Goal: Task Accomplishment & Management: Manage account settings

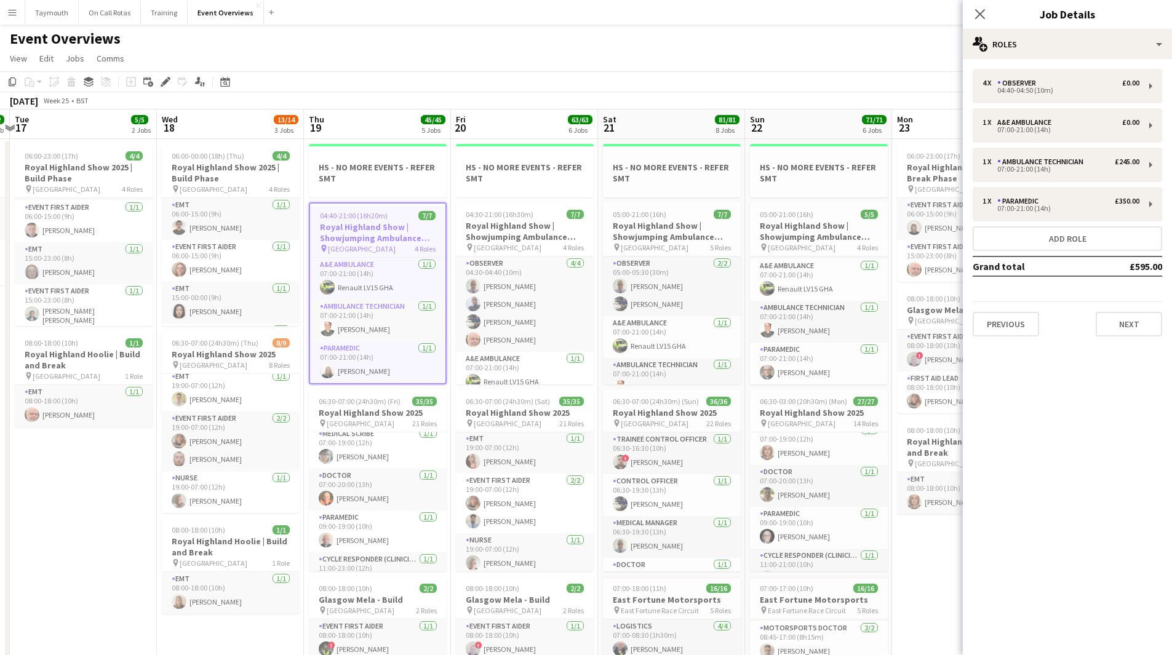
scroll to position [308, 0]
click at [229, 83] on icon at bounding box center [224, 82] width 9 height 10
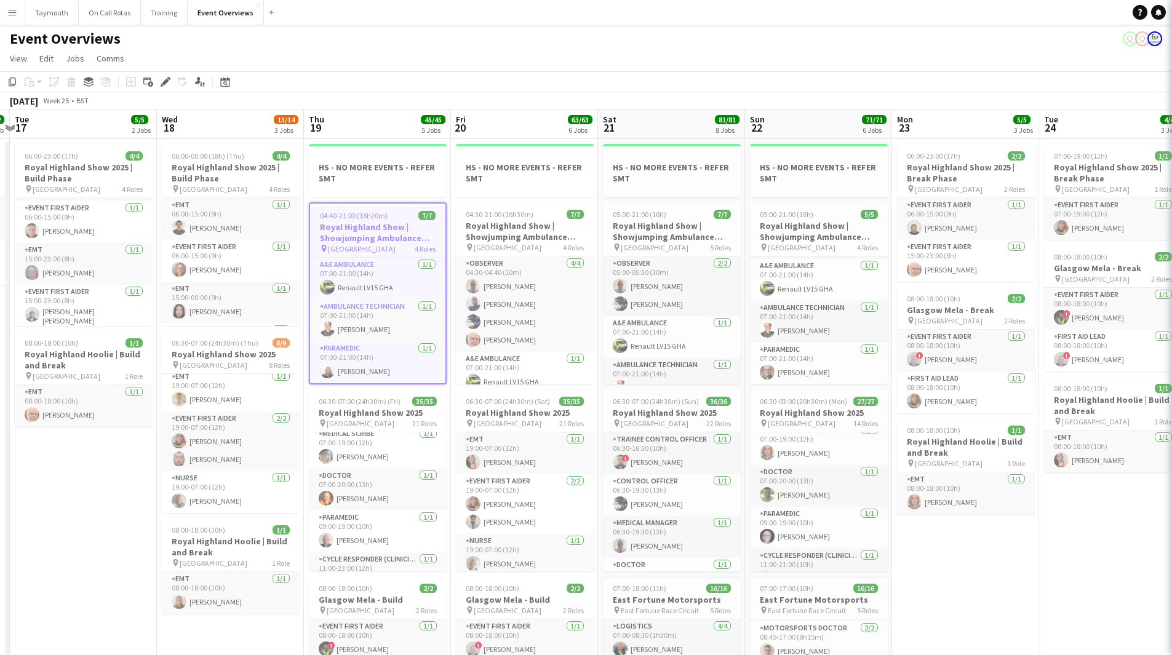
scroll to position [93, 0]
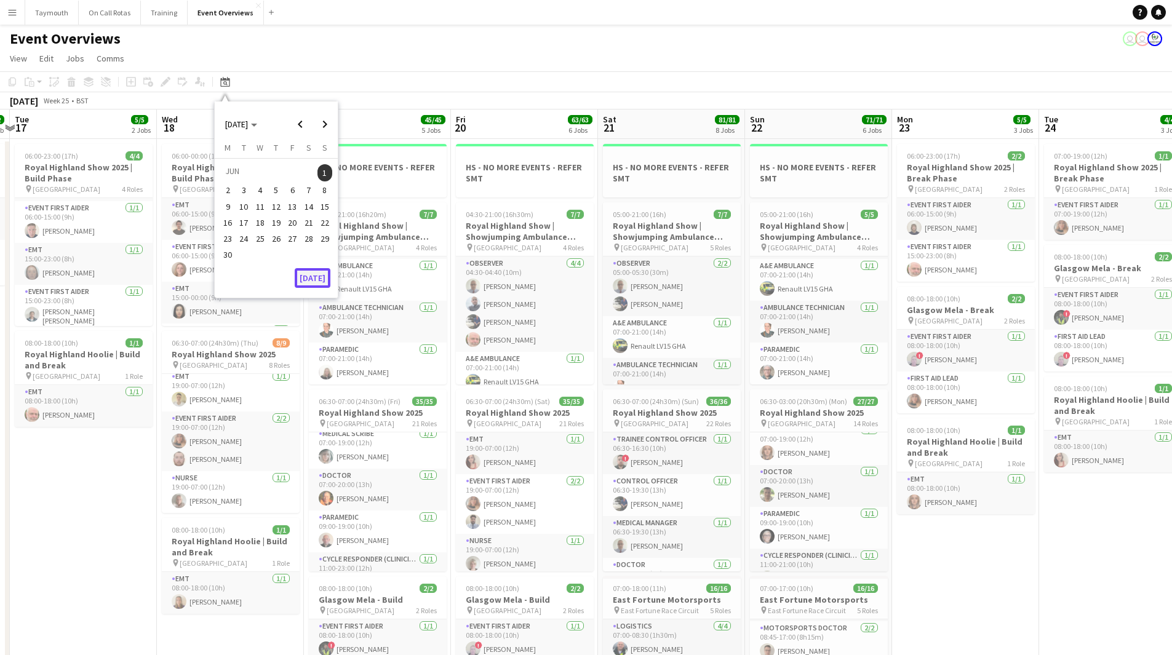
click at [318, 282] on button "[DATE]" at bounding box center [313, 278] width 36 height 20
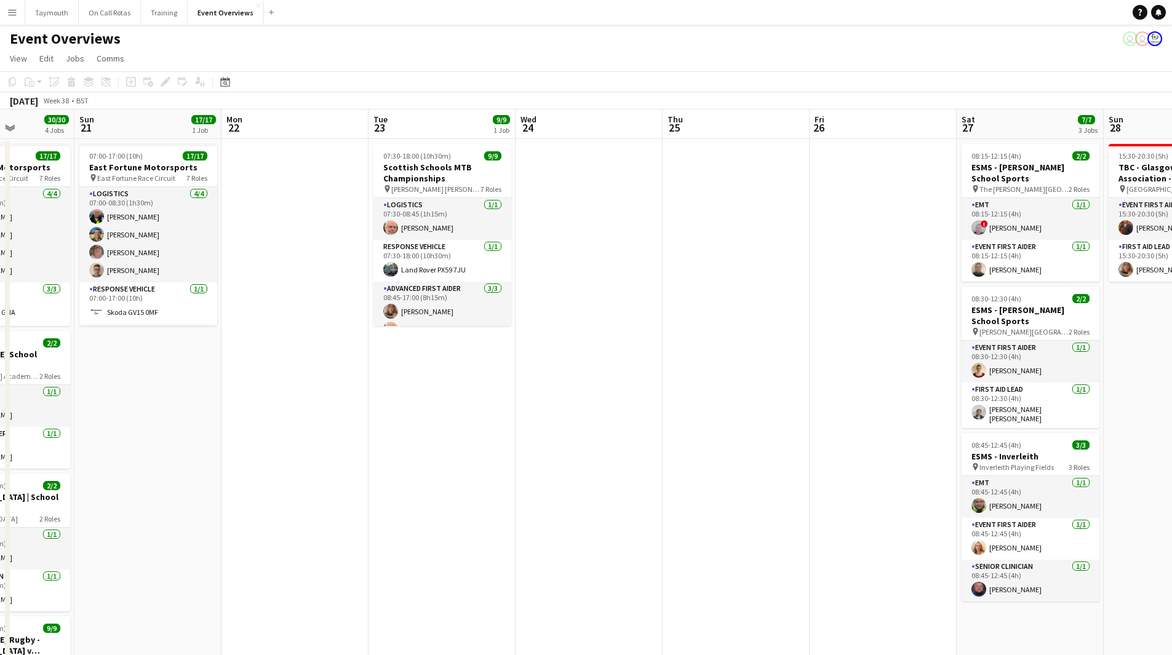
drag, startPoint x: 884, startPoint y: 405, endPoint x: 352, endPoint y: 431, distance: 532.1
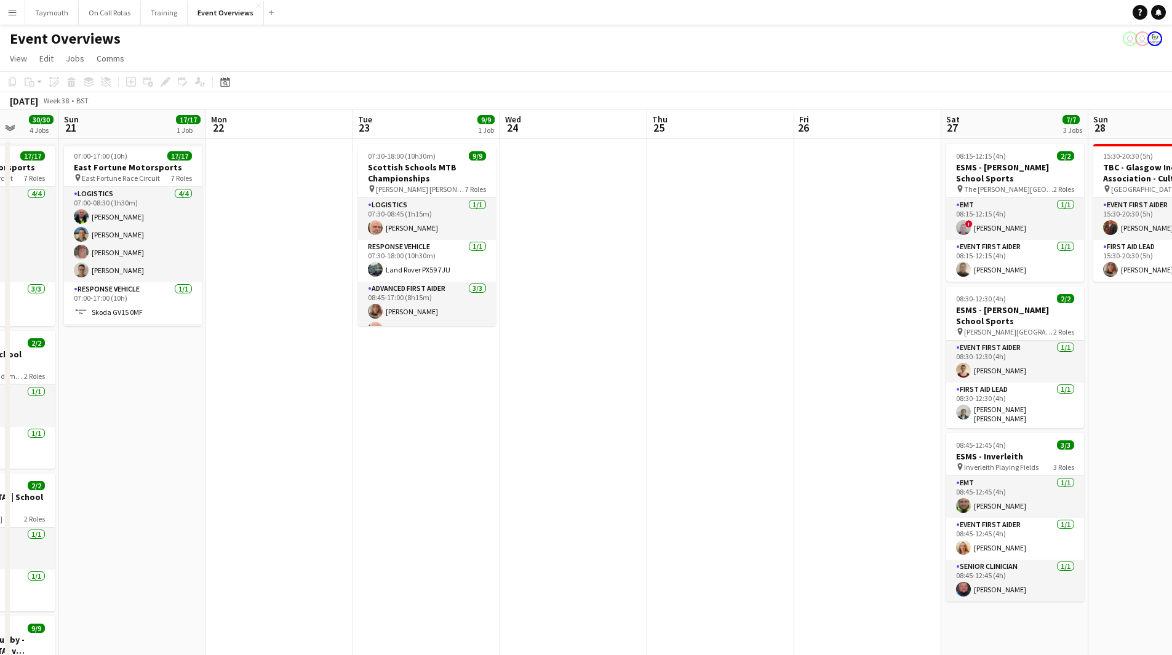
drag, startPoint x: 413, startPoint y: 426, endPoint x: 693, endPoint y: 426, distance: 279.9
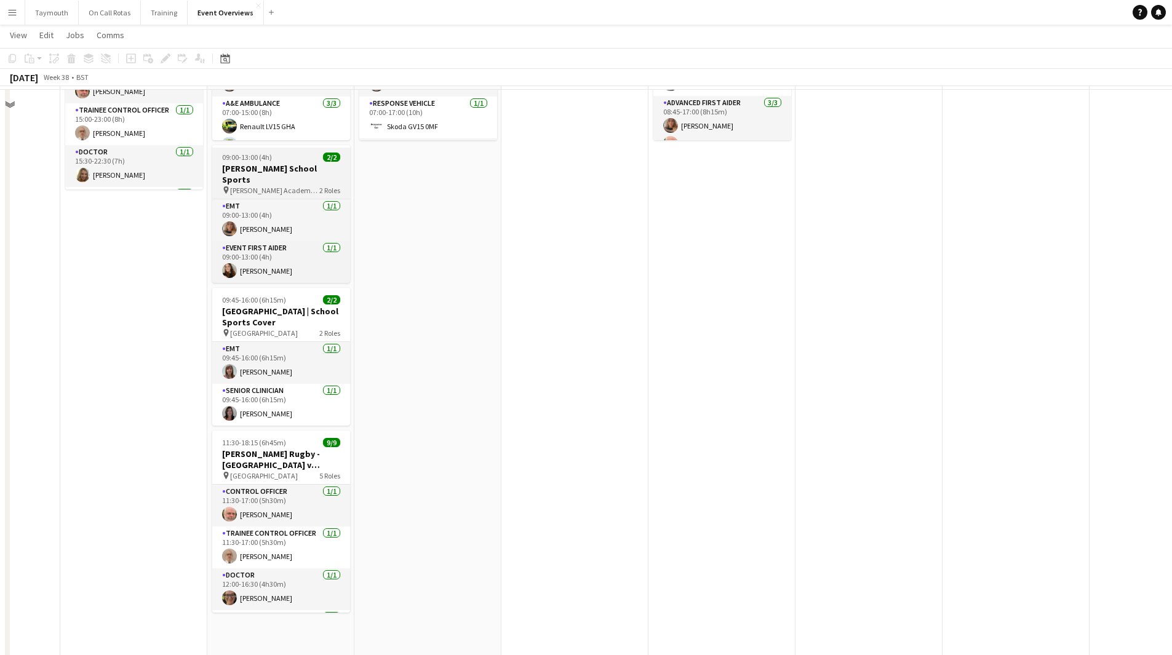
scroll to position [123, 0]
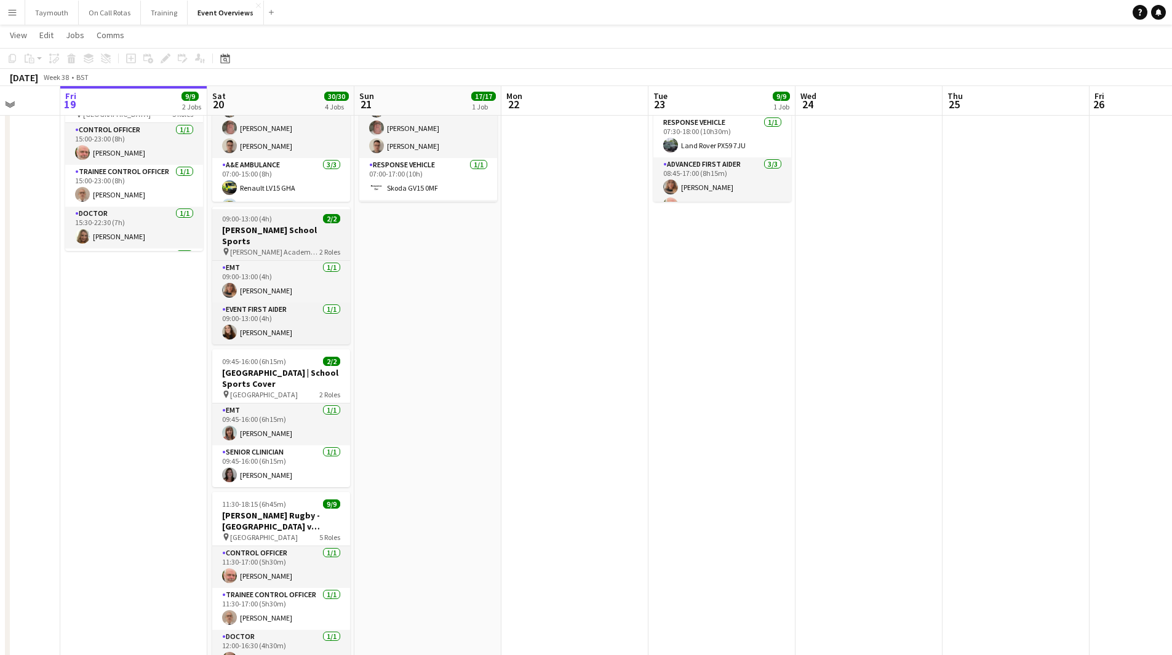
click at [309, 247] on span "[PERSON_NAME] Academy Playing Fields" at bounding box center [274, 251] width 89 height 9
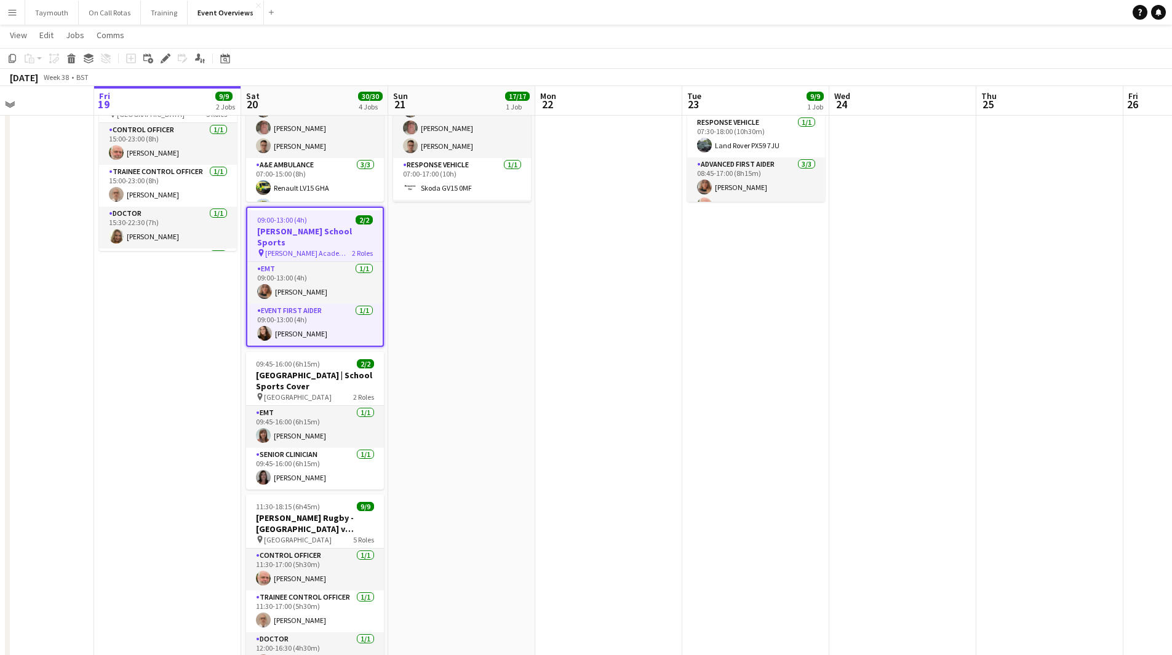
drag, startPoint x: 715, startPoint y: 331, endPoint x: 475, endPoint y: 349, distance: 240.6
click at [475, 349] on app-calendar-viewport "Tue 16 Wed 17 Thu 18 Fri 19 9/9 2 Jobs Sat 20 30/30 4 Jobs Sun 21 17/17 1 Job M…" at bounding box center [586, 578] width 1172 height 1307
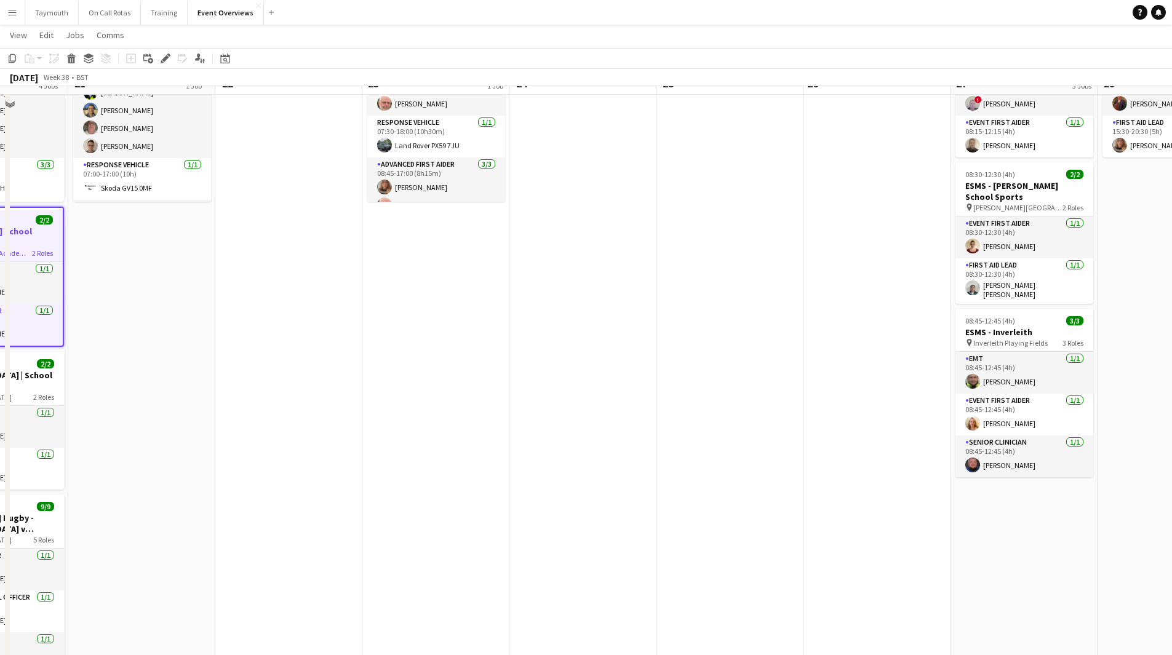
scroll to position [0, 0]
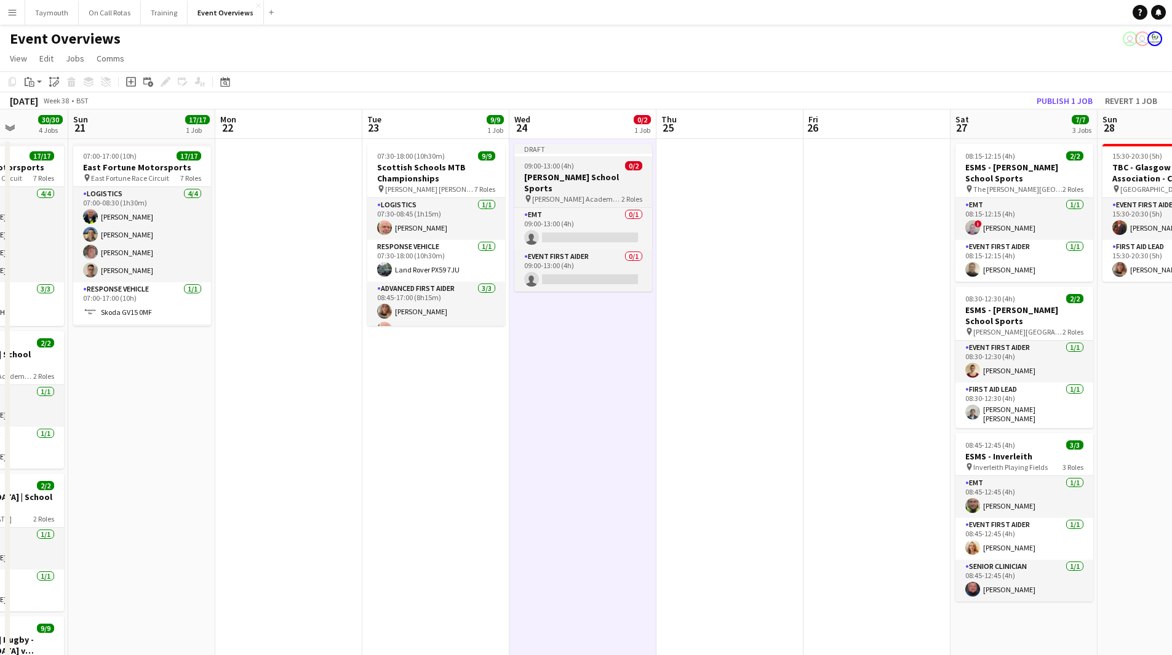
click at [560, 177] on h3 "[PERSON_NAME] School Sports" at bounding box center [583, 183] width 138 height 22
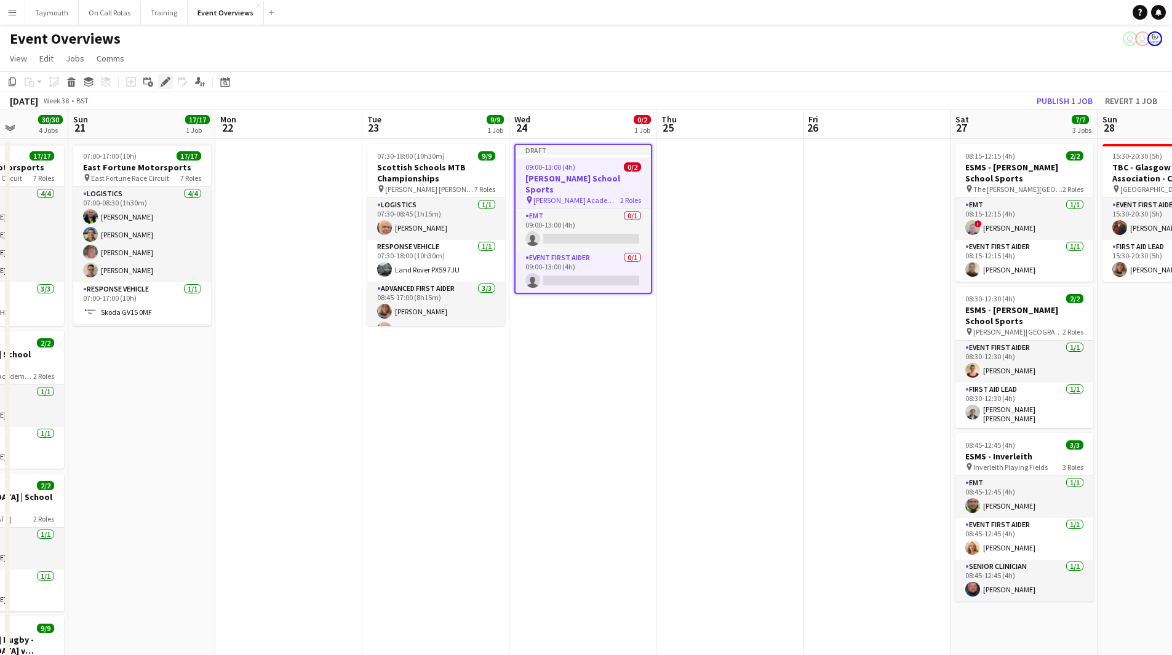
click at [164, 86] on icon "Edit" at bounding box center [166, 82] width 10 height 10
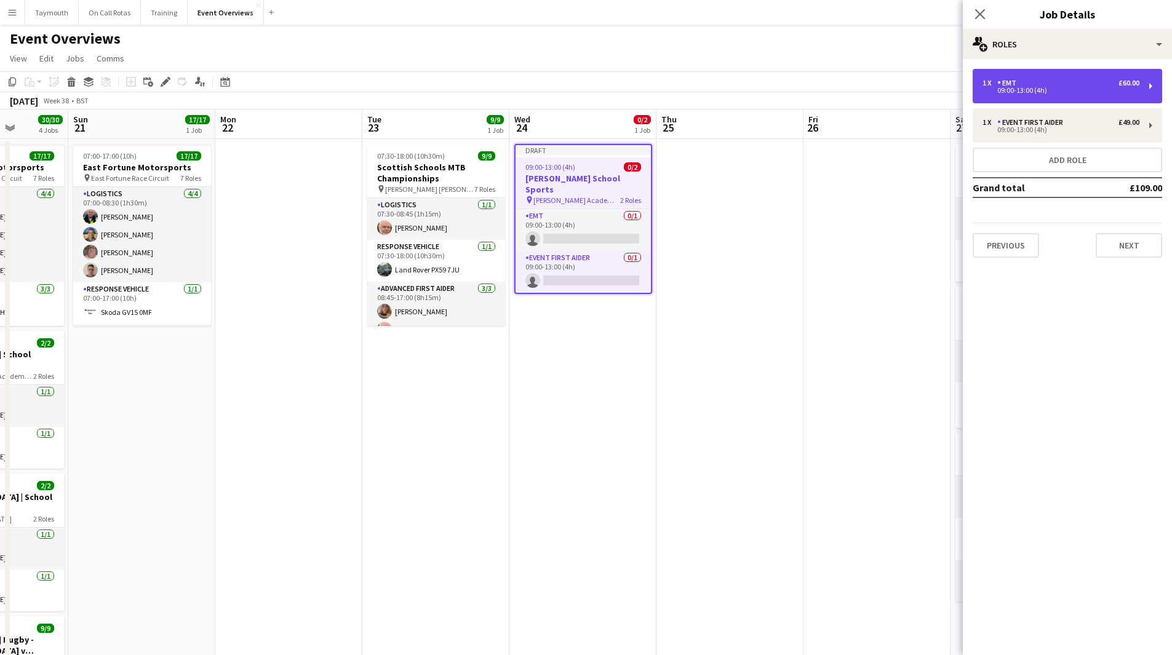
click at [1041, 88] on div "09:00-13:00 (4h)" at bounding box center [1060, 90] width 157 height 6
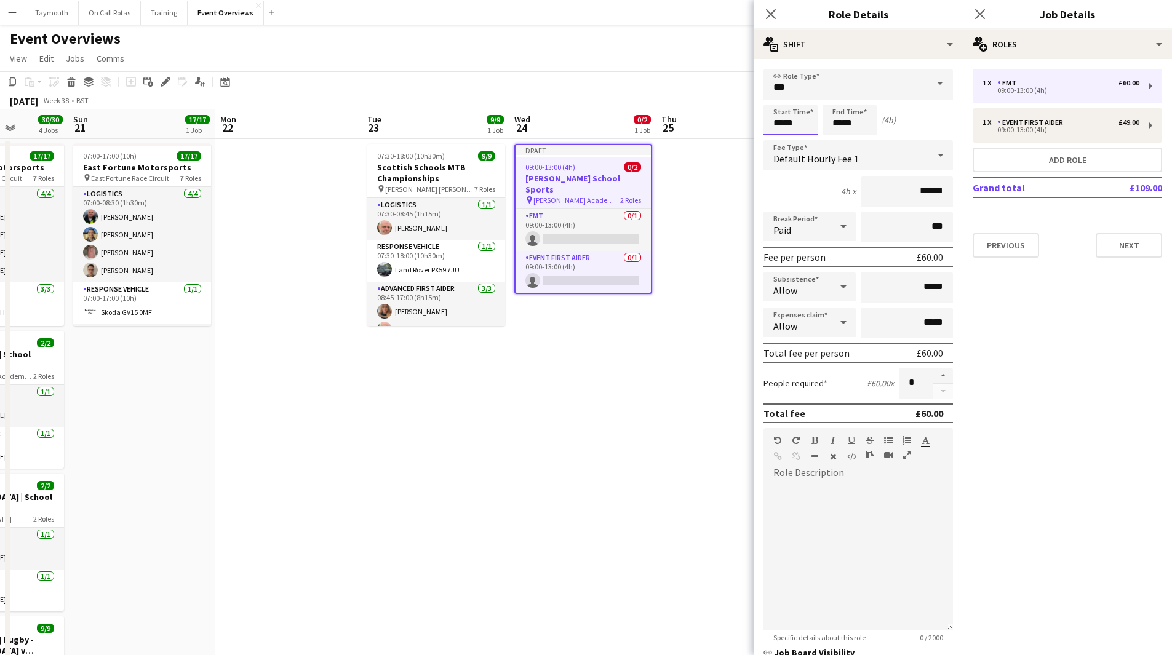
drag, startPoint x: 792, startPoint y: 126, endPoint x: 466, endPoint y: 62, distance: 332.8
type input "*****"
drag, startPoint x: 861, startPoint y: 125, endPoint x: 689, endPoint y: 113, distance: 172.1
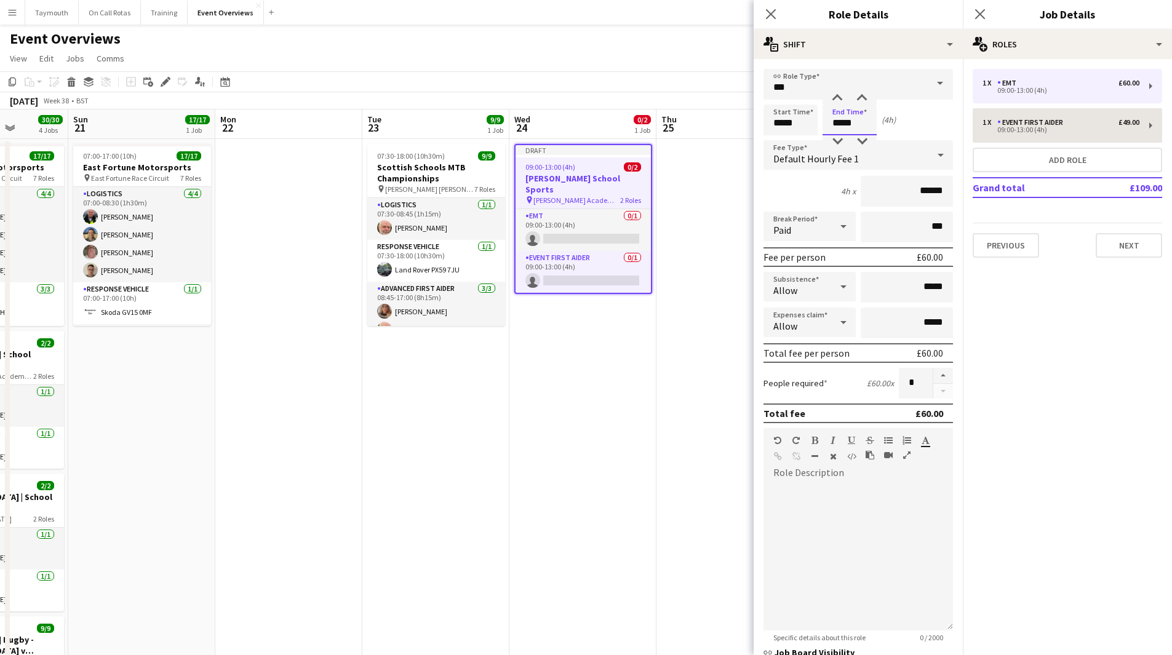
type input "*****"
click at [1006, 124] on div "Event First Aider" at bounding box center [1032, 122] width 71 height 9
type input "**********"
type input "*****"
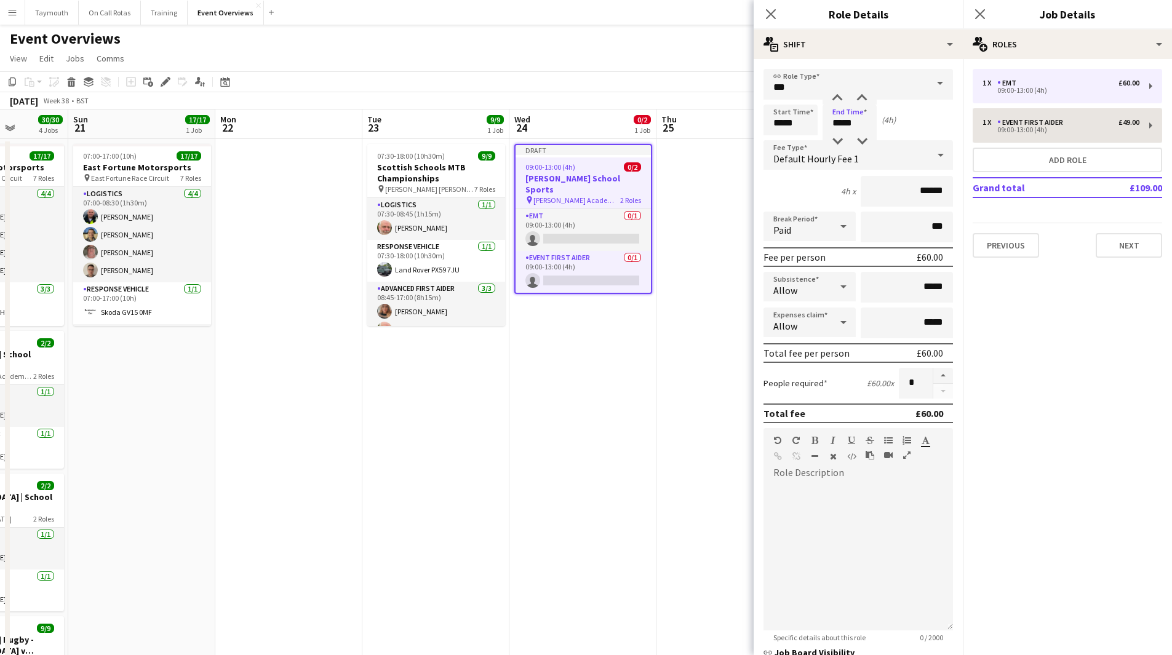
type input "******"
drag, startPoint x: 803, startPoint y: 126, endPoint x: 634, endPoint y: 118, distance: 169.4
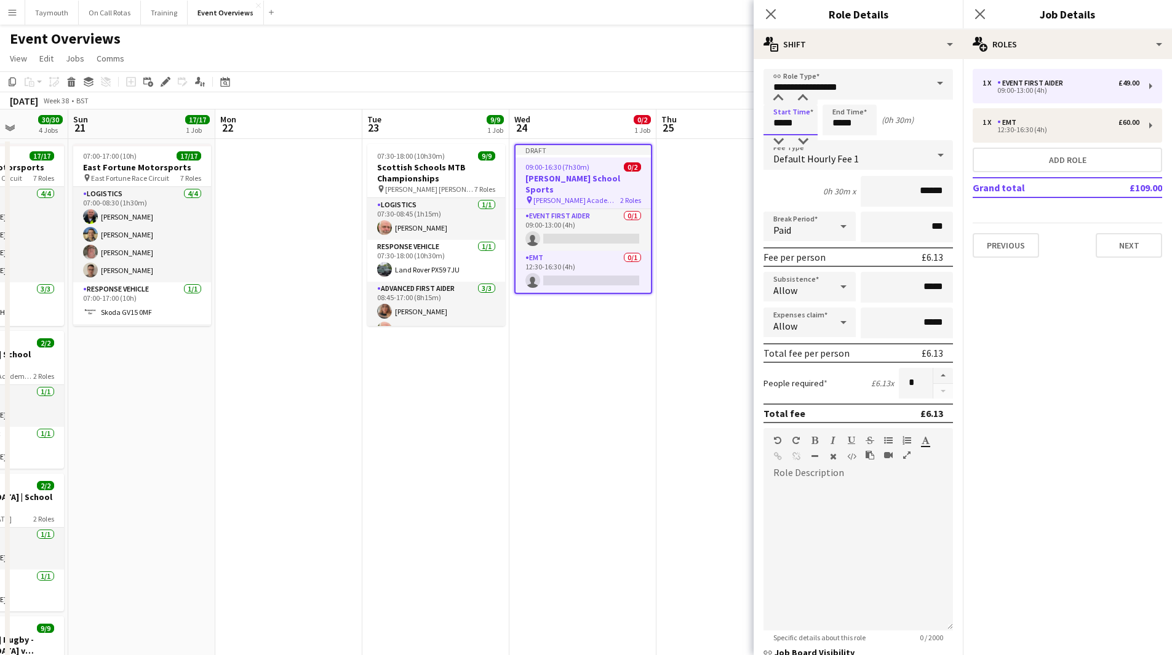
type input "*****"
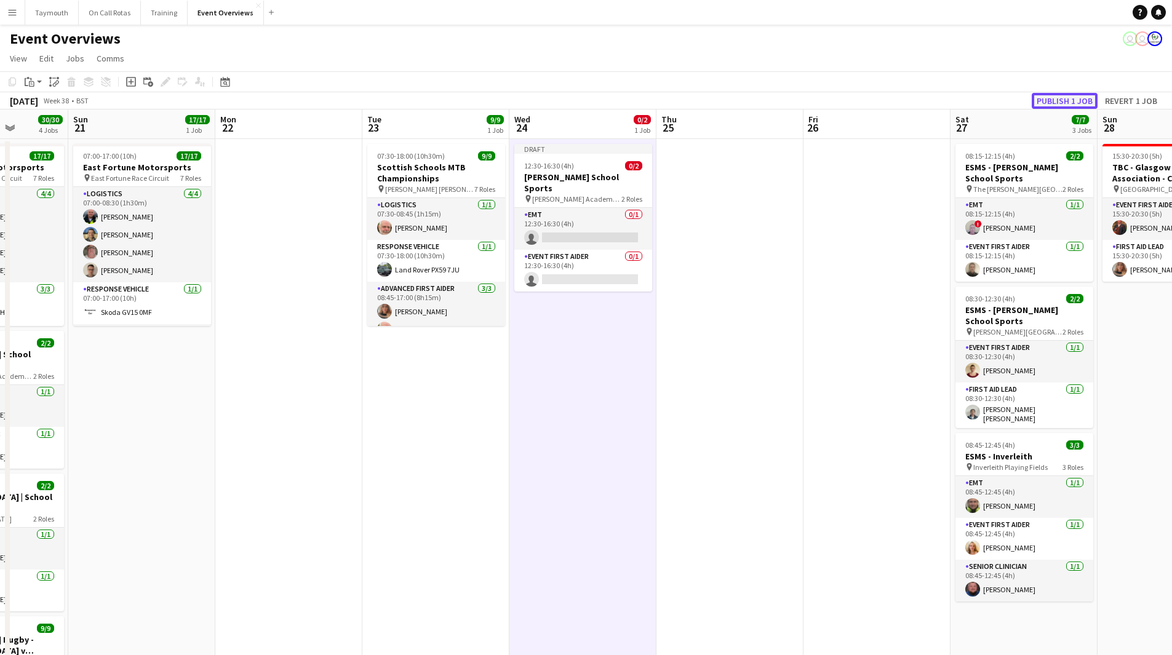
click at [1085, 95] on button "Publish 1 job" at bounding box center [1065, 101] width 66 height 16
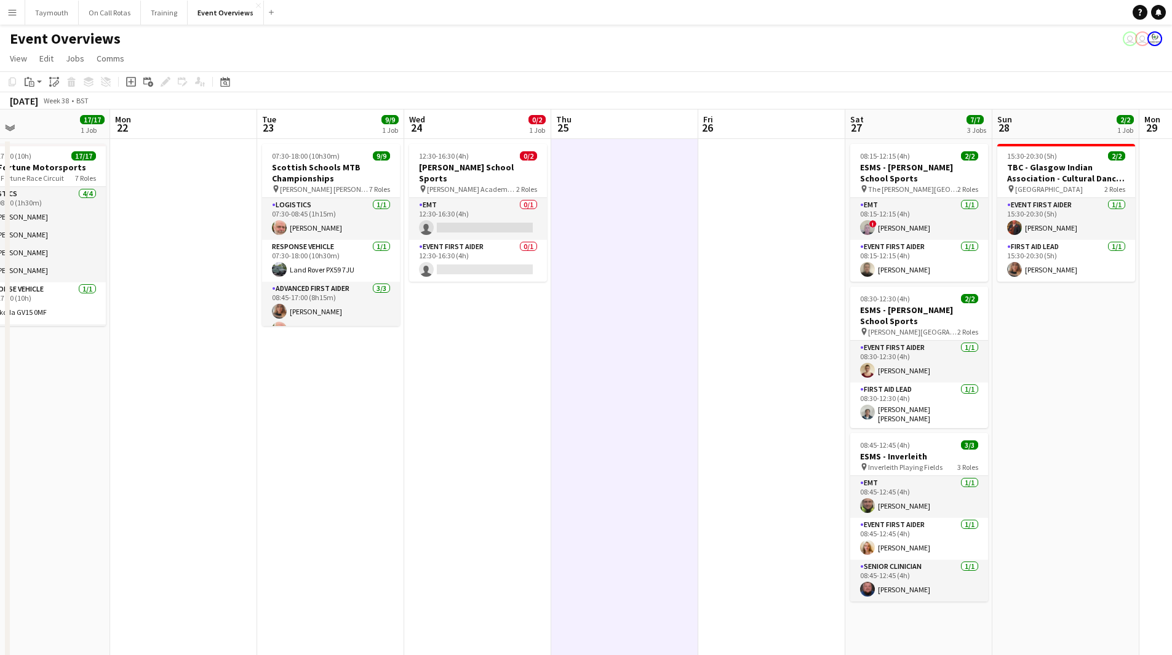
drag, startPoint x: 342, startPoint y: 443, endPoint x: 296, endPoint y: 448, distance: 46.4
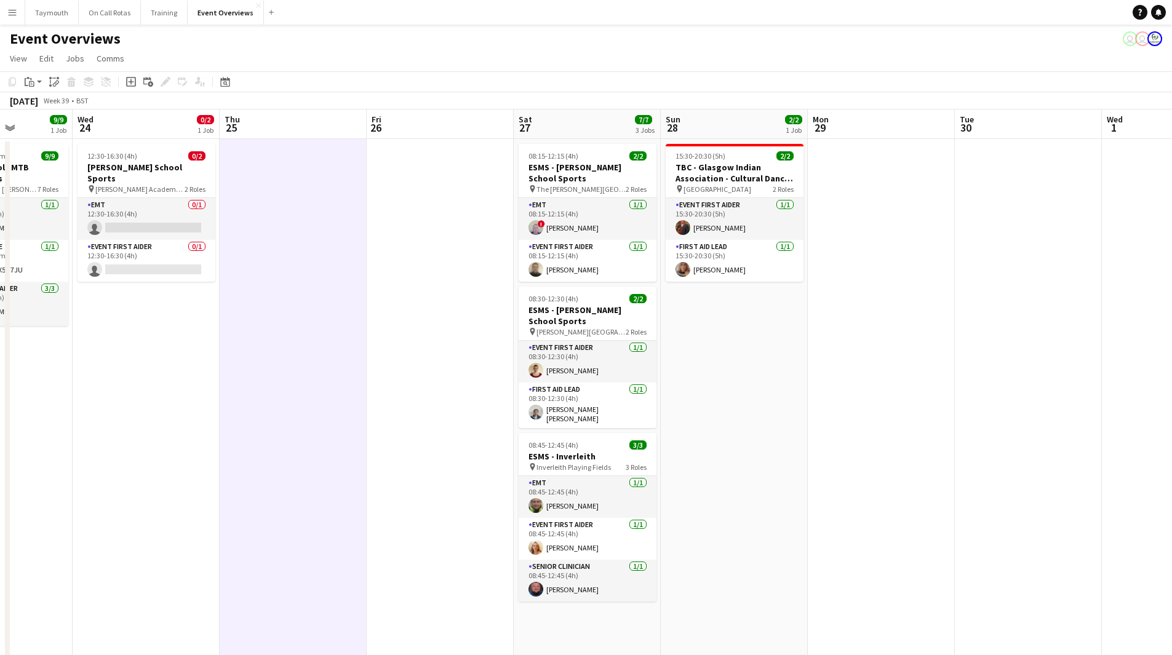
drag, startPoint x: 695, startPoint y: 440, endPoint x: 434, endPoint y: 429, distance: 261.7
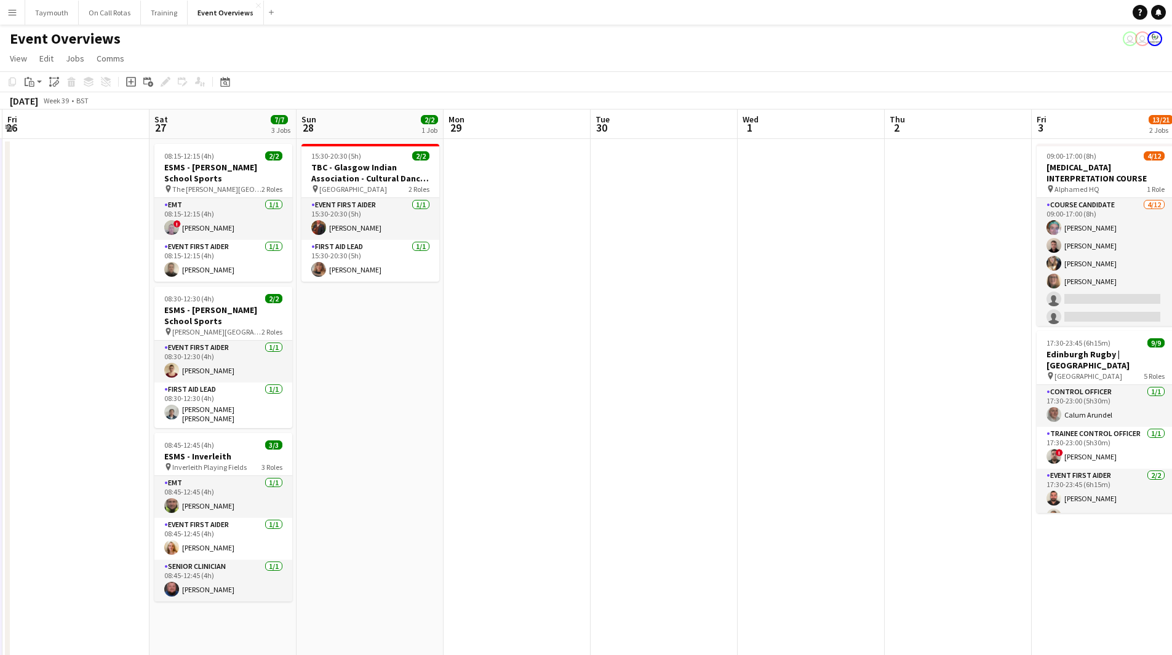
drag, startPoint x: 630, startPoint y: 413, endPoint x: 509, endPoint y: 432, distance: 122.8
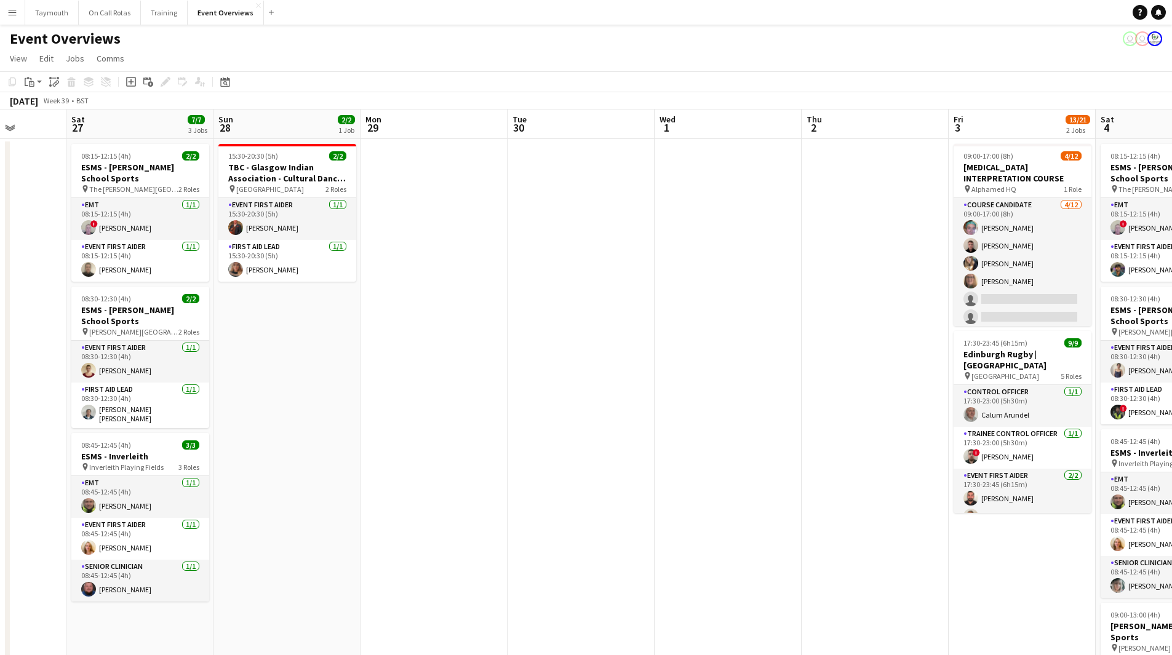
scroll to position [0, 466]
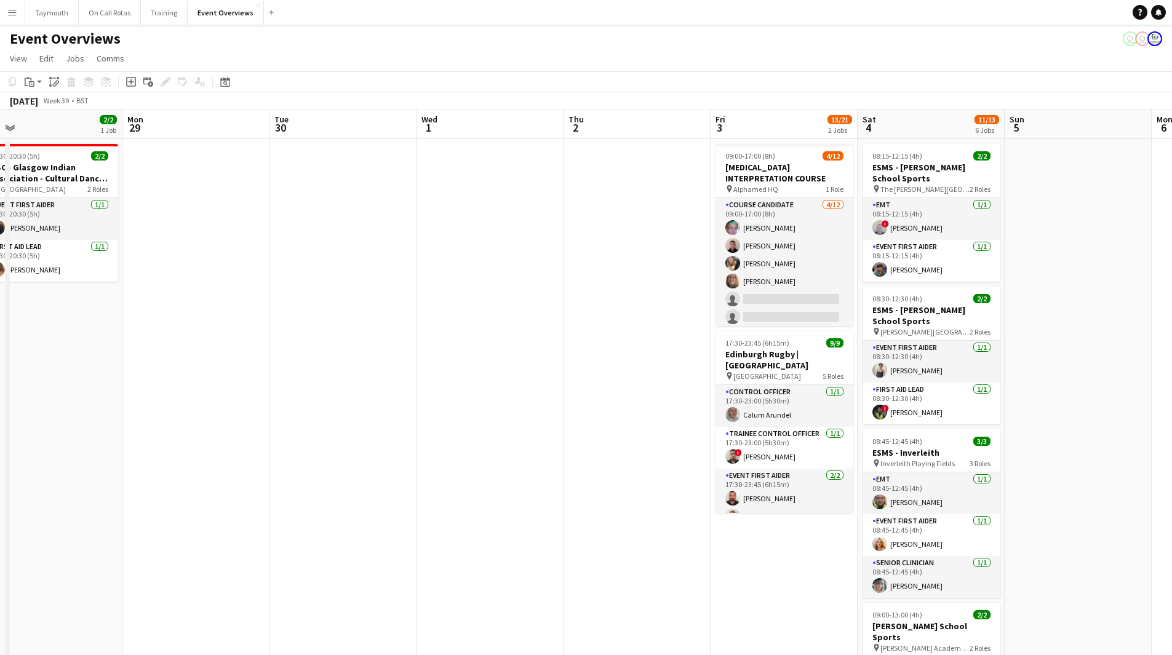
drag, startPoint x: 403, startPoint y: 448, endPoint x: 268, endPoint y: 453, distance: 134.8
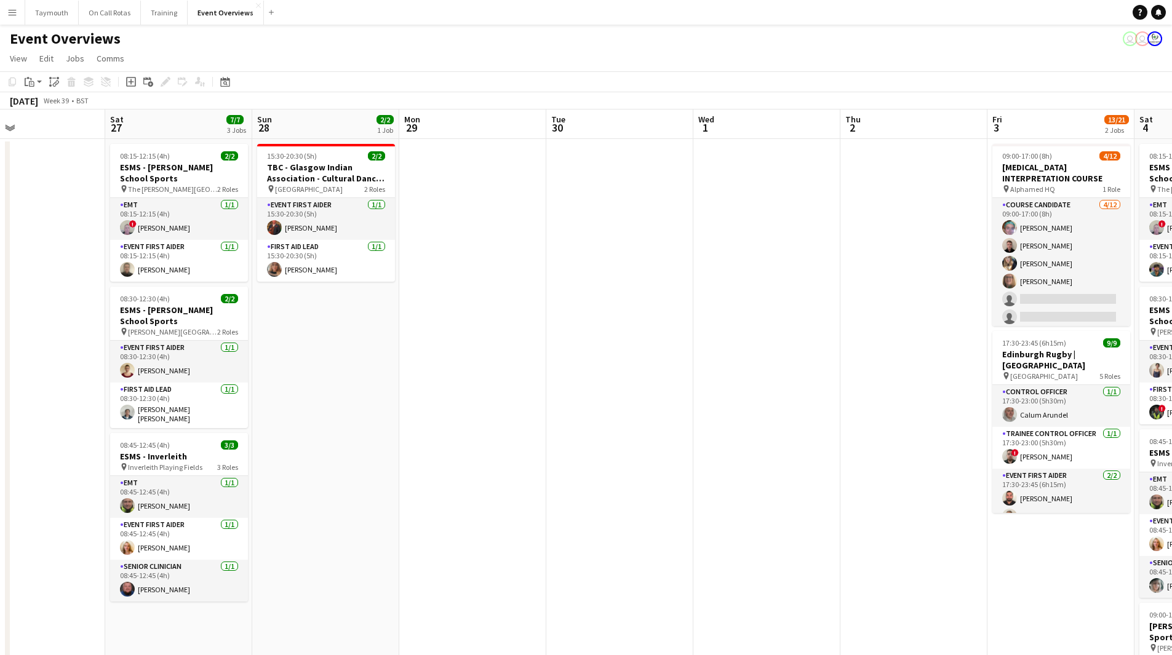
drag, startPoint x: 268, startPoint y: 453, endPoint x: 920, endPoint y: 458, distance: 651.5
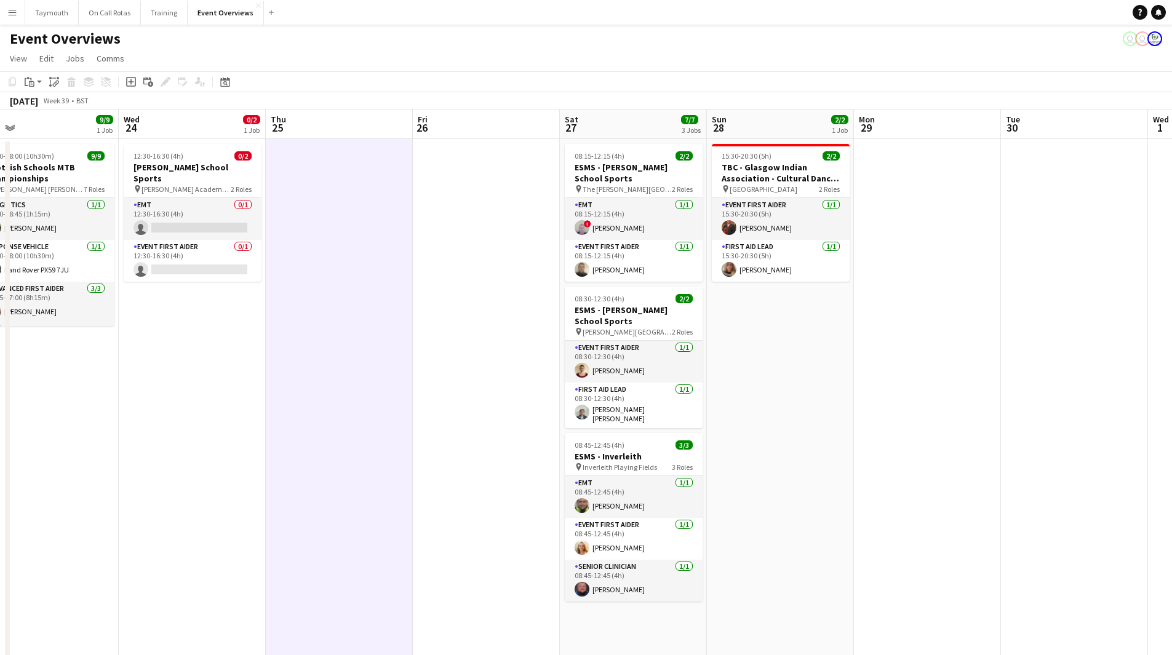
scroll to position [0, 341]
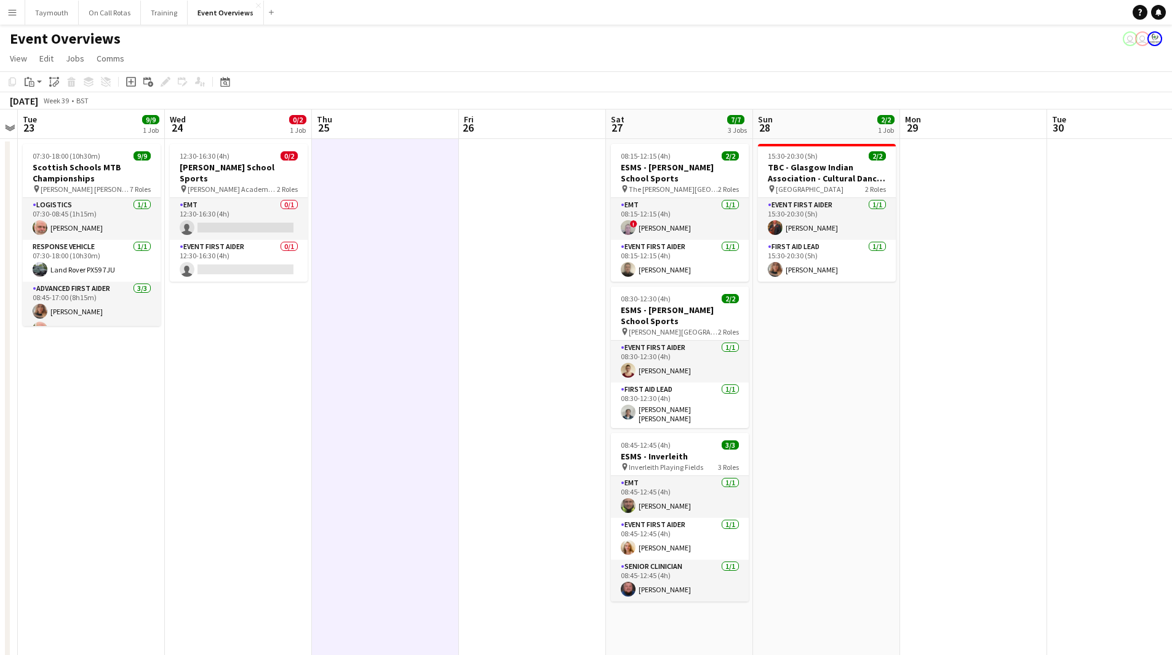
drag, startPoint x: 421, startPoint y: 468, endPoint x: 679, endPoint y: 471, distance: 257.1
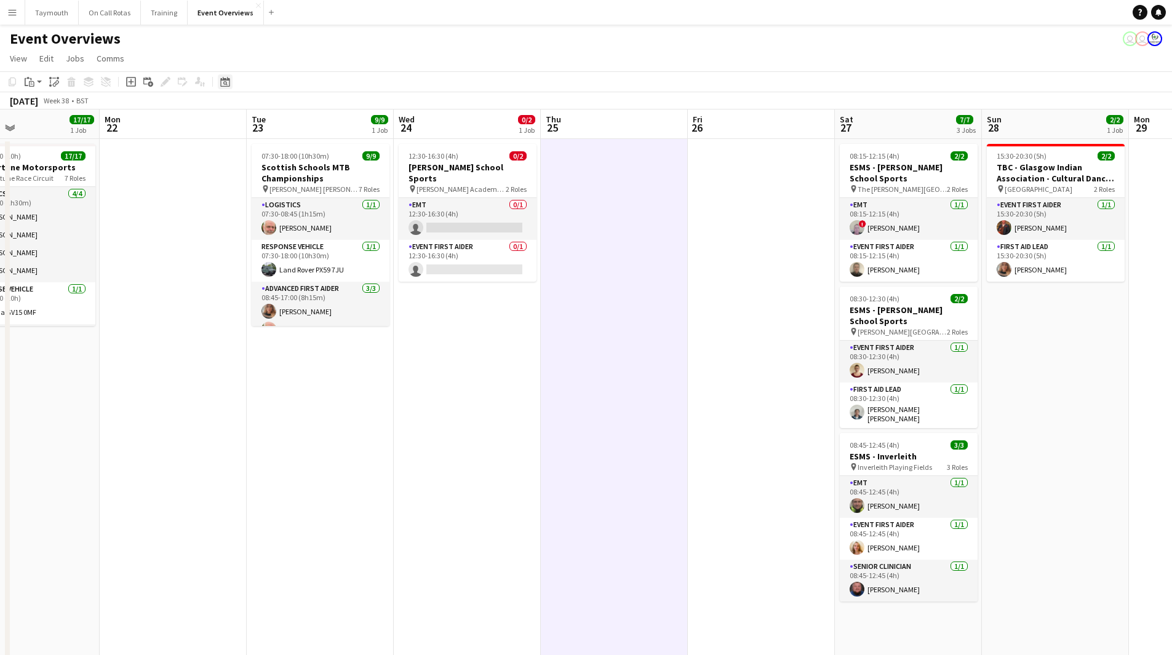
click at [227, 82] on icon "Date picker" at bounding box center [225, 82] width 10 height 10
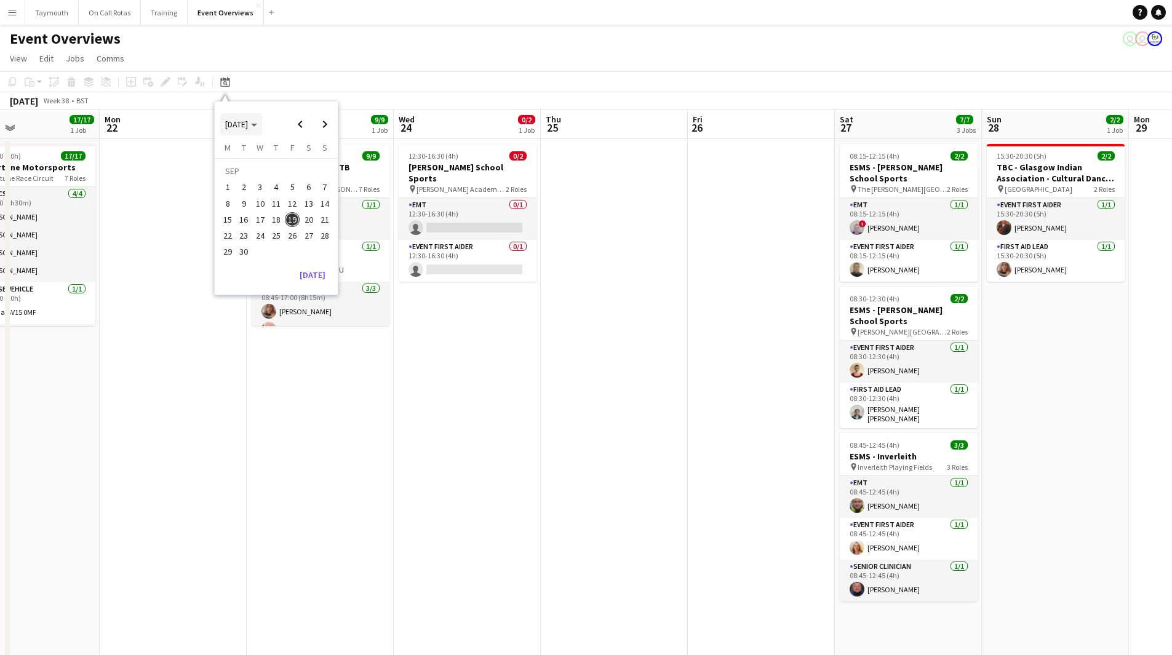
click at [236, 133] on span "Choose month and year" at bounding box center [241, 124] width 42 height 30
click at [256, 191] on span "2025" at bounding box center [261, 187] width 25 height 15
click at [268, 189] on span "JUN" at bounding box center [261, 187] width 25 height 15
click at [274, 220] on span "19" at bounding box center [276, 222] width 15 height 15
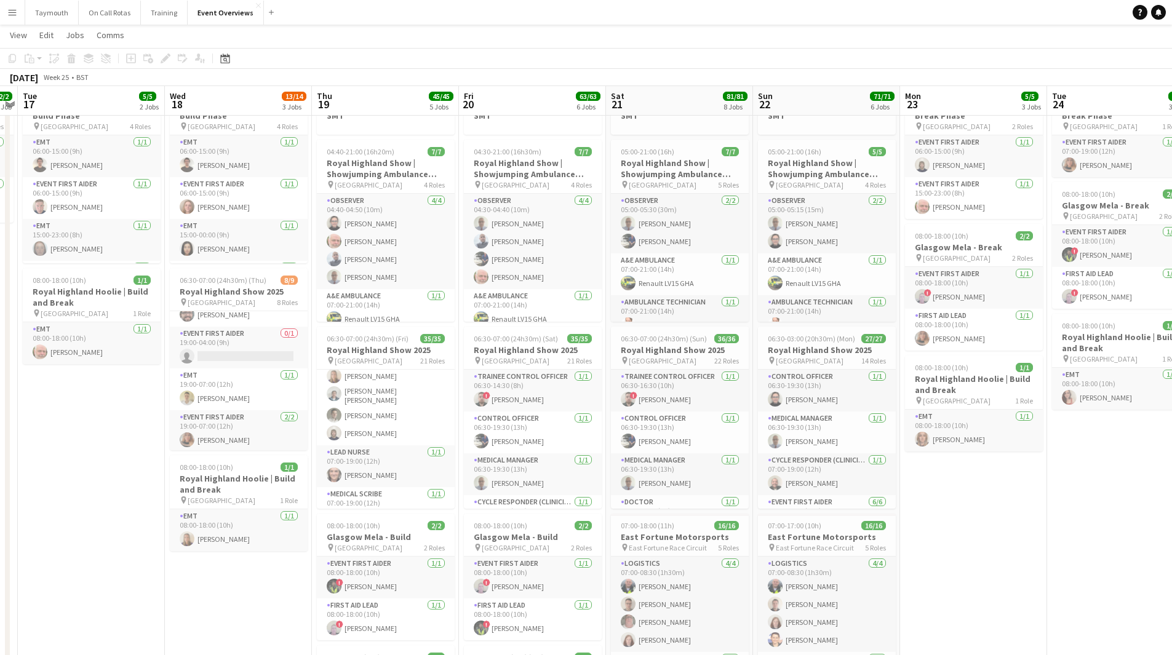
scroll to position [308, 0]
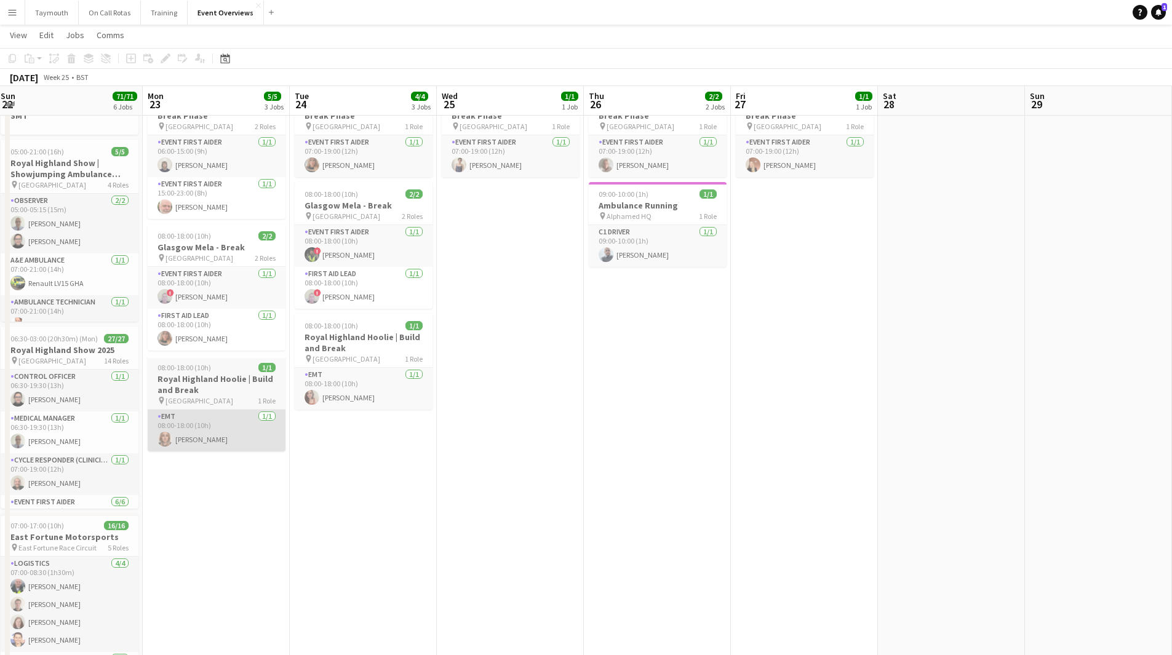
drag, startPoint x: 834, startPoint y: 436, endPoint x: 162, endPoint y: 447, distance: 671.2
click at [97, 453] on app-calendar-viewport "Tue 17 5/5 2 Jobs Wed 18 13/14 3 Jobs Thu 19 45/45 5 Jobs Fri 20 63/63 6 Jobs S…" at bounding box center [586, 639] width 1172 height 1307
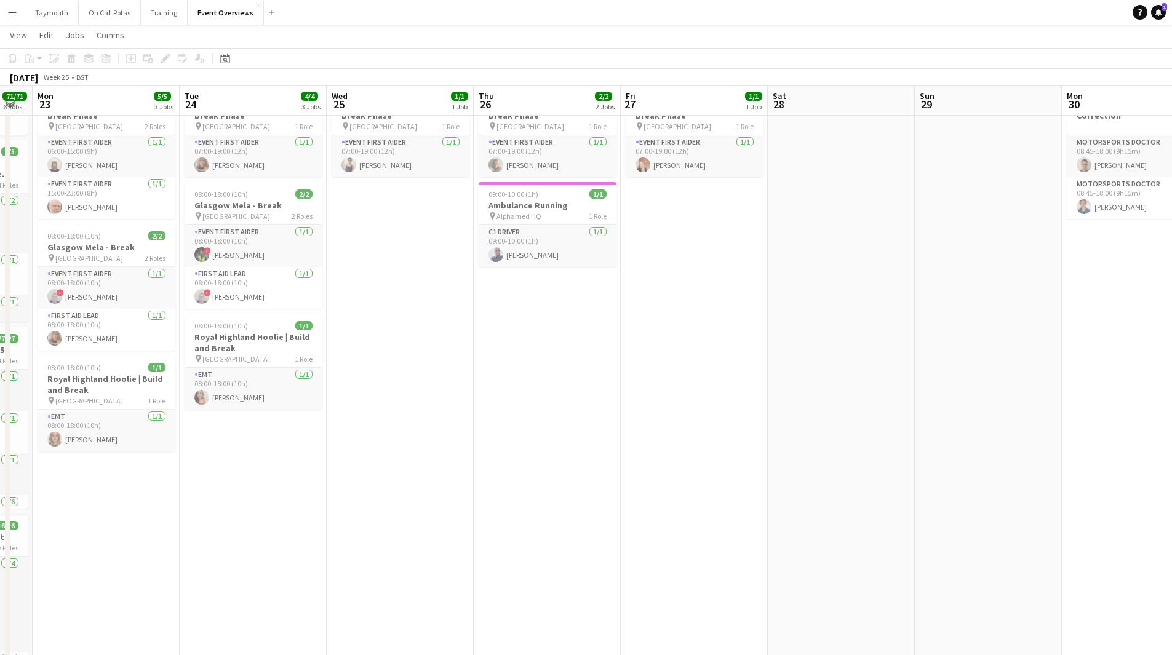
drag, startPoint x: 767, startPoint y: 451, endPoint x: 25, endPoint y: 448, distance: 742.5
click at [0, 458] on html "Menu Boards Boards Boards All jobs Status Workforce Workforce My Workforce Recr…" at bounding box center [586, 615] width 1172 height 1355
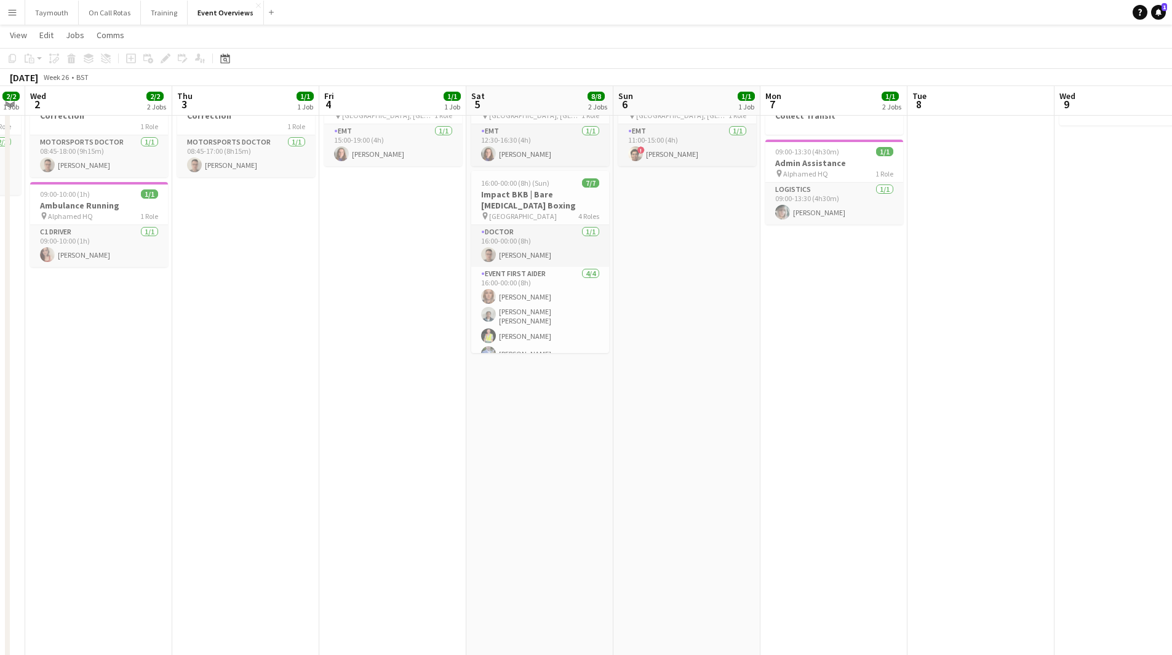
drag, startPoint x: 594, startPoint y: 467, endPoint x: 94, endPoint y: 460, distance: 500.2
click at [0, 465] on html "Menu Boards Boards Boards All jobs Status Workforce Workforce My Workforce Recr…" at bounding box center [586, 615] width 1172 height 1355
drag, startPoint x: 560, startPoint y: 472, endPoint x: 192, endPoint y: 442, distance: 369.1
click at [0, 466] on html "Menu Boards Boards Boards All jobs Status Workforce Workforce My Workforce Recr…" at bounding box center [586, 615] width 1172 height 1355
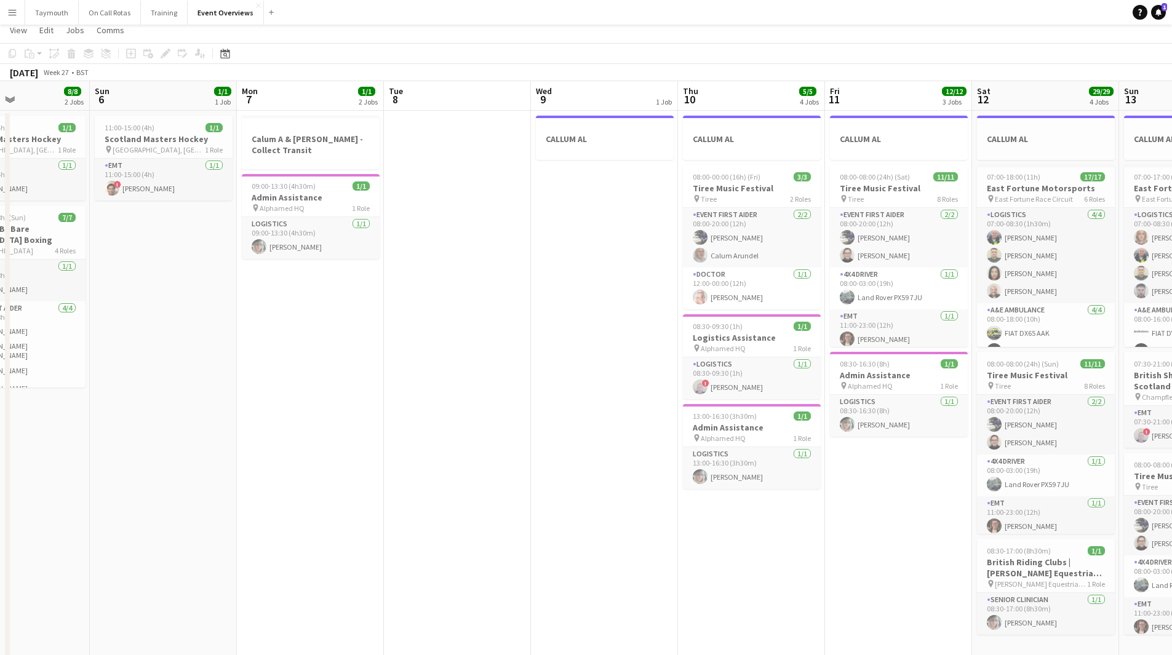
scroll to position [0, 0]
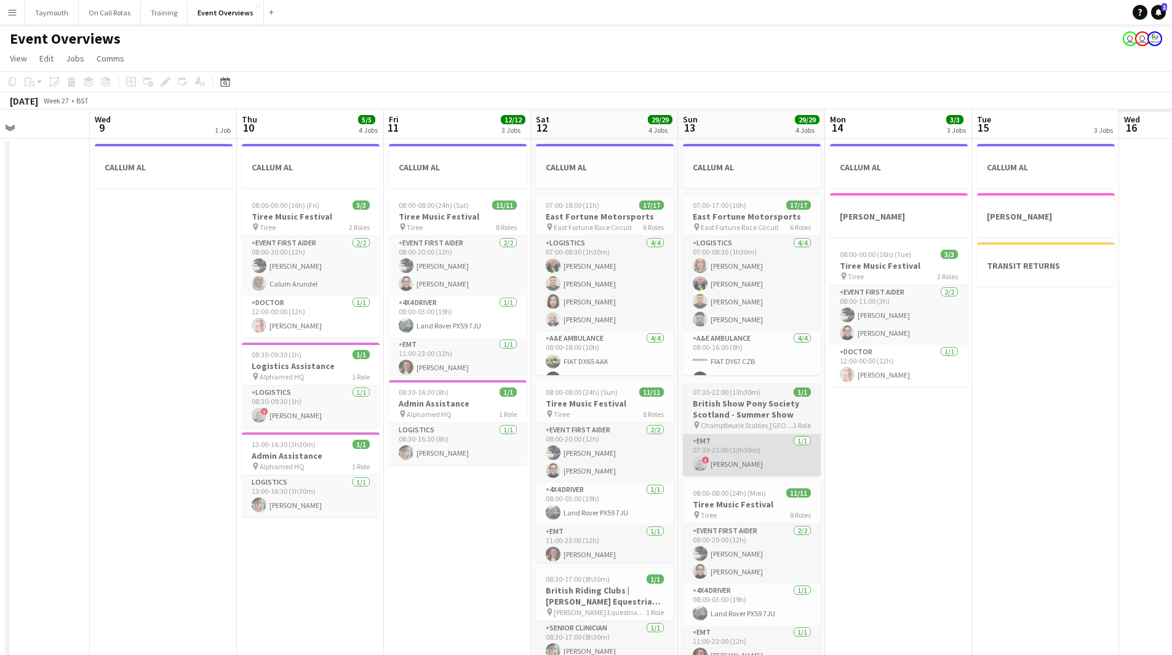
drag, startPoint x: 843, startPoint y: 474, endPoint x: 447, endPoint y: 458, distance: 397.1
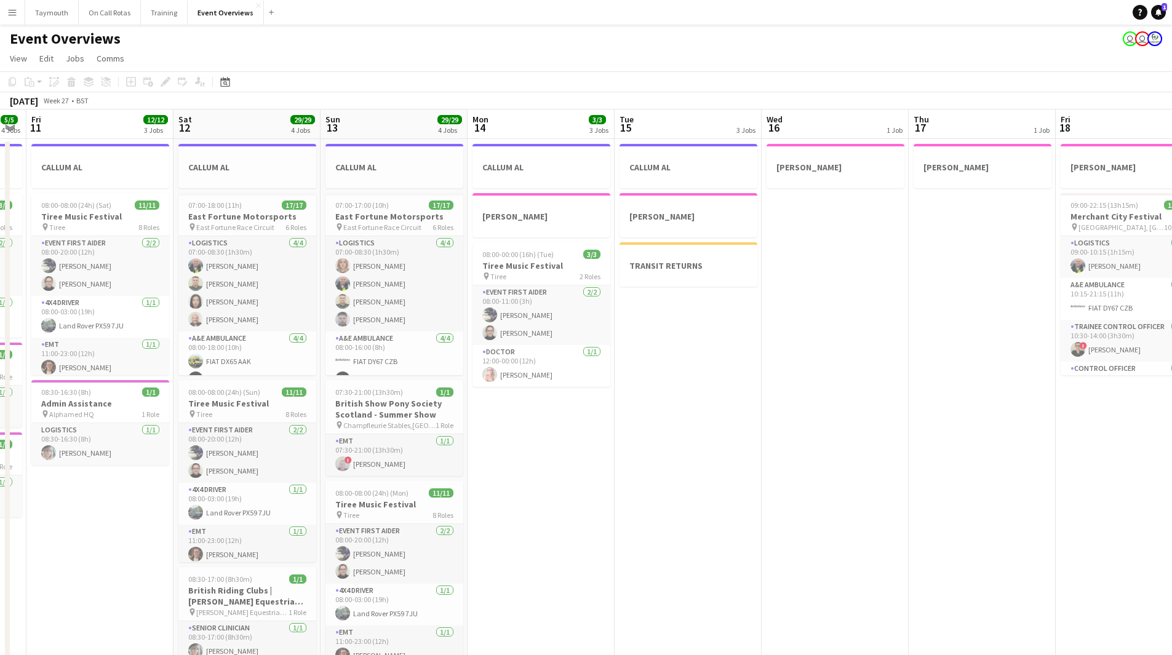
drag, startPoint x: 717, startPoint y: 456, endPoint x: 658, endPoint y: 456, distance: 59.1
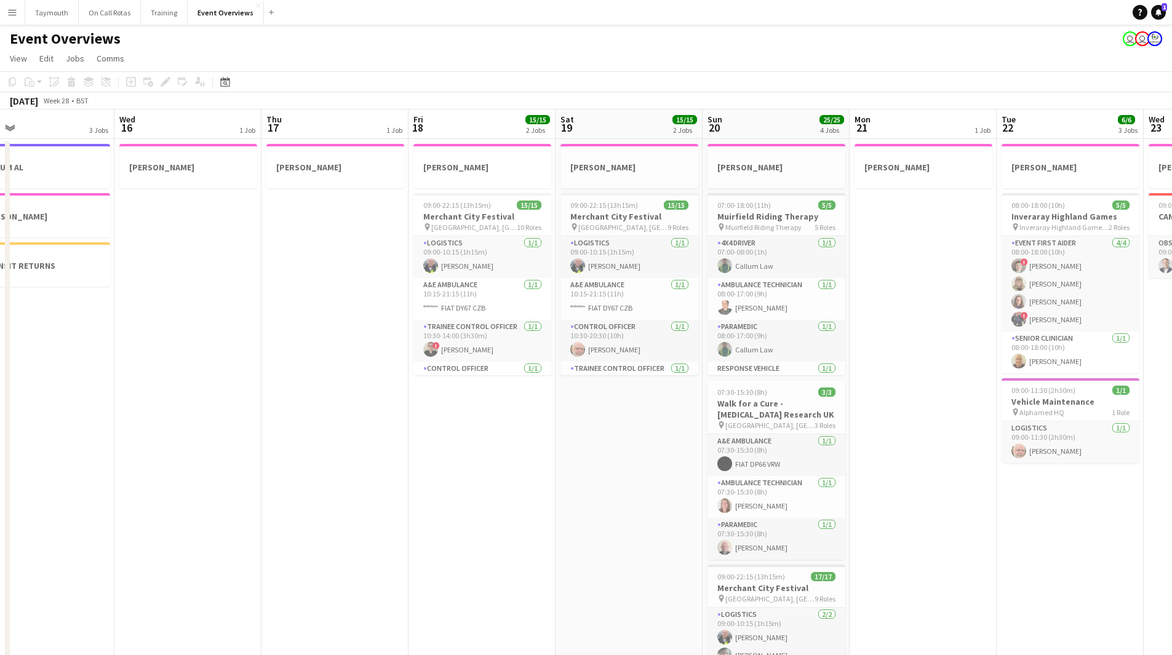
drag, startPoint x: -46, startPoint y: 456, endPoint x: 202, endPoint y: 445, distance: 248.2
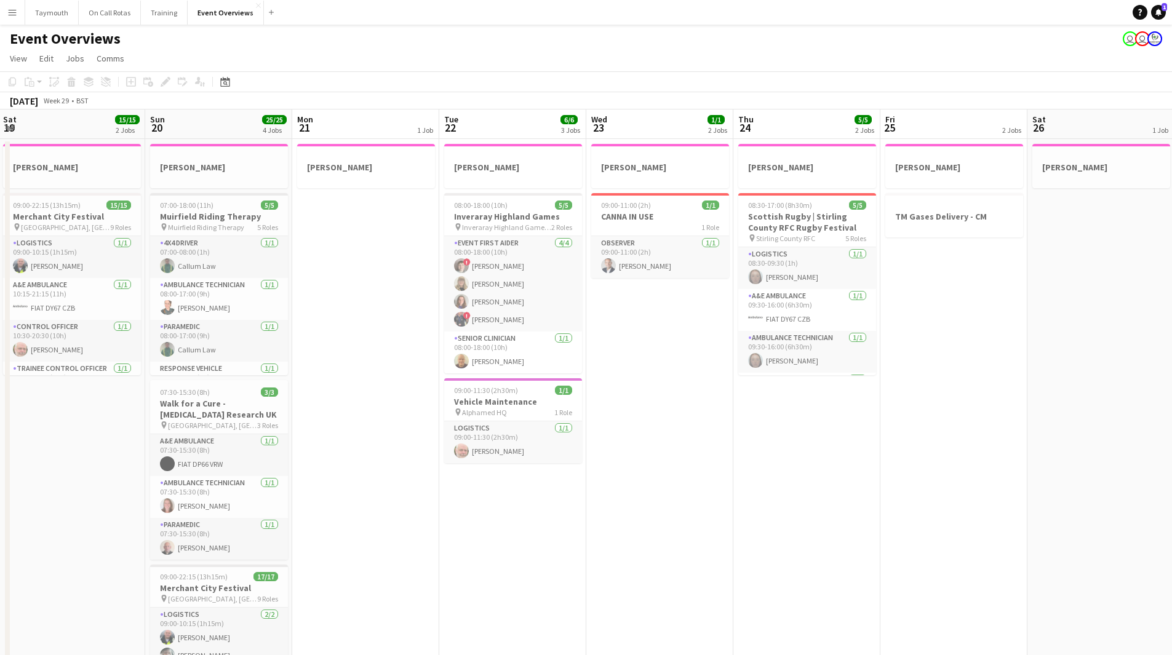
drag, startPoint x: 131, startPoint y: 473, endPoint x: 46, endPoint y: 466, distance: 85.8
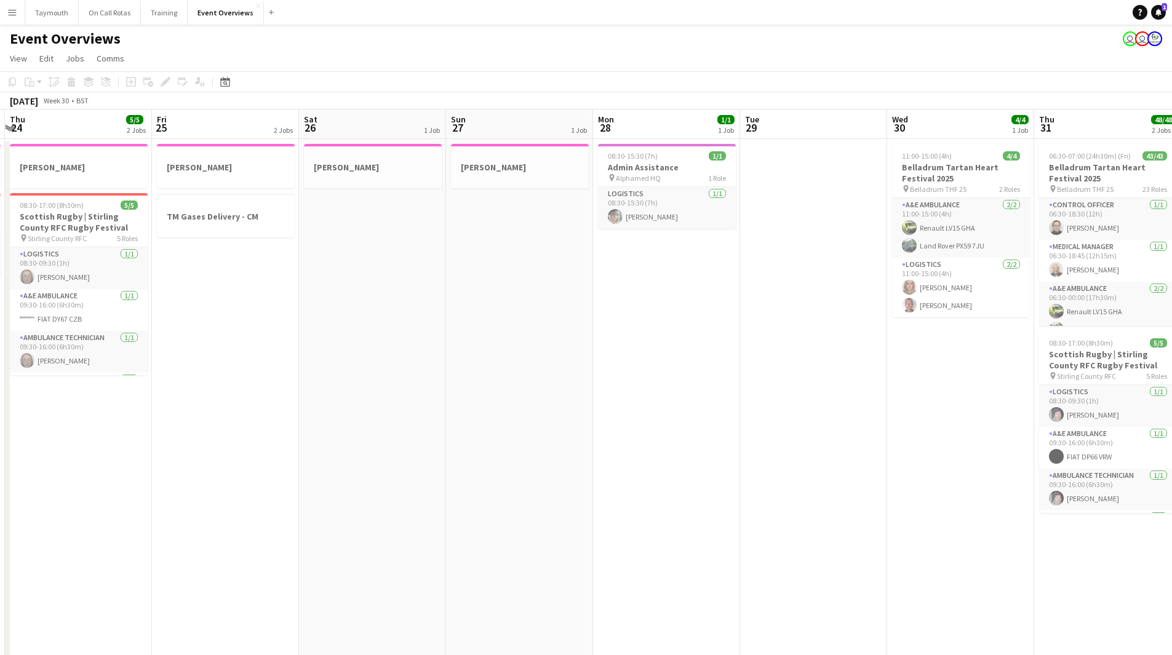
drag, startPoint x: 342, startPoint y: 472, endPoint x: 787, endPoint y: 467, distance: 444.8
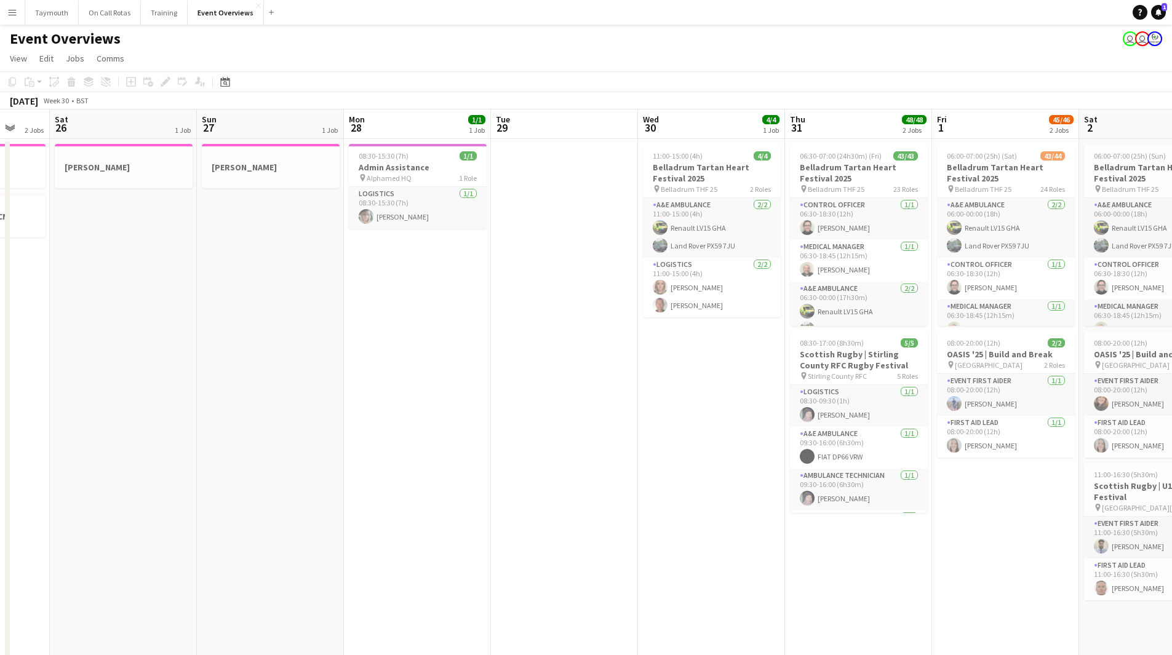
drag, startPoint x: 789, startPoint y: 467, endPoint x: 143, endPoint y: 443, distance: 646.3
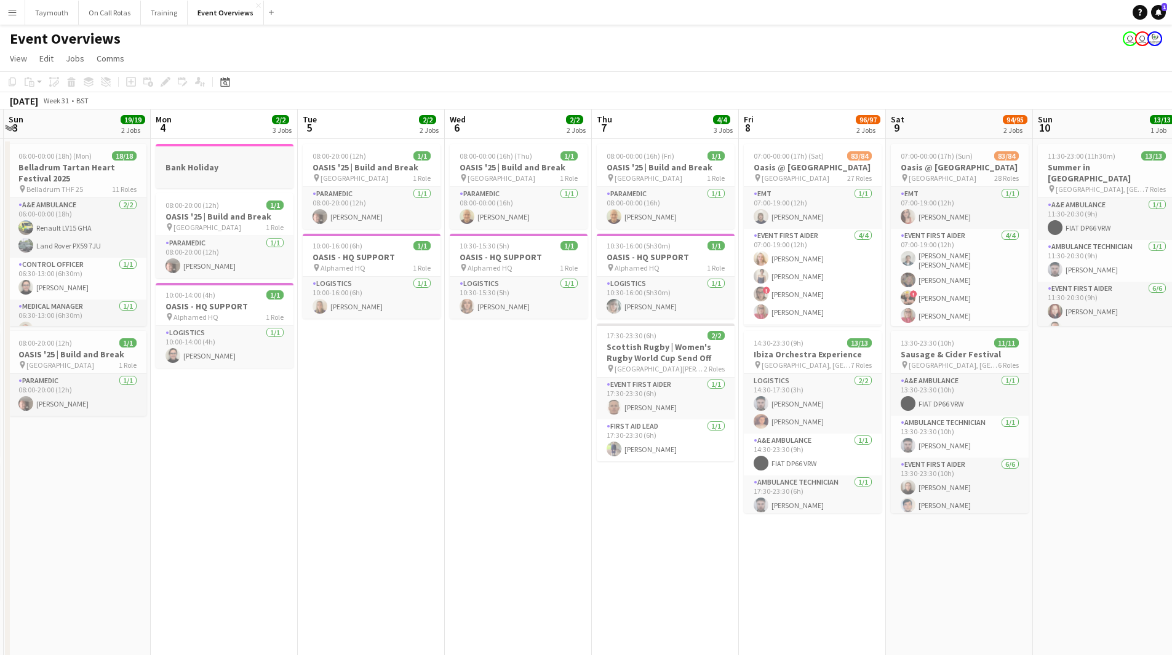
scroll to position [0, 392]
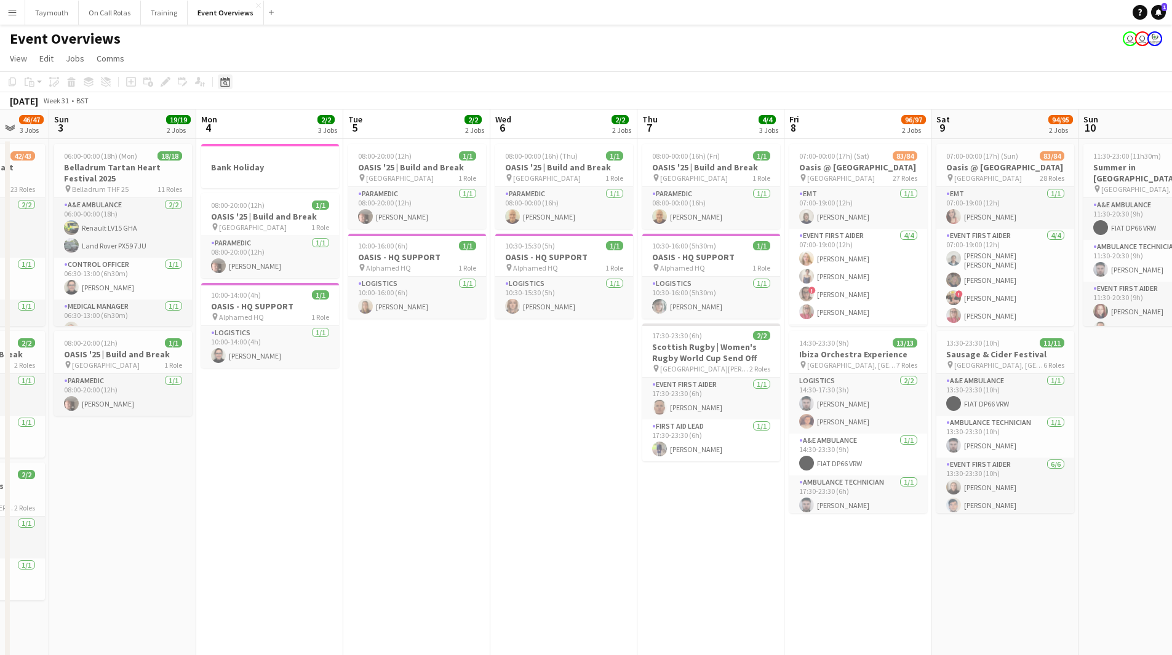
click at [225, 78] on icon "Date picker" at bounding box center [225, 82] width 10 height 10
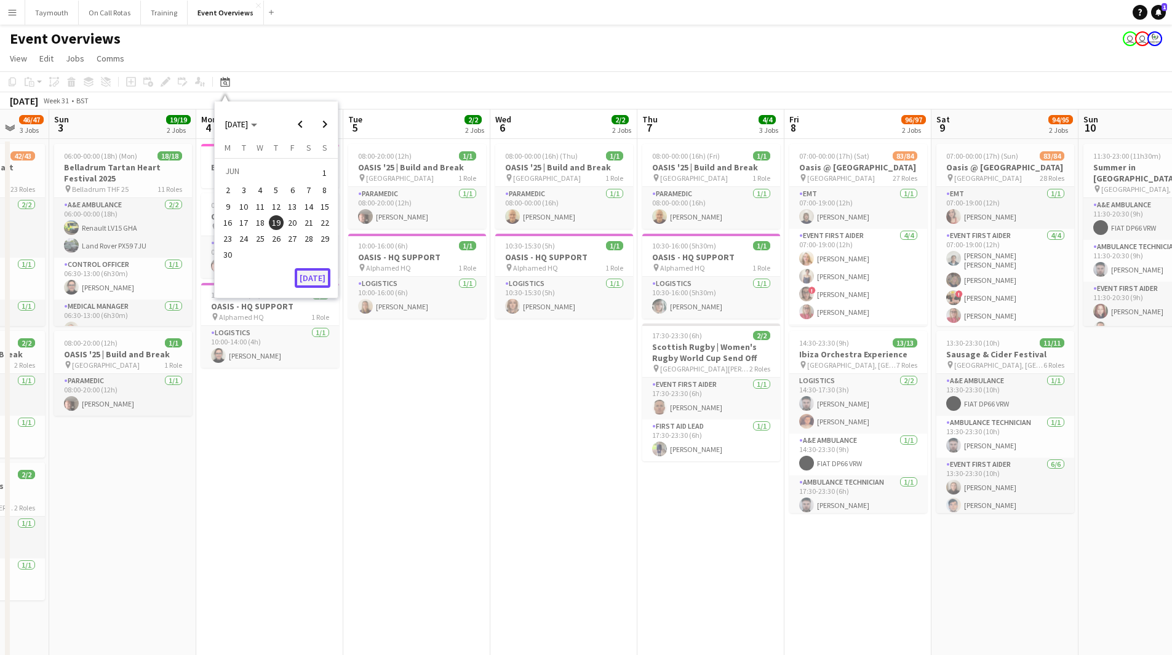
click at [313, 279] on button "[DATE]" at bounding box center [313, 278] width 36 height 20
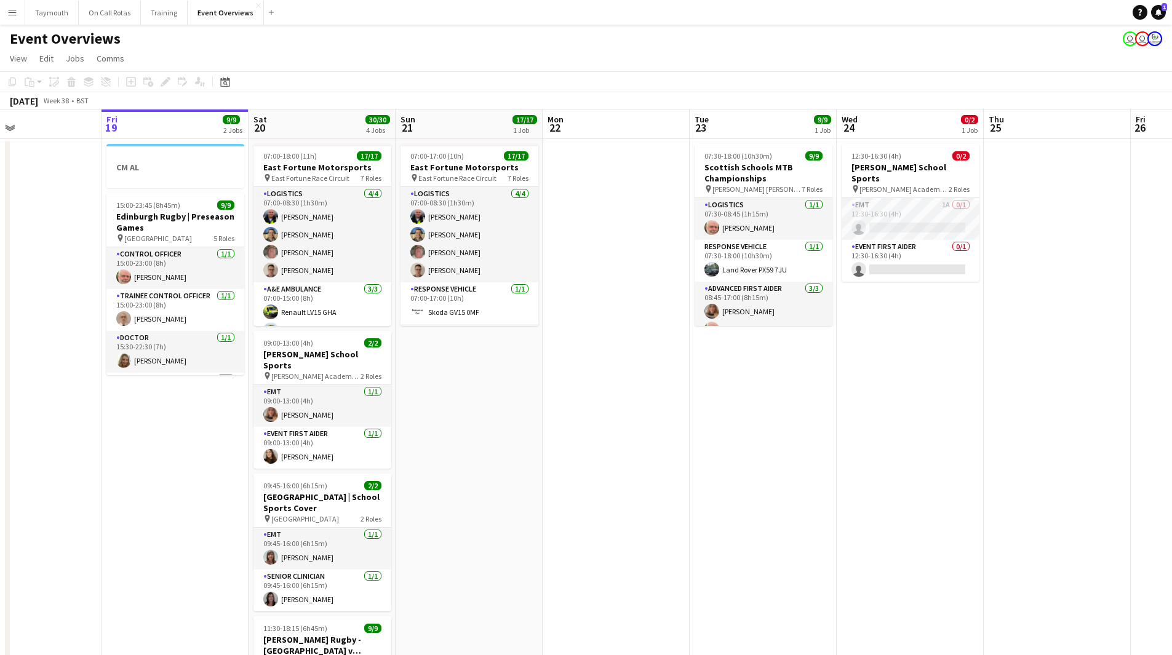
drag, startPoint x: 853, startPoint y: 520, endPoint x: 429, endPoint y: 454, distance: 429.5
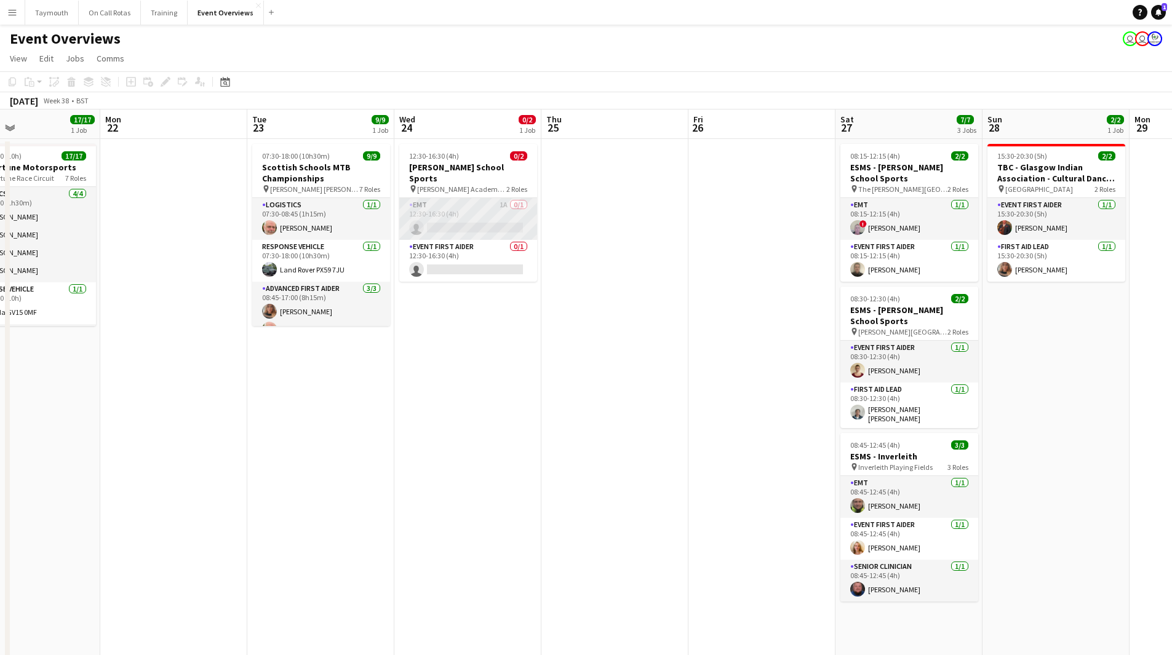
click at [484, 209] on app-card-role "EMT 1A 0/1 12:30-16:30 (4h) single-neutral-actions" at bounding box center [468, 219] width 138 height 42
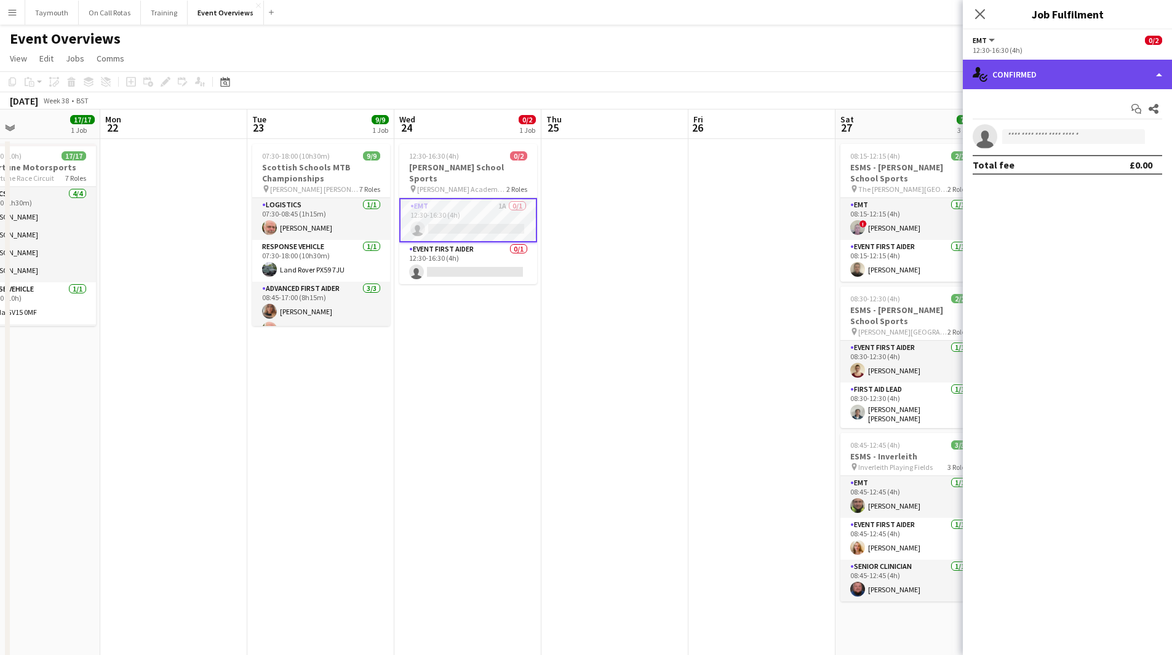
click at [1006, 74] on div "single-neutral-actions-check-2 Confirmed" at bounding box center [1067, 75] width 209 height 30
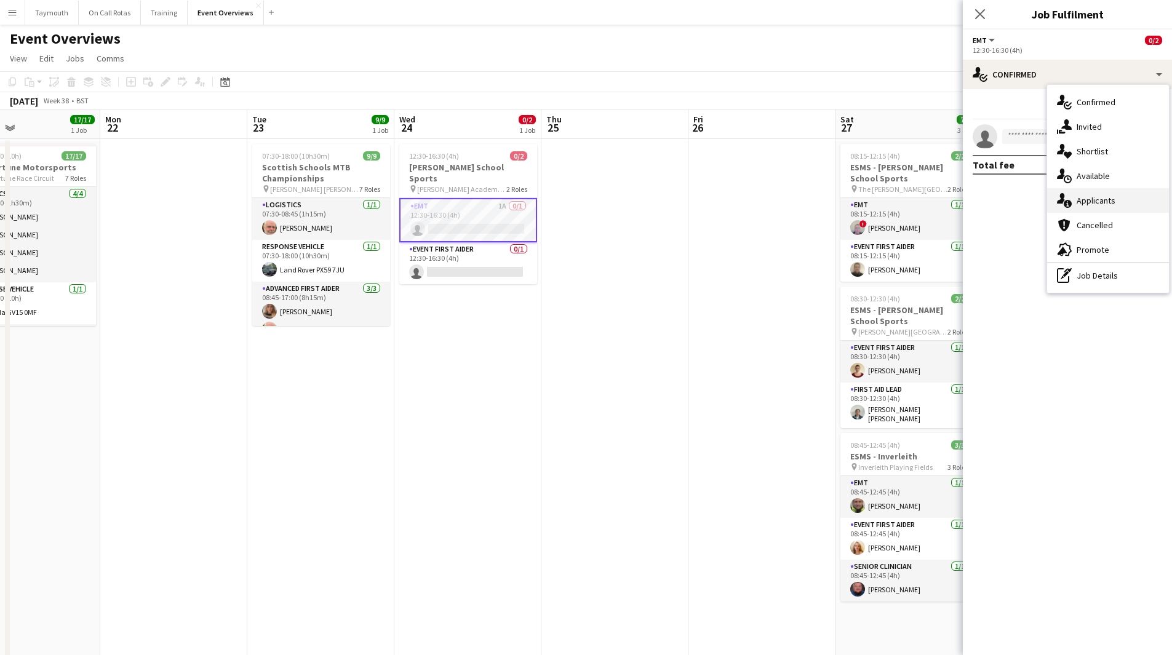
click at [1096, 203] on span "Applicants" at bounding box center [1096, 200] width 39 height 11
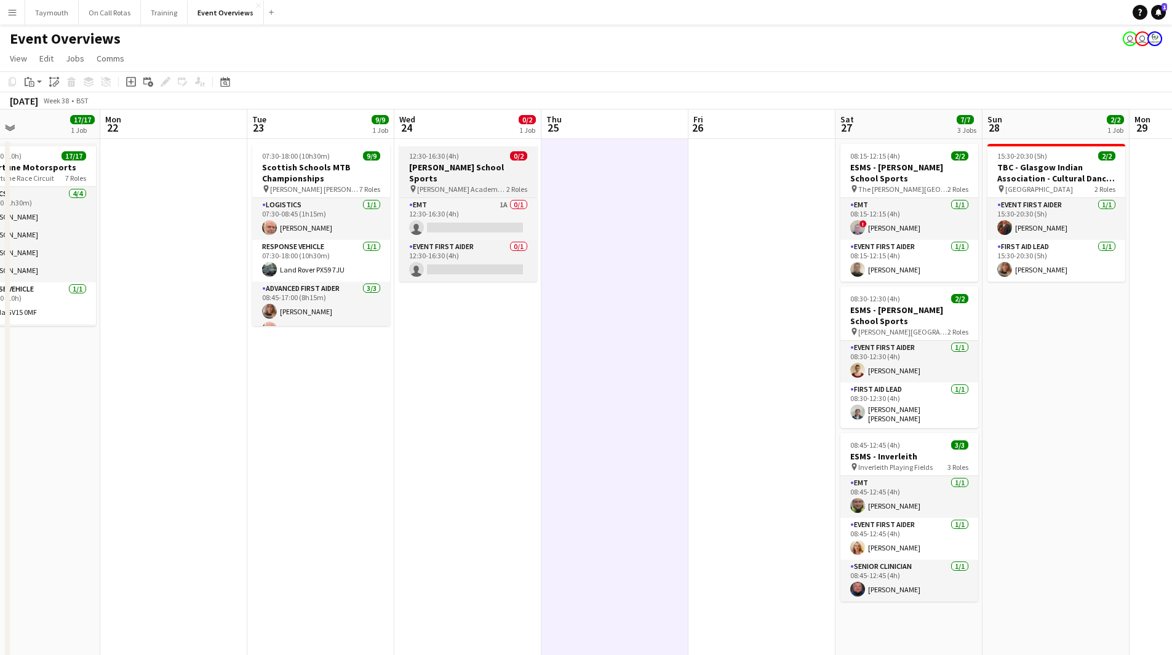
click at [502, 165] on h3 "[PERSON_NAME] School Sports" at bounding box center [468, 173] width 138 height 22
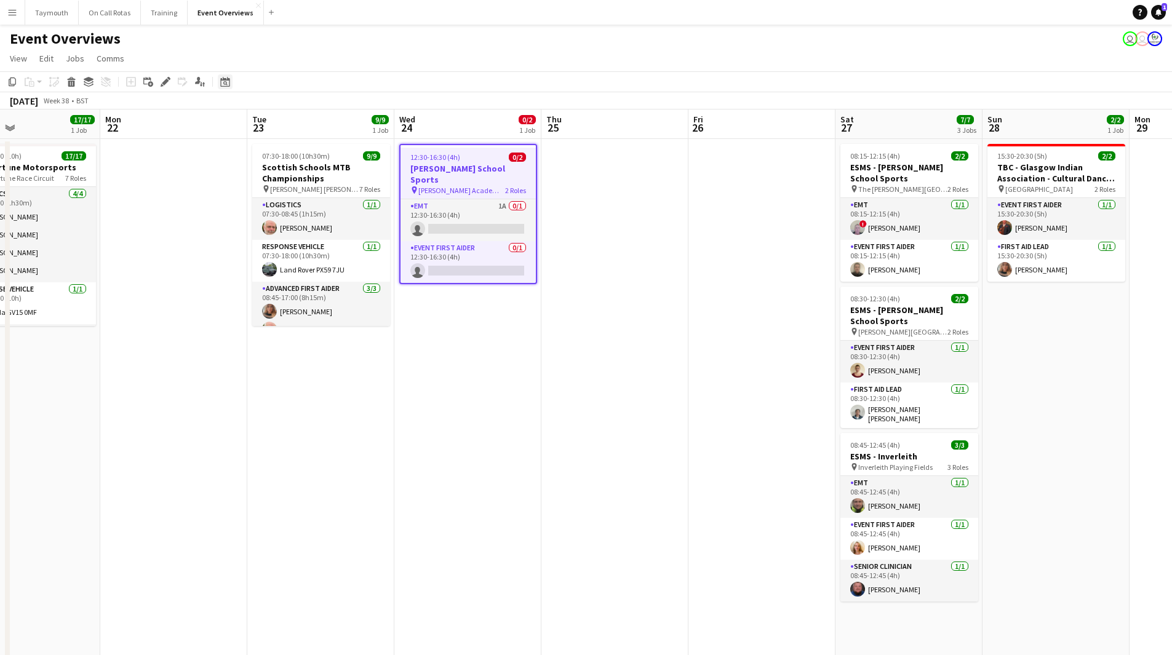
click at [225, 84] on icon at bounding box center [225, 83] width 4 height 4
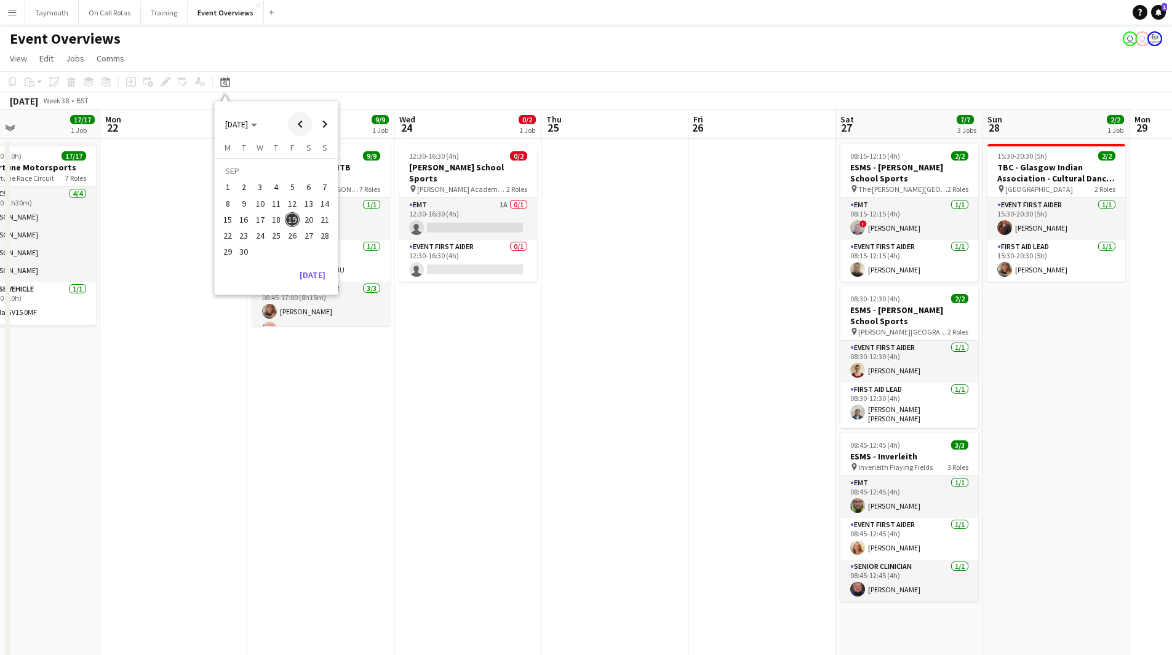
click at [305, 130] on span "Previous month" at bounding box center [300, 124] width 25 height 25
click at [293, 231] on span "27" at bounding box center [292, 238] width 15 height 15
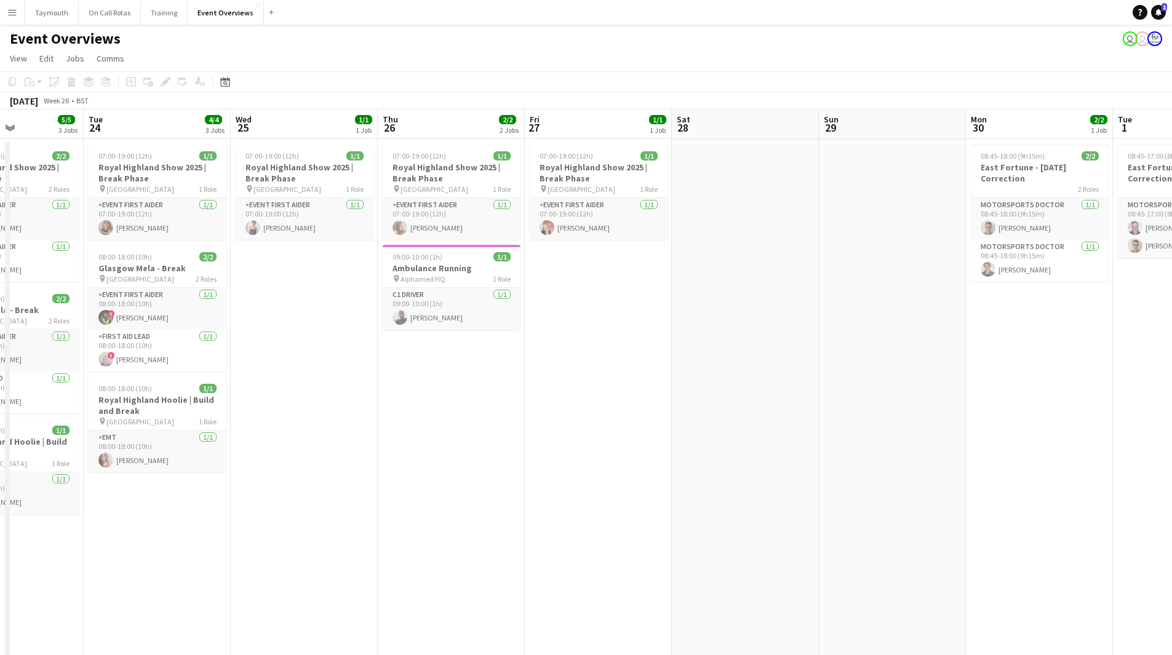
drag, startPoint x: 476, startPoint y: 394, endPoint x: 934, endPoint y: 400, distance: 458.3
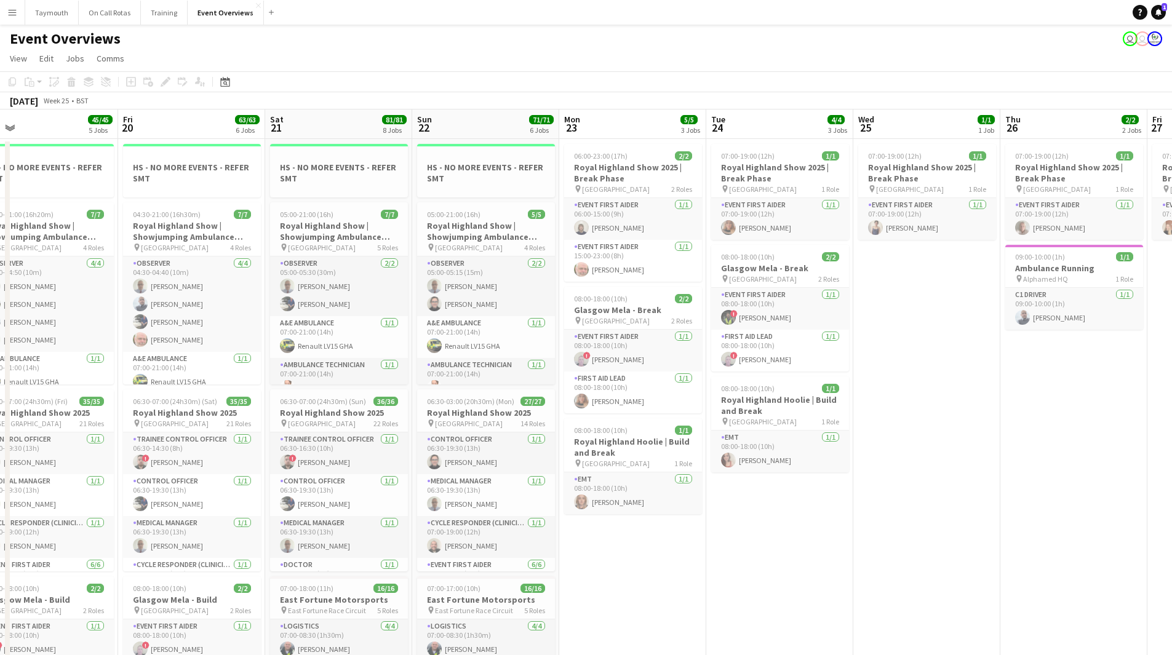
drag, startPoint x: 756, startPoint y: 444, endPoint x: 1180, endPoint y: 444, distance: 424.4
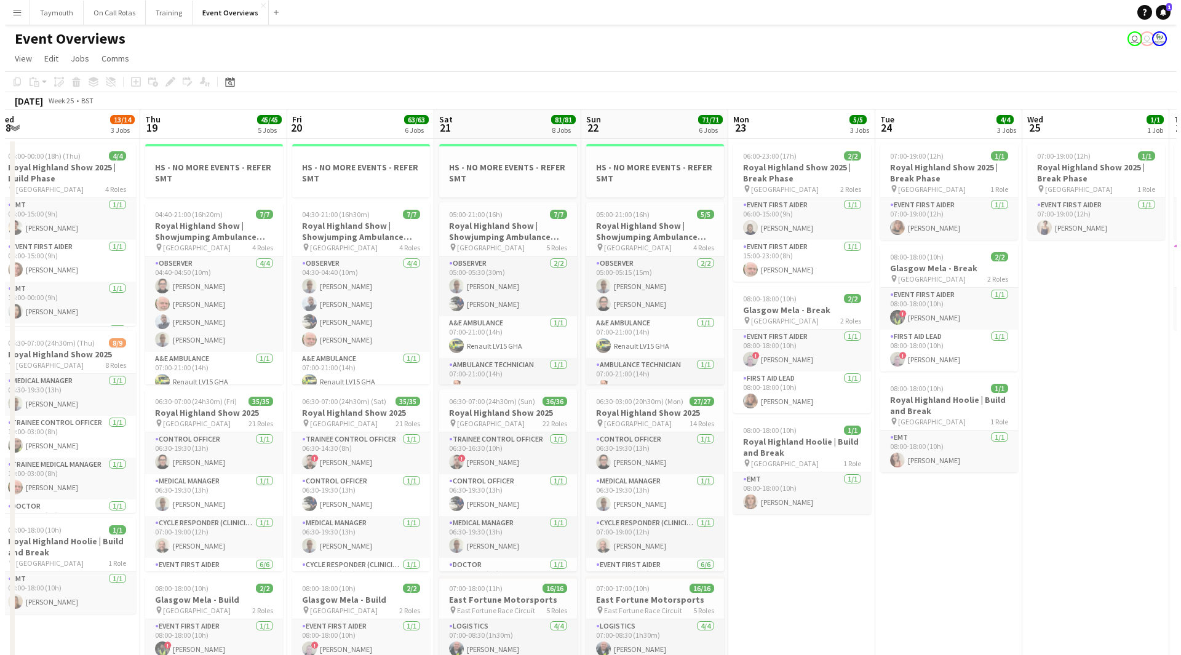
scroll to position [0, 304]
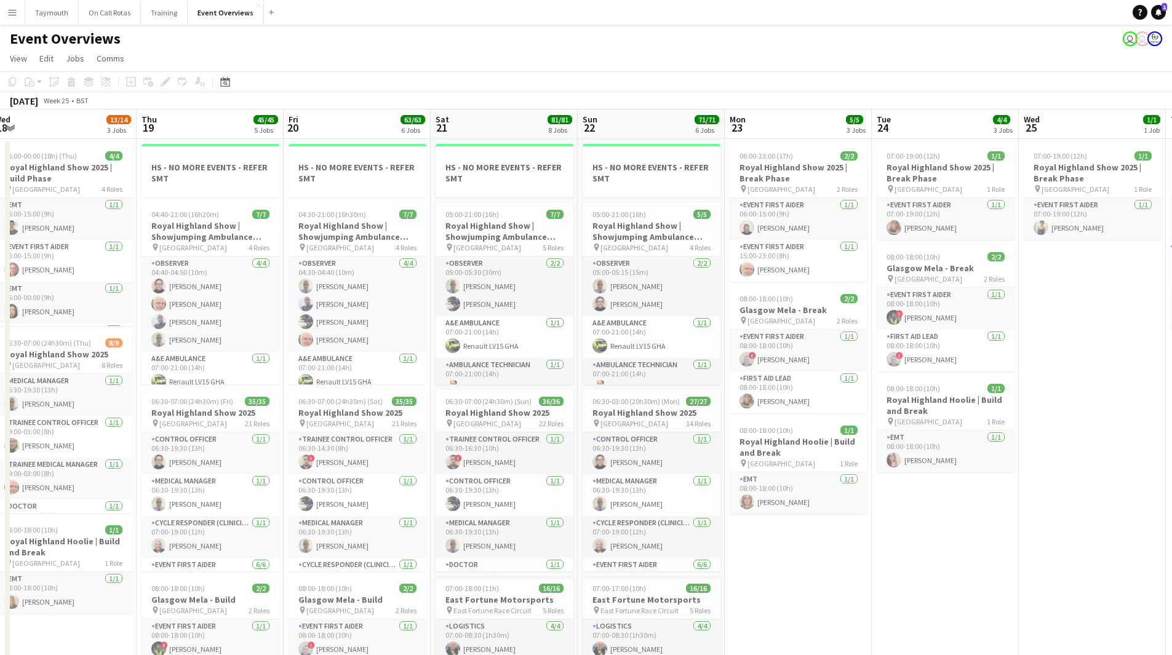
drag, startPoint x: 524, startPoint y: 408, endPoint x: 571, endPoint y: 407, distance: 47.4
click at [11, 7] on button "Menu" at bounding box center [12, 12] width 25 height 25
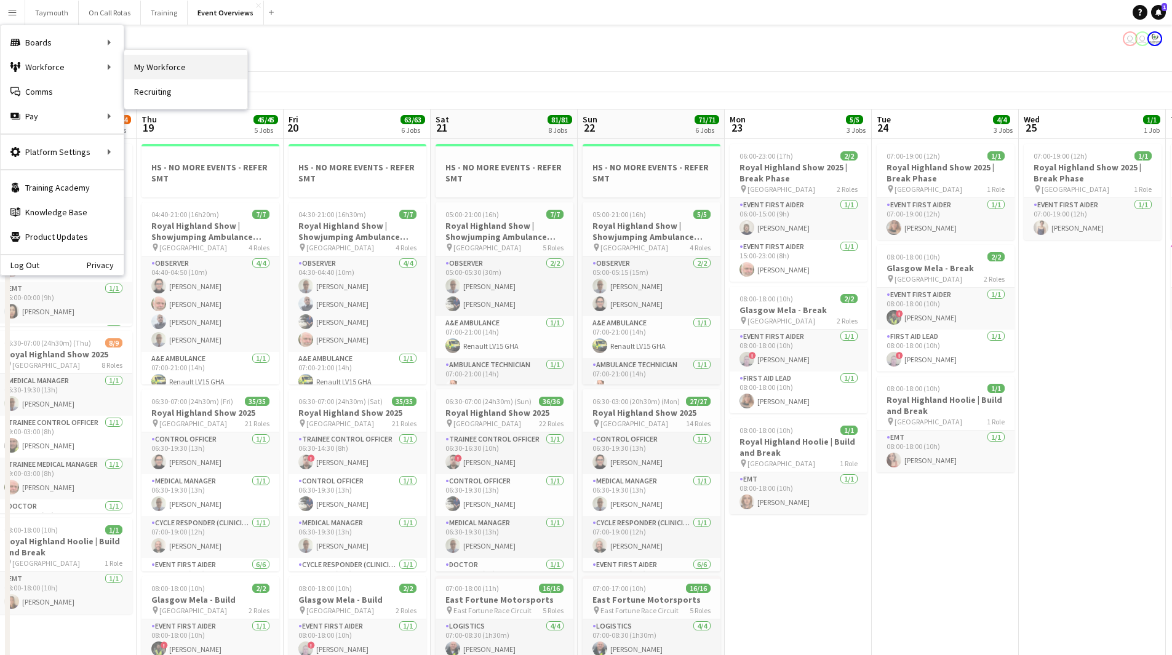
click at [145, 64] on link "My Workforce" at bounding box center [185, 67] width 123 height 25
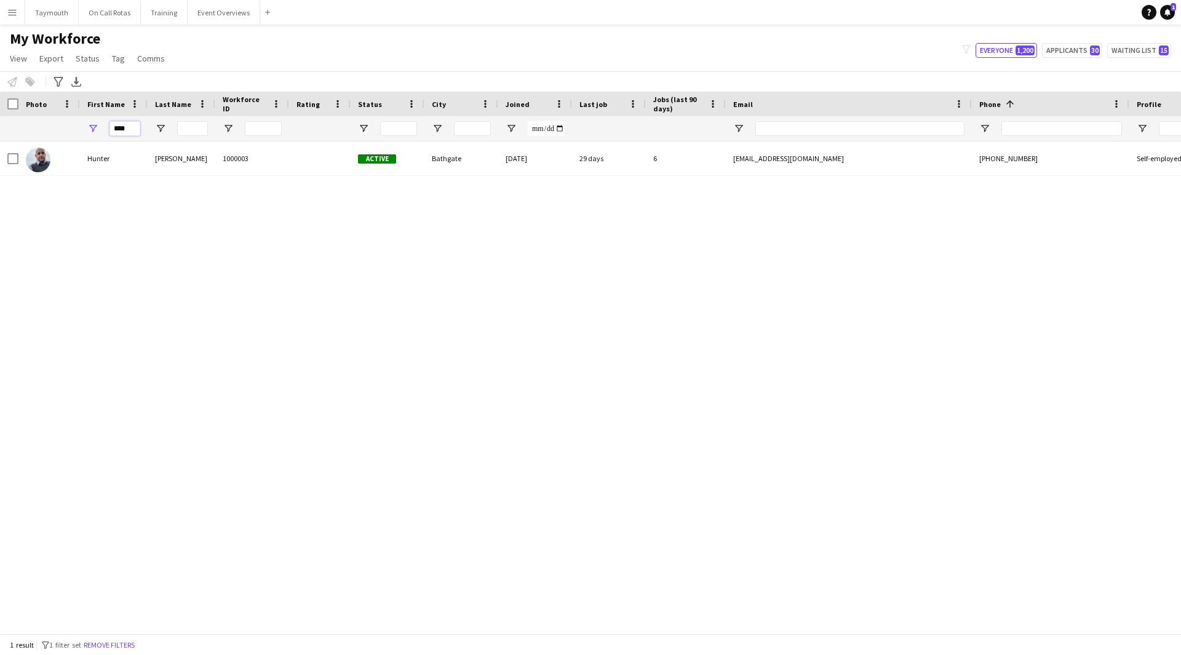
drag, startPoint x: 132, startPoint y: 128, endPoint x: -236, endPoint y: 117, distance: 368.6
click at [0, 117] on html "Menu Boards Boards Boards All jobs Status Workforce Workforce My Workforce Recr…" at bounding box center [590, 327] width 1181 height 655
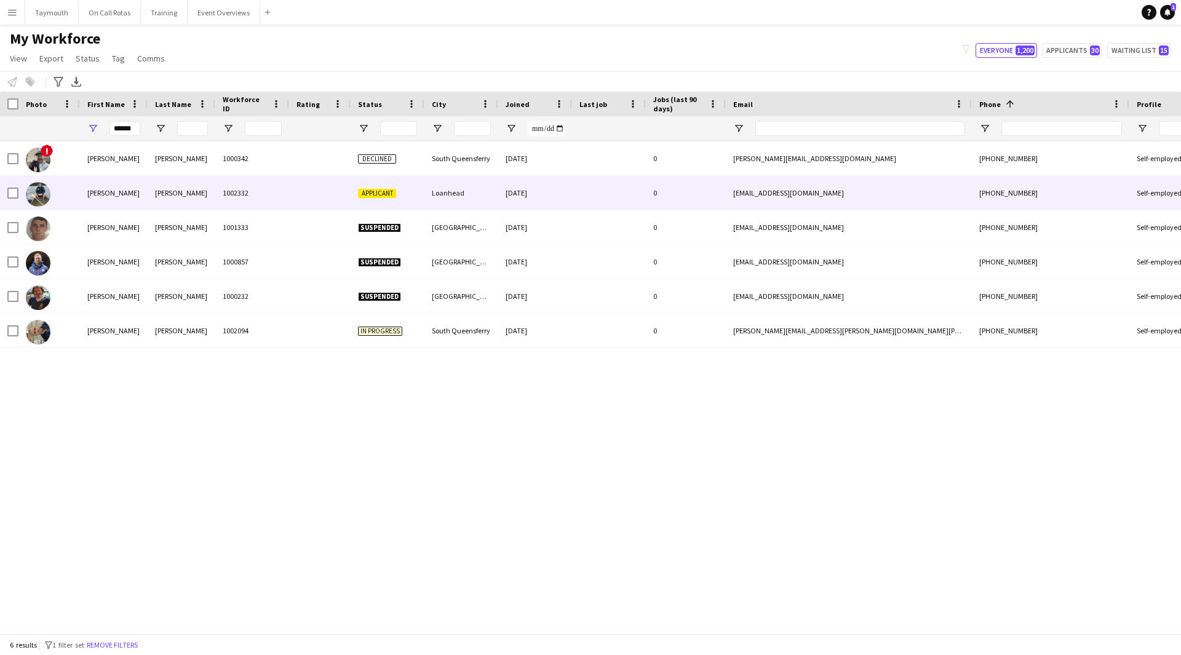
click at [151, 197] on div "[PERSON_NAME]" at bounding box center [182, 193] width 68 height 34
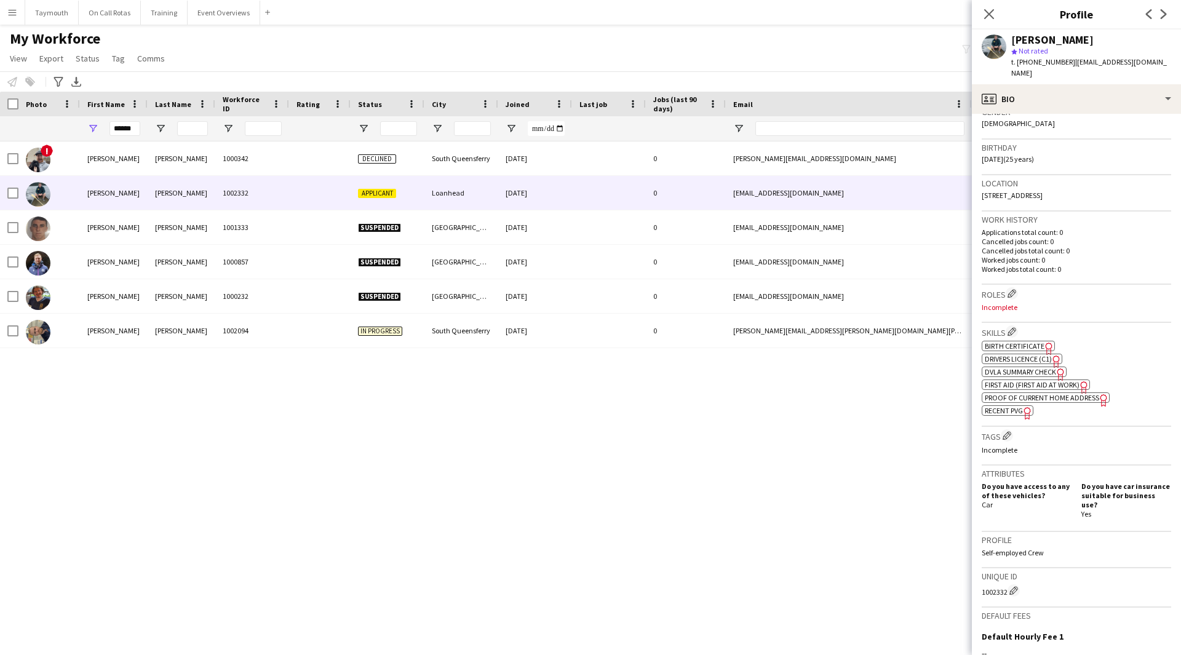
scroll to position [353, 0]
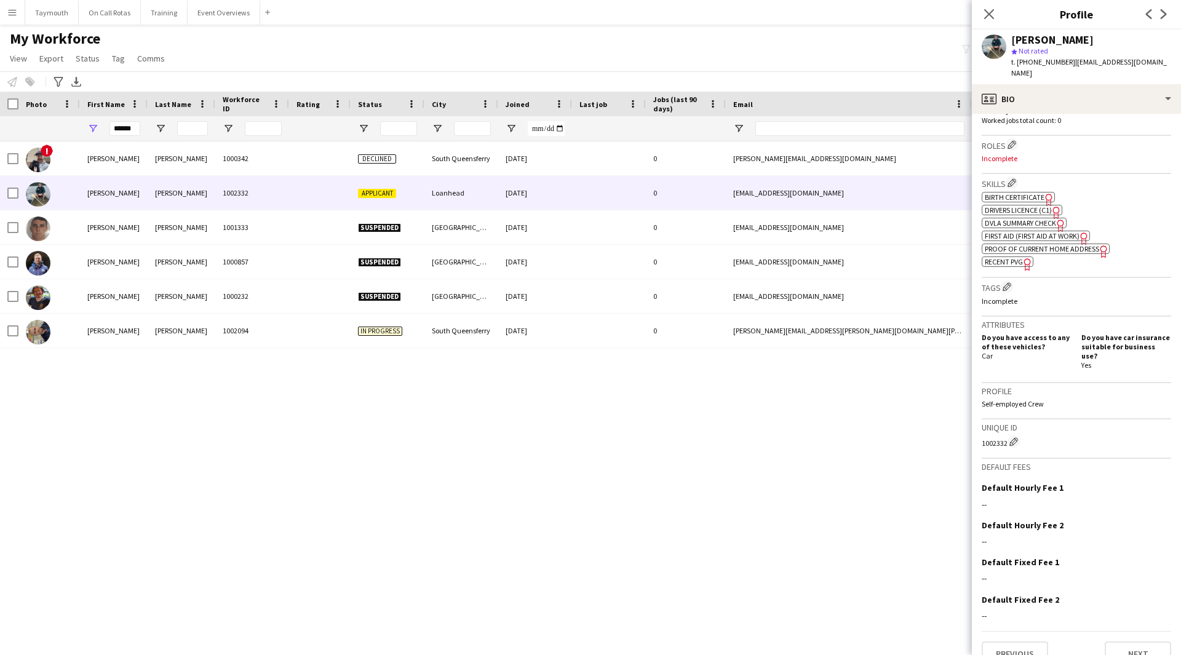
click at [1145, 631] on div "Previous Next" at bounding box center [1076, 648] width 189 height 35
click at [1144, 642] on button "Next" at bounding box center [1138, 654] width 66 height 25
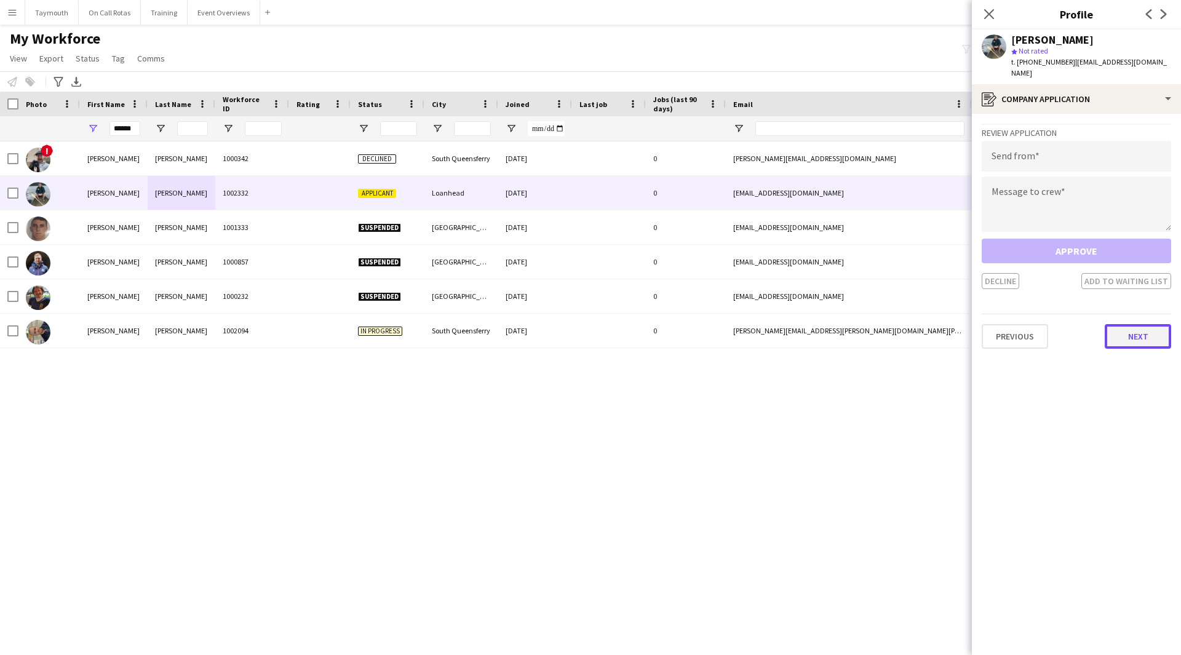
click at [1155, 324] on button "Next" at bounding box center [1138, 336] width 66 height 25
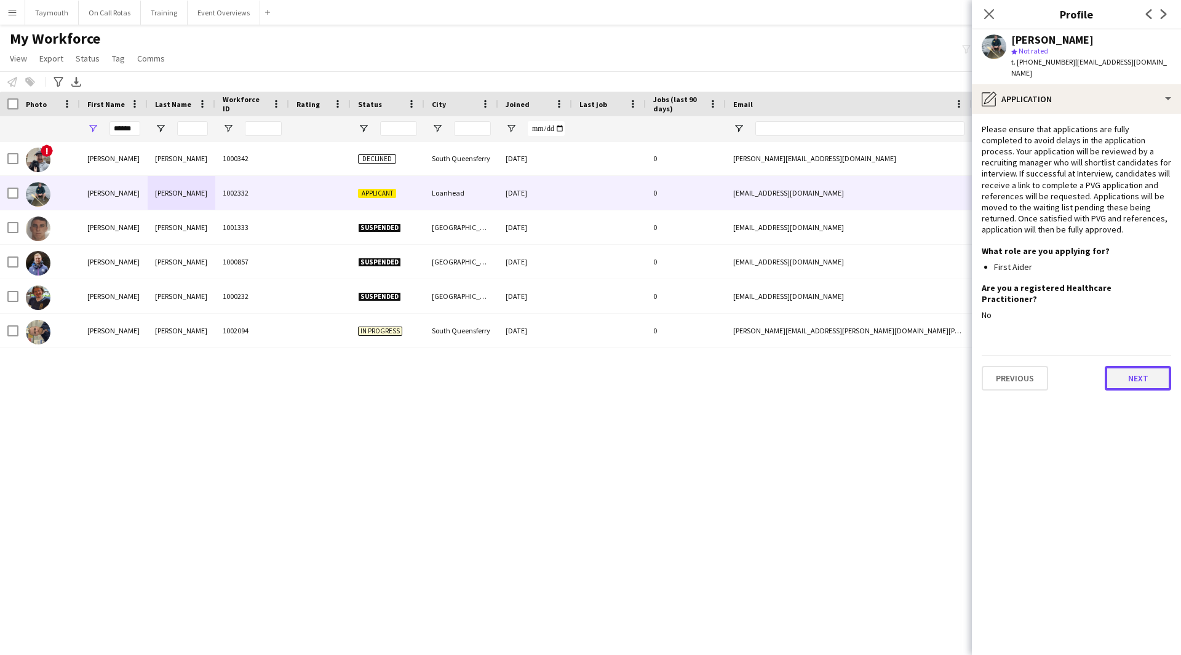
click at [1148, 366] on button "Next" at bounding box center [1138, 378] width 66 height 25
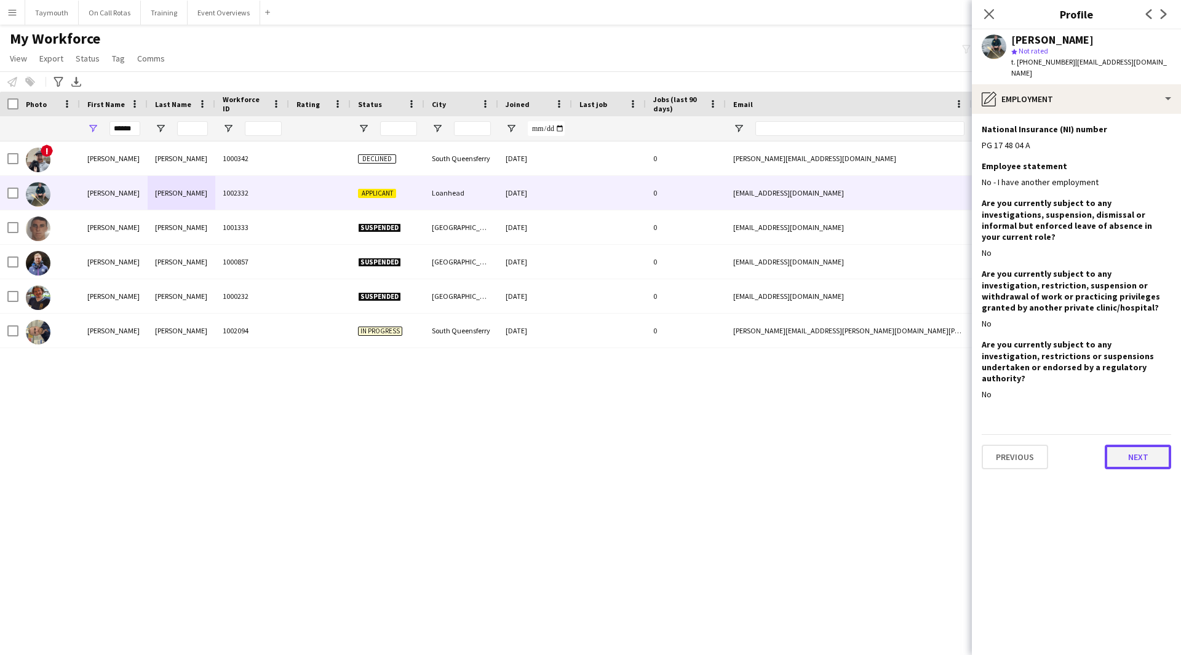
click at [1122, 445] on button "Next" at bounding box center [1138, 457] width 66 height 25
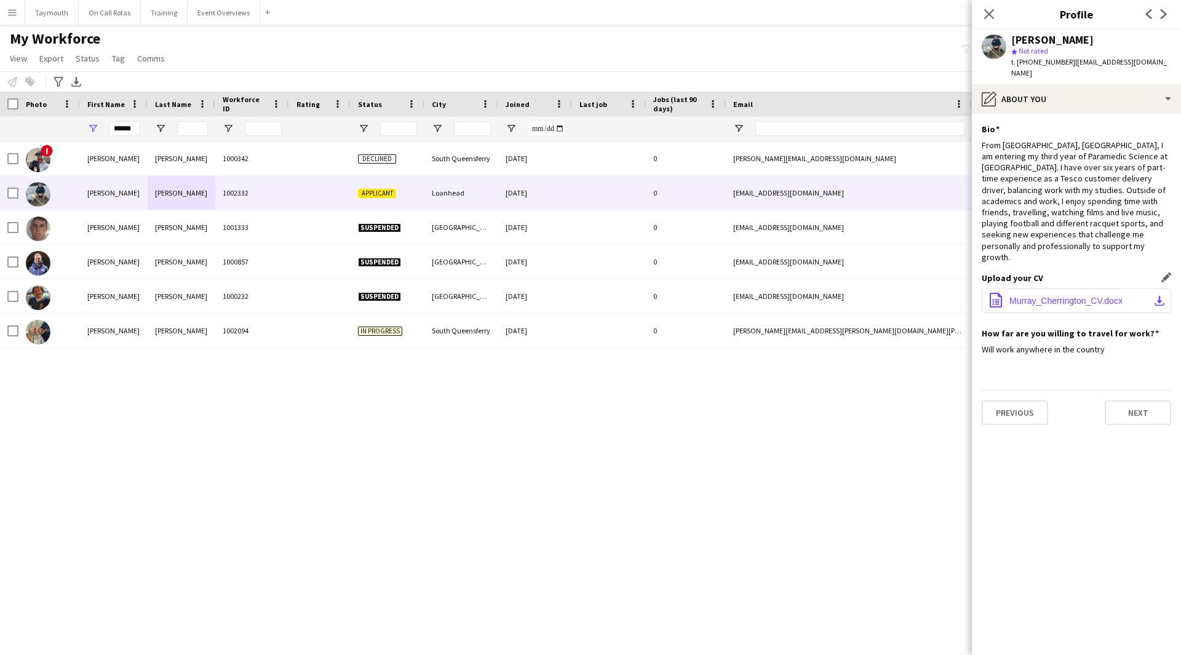
click at [1133, 289] on button "office-file-sheet Murray_Cherrington_CV.docx download-bottom" at bounding box center [1076, 301] width 189 height 25
drag, startPoint x: 137, startPoint y: 128, endPoint x: -28, endPoint y: 116, distance: 165.3
click at [0, 116] on html "Menu Boards Boards Boards All jobs Status Workforce Workforce My Workforce Recr…" at bounding box center [590, 327] width 1181 height 655
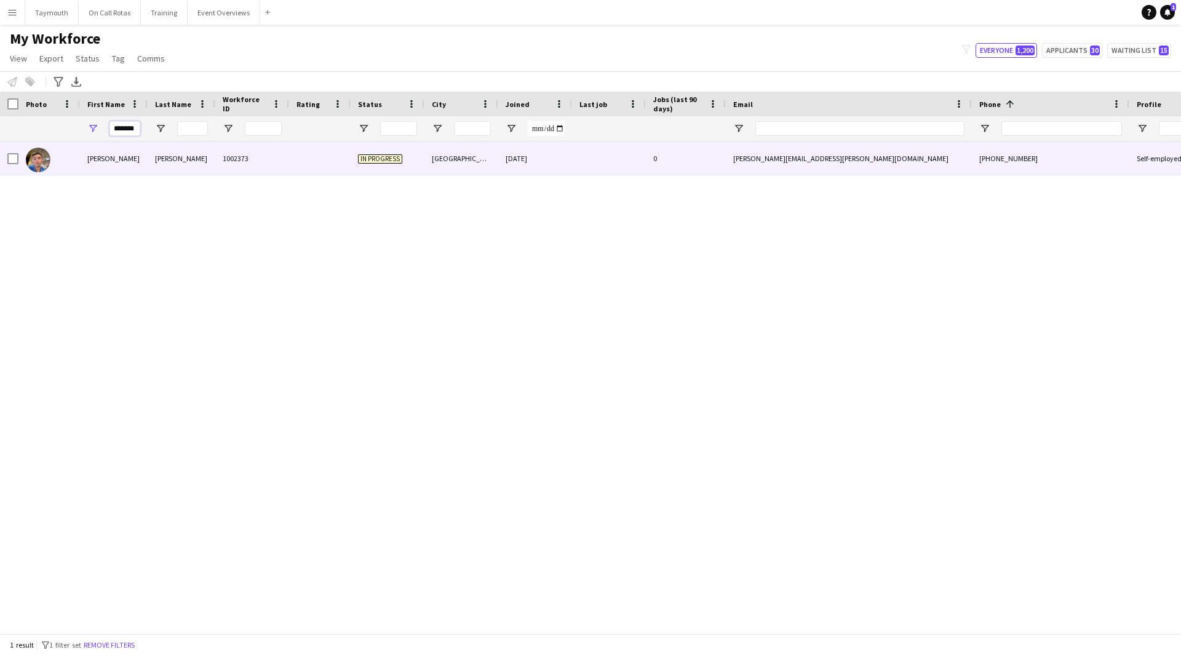
scroll to position [0, 0]
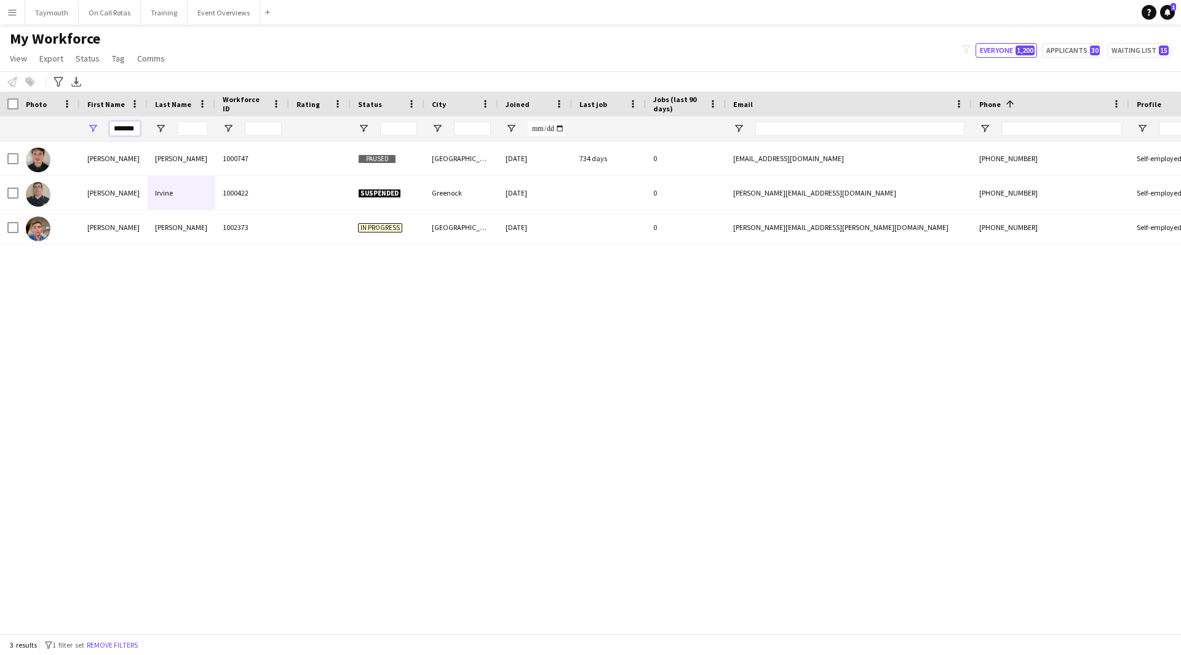
type input "******"
click at [180, 127] on input "Last Name Filter Input" at bounding box center [192, 128] width 31 height 15
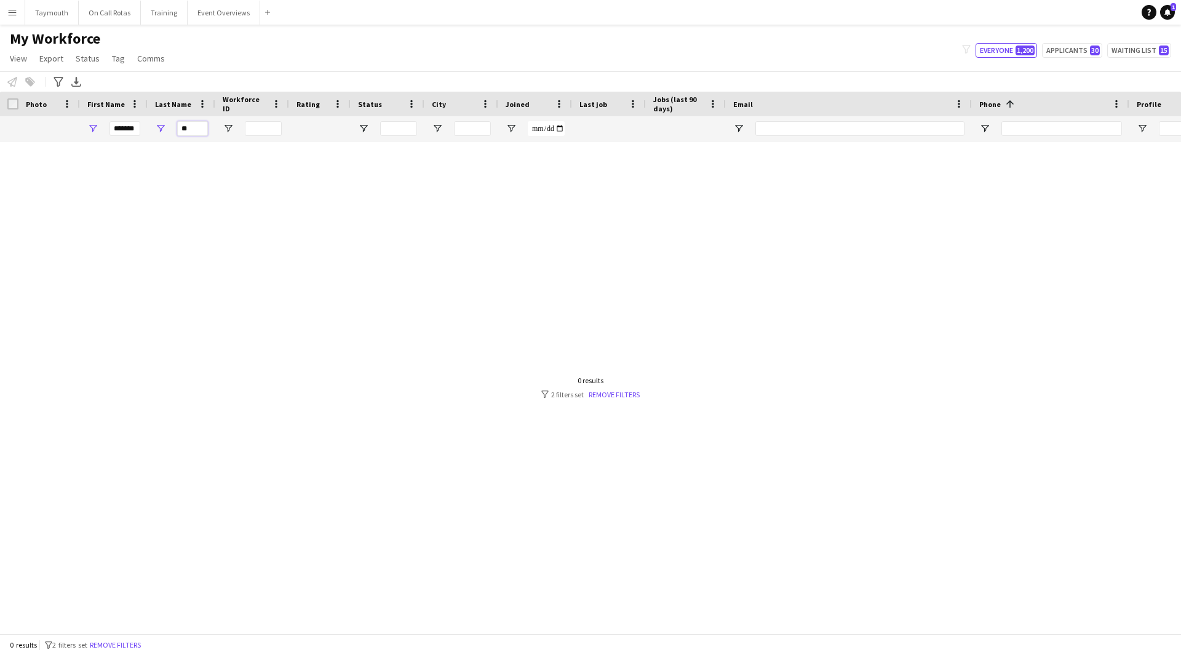
drag, startPoint x: 196, startPoint y: 130, endPoint x: -17, endPoint y: 101, distance: 214.8
click at [0, 101] on html "Menu Boards Boards Boards All jobs Status Workforce Workforce My Workforce Recr…" at bounding box center [590, 327] width 1181 height 655
type input "*"
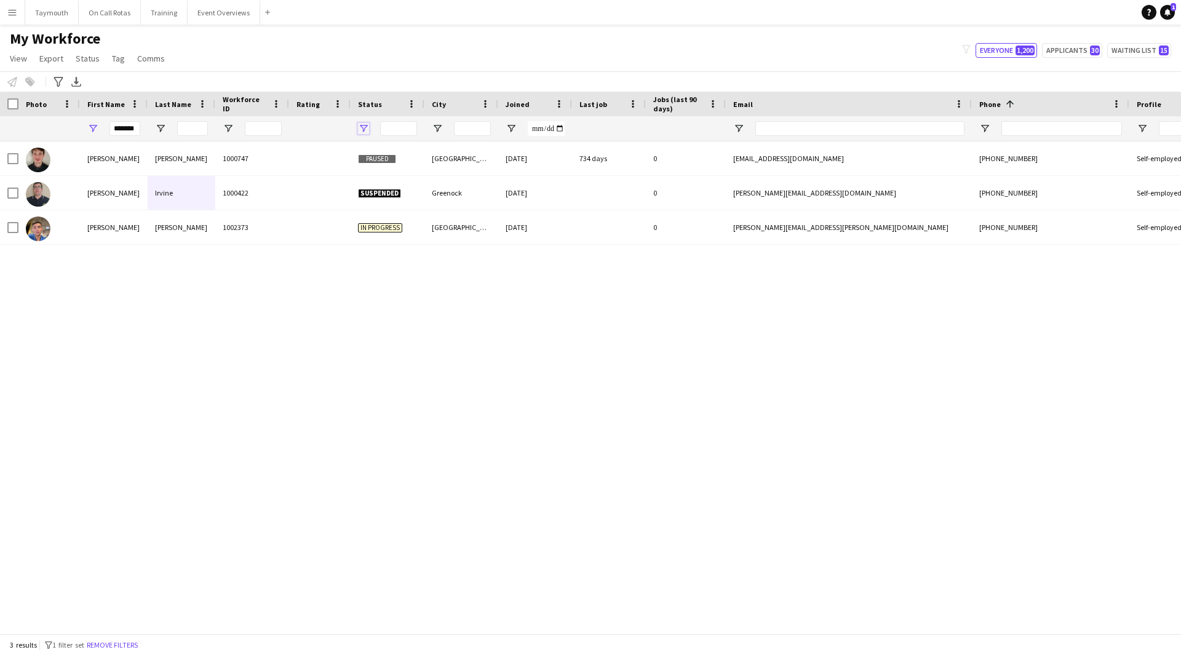
click at [365, 132] on span "Open Filter Menu" at bounding box center [363, 128] width 11 height 11
type input "***"
click at [142, 132] on div "******" at bounding box center [114, 128] width 68 height 25
click at [138, 132] on input "******" at bounding box center [124, 128] width 31 height 15
drag, startPoint x: 138, startPoint y: 126, endPoint x: -191, endPoint y: 114, distance: 329.3
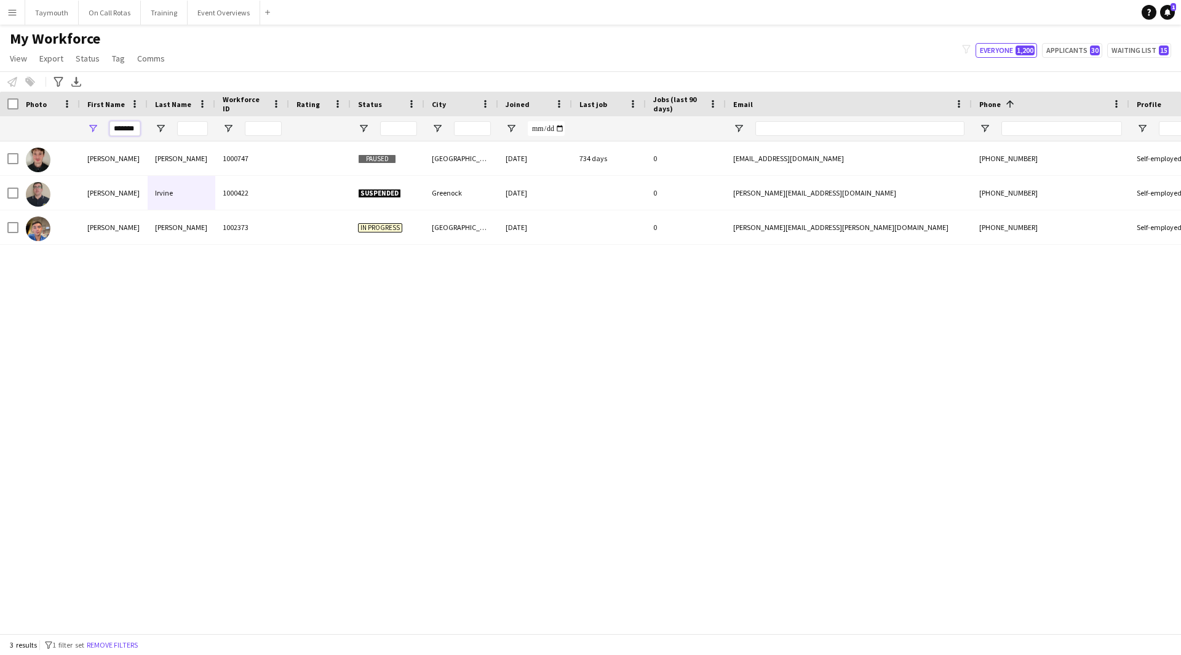
click at [0, 114] on html "Menu Boards Boards Boards All jobs Status Workforce Workforce My Workforce Recr…" at bounding box center [590, 327] width 1181 height 655
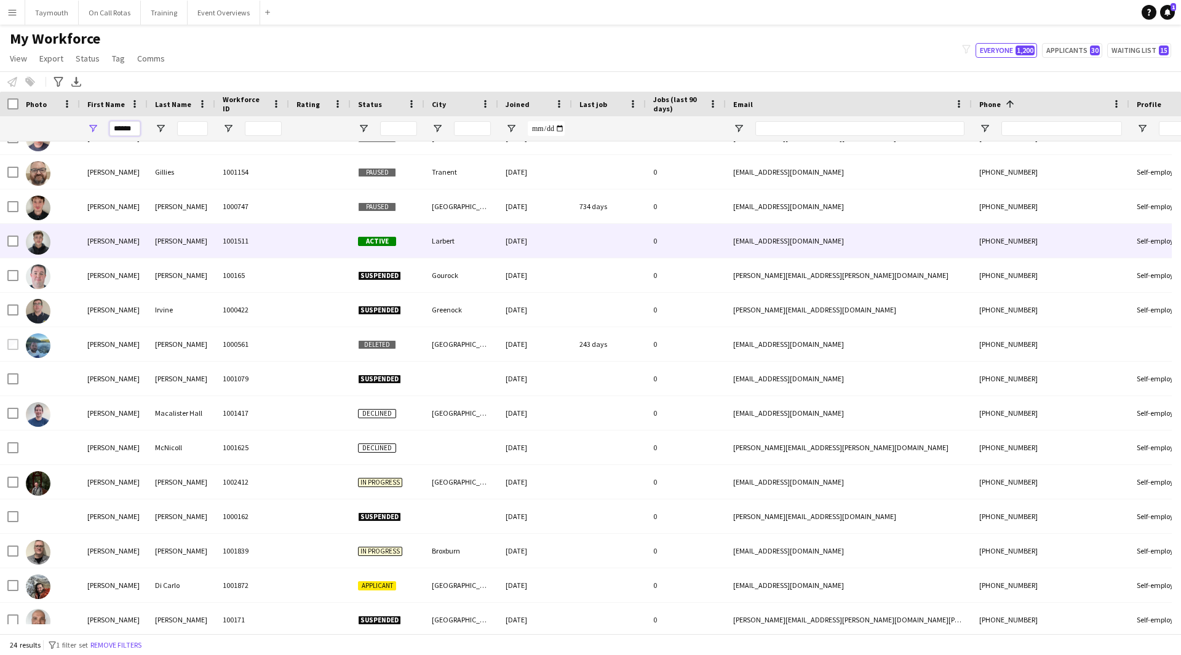
scroll to position [246, 0]
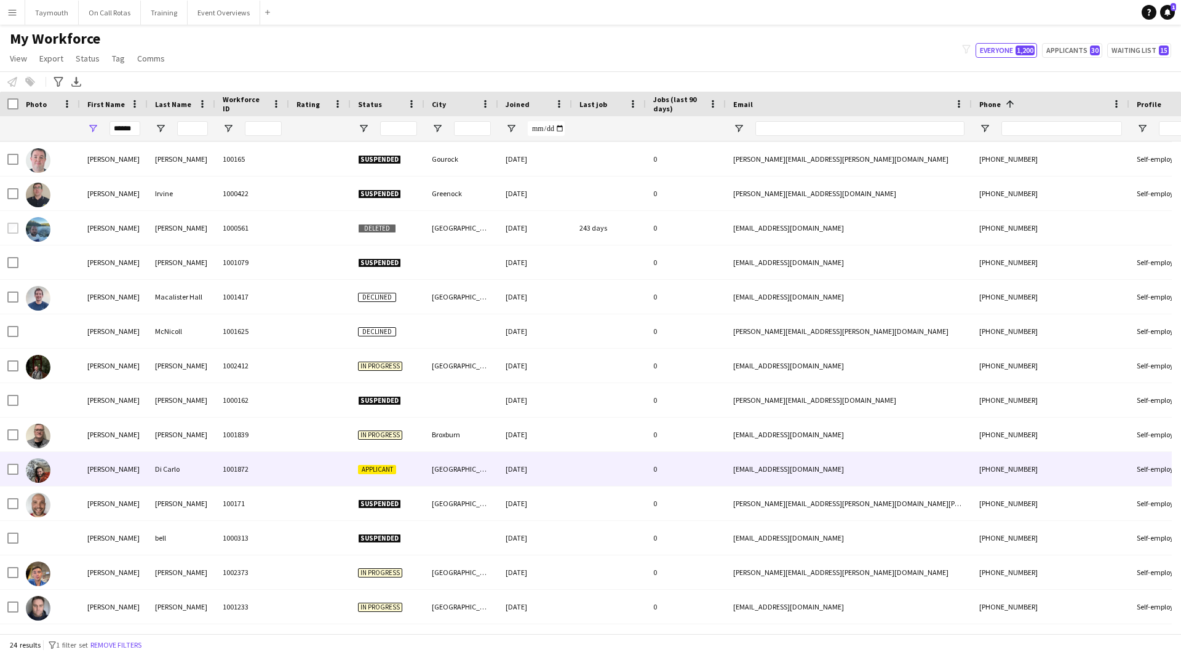
click at [161, 476] on div "Di Carlo" at bounding box center [182, 469] width 68 height 34
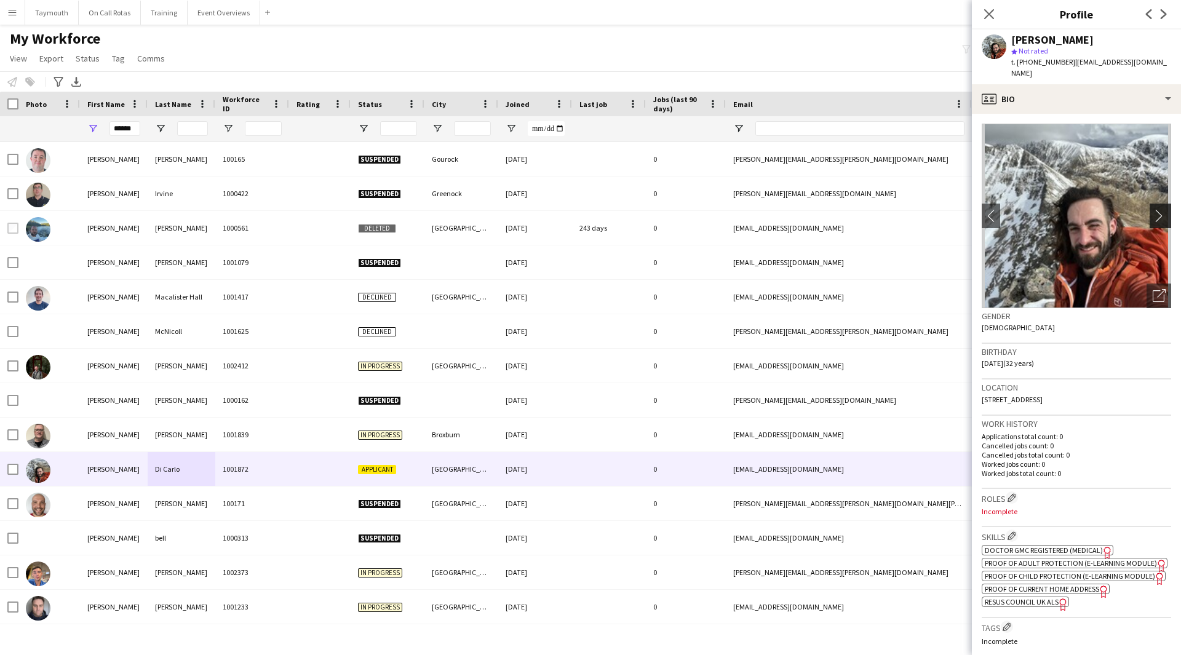
click at [1153, 209] on app-icon "chevron-right" at bounding box center [1162, 215] width 19 height 13
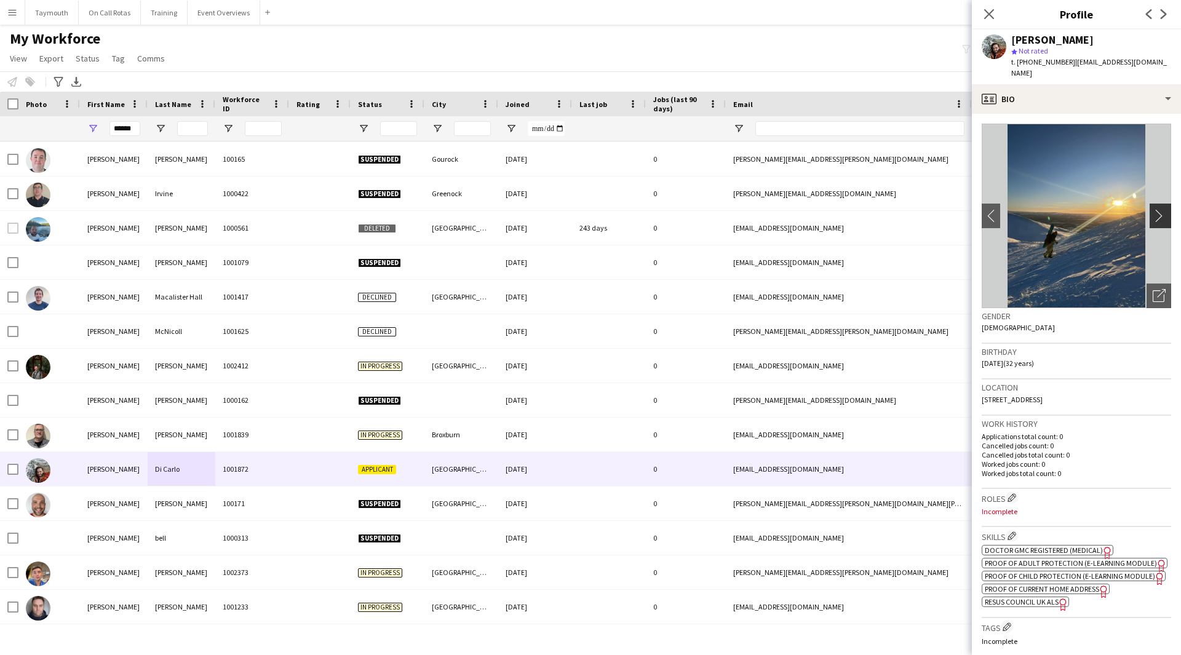
click at [1153, 209] on app-icon "chevron-right" at bounding box center [1162, 215] width 19 height 13
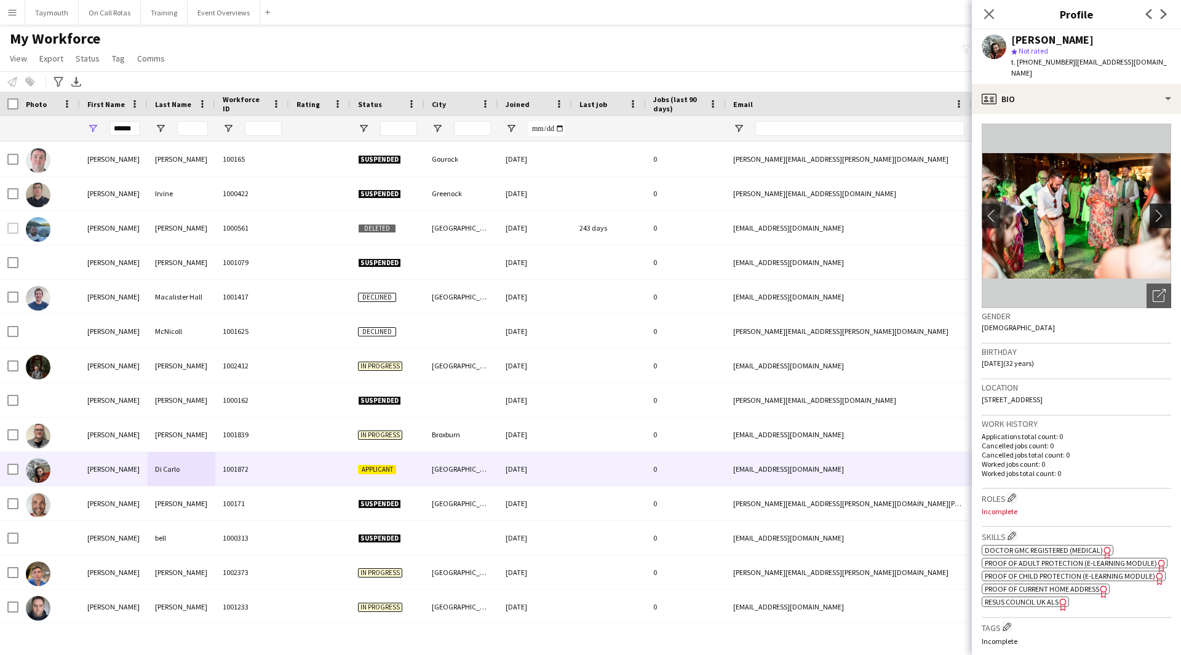
click at [1153, 209] on app-icon "chevron-right" at bounding box center [1162, 215] width 19 height 13
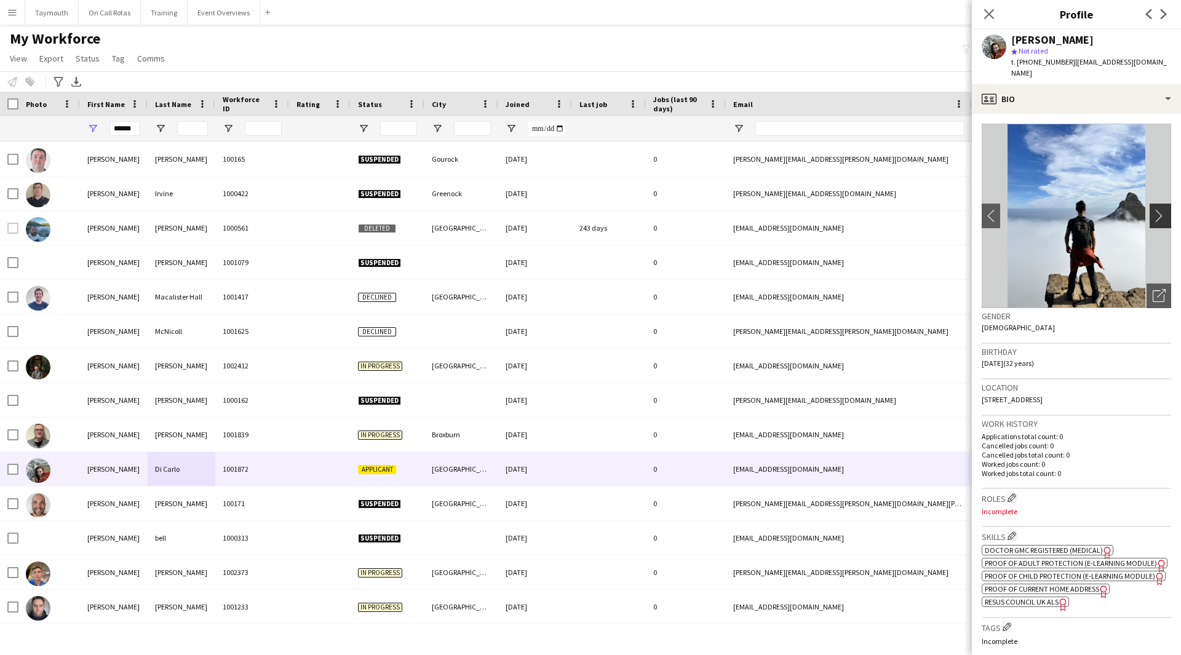
click at [1153, 209] on app-icon "chevron-right" at bounding box center [1162, 215] width 19 height 13
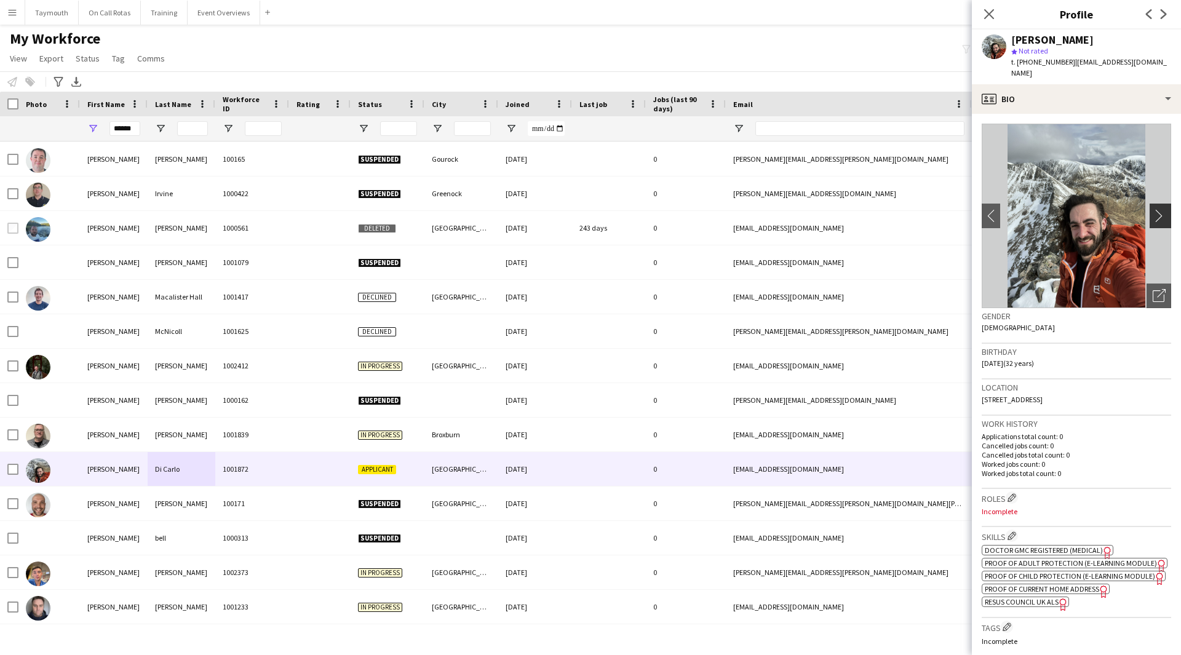
click at [1153, 209] on app-icon "chevron-right" at bounding box center [1162, 215] width 19 height 13
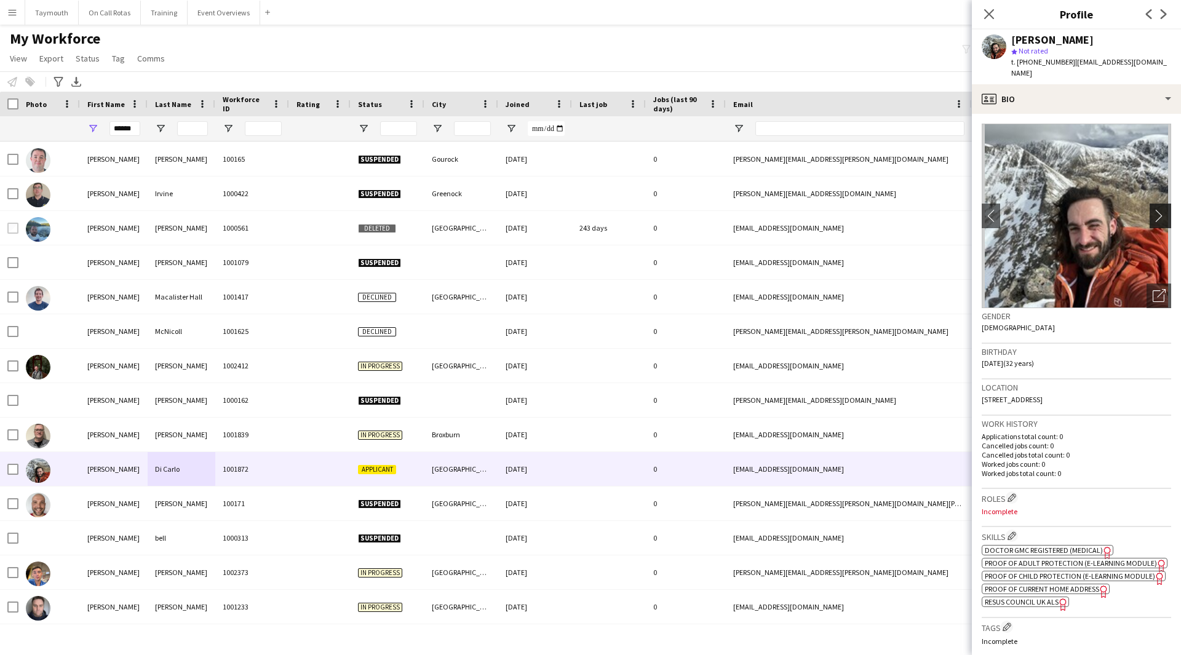
click at [1153, 209] on app-icon "chevron-right" at bounding box center [1162, 215] width 19 height 13
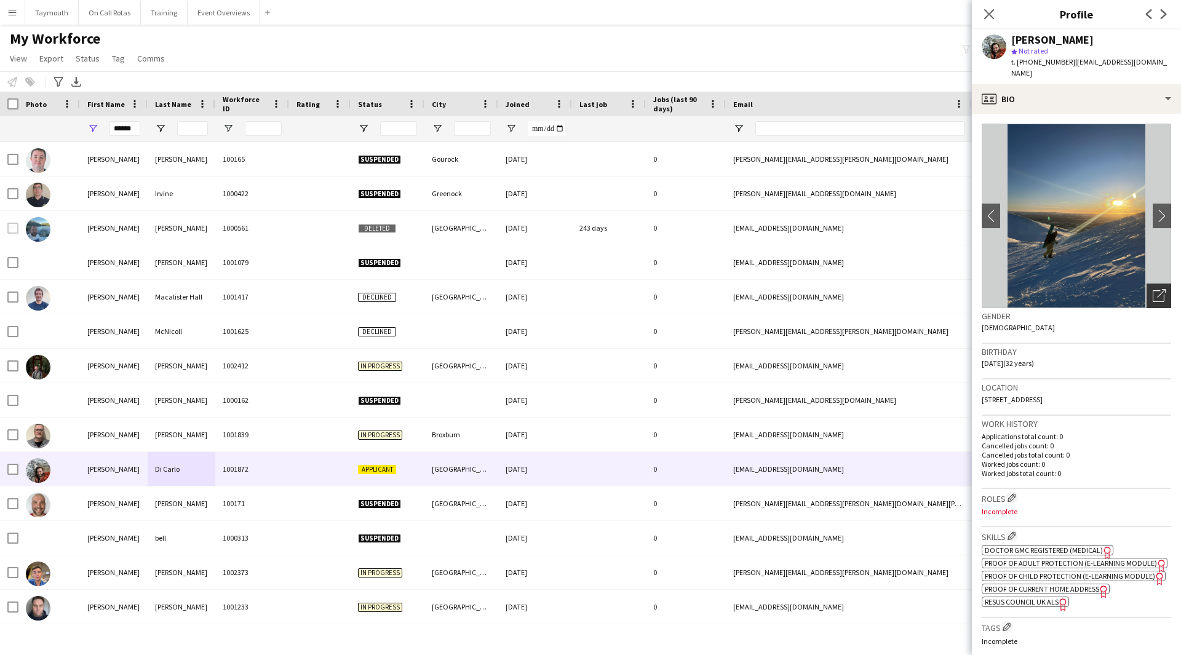
click at [1153, 289] on icon "Open photos pop-in" at bounding box center [1159, 295] width 13 height 13
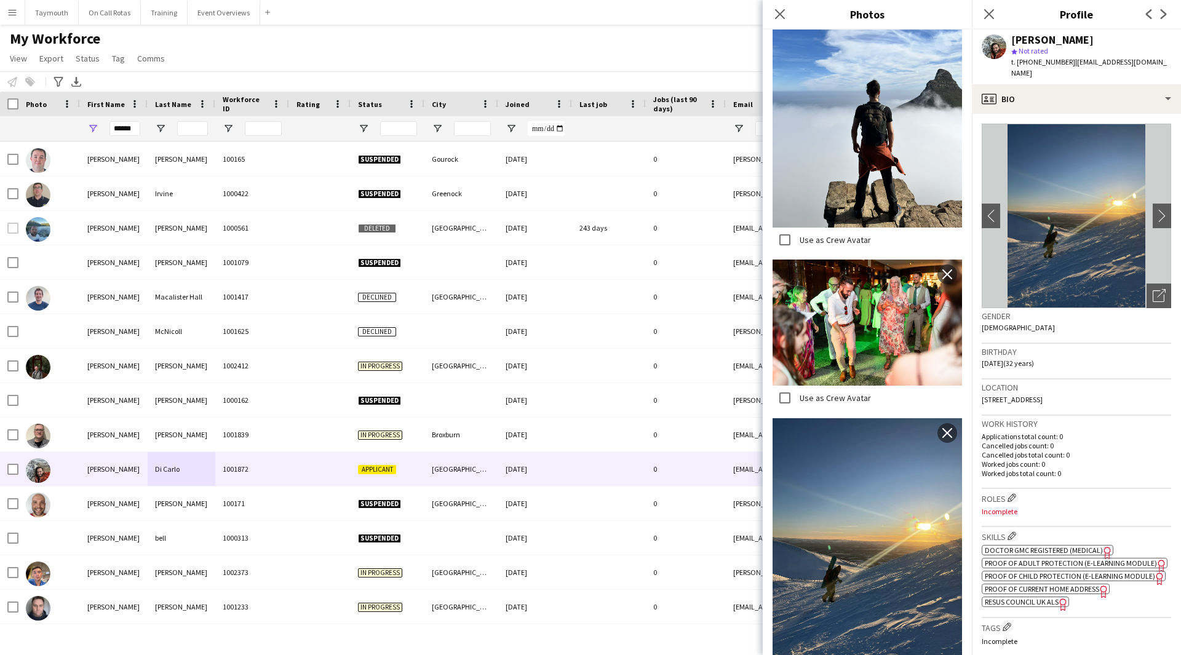
click at [859, 296] on img at bounding box center [867, 323] width 189 height 126
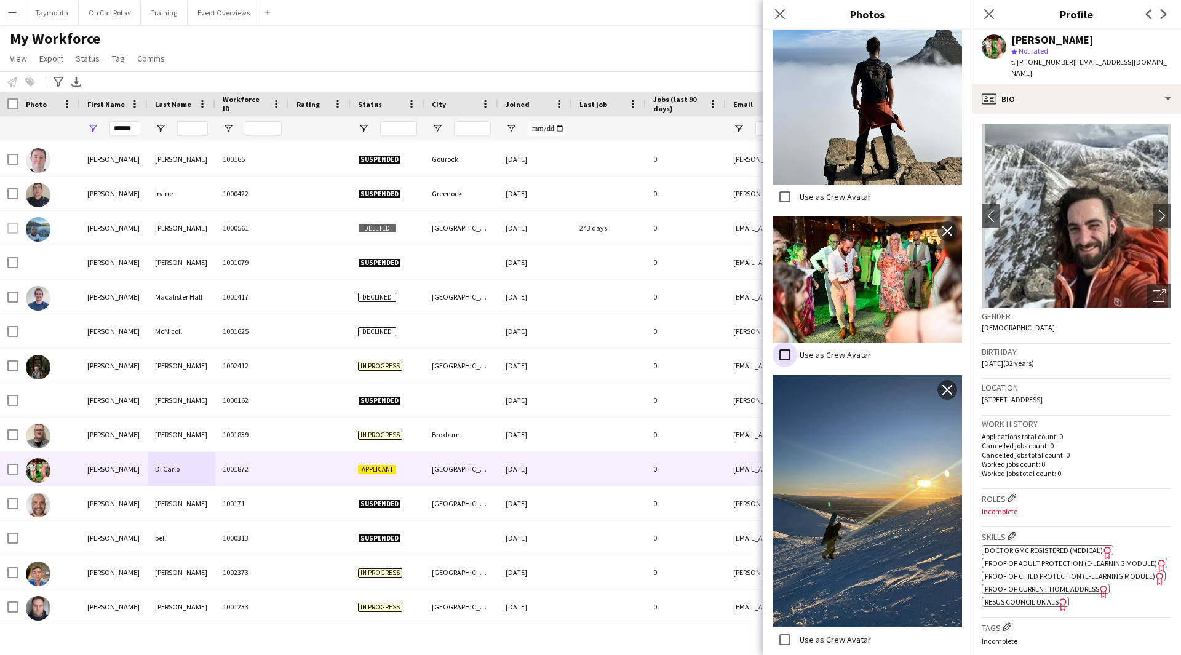
scroll to position [543, 0]
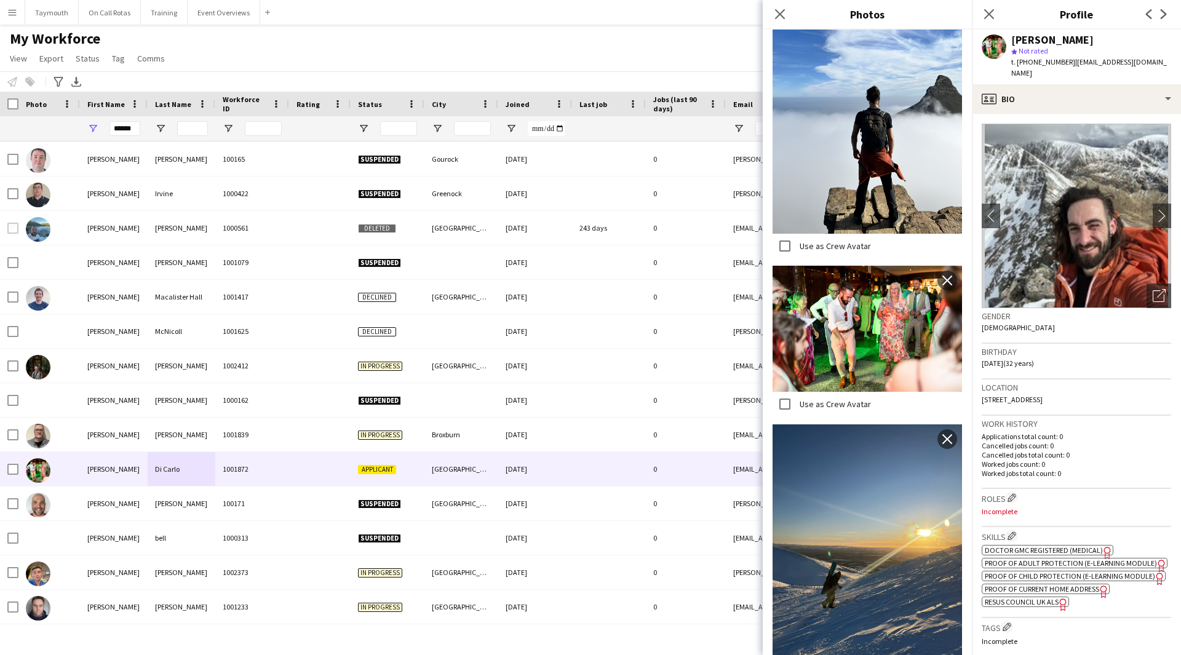
click at [1074, 545] on app-spec-pill "ok-circled2 background Layer 1 cross-circle-red background Layer 1 Doctor GMC R…" at bounding box center [1048, 550] width 132 height 10
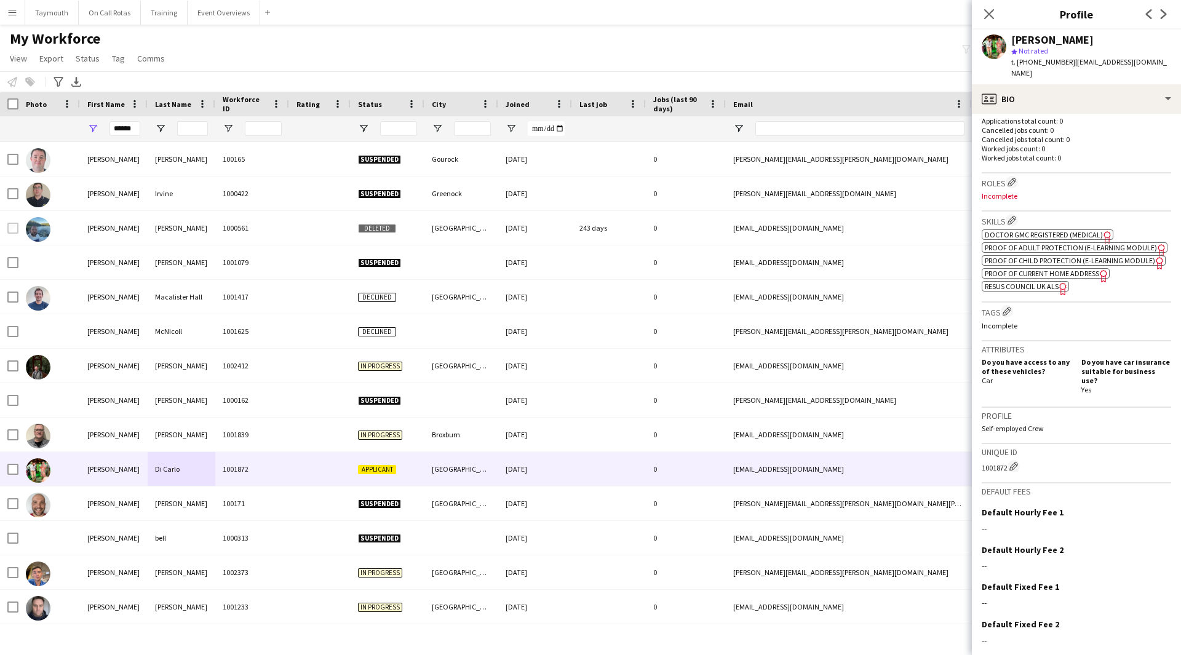
scroll to position [359, 0]
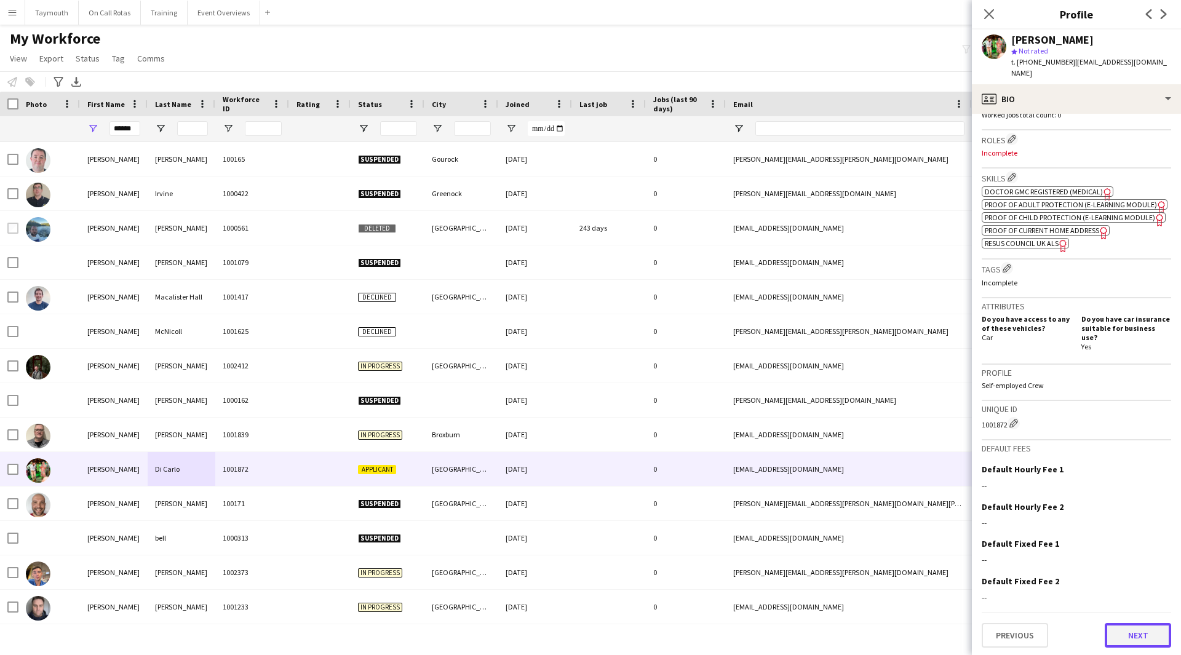
click at [1126, 642] on button "Next" at bounding box center [1138, 635] width 66 height 25
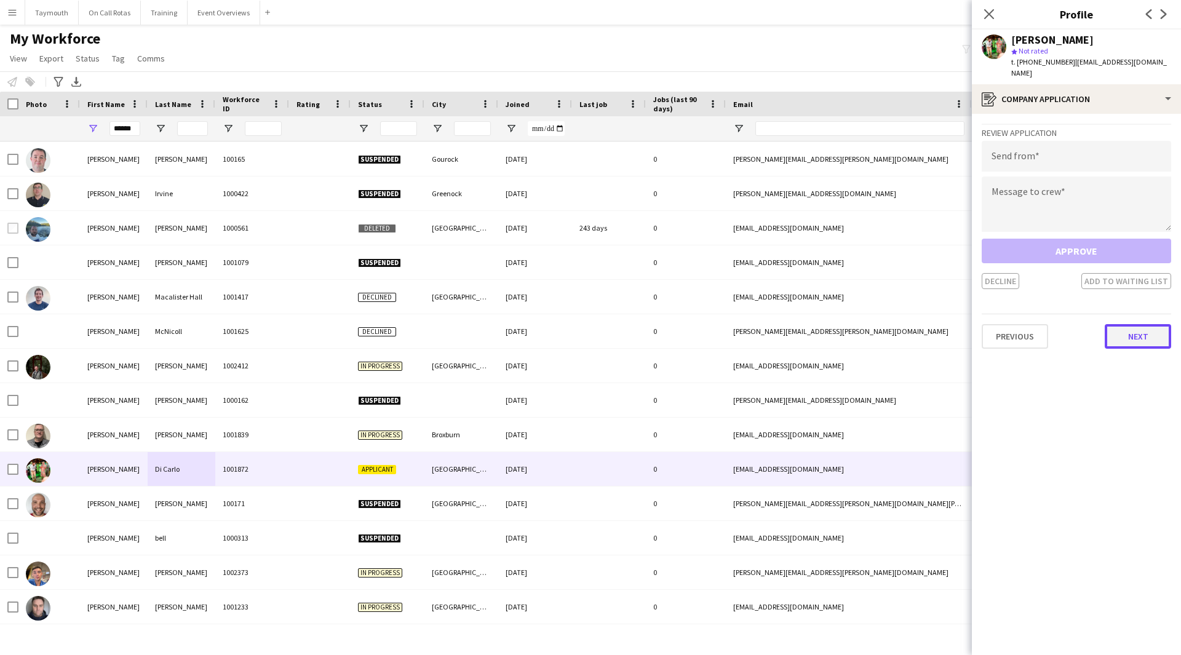
click at [1144, 324] on button "Next" at bounding box center [1138, 336] width 66 height 25
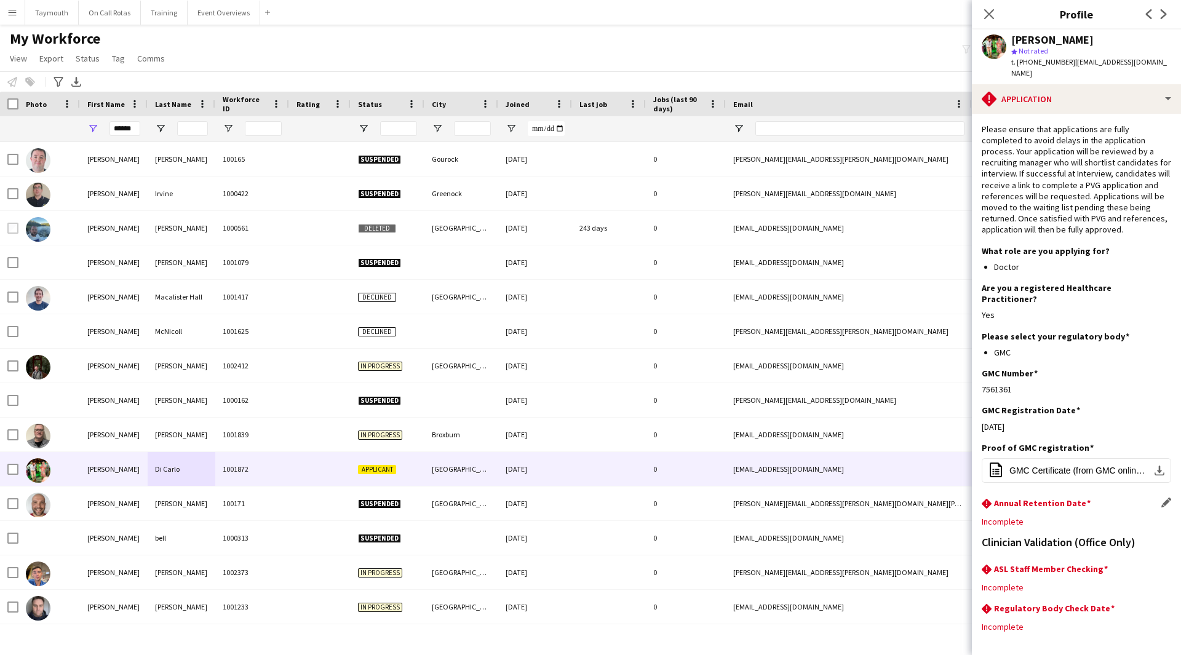
scroll to position [34, 0]
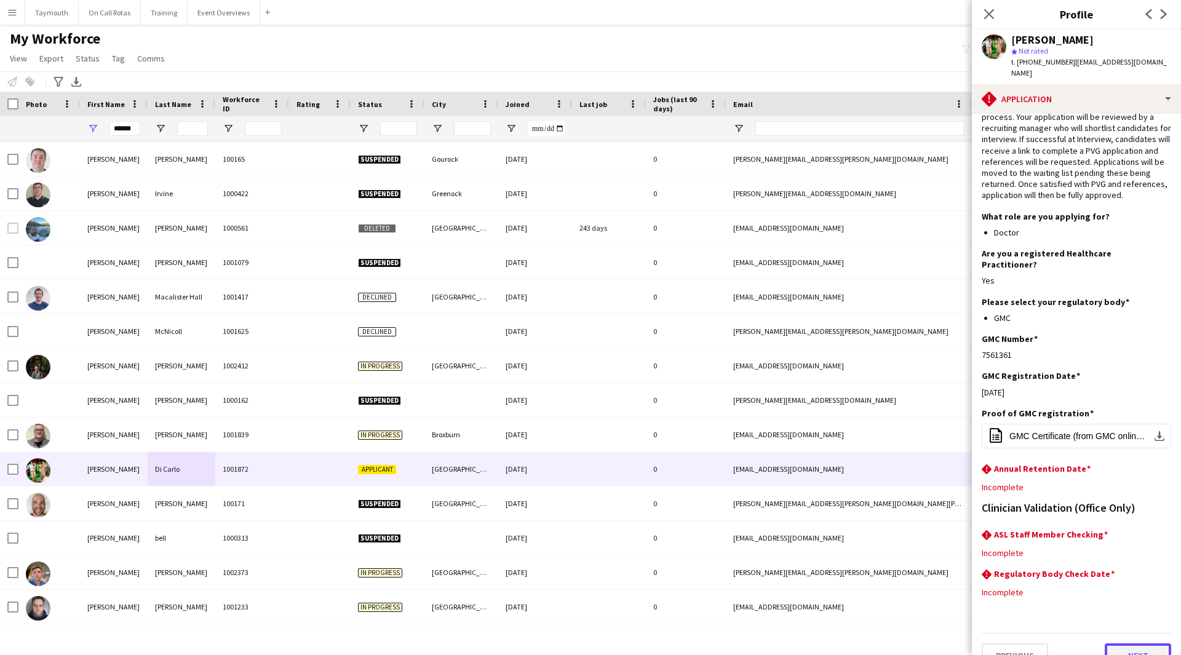
click at [1134, 643] on button "Next" at bounding box center [1138, 655] width 66 height 25
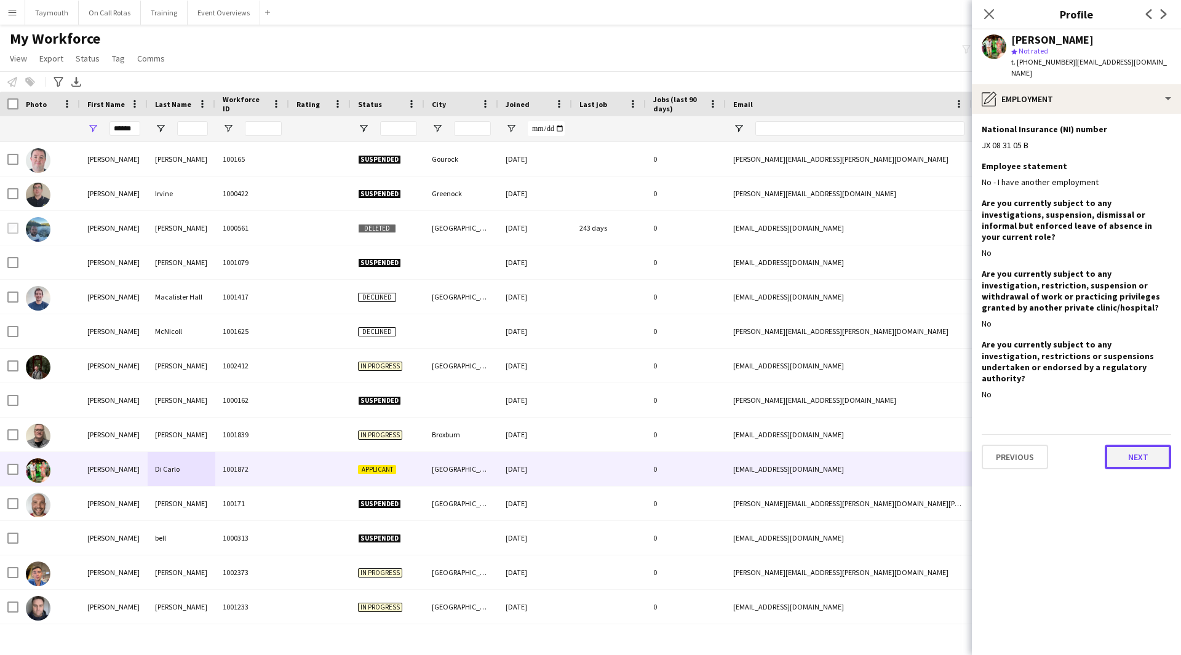
click at [1144, 445] on button "Next" at bounding box center [1138, 457] width 66 height 25
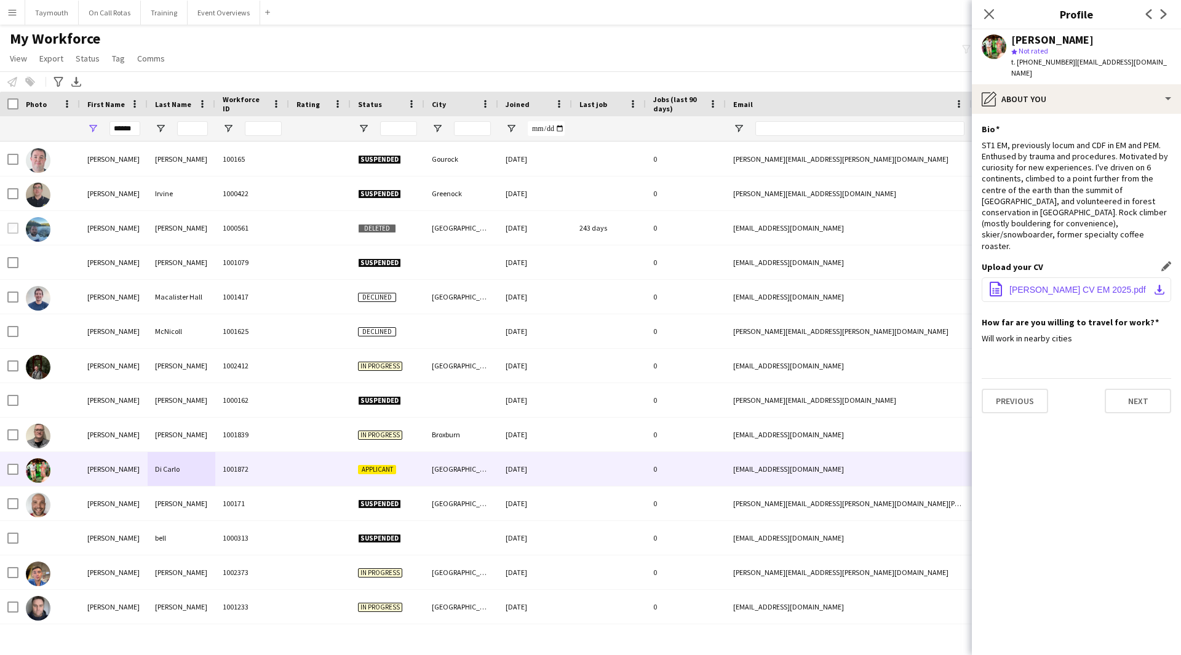
click at [1156, 277] on button "office-file-sheet [PERSON_NAME] CV EM 2025.pdf download-bottom" at bounding box center [1076, 289] width 189 height 25
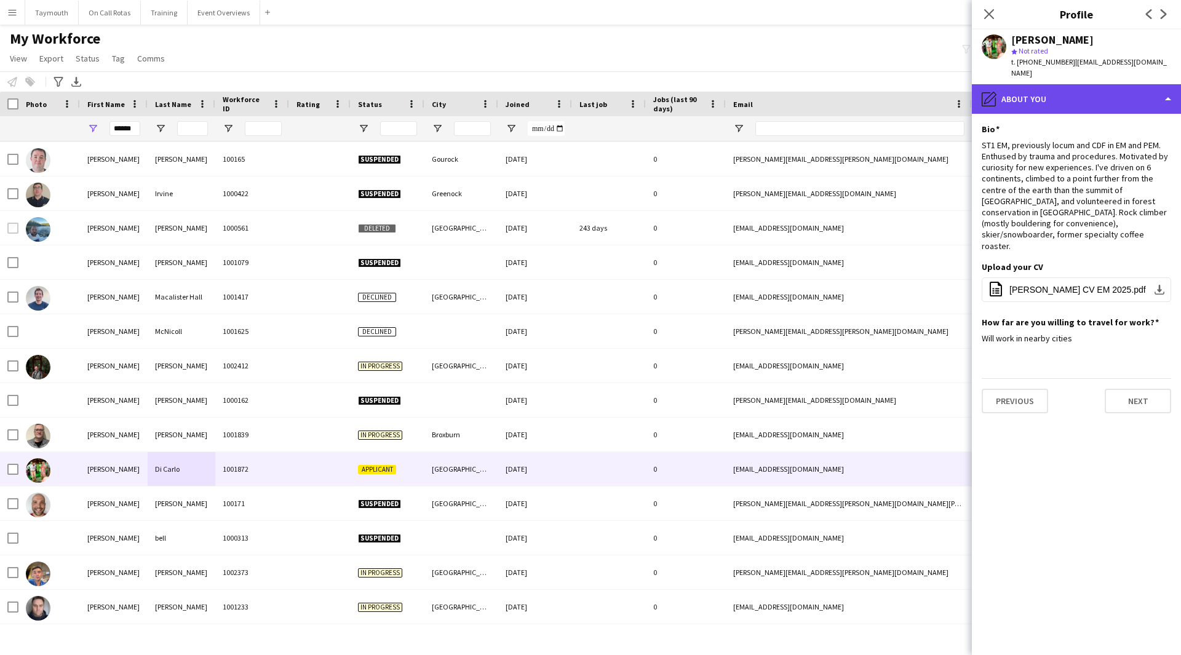
click at [1145, 84] on div "pencil4 About you" at bounding box center [1076, 99] width 209 height 30
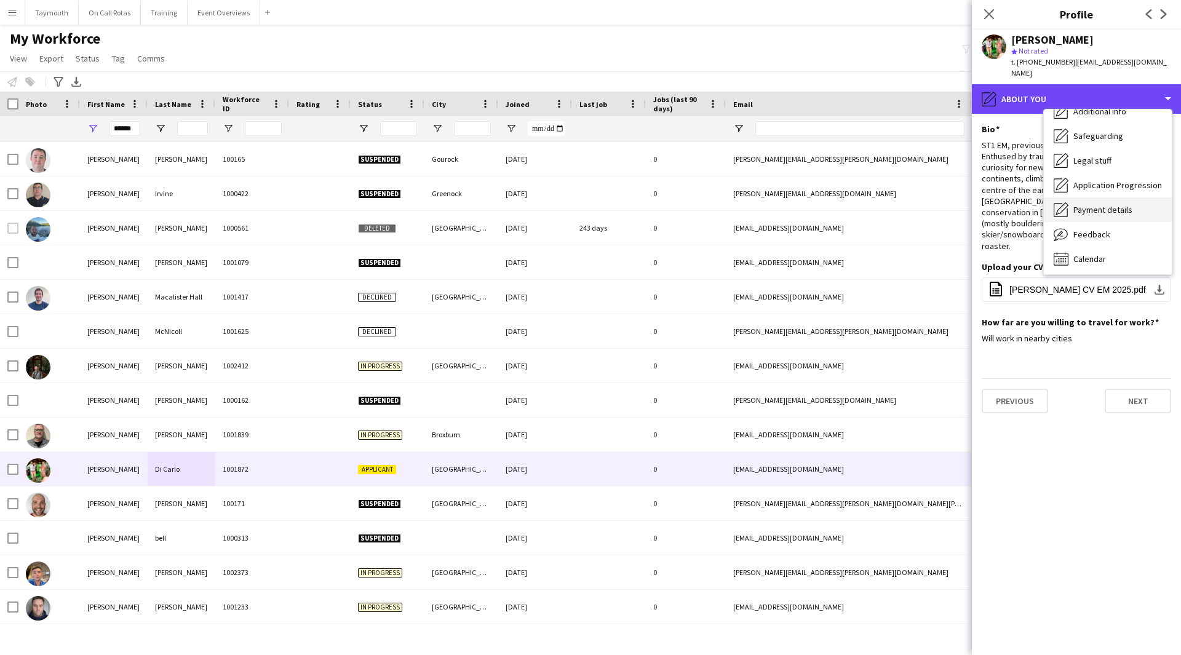
scroll to position [214, 0]
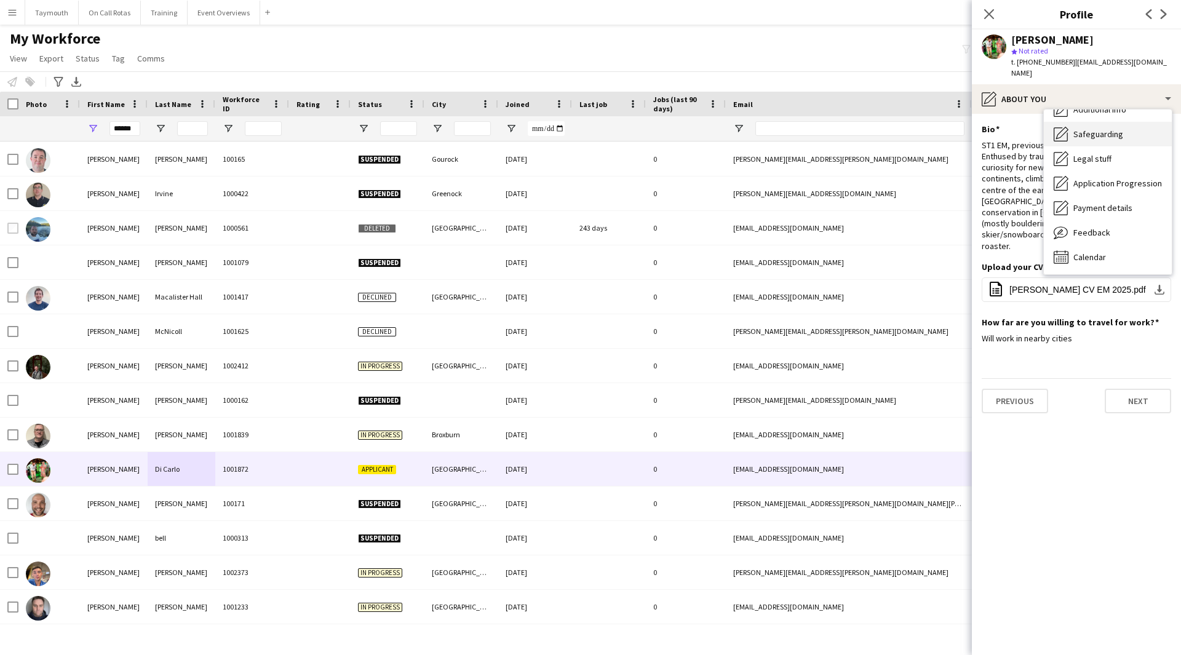
click at [1080, 129] on span "Safeguarding" at bounding box center [1098, 134] width 50 height 11
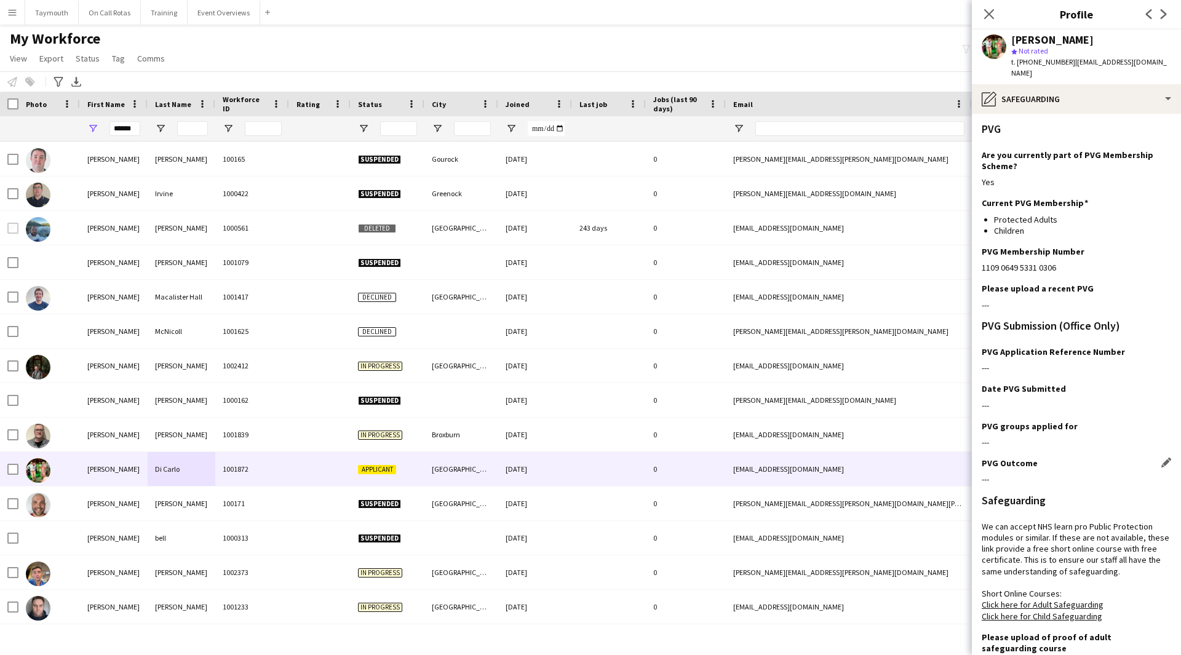
scroll to position [168, 0]
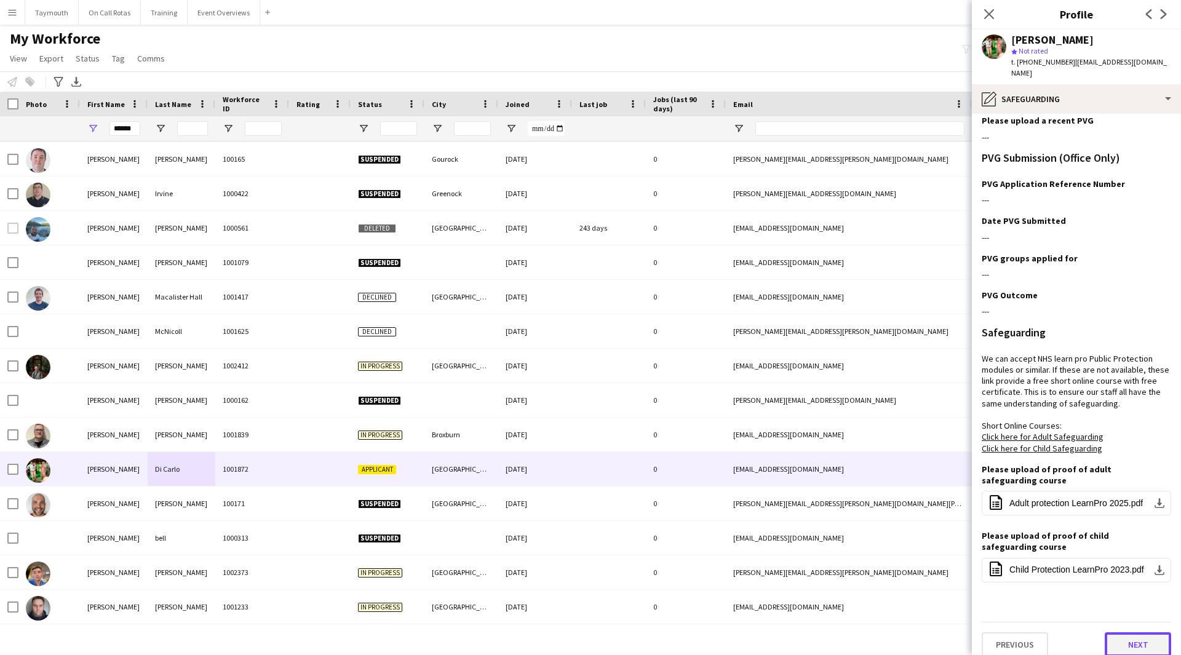
click at [1124, 645] on button "Next" at bounding box center [1138, 644] width 66 height 25
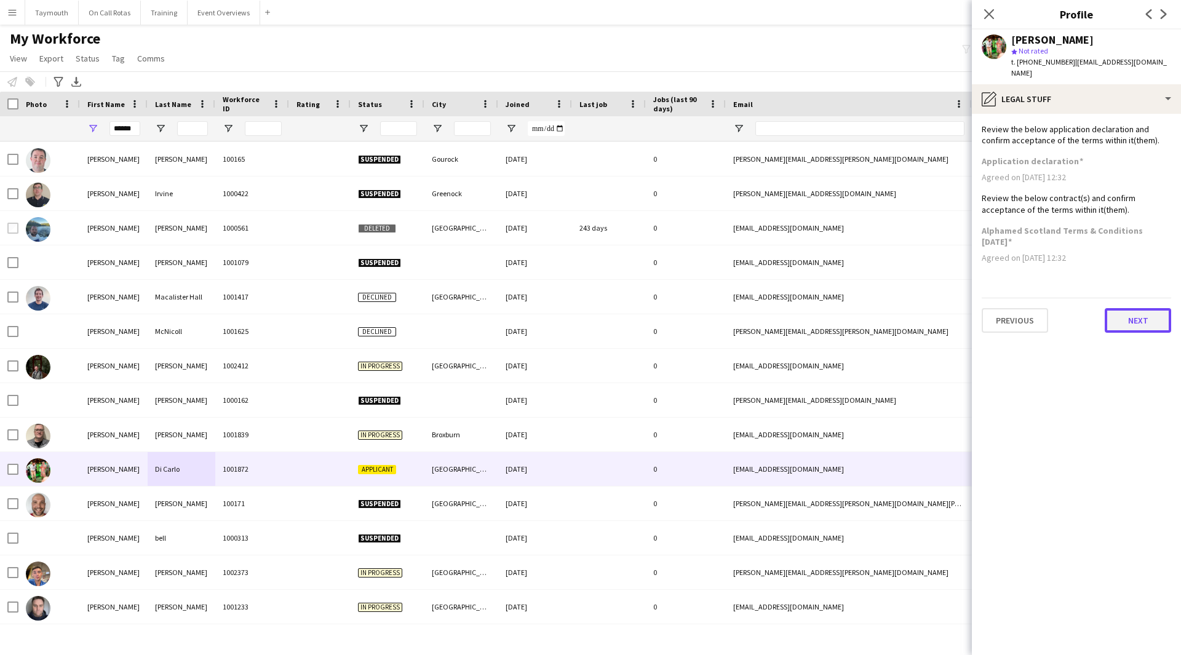
click at [1137, 308] on button "Next" at bounding box center [1138, 320] width 66 height 25
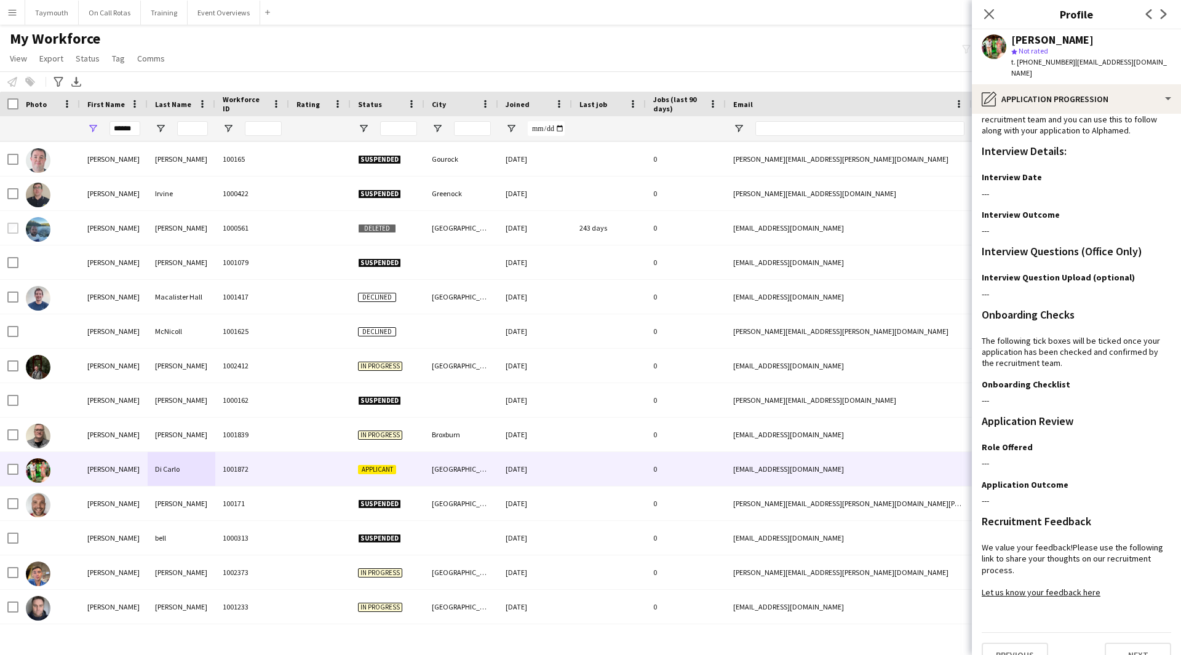
scroll to position [32, 0]
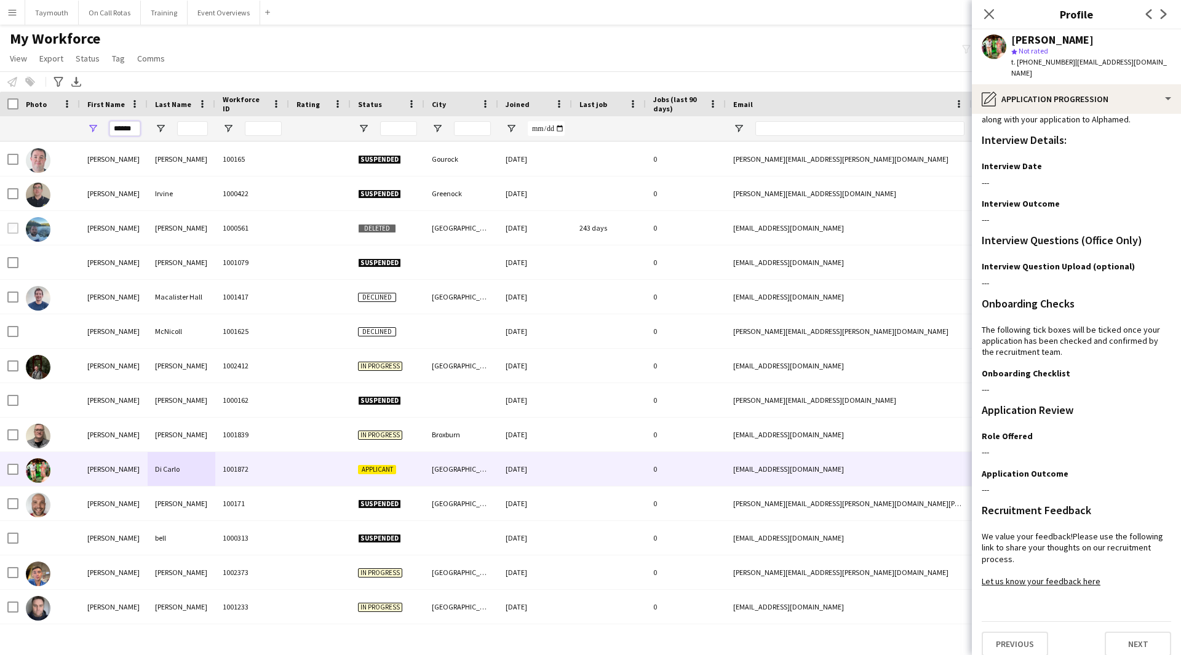
drag, startPoint x: 116, startPoint y: 128, endPoint x: 388, endPoint y: 94, distance: 274.6
click at [388, 94] on div "Workforce Details Photo First Name 1" at bounding box center [766, 117] width 1532 height 50
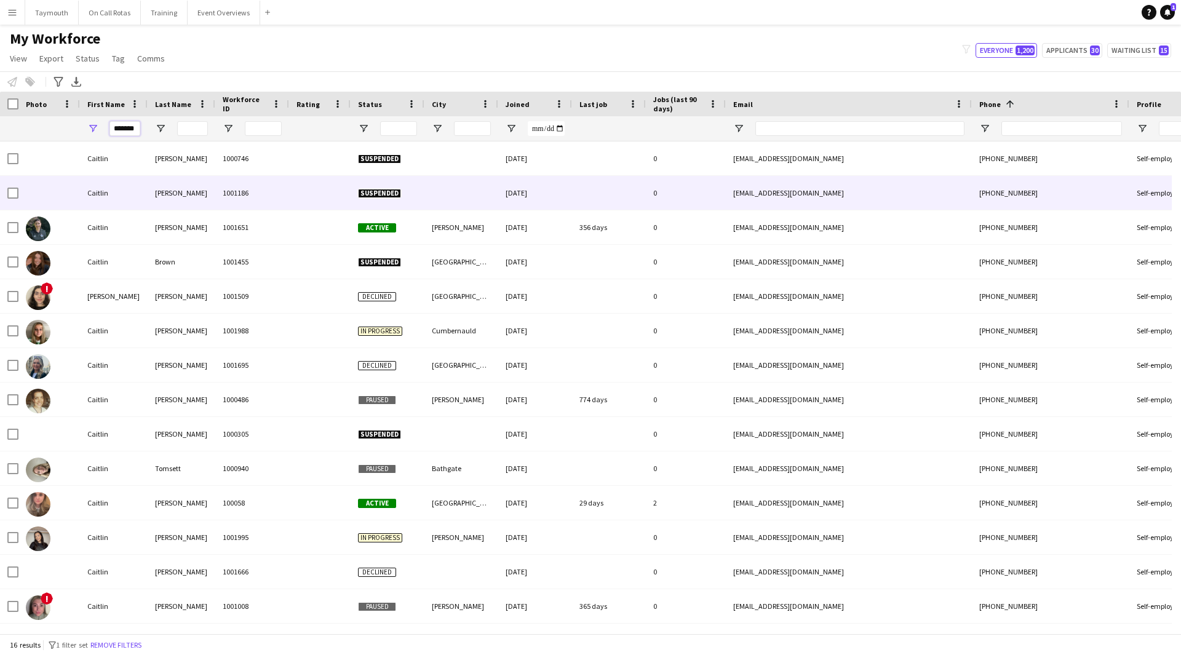
scroll to position [68, 0]
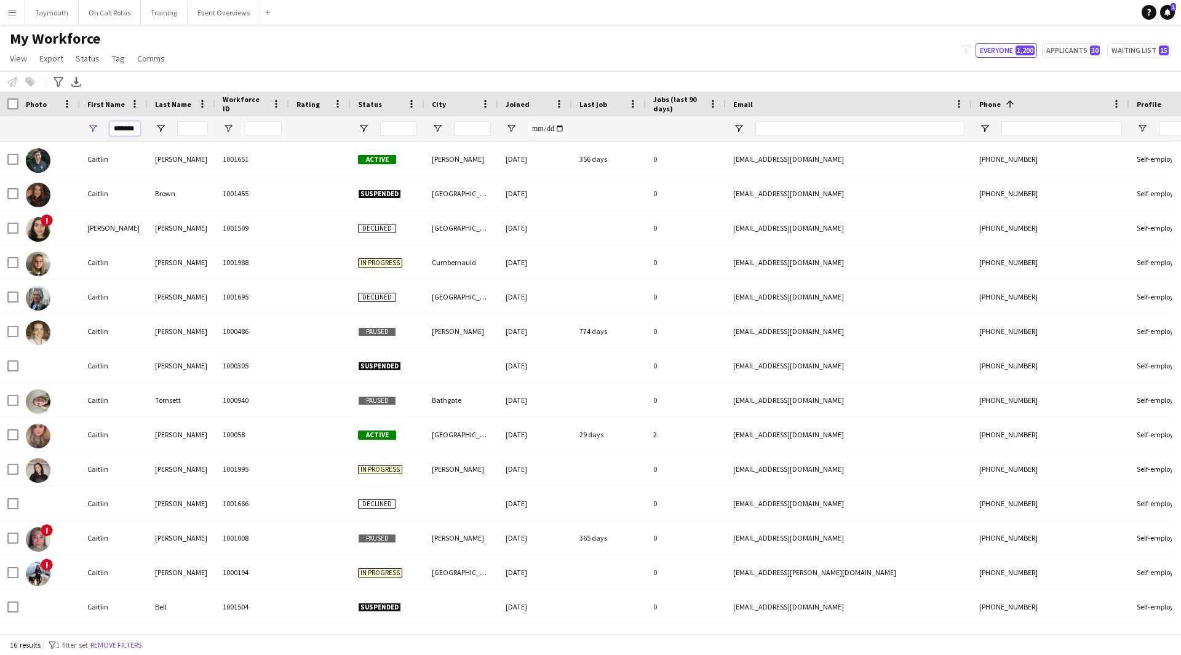
drag, startPoint x: 138, startPoint y: 130, endPoint x: -245, endPoint y: 124, distance: 382.7
click at [0, 124] on html "Menu Boards Boards Boards All jobs Status Workforce Workforce My Workforce Recr…" at bounding box center [590, 327] width 1181 height 655
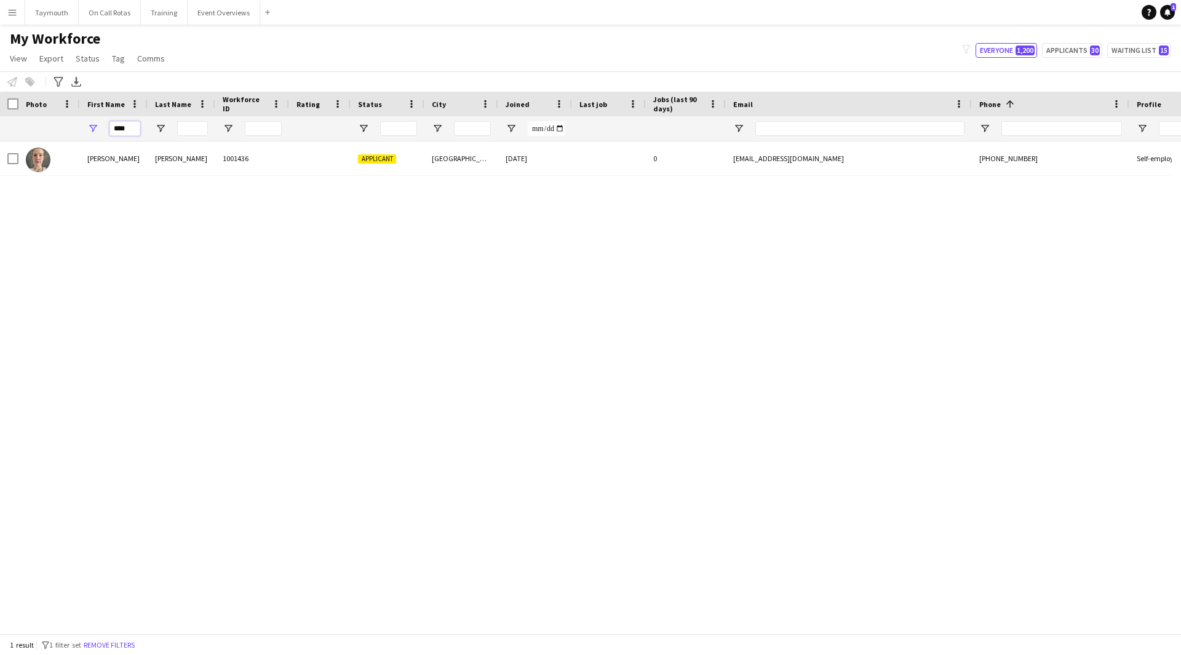
scroll to position [0, 0]
click at [290, 159] on div at bounding box center [320, 158] width 62 height 34
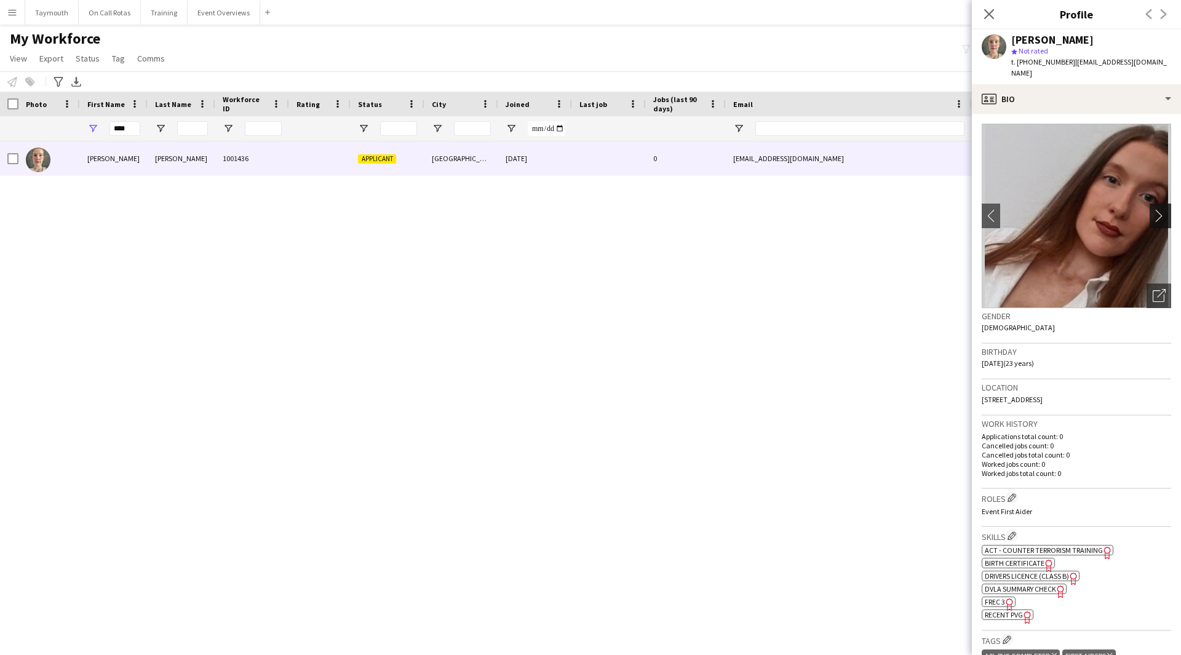
click at [1159, 209] on app-icon "chevron-right" at bounding box center [1162, 215] width 19 height 13
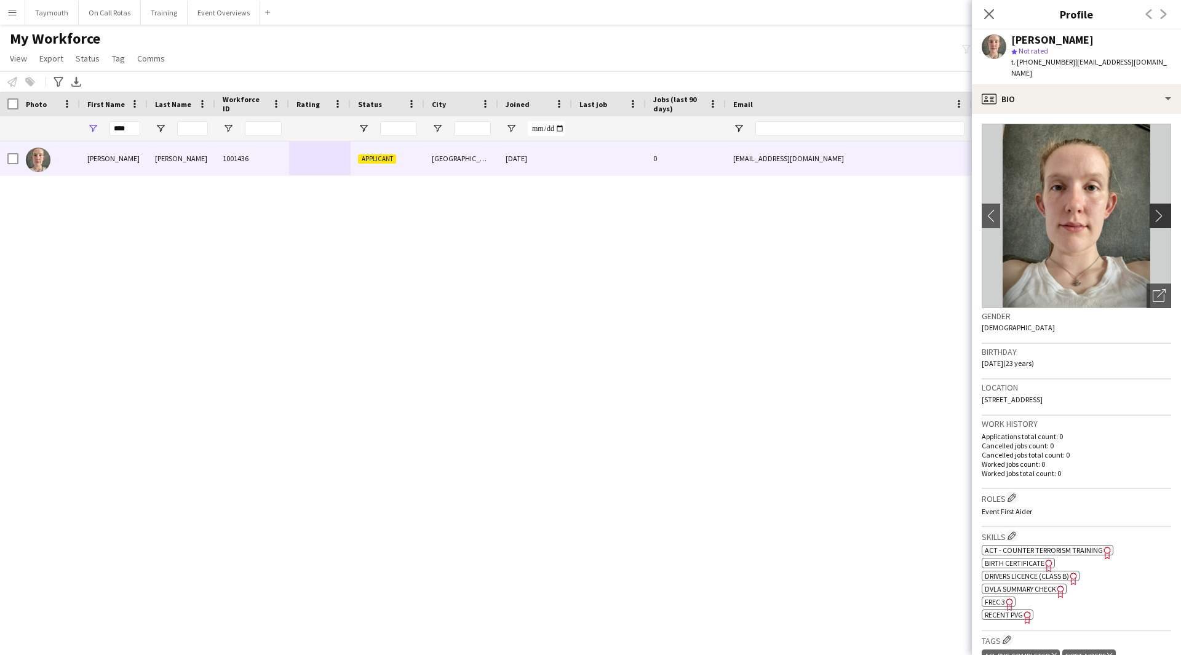
click at [1159, 209] on app-icon "chevron-right" at bounding box center [1162, 215] width 19 height 13
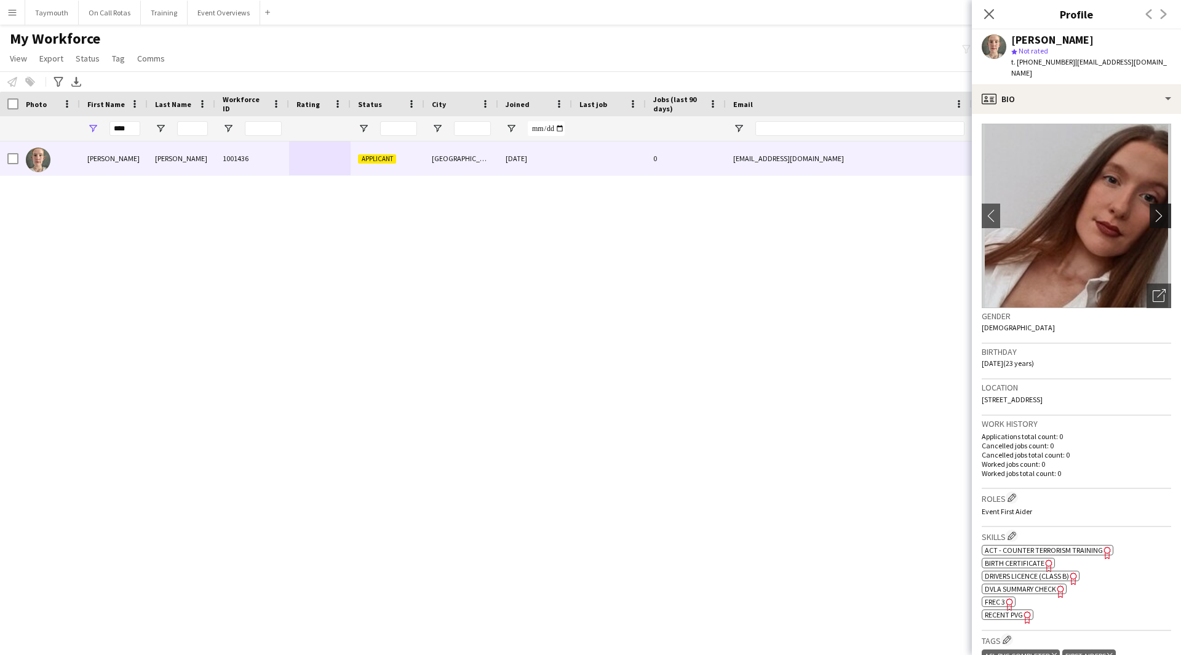
click at [1159, 209] on app-icon "chevron-right" at bounding box center [1162, 215] width 19 height 13
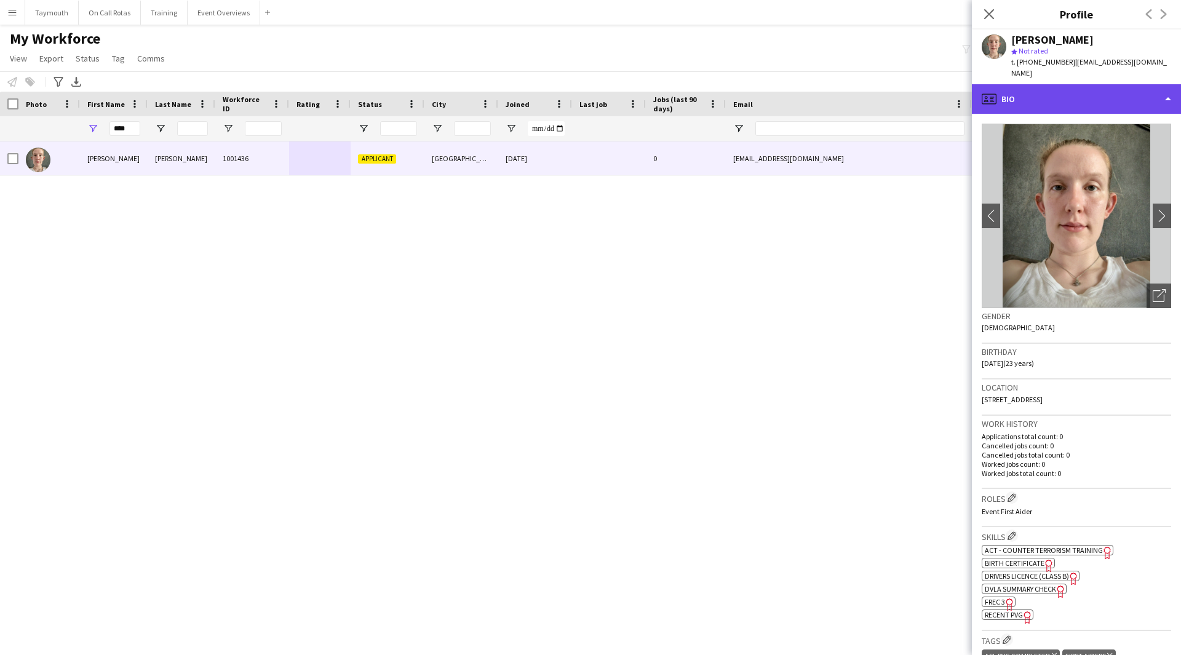
click at [1112, 102] on div "profile Bio" at bounding box center [1076, 99] width 209 height 30
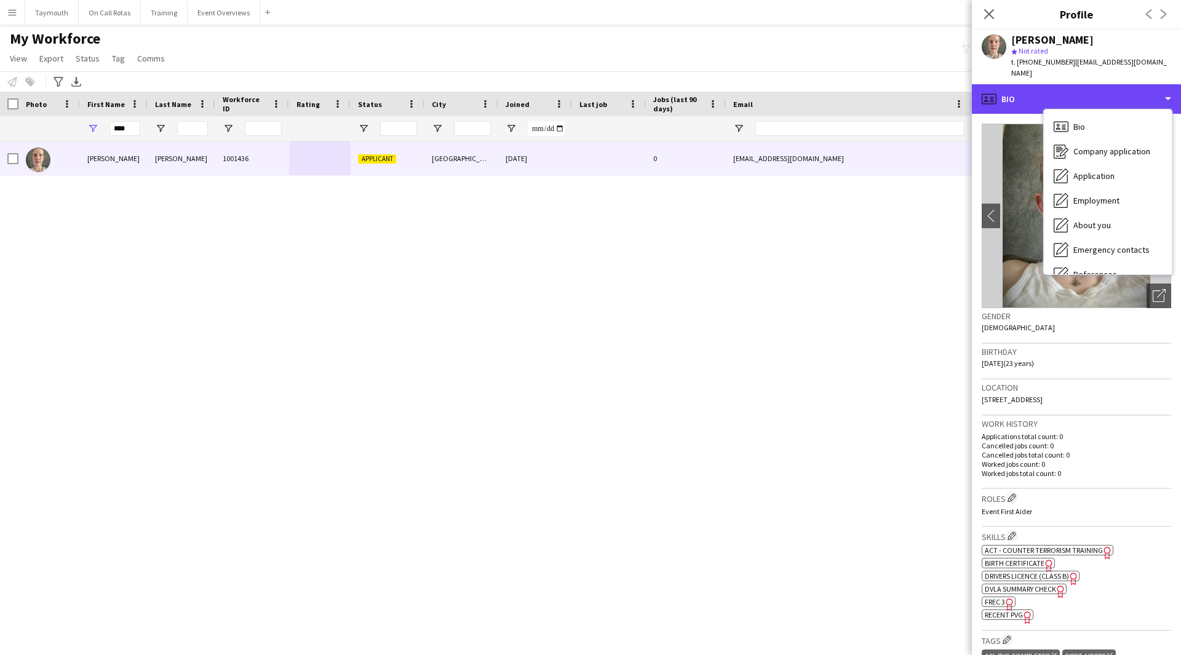
scroll to position [214, 0]
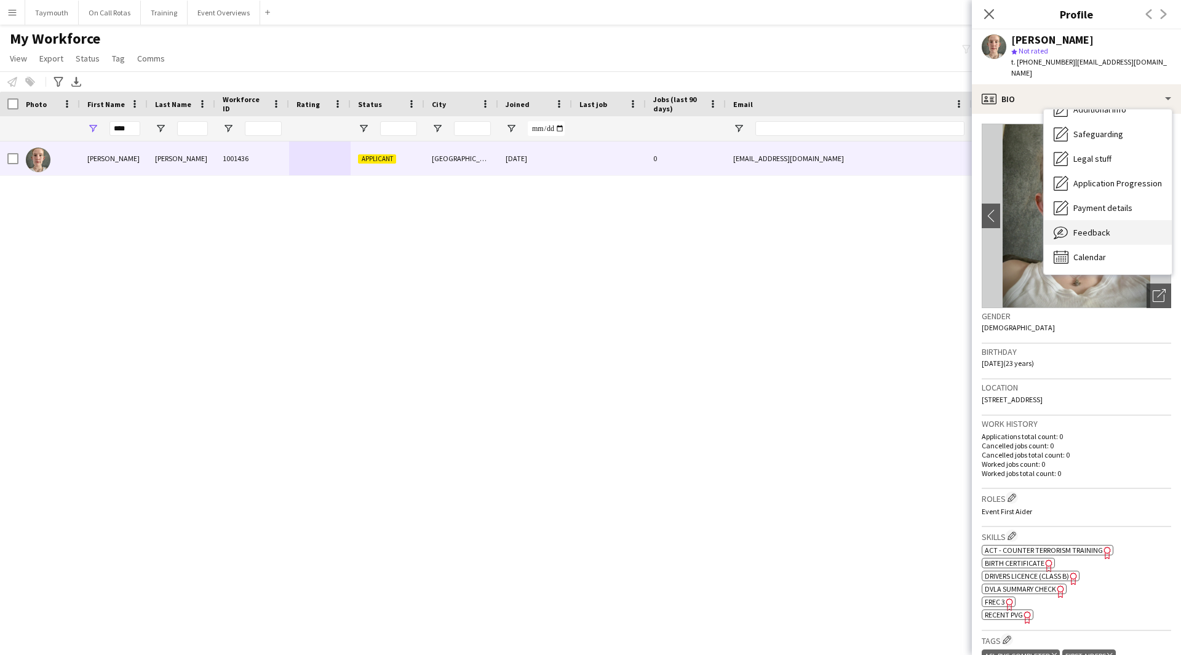
click at [1106, 227] on span "Feedback" at bounding box center [1091, 232] width 37 height 11
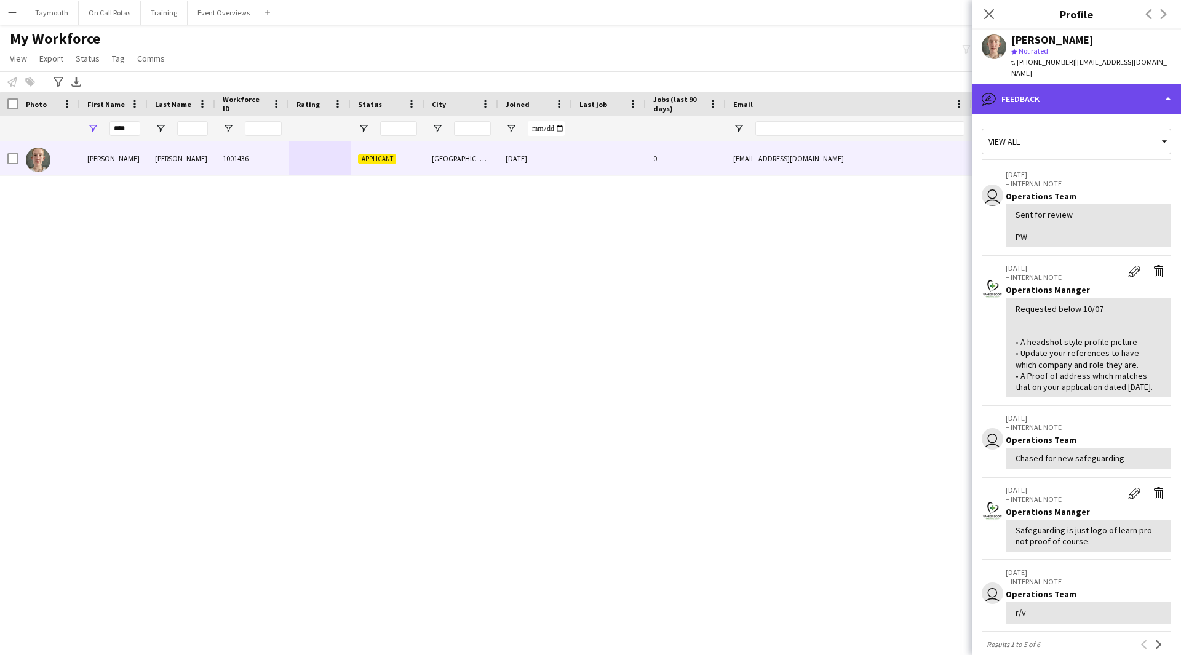
click at [1083, 84] on div "bubble-pencil Feedback" at bounding box center [1076, 99] width 209 height 30
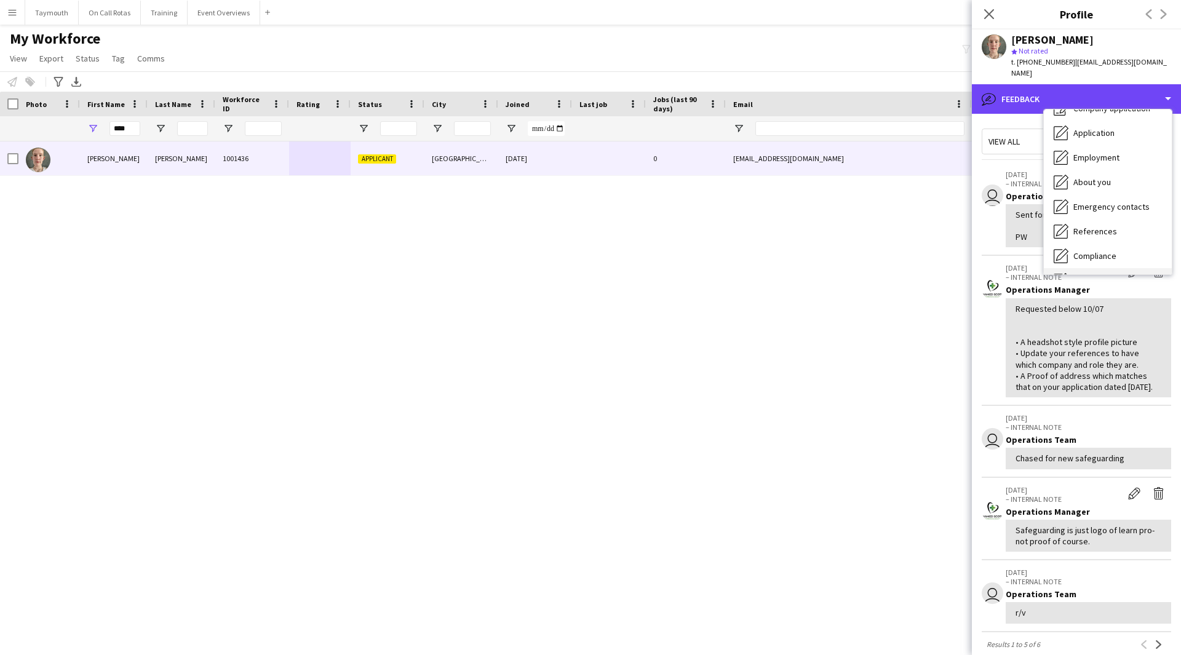
scroll to position [0, 0]
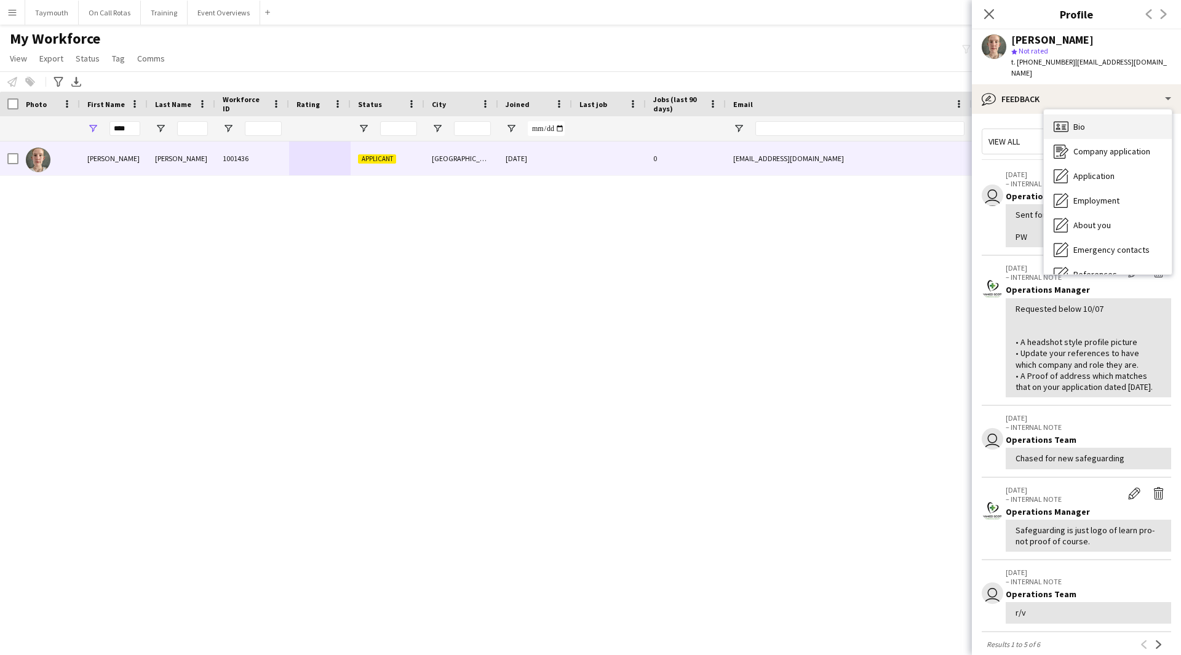
click at [1078, 121] on span "Bio" at bounding box center [1079, 126] width 12 height 11
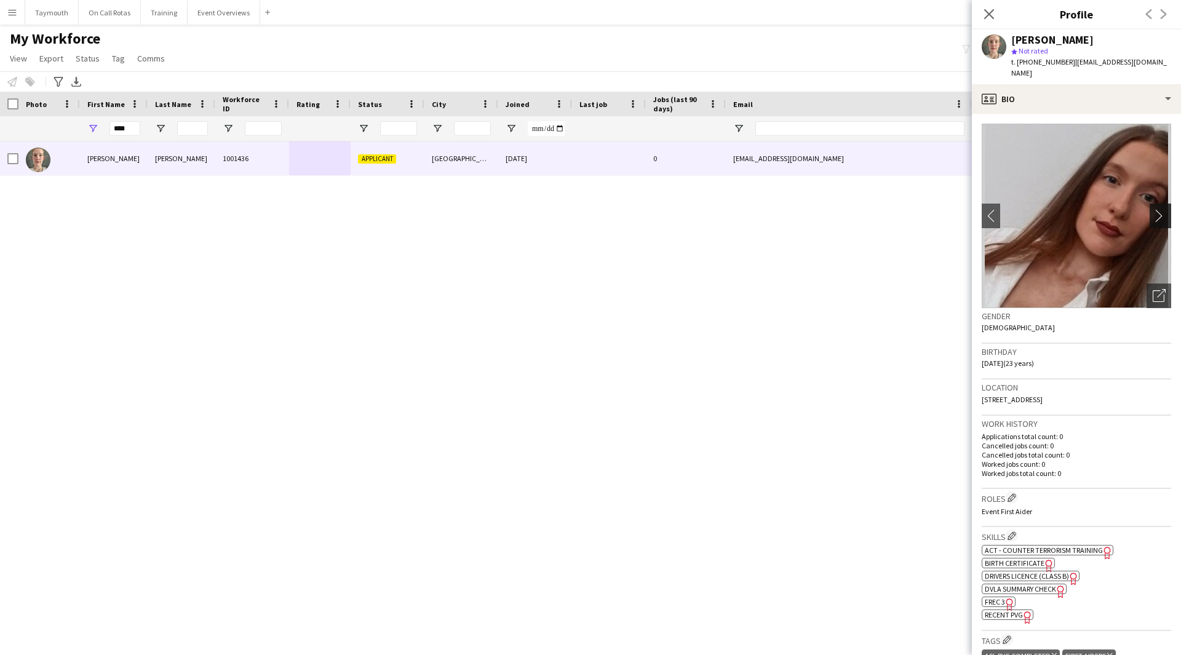
click at [1153, 209] on app-icon "chevron-right" at bounding box center [1162, 215] width 19 height 13
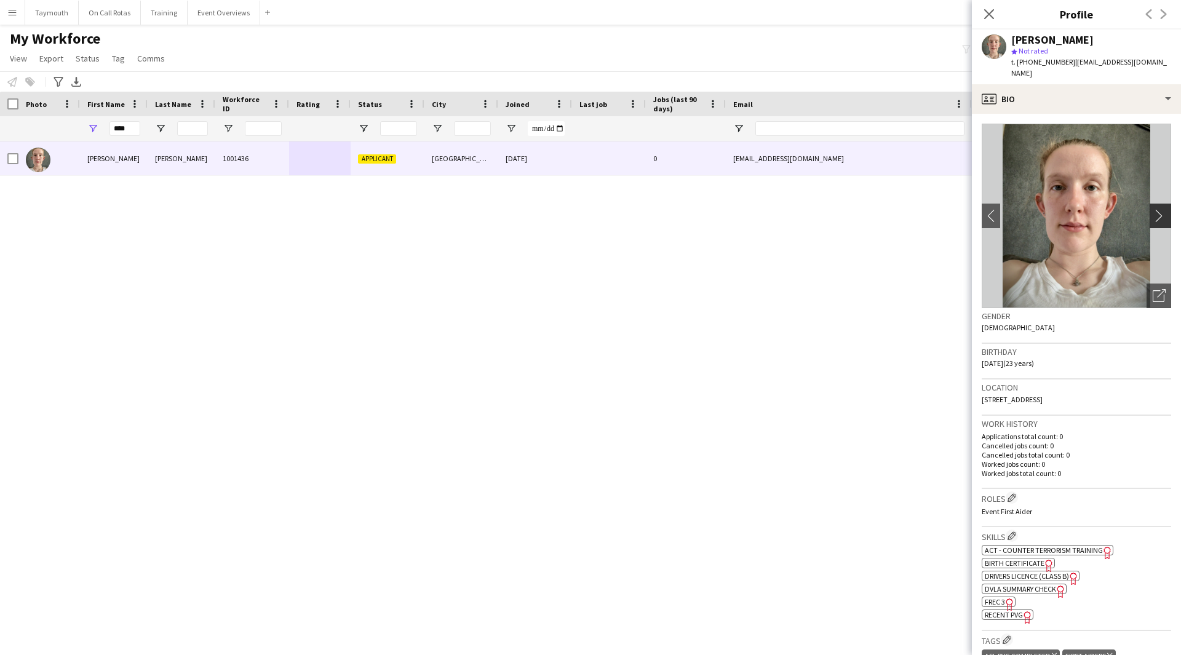
click at [1153, 209] on app-icon "chevron-right" at bounding box center [1162, 215] width 19 height 13
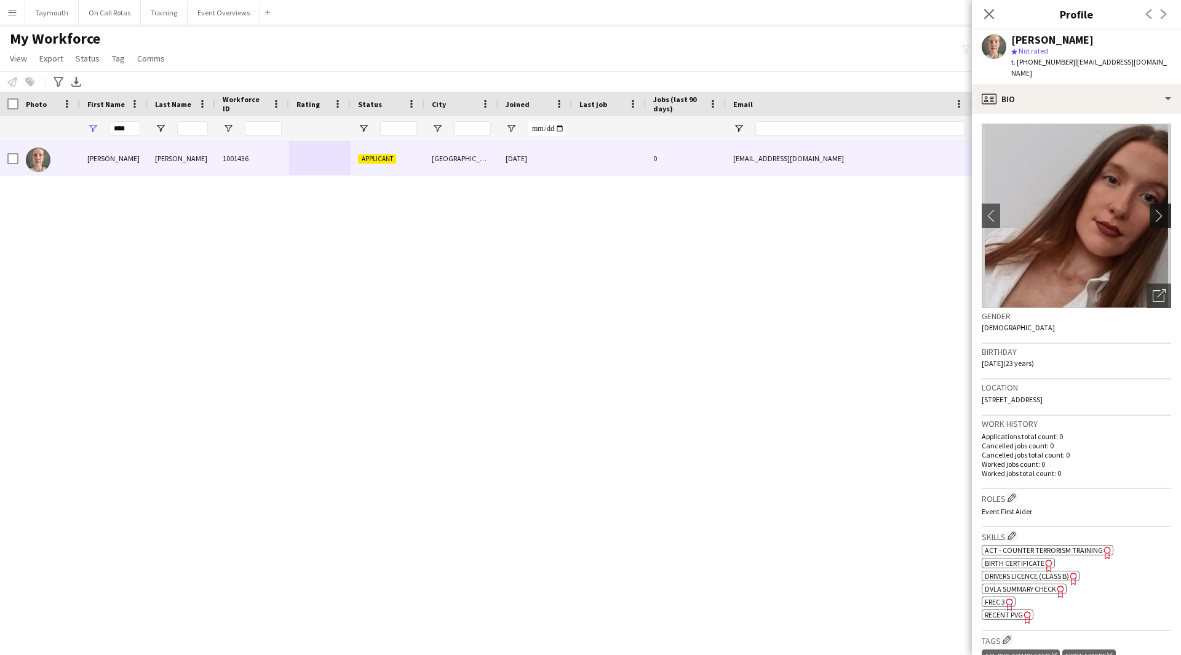
click at [1153, 209] on app-icon "chevron-right" at bounding box center [1162, 215] width 19 height 13
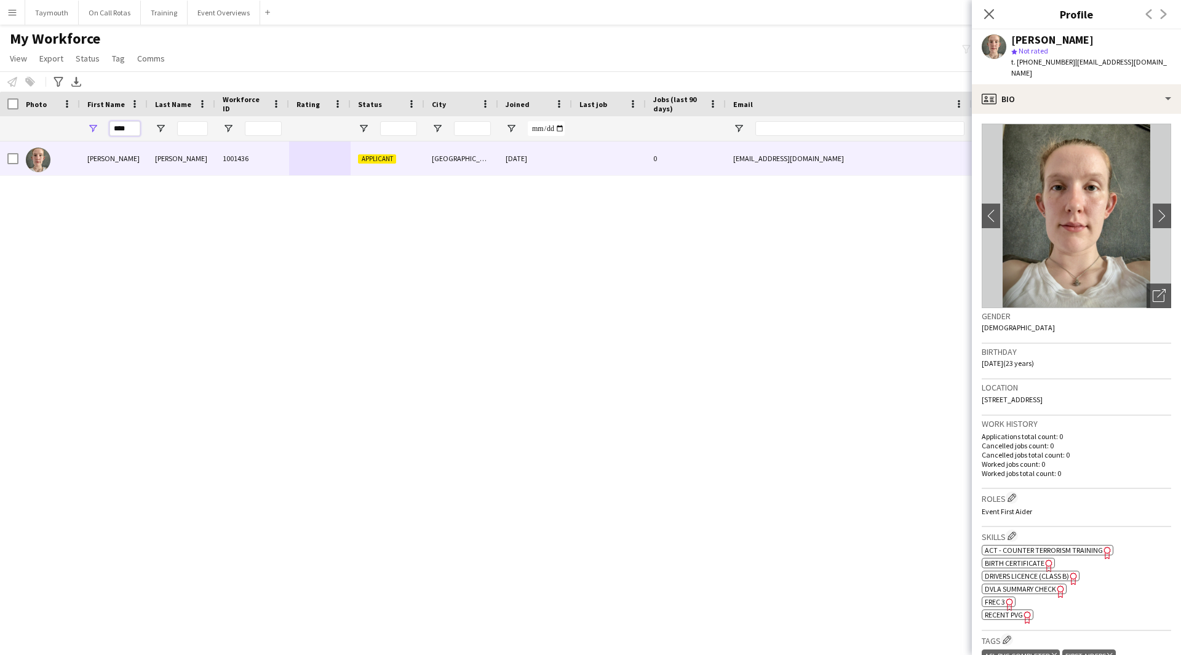
drag, startPoint x: 133, startPoint y: 129, endPoint x: -231, endPoint y: 129, distance: 364.2
click at [0, 129] on html "Menu Boards Boards Boards All jobs Status Workforce Workforce My Workforce Recr…" at bounding box center [590, 327] width 1181 height 655
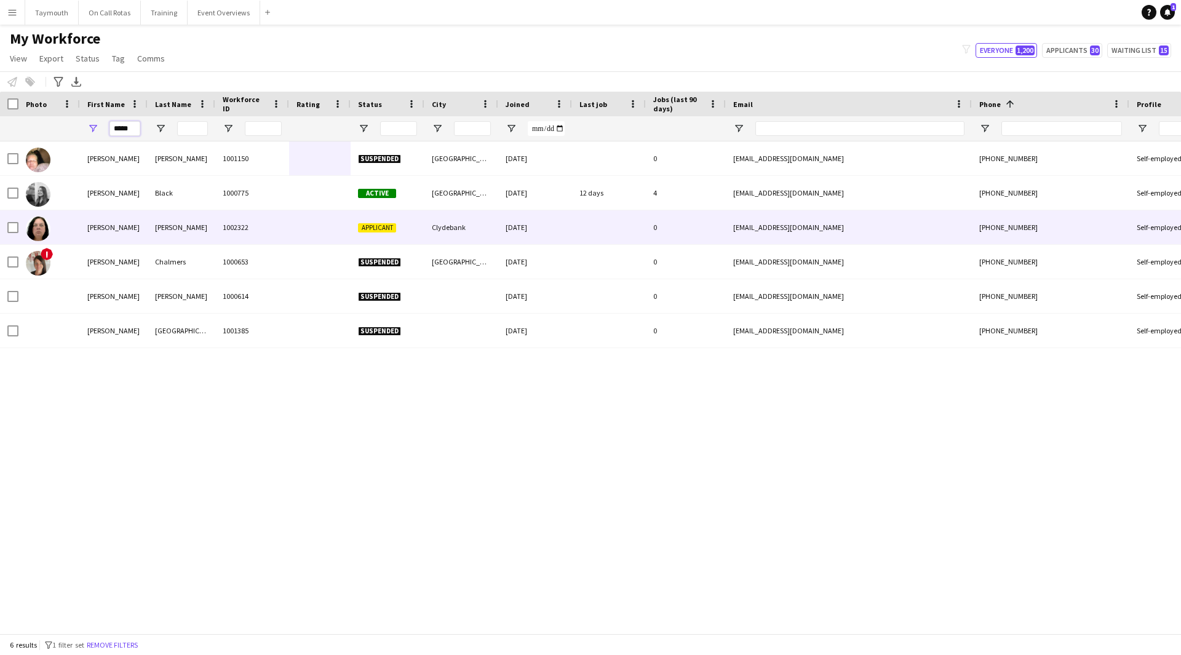
type input "*****"
click at [264, 229] on div "1002322" at bounding box center [252, 227] width 74 height 34
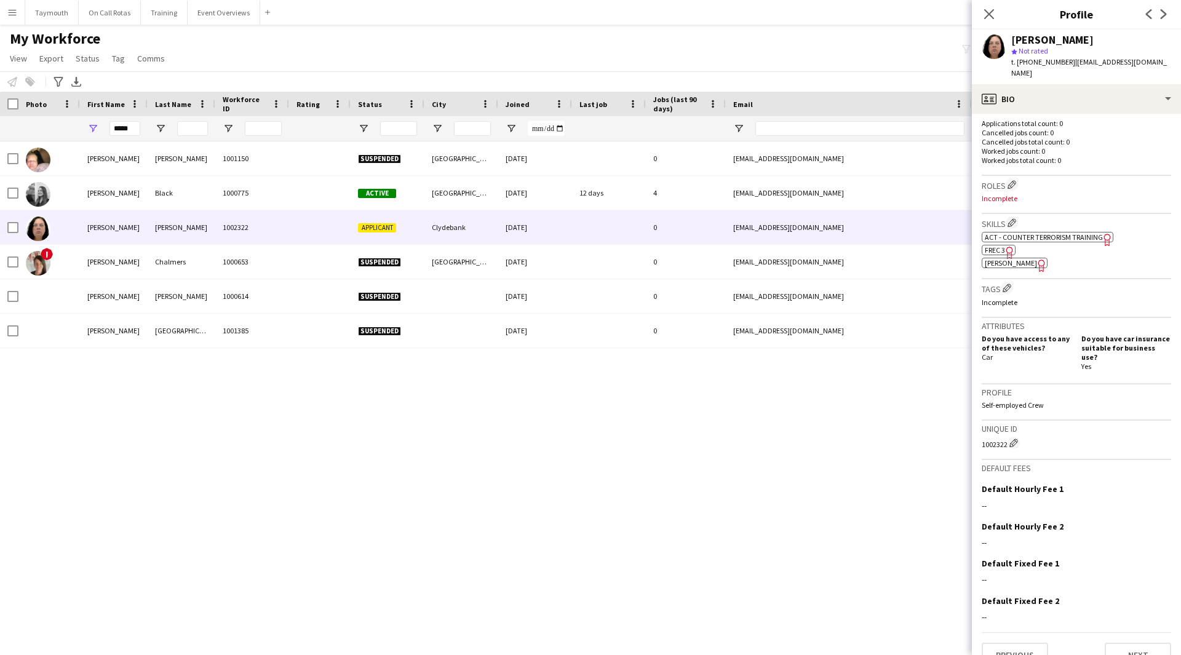
scroll to position [314, 0]
click at [1121, 642] on button "Next" at bounding box center [1138, 654] width 66 height 25
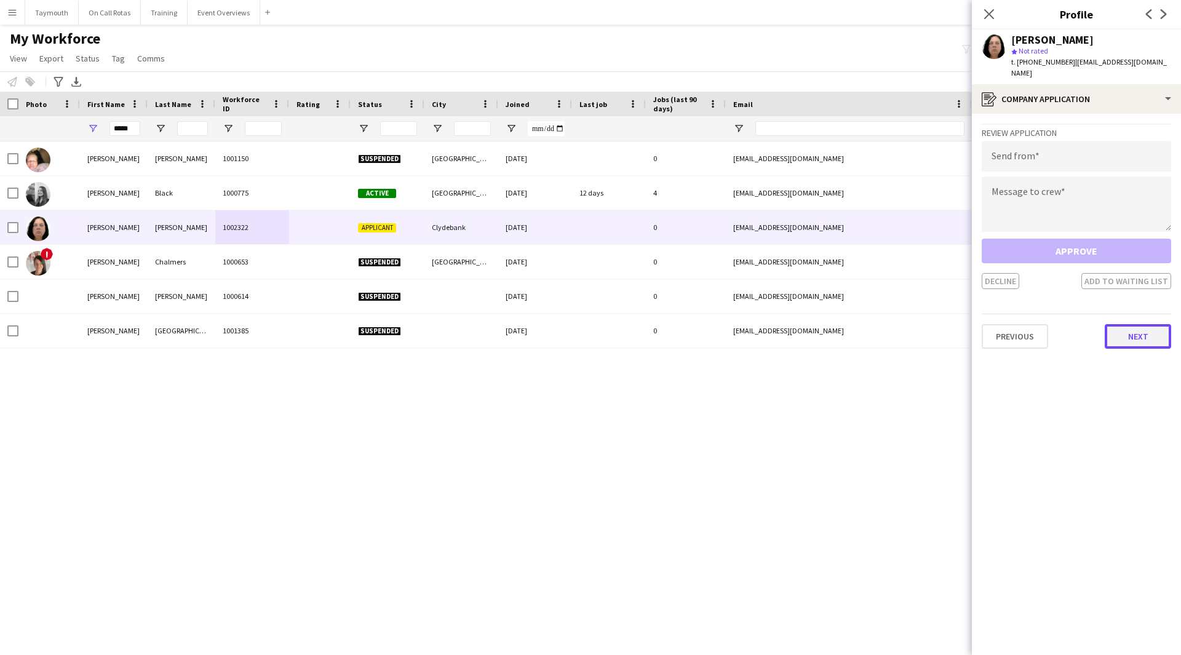
click at [1150, 324] on button "Next" at bounding box center [1138, 336] width 66 height 25
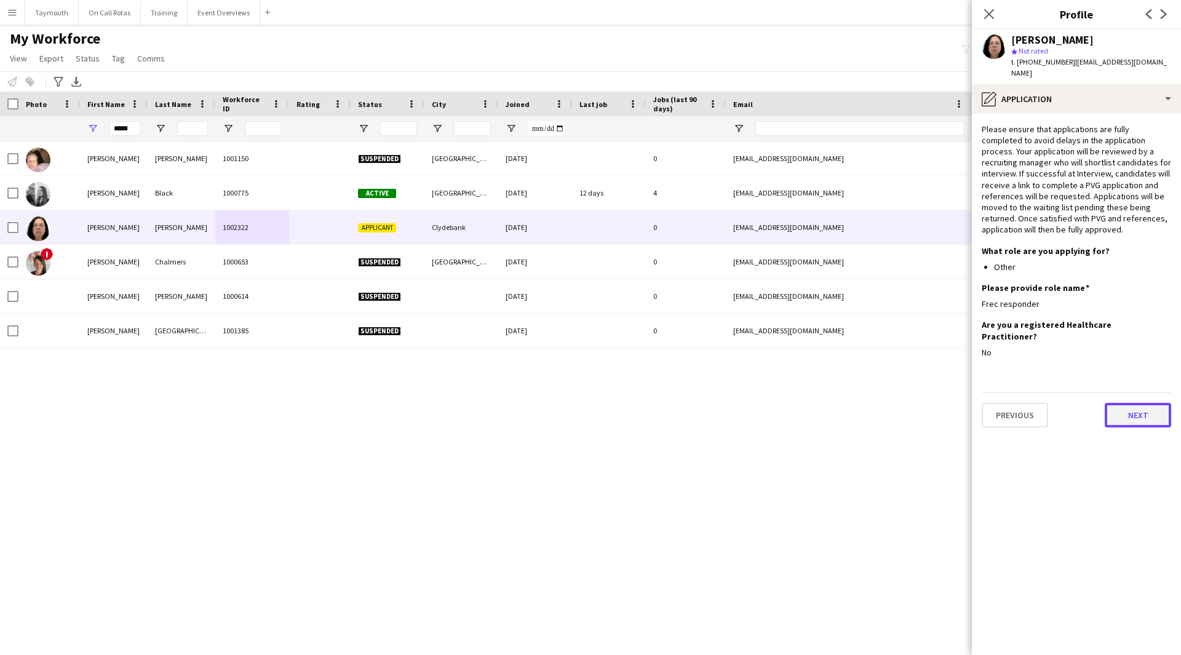
click at [1146, 403] on button "Next" at bounding box center [1138, 415] width 66 height 25
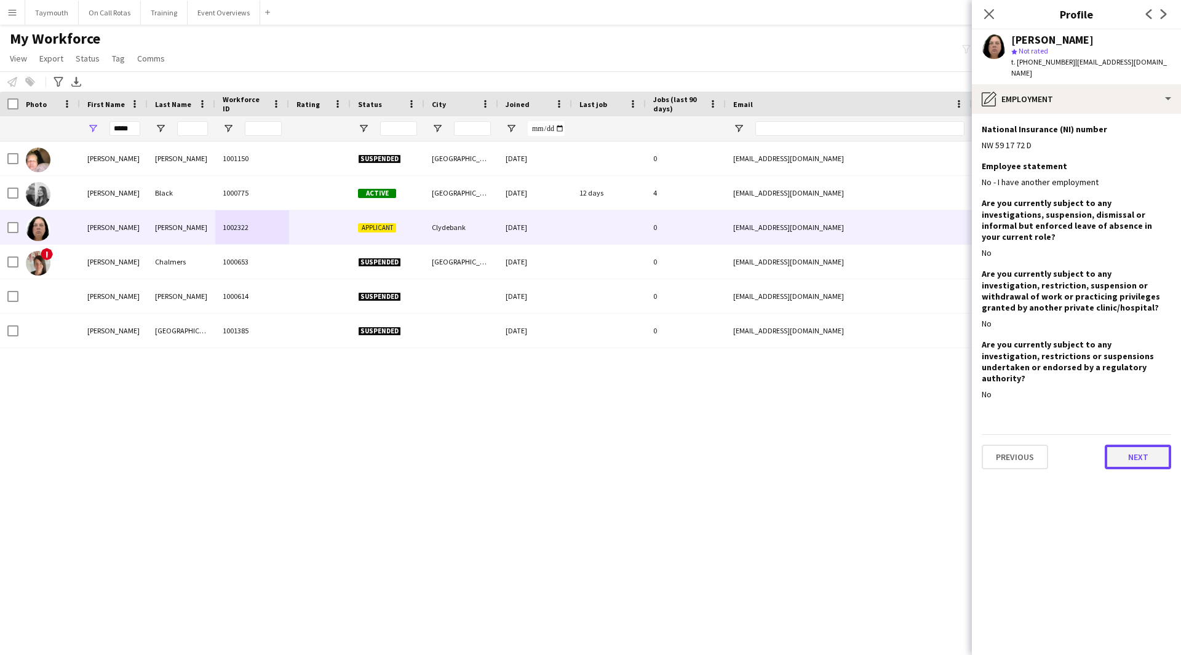
click at [1144, 445] on button "Next" at bounding box center [1138, 457] width 66 height 25
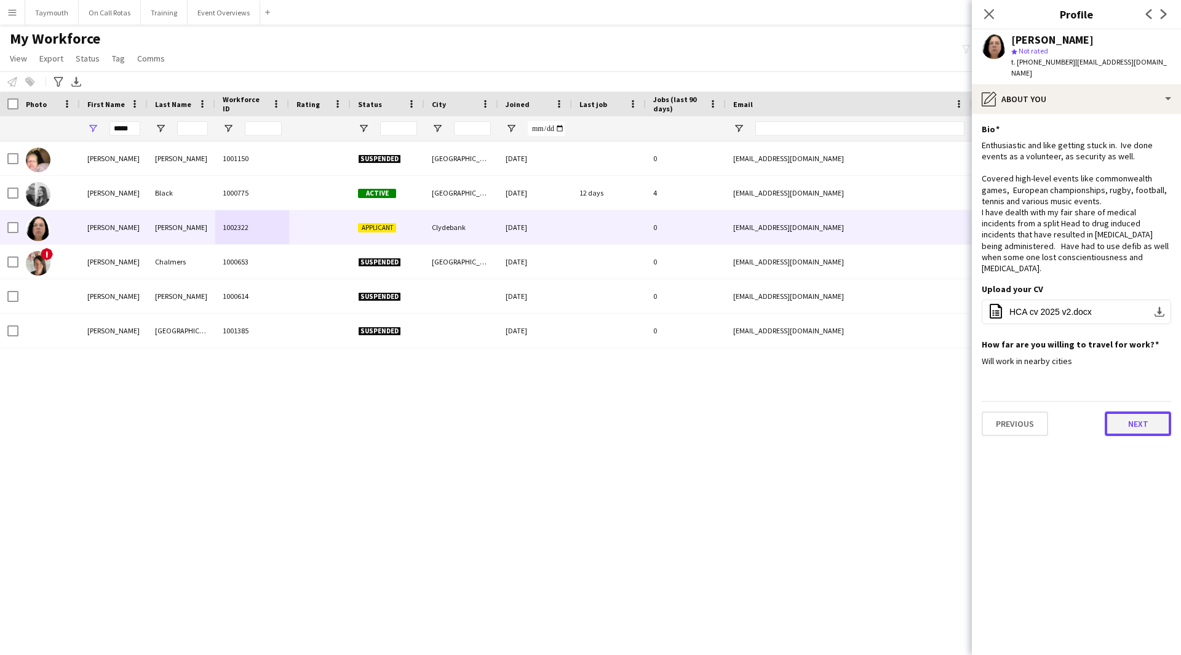
click at [1144, 412] on button "Next" at bounding box center [1138, 424] width 66 height 25
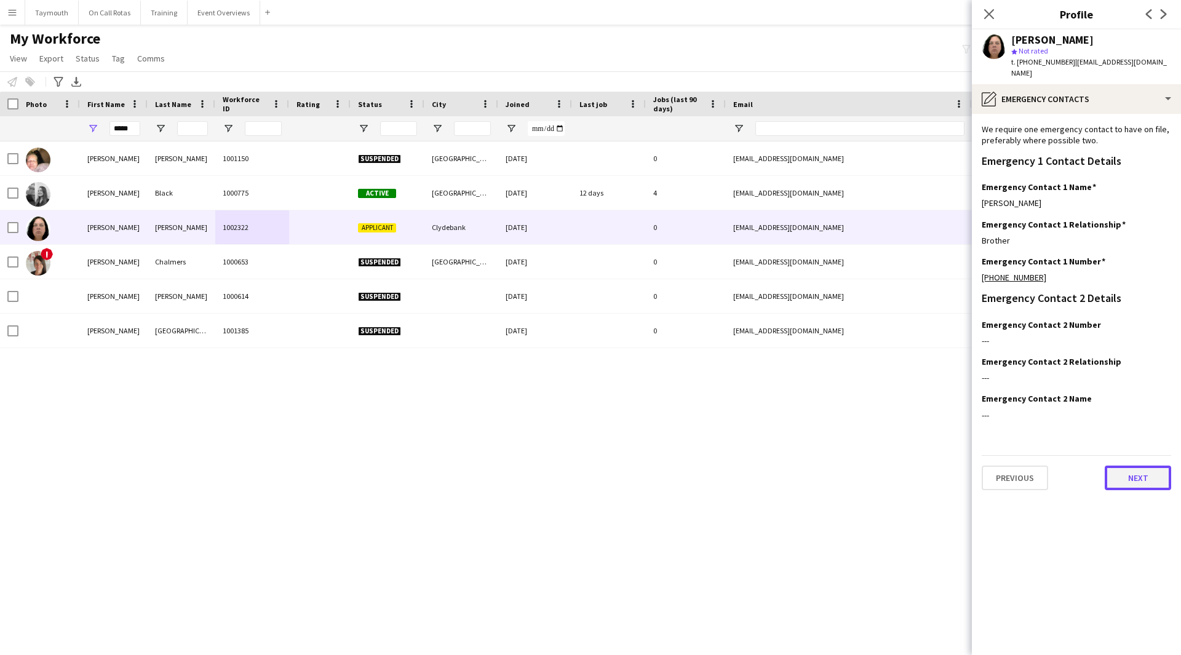
click at [1139, 468] on button "Next" at bounding box center [1138, 478] width 66 height 25
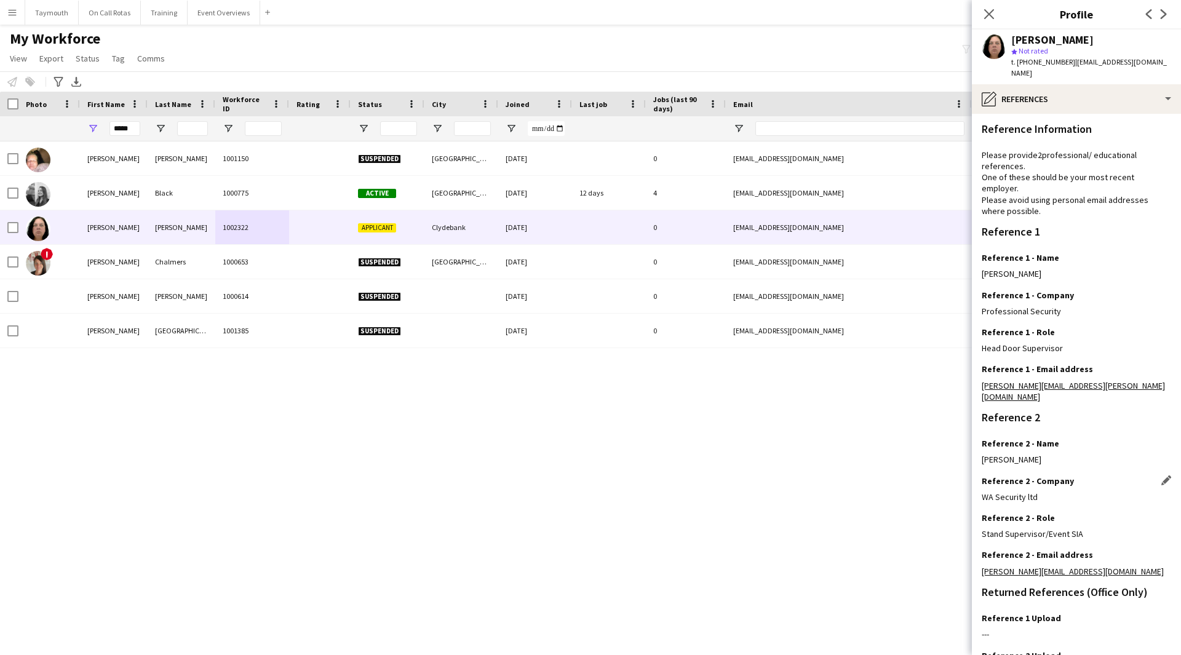
scroll to position [79, 0]
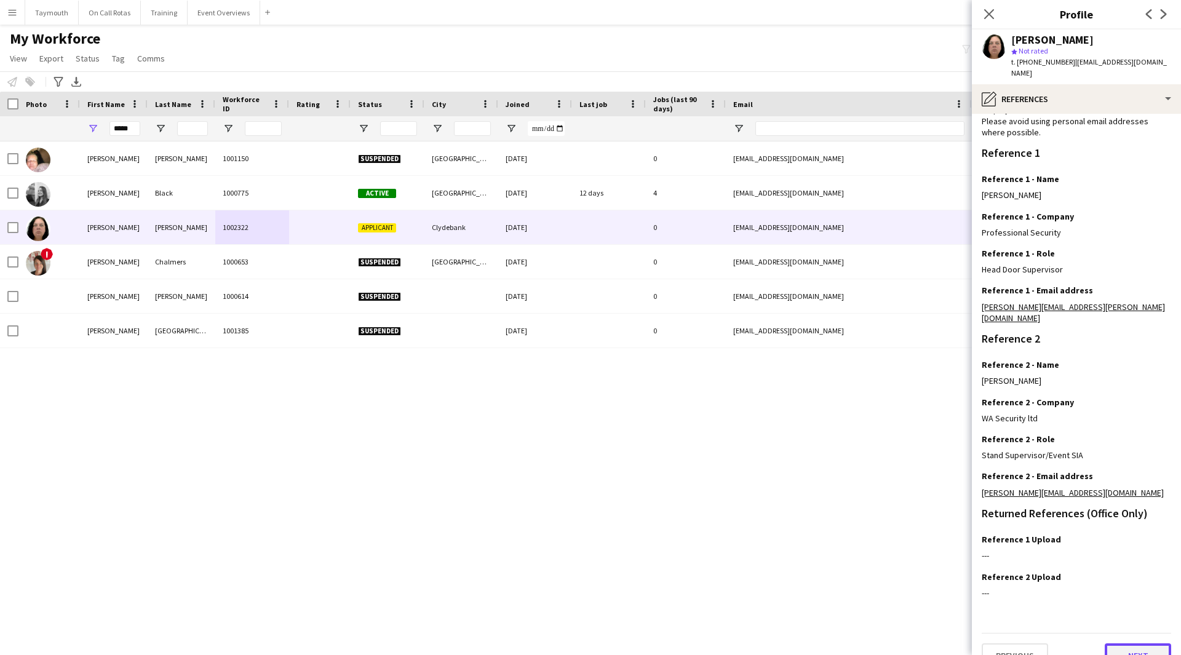
click at [1150, 643] on button "Next" at bounding box center [1138, 655] width 66 height 25
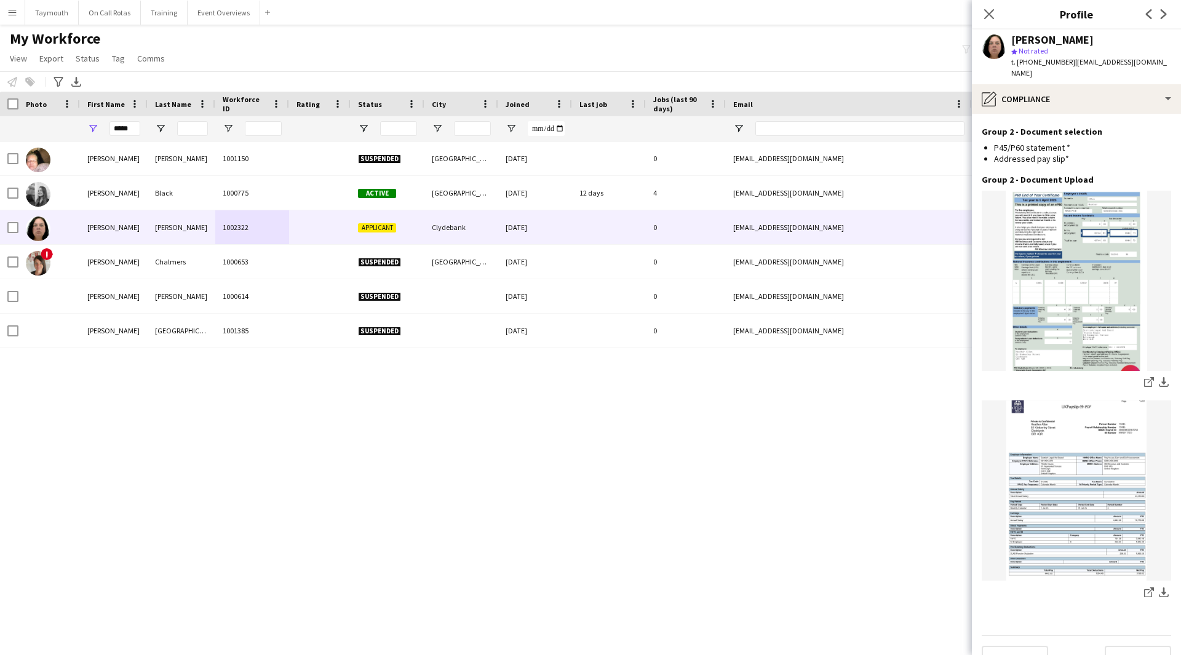
scroll to position [1426, 0]
click at [1137, 643] on button "Next" at bounding box center [1138, 655] width 66 height 25
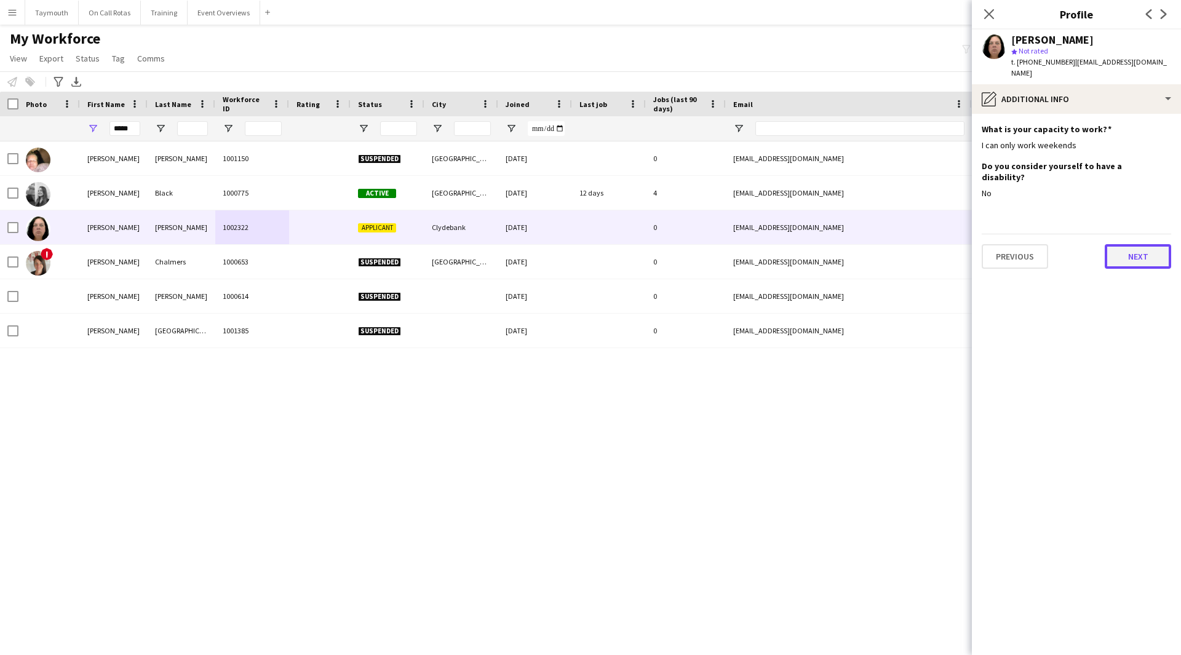
click at [1145, 245] on button "Next" at bounding box center [1138, 256] width 66 height 25
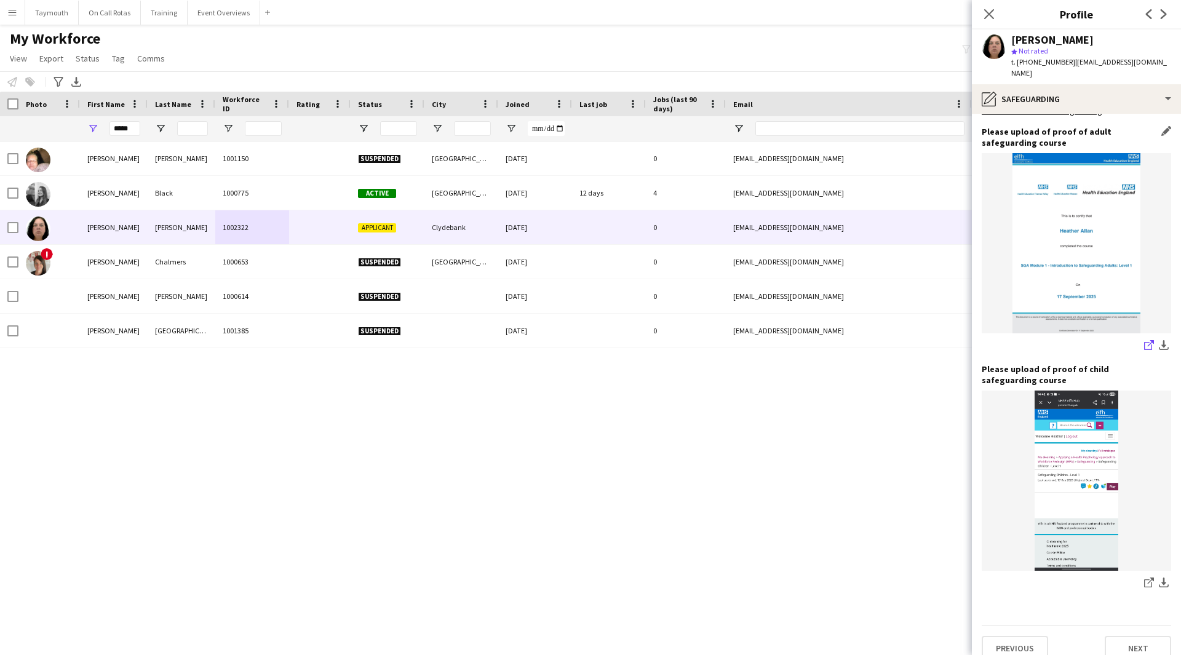
scroll to position [509, 0]
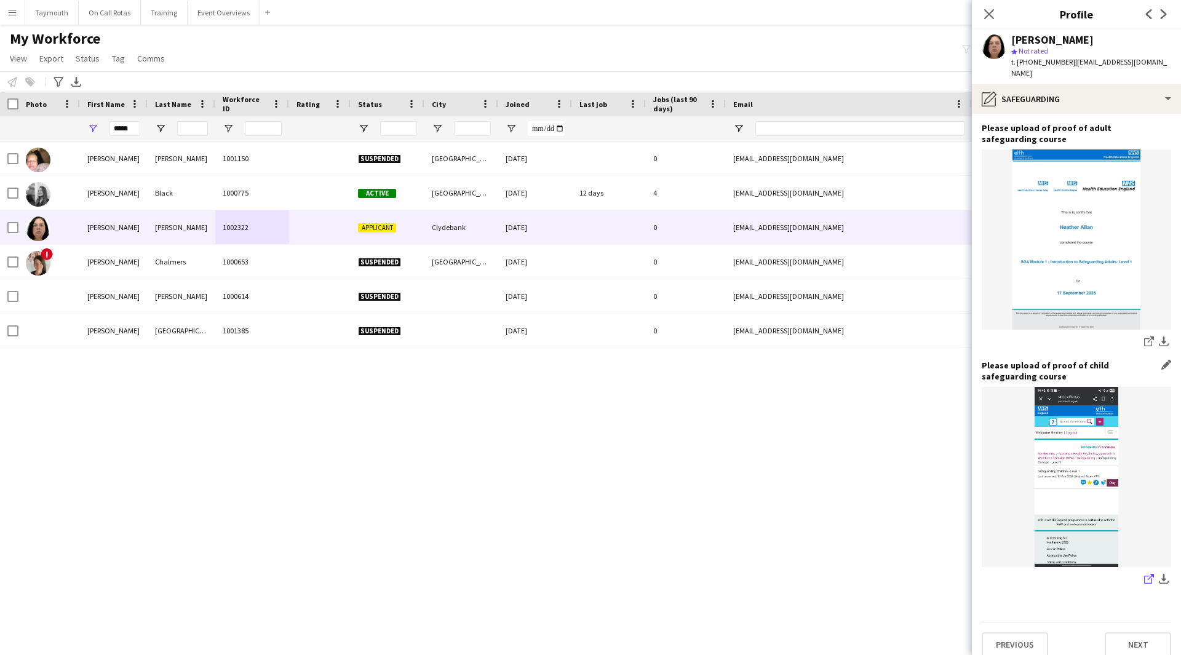
click at [1144, 576] on icon at bounding box center [1148, 580] width 8 height 8
click at [1132, 632] on button "Next" at bounding box center [1138, 644] width 66 height 25
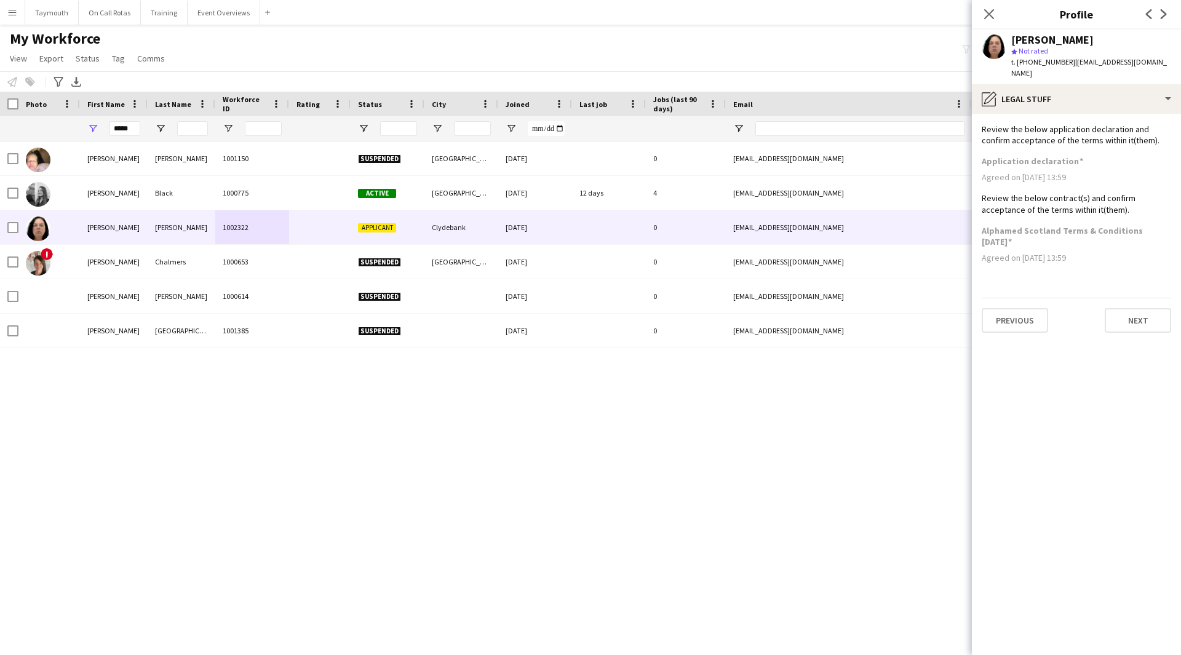
scroll to position [0, 0]
click at [1131, 309] on button "Next" at bounding box center [1138, 320] width 66 height 25
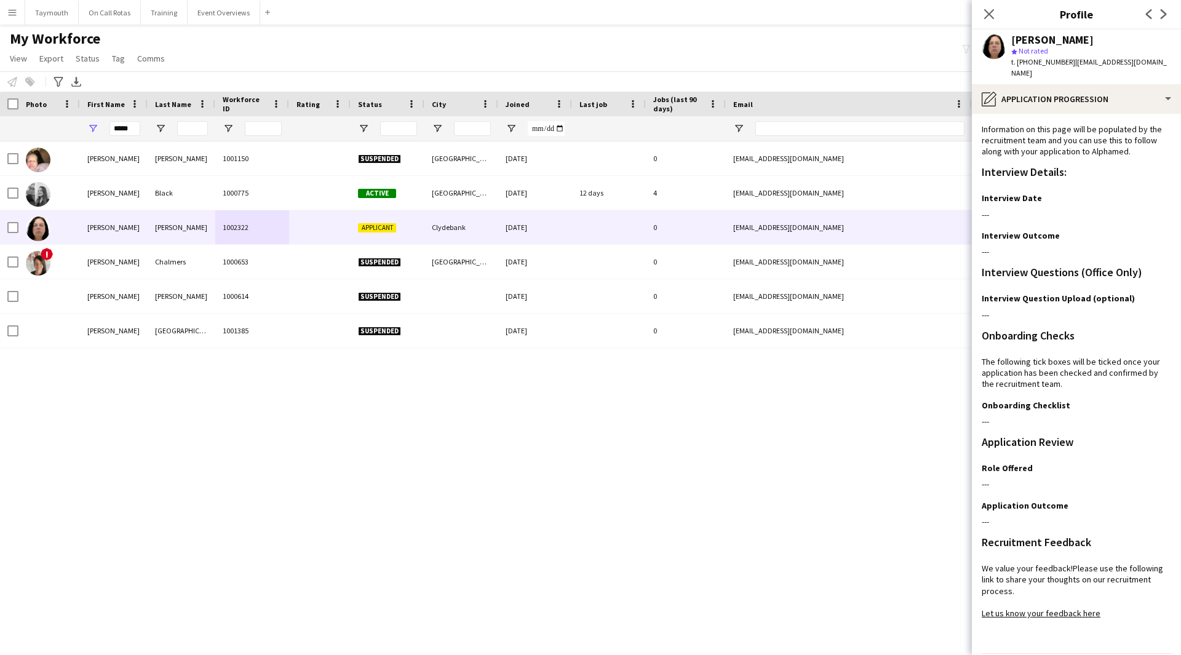
scroll to position [32, 0]
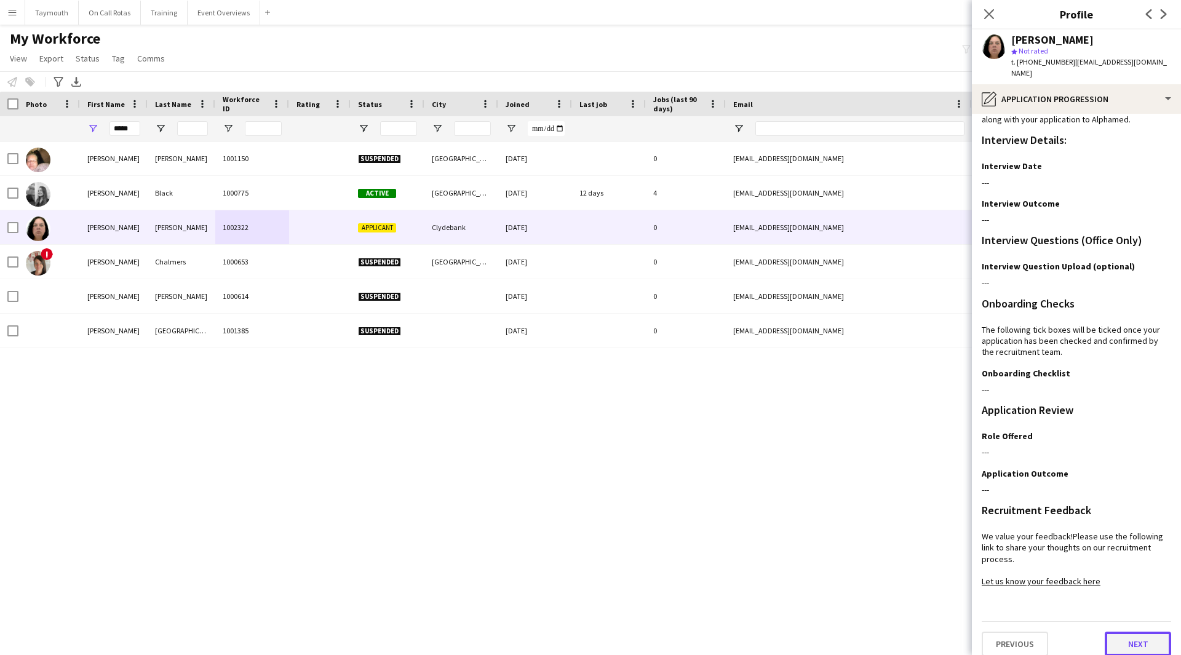
click at [1120, 636] on button "Next" at bounding box center [1138, 644] width 66 height 25
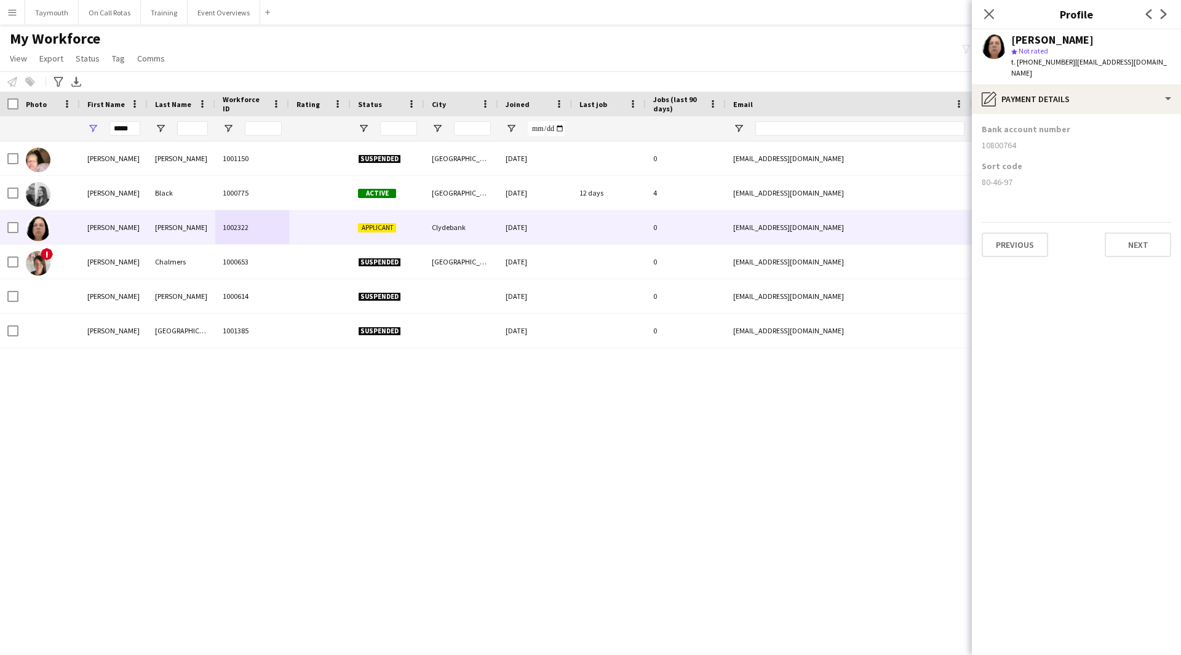
scroll to position [0, 0]
click at [1142, 245] on button "Next" at bounding box center [1138, 245] width 66 height 25
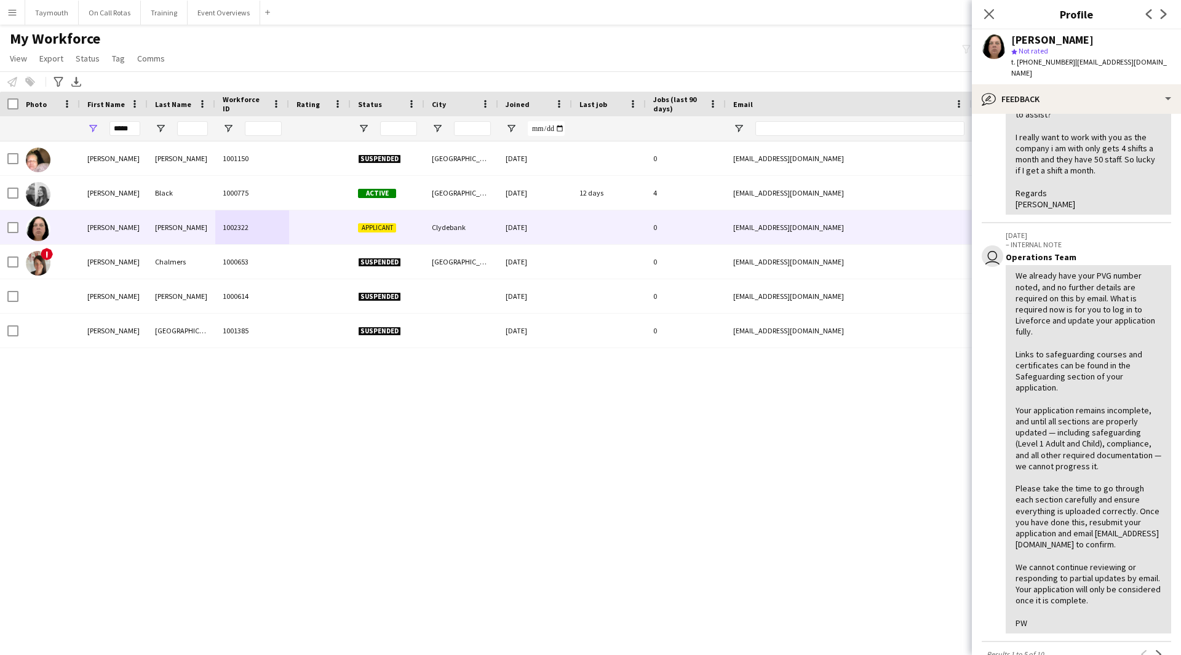
scroll to position [861, 0]
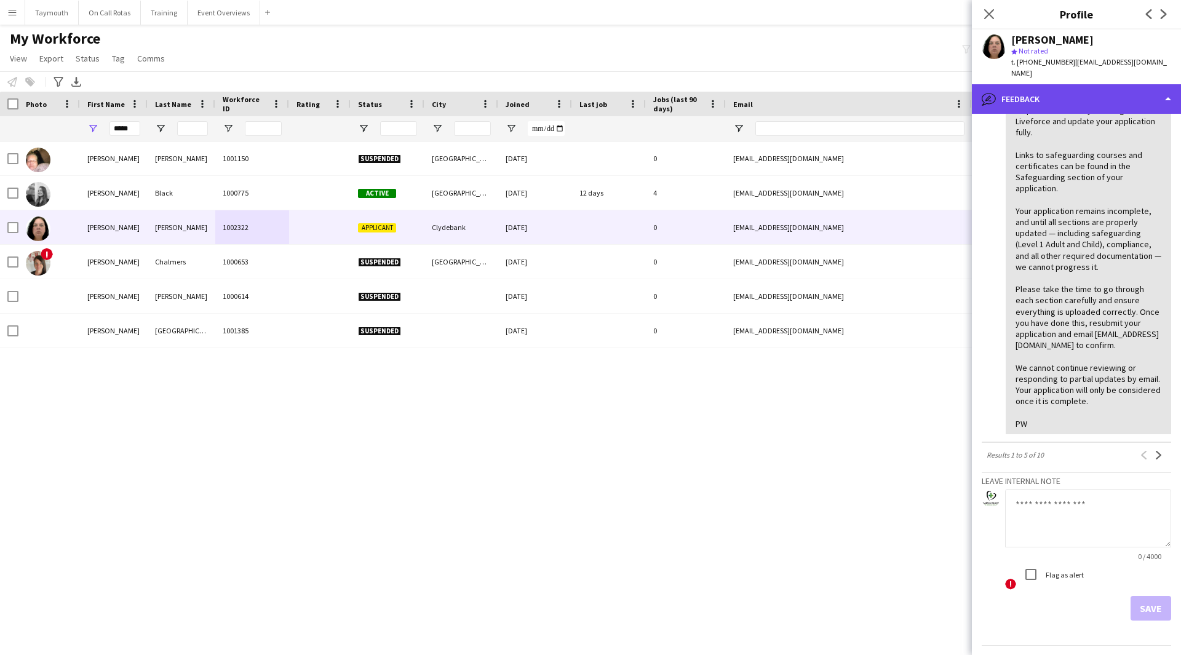
click at [1121, 87] on div "bubble-pencil Feedback" at bounding box center [1076, 99] width 209 height 30
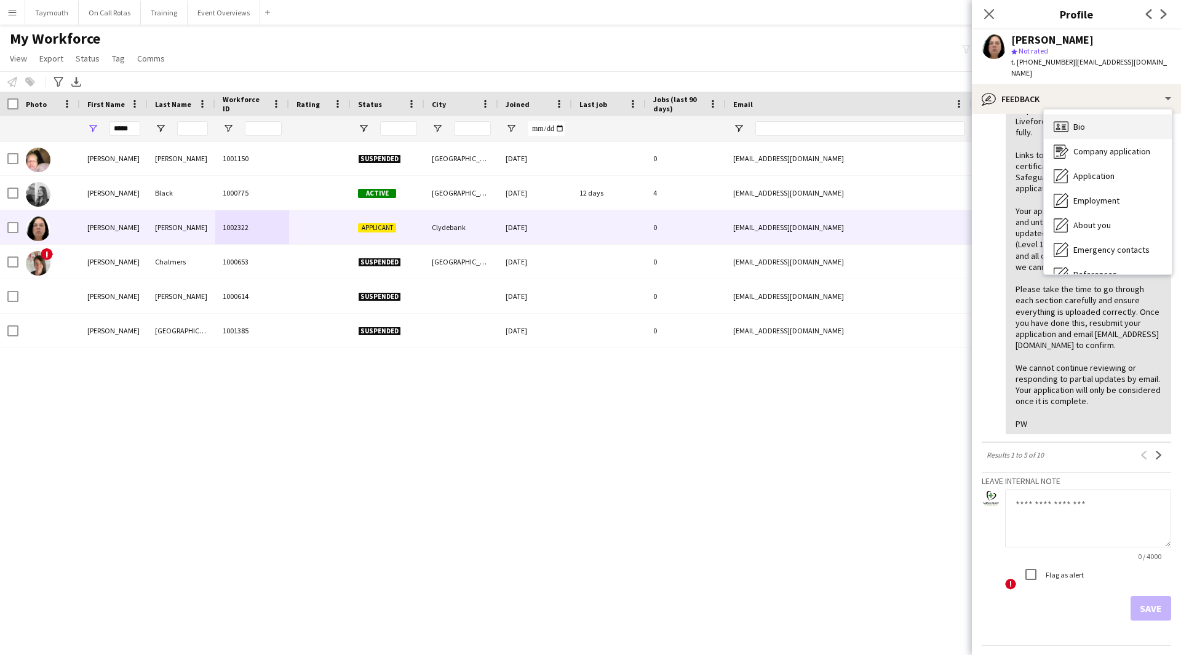
click at [1119, 125] on div "Bio Bio" at bounding box center [1108, 126] width 128 height 25
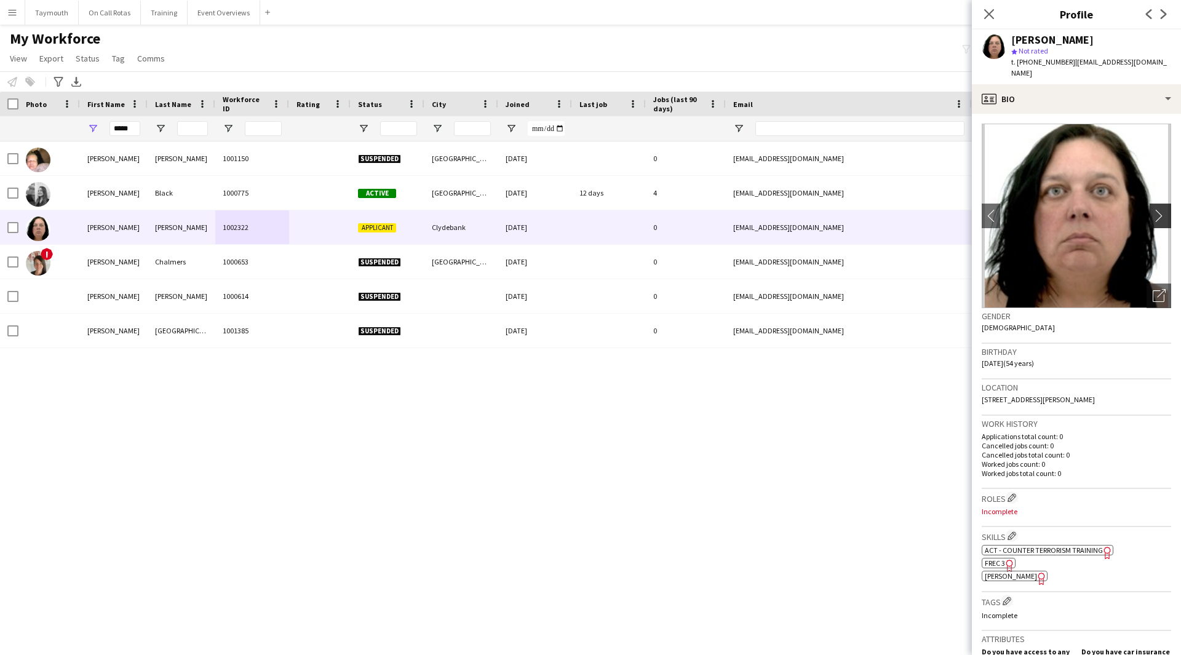
click at [1155, 211] on button "chevron-right" at bounding box center [1162, 216] width 25 height 25
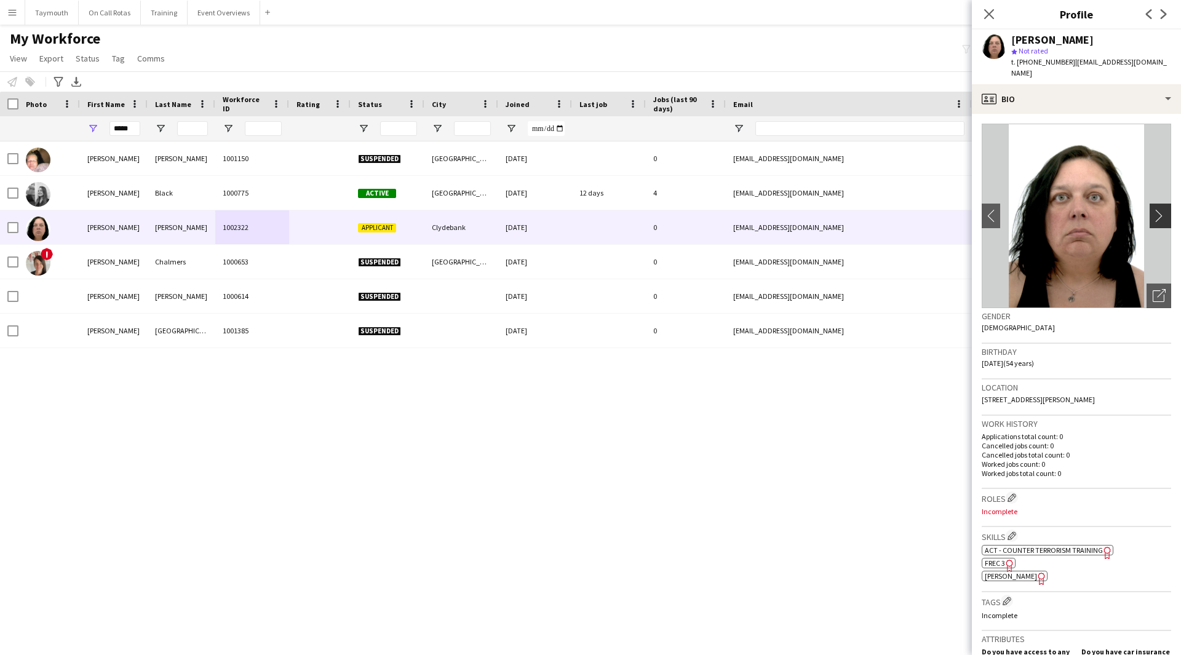
click at [1158, 209] on app-icon "chevron-right" at bounding box center [1162, 215] width 19 height 13
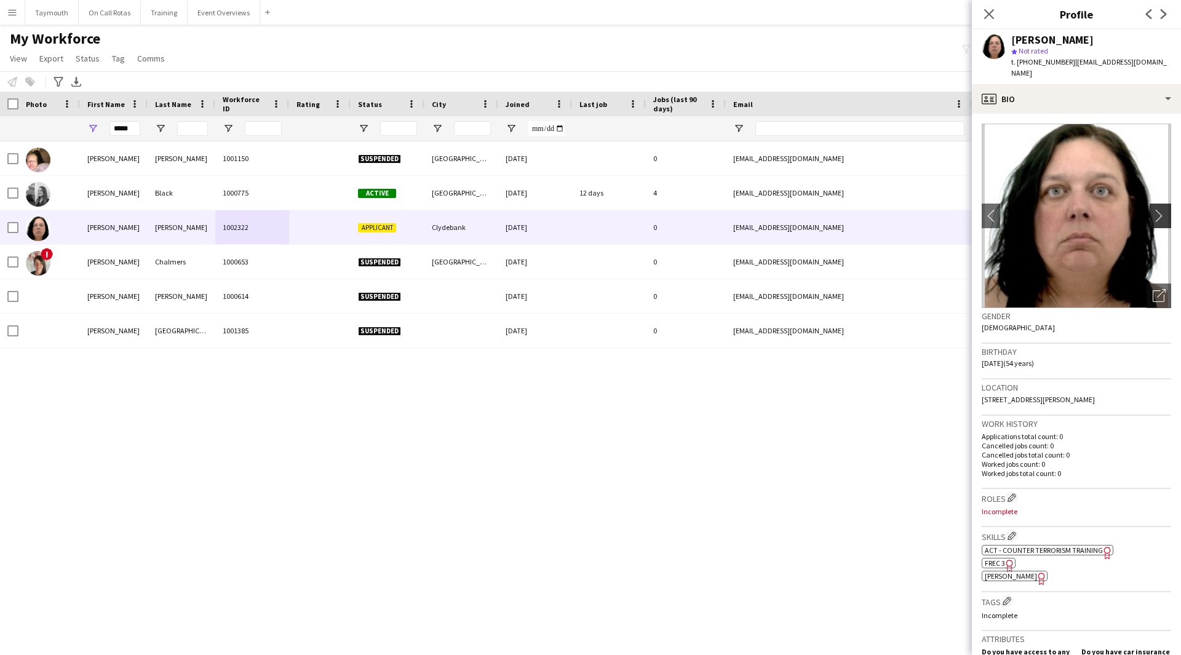
click at [1158, 209] on app-icon "chevron-right" at bounding box center [1162, 215] width 19 height 13
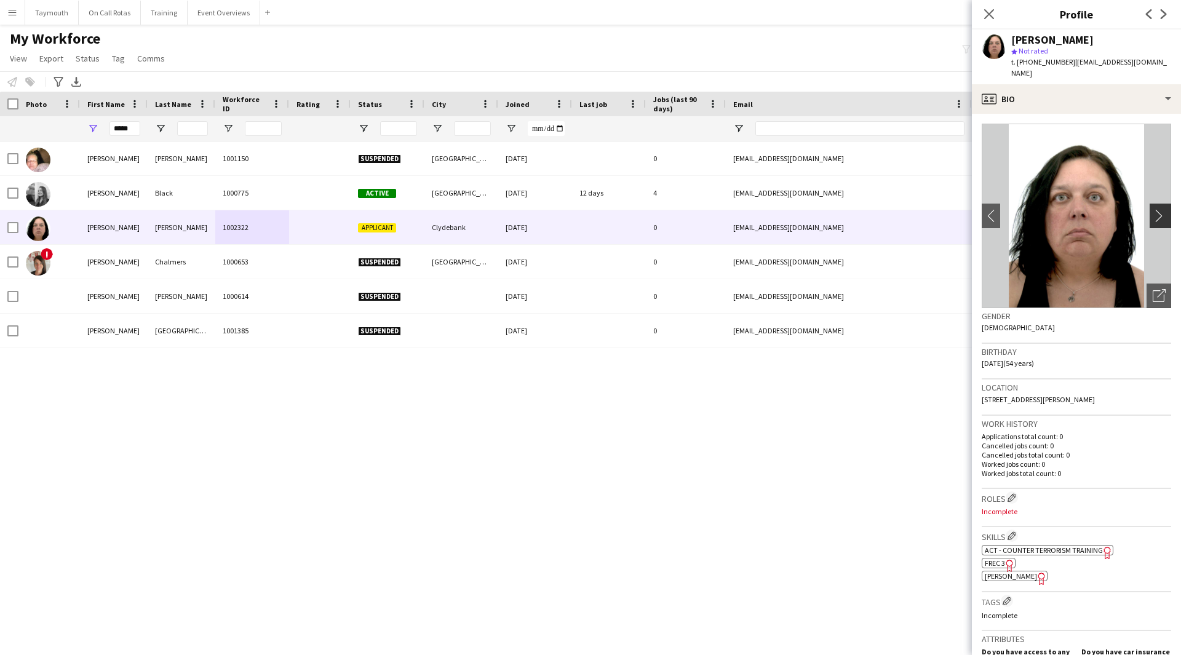
click at [1156, 209] on app-icon "chevron-right" at bounding box center [1162, 215] width 19 height 13
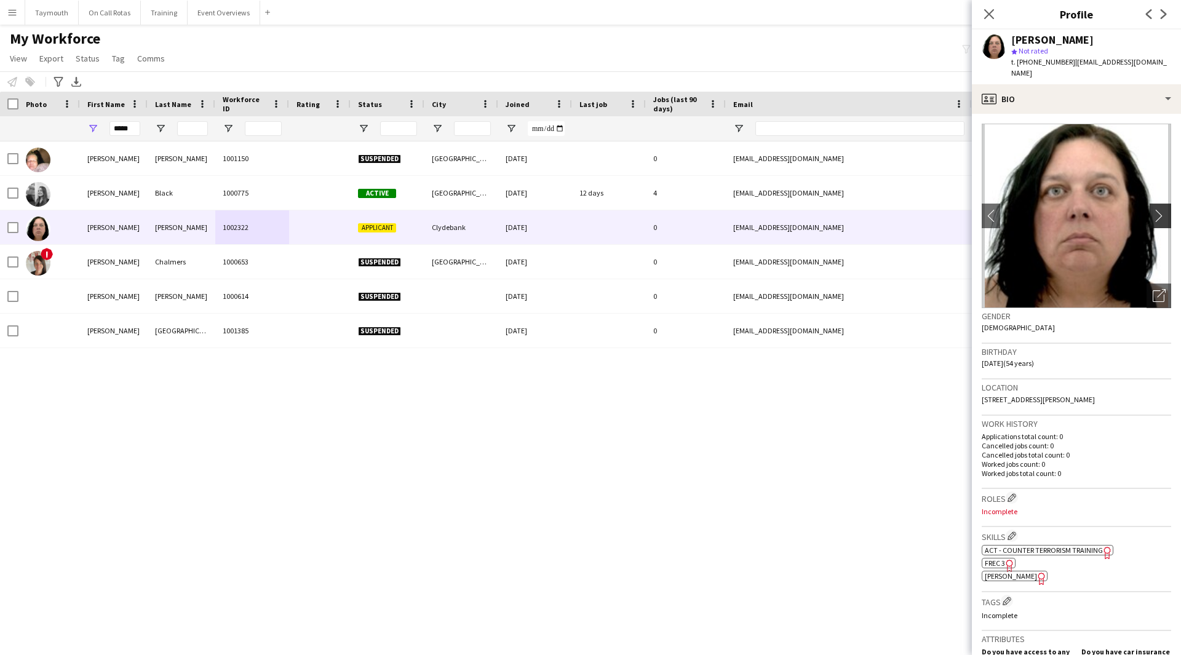
click at [1156, 209] on app-icon "chevron-right" at bounding box center [1162, 215] width 19 height 13
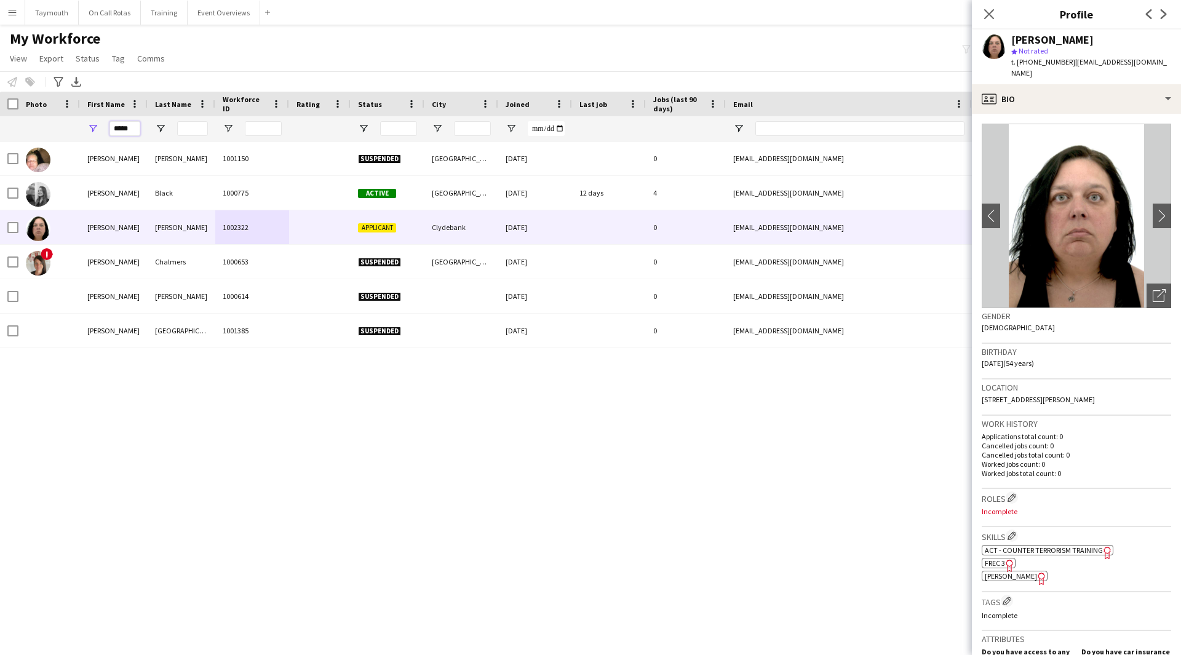
drag, startPoint x: 138, startPoint y: 129, endPoint x: -335, endPoint y: 106, distance: 473.0
click at [0, 106] on html "Menu Boards Boards Boards All jobs Status Workforce Workforce My Workforce Recr…" at bounding box center [590, 327] width 1181 height 655
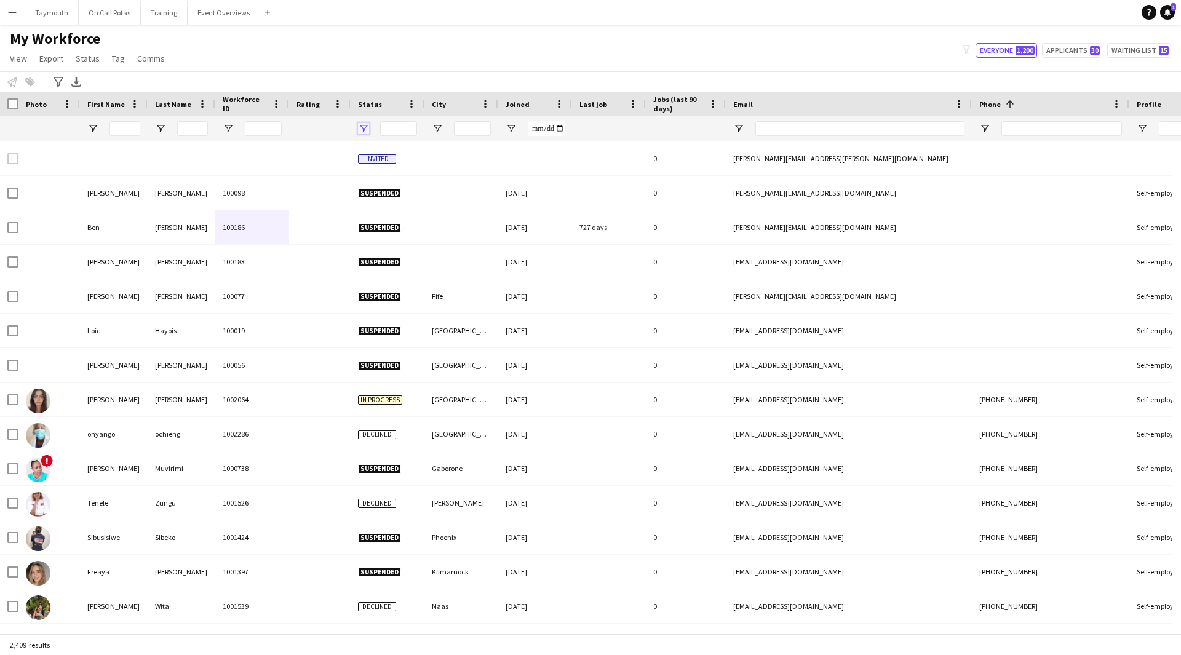
click at [367, 126] on span "Open Filter Menu" at bounding box center [363, 128] width 11 height 11
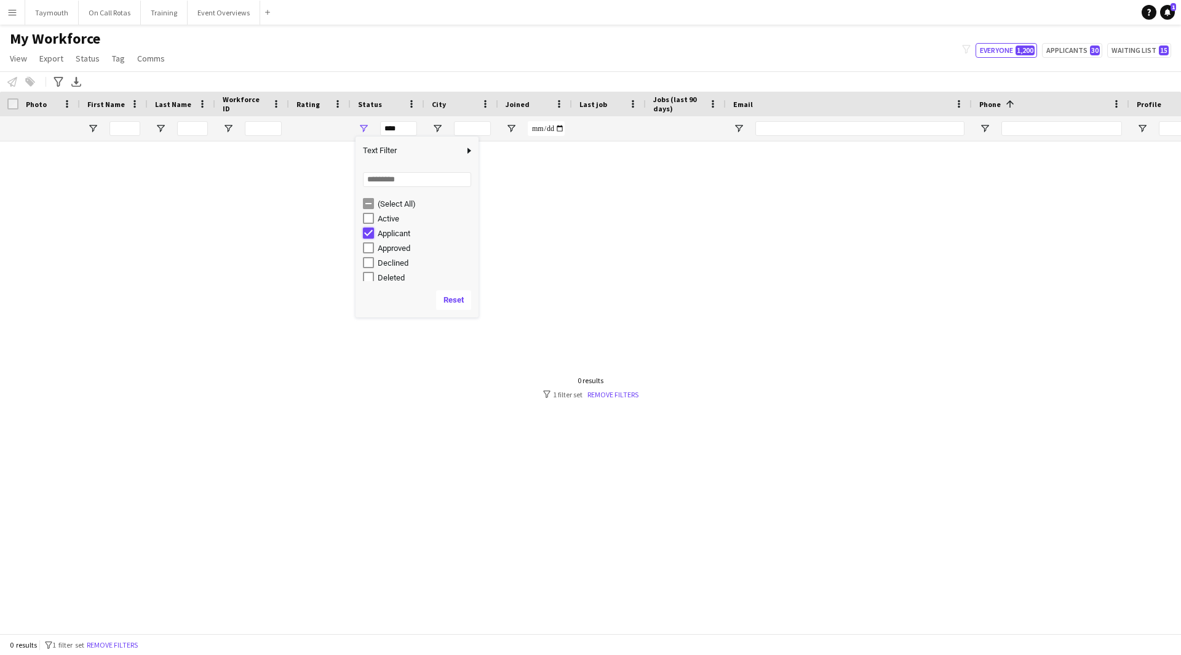
type input "**********"
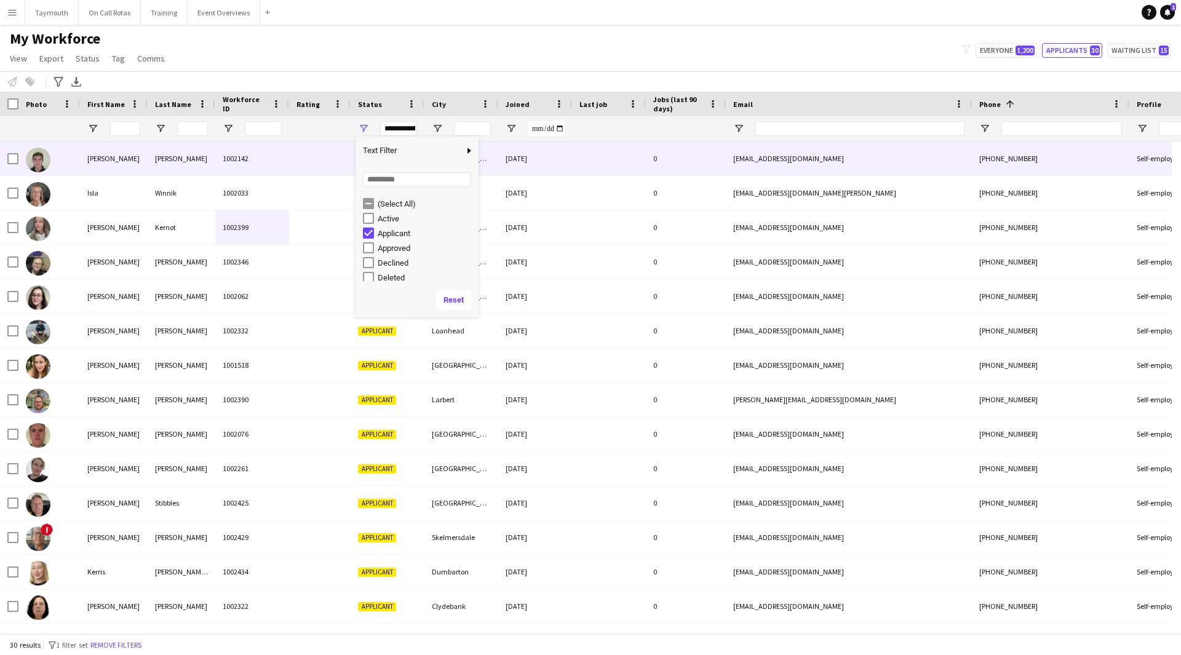
click at [212, 168] on div "[PERSON_NAME]" at bounding box center [182, 158] width 68 height 34
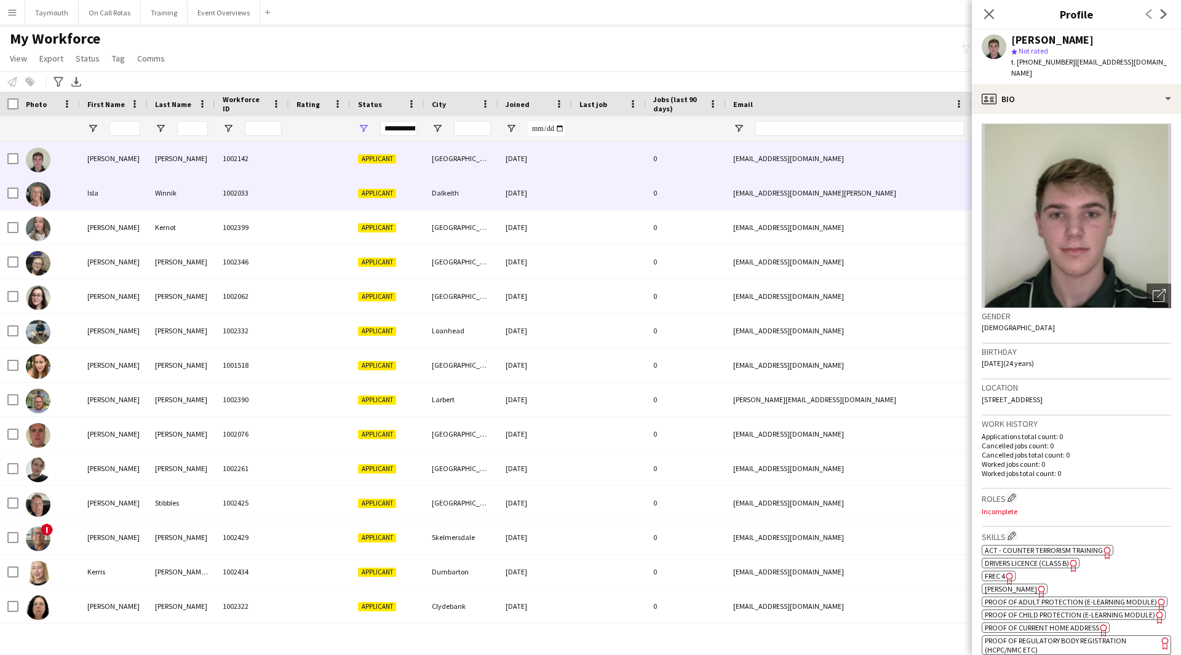
click at [196, 194] on div "Winnik" at bounding box center [182, 193] width 68 height 34
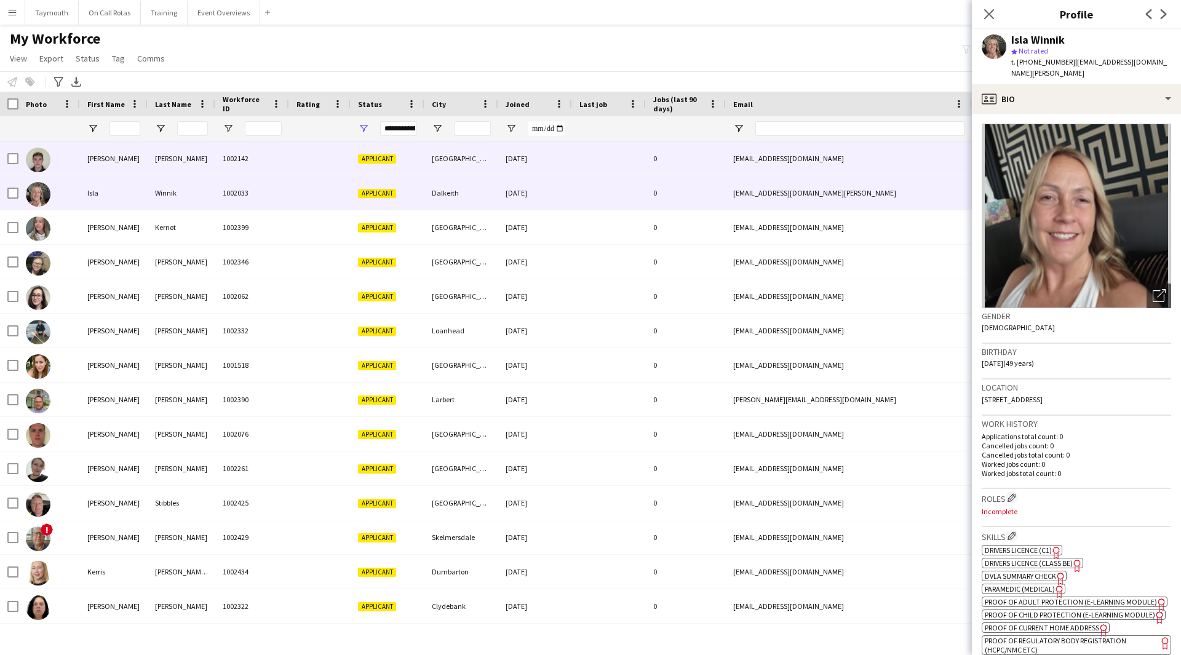
click at [177, 155] on div "[PERSON_NAME]" at bounding box center [182, 158] width 68 height 34
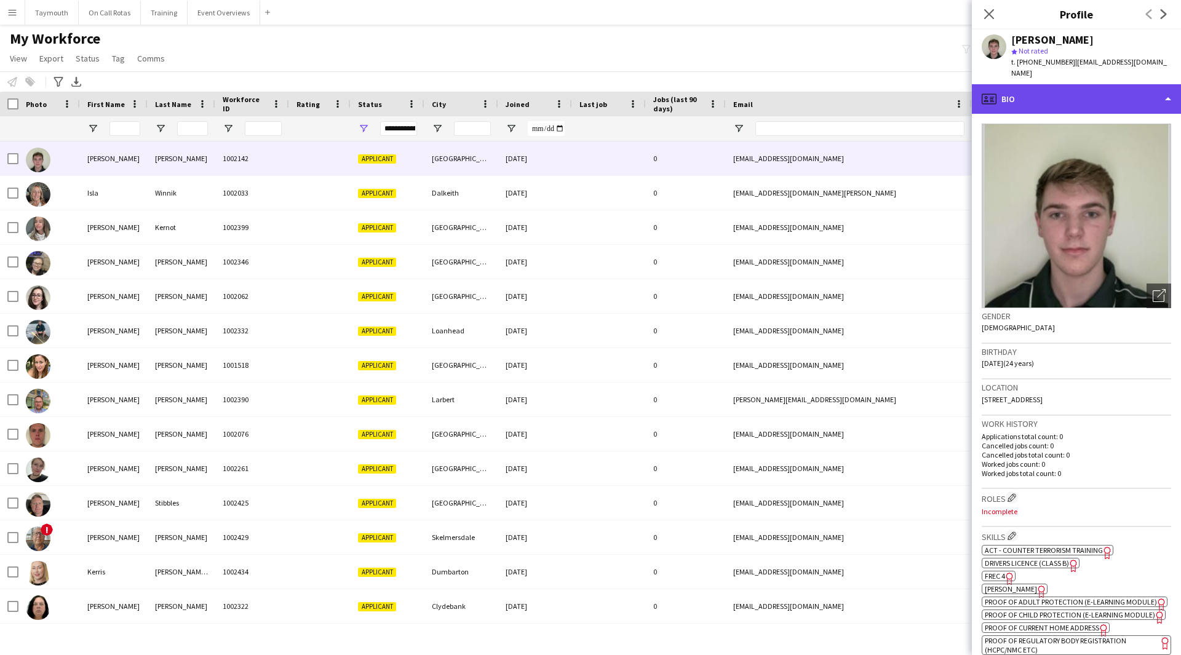
click at [1116, 106] on div "profile Bio" at bounding box center [1076, 99] width 209 height 30
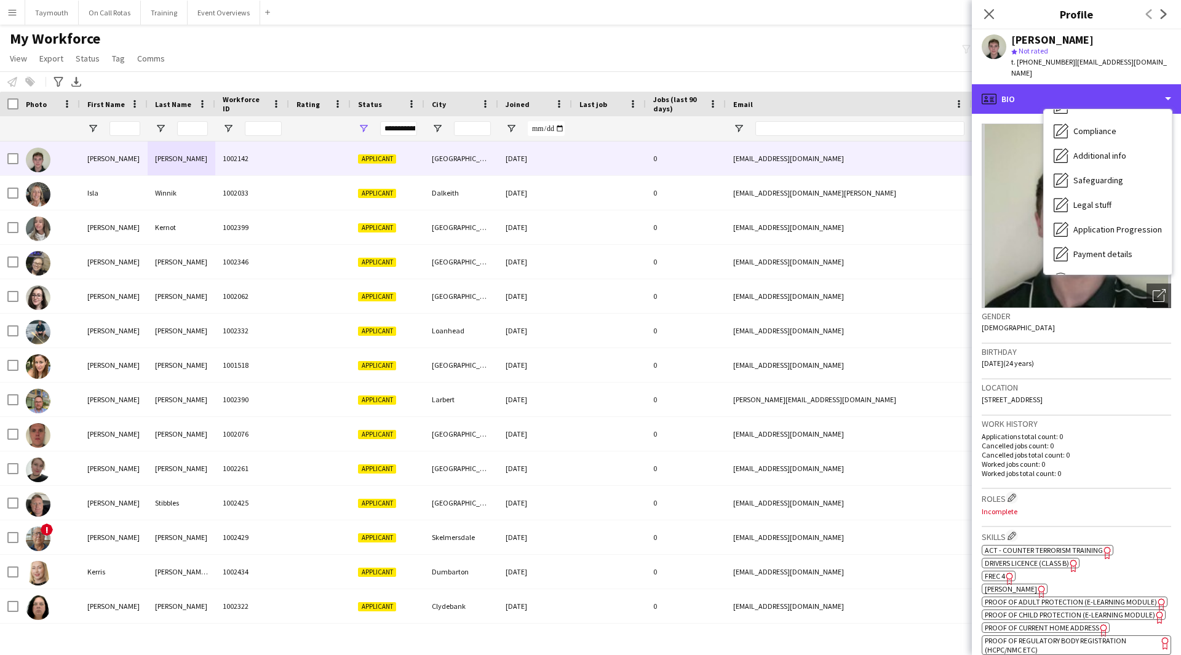
scroll to position [214, 0]
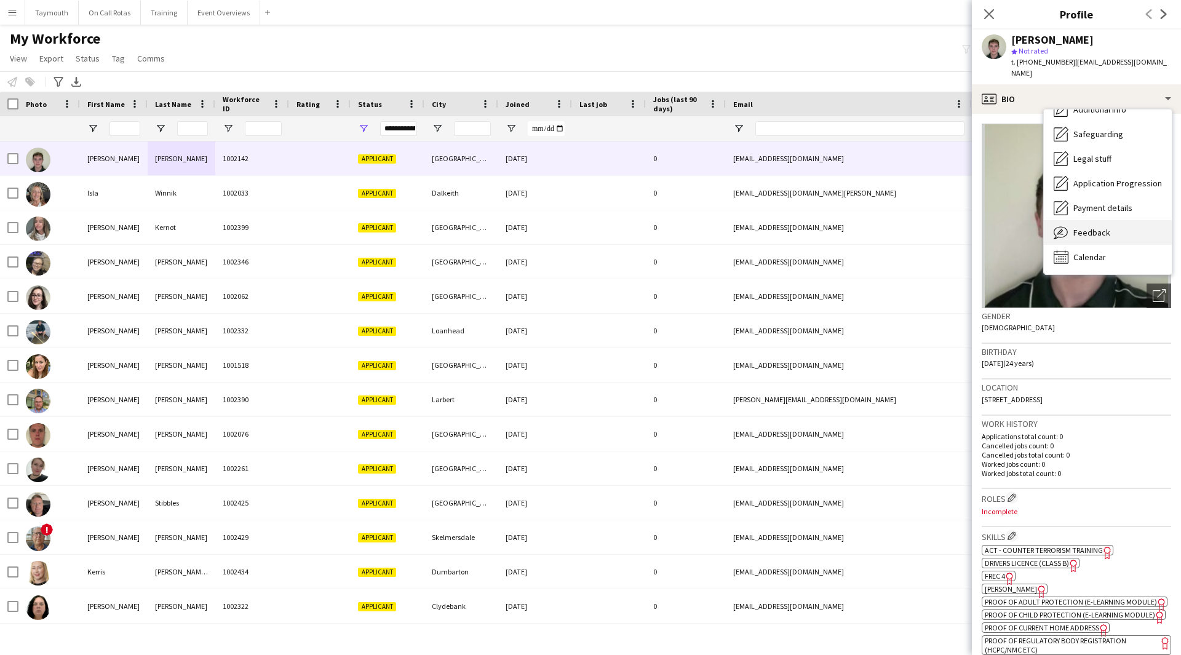
click at [1109, 239] on div "Feedback Feedback" at bounding box center [1108, 232] width 128 height 25
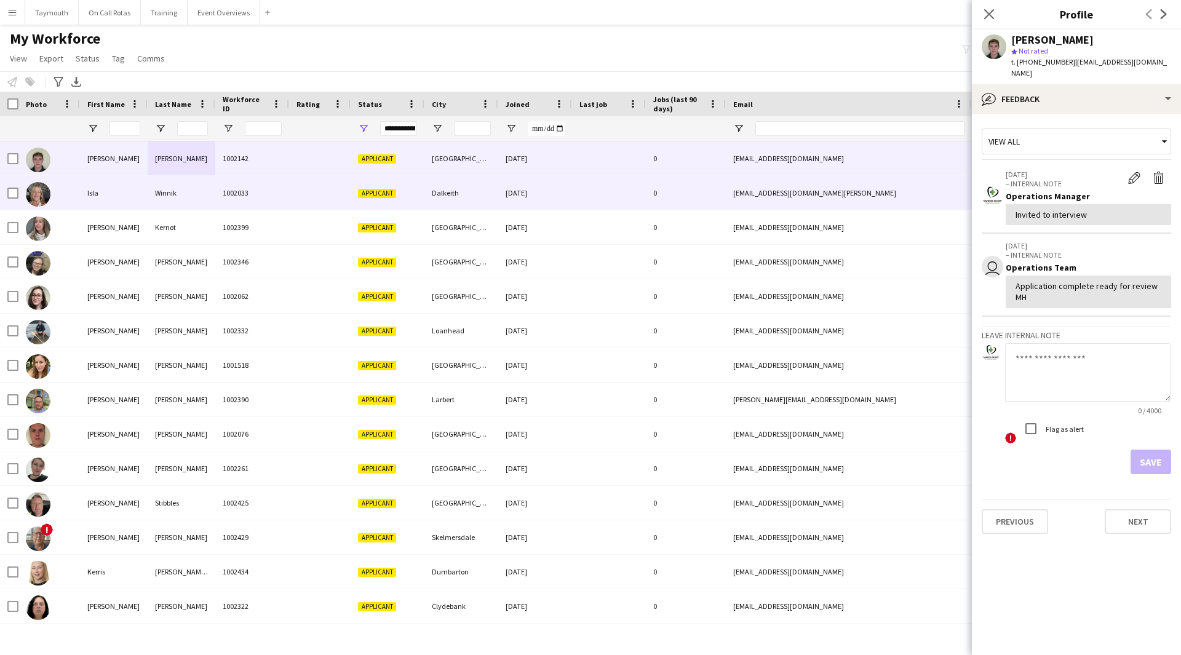
click at [126, 185] on div "Isla" at bounding box center [114, 193] width 68 height 34
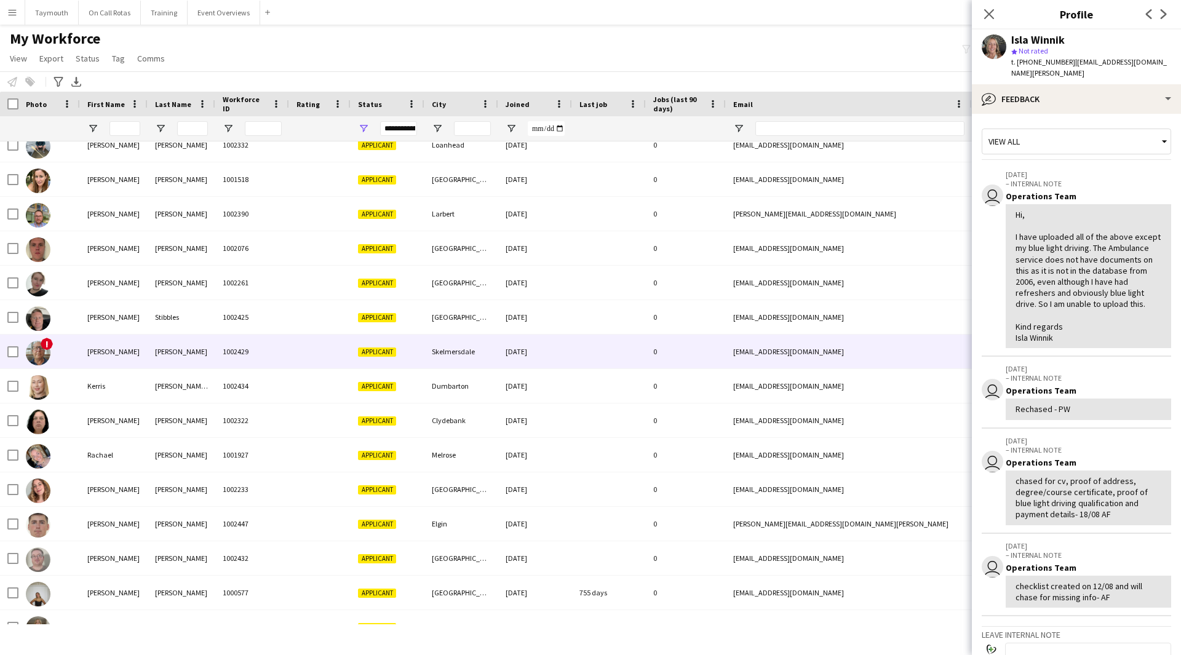
scroll to position [181, 0]
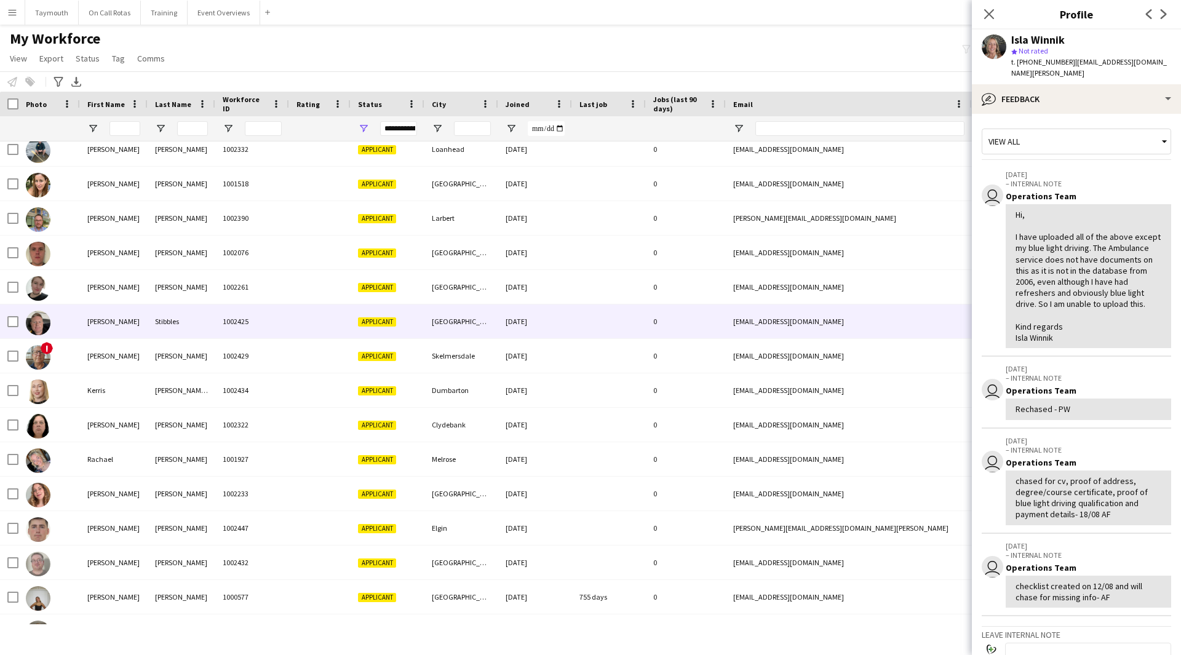
click at [133, 326] on div "[PERSON_NAME]" at bounding box center [114, 321] width 68 height 34
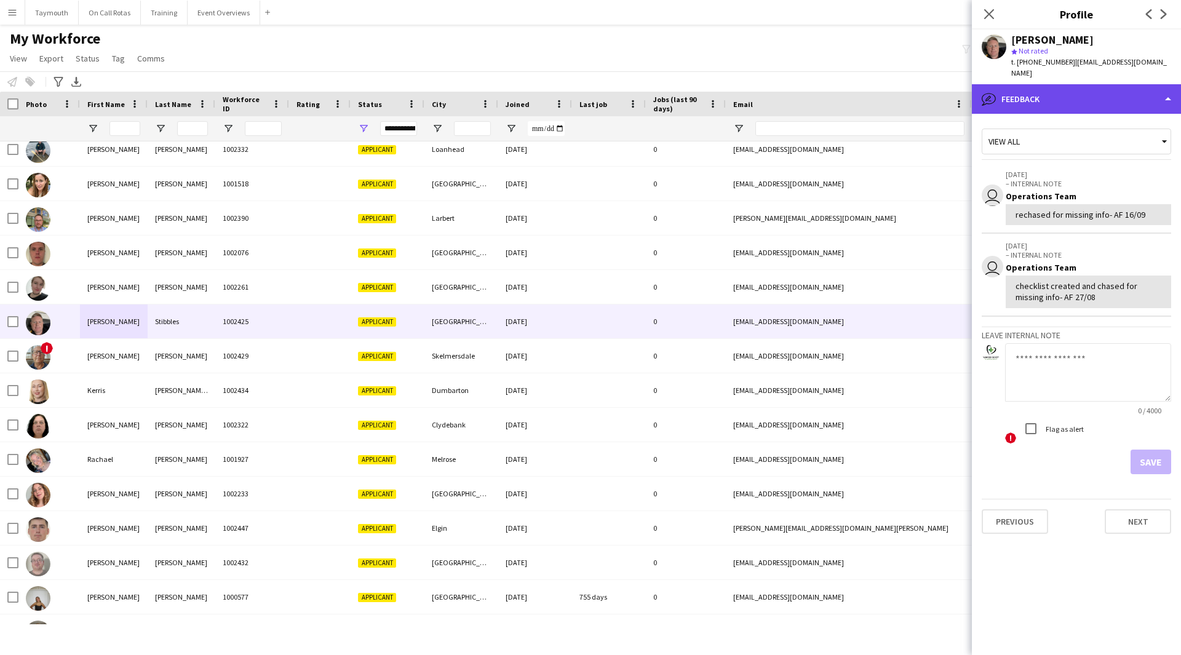
click at [1127, 100] on div "bubble-pencil Feedback" at bounding box center [1076, 99] width 209 height 30
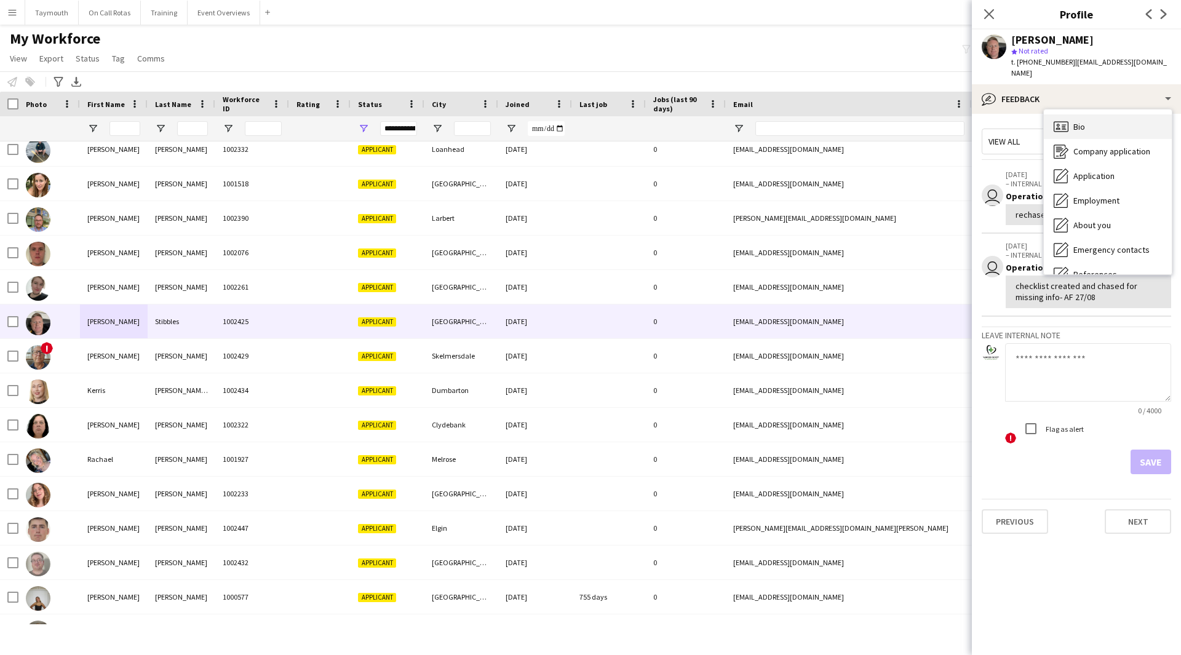
click at [1122, 117] on div "Bio Bio" at bounding box center [1108, 126] width 128 height 25
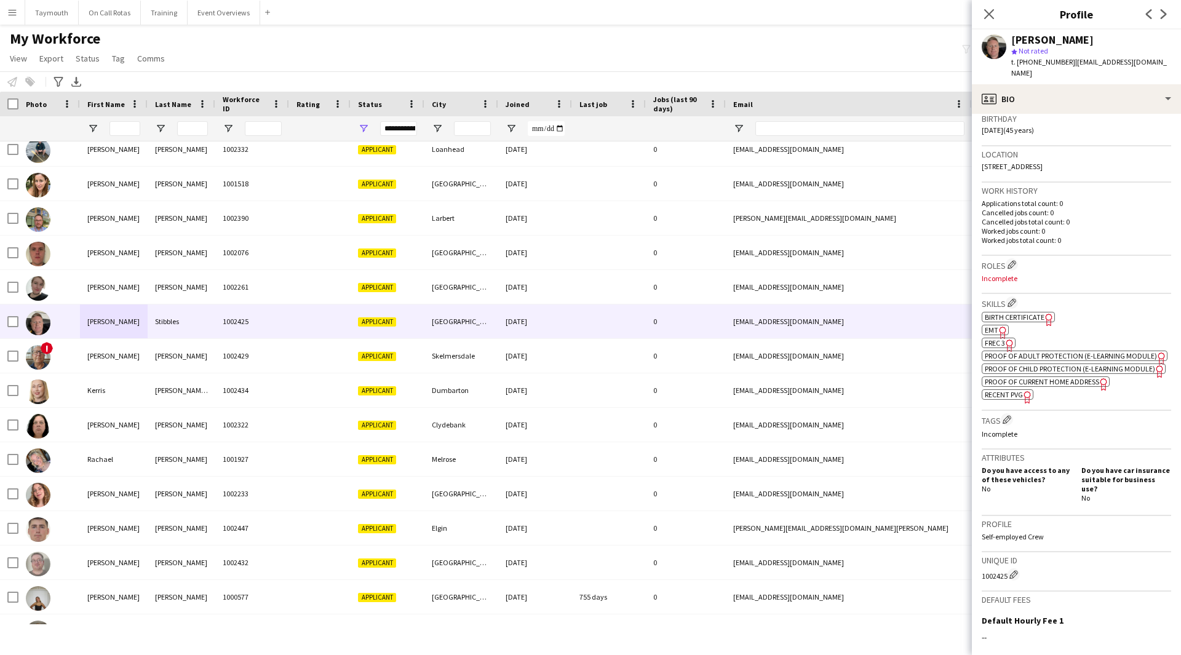
scroll to position [246, 0]
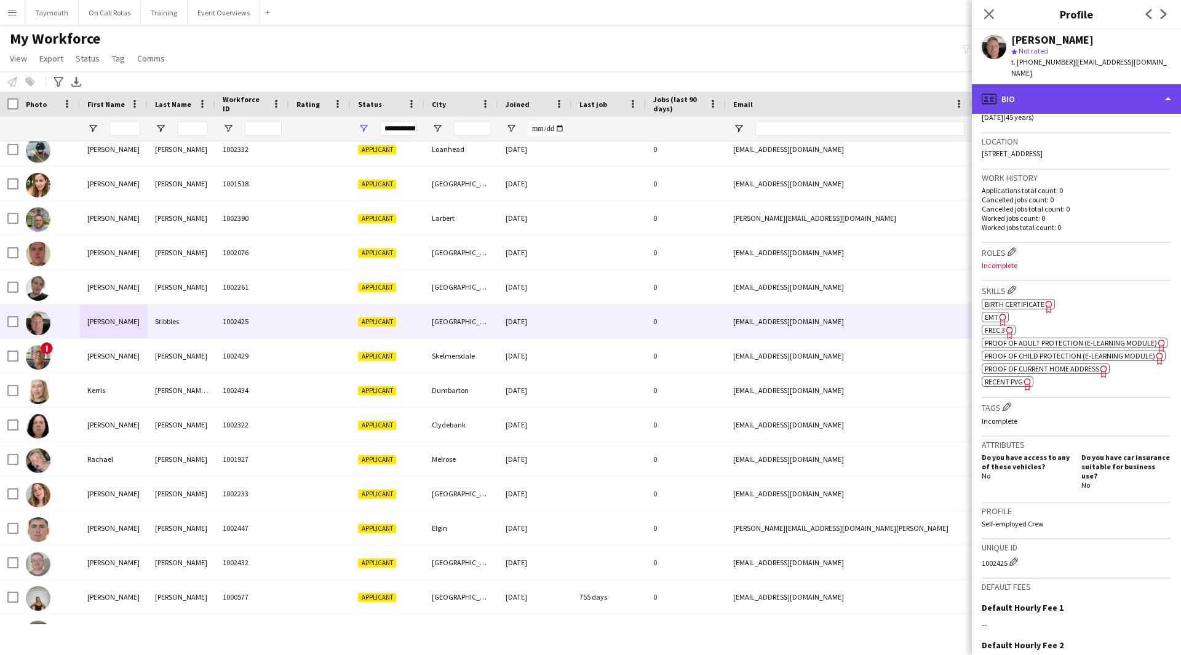
click at [1091, 87] on div "profile Bio" at bounding box center [1076, 99] width 209 height 30
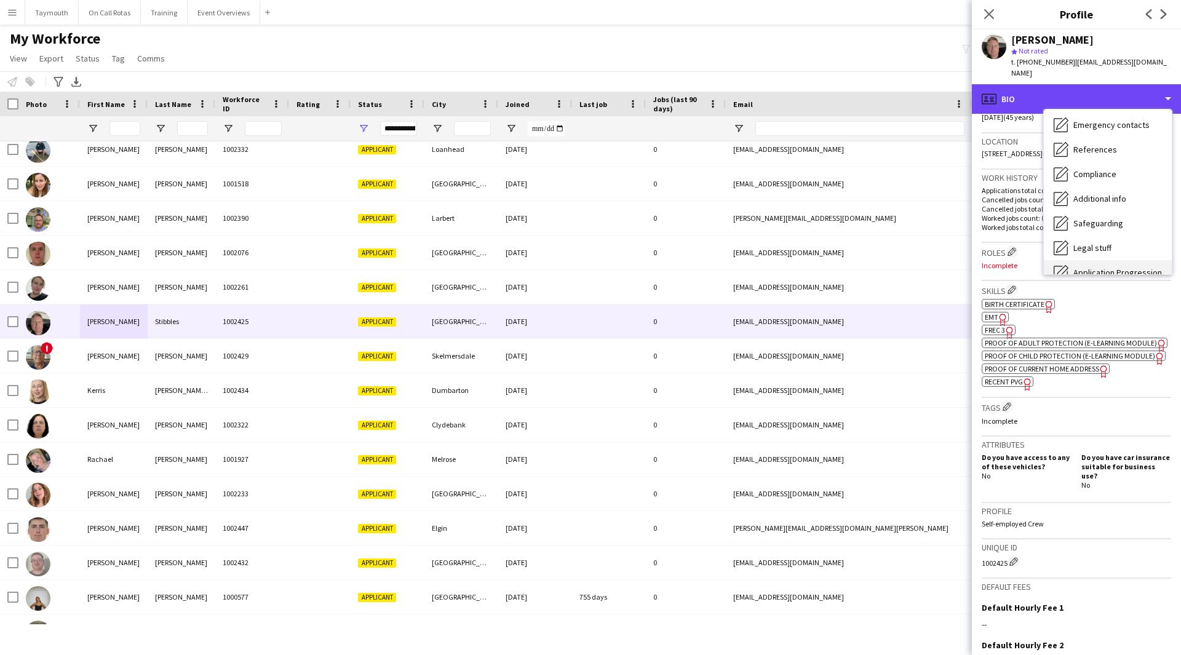
scroll to position [214, 0]
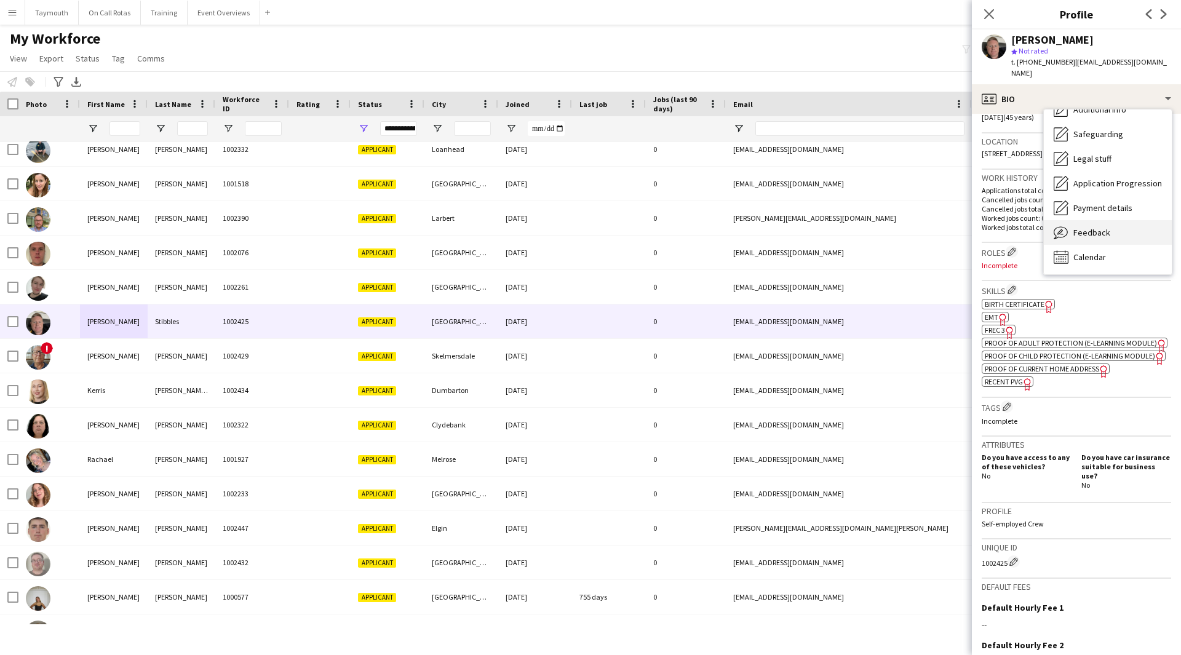
click at [1098, 227] on span "Feedback" at bounding box center [1091, 232] width 37 height 11
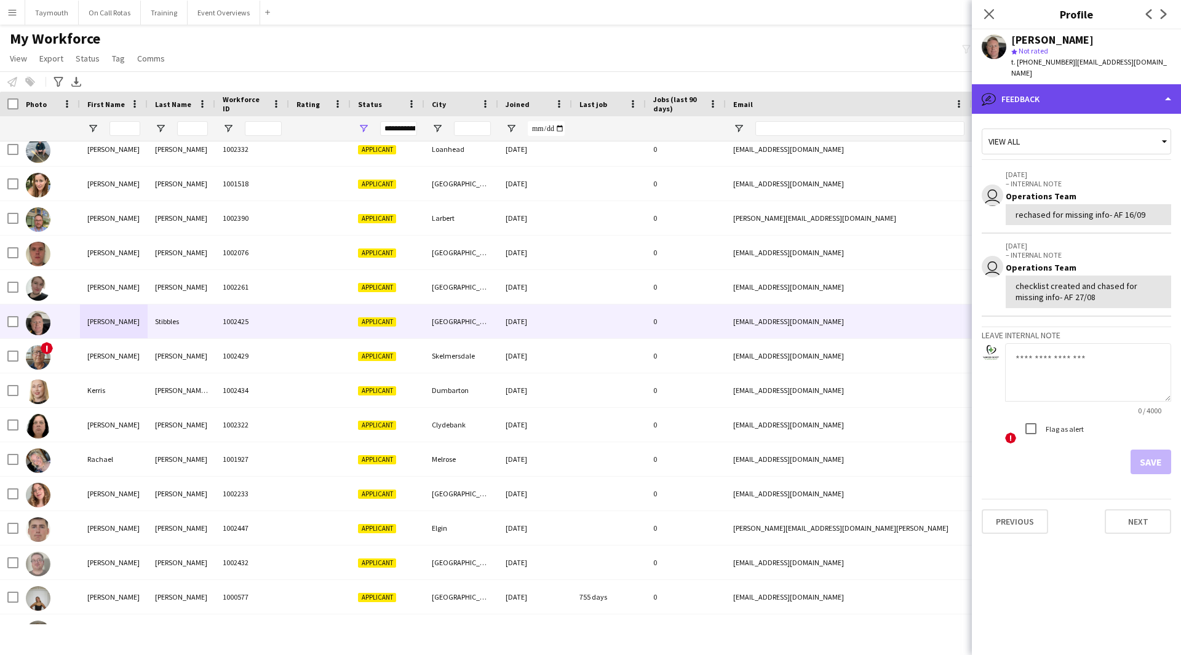
click at [1075, 93] on div "bubble-pencil Feedback" at bounding box center [1076, 99] width 209 height 30
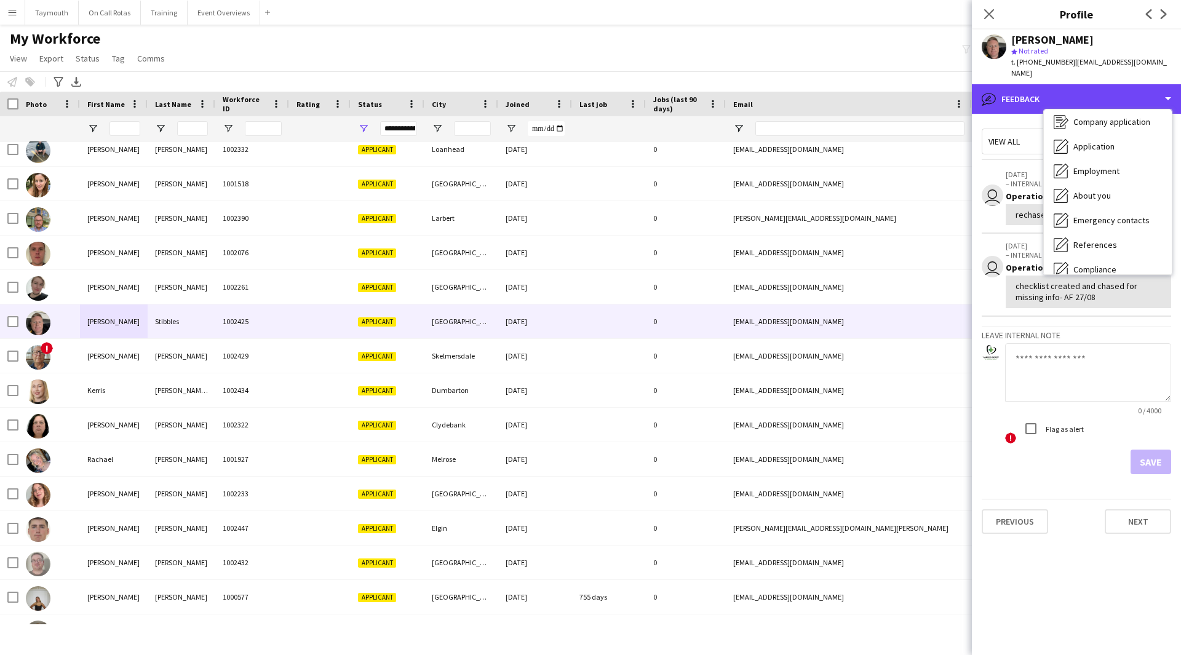
scroll to position [0, 0]
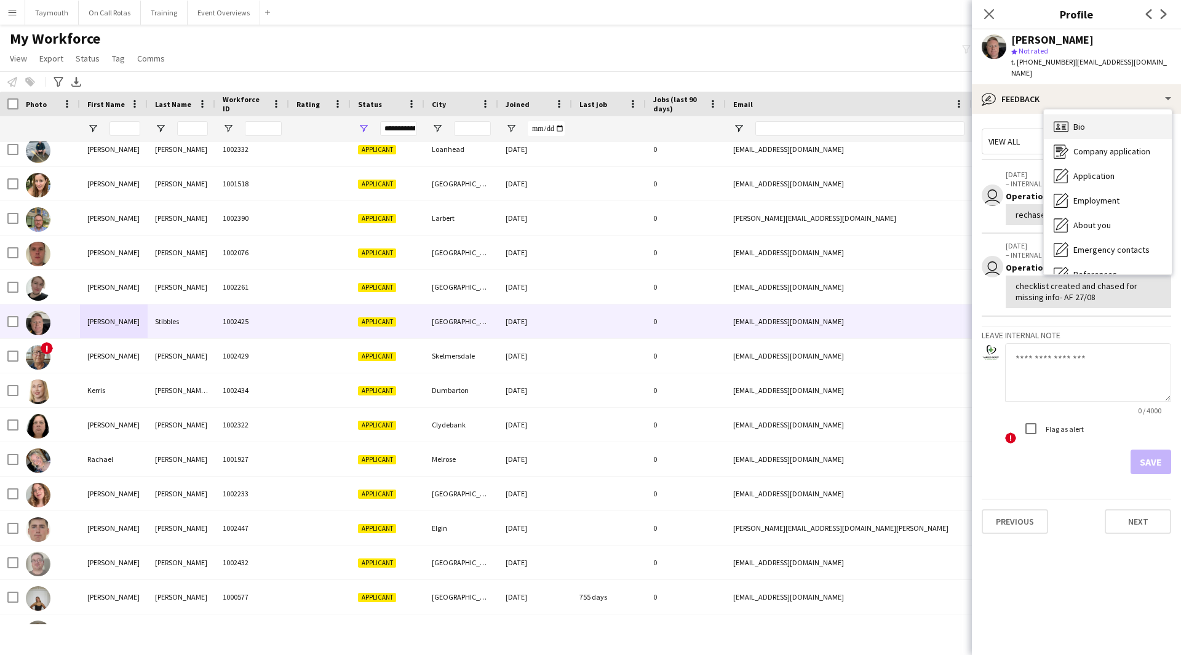
click at [1087, 114] on div "Bio Bio" at bounding box center [1108, 126] width 128 height 25
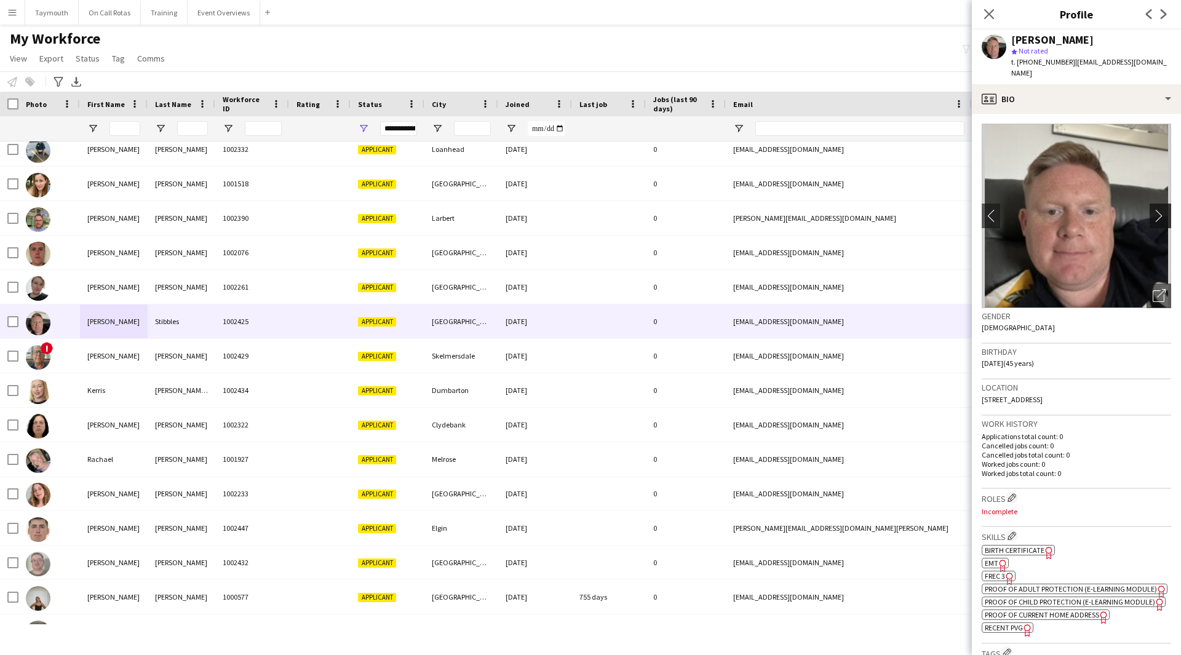
click at [1161, 209] on app-icon "chevron-right" at bounding box center [1162, 215] width 19 height 13
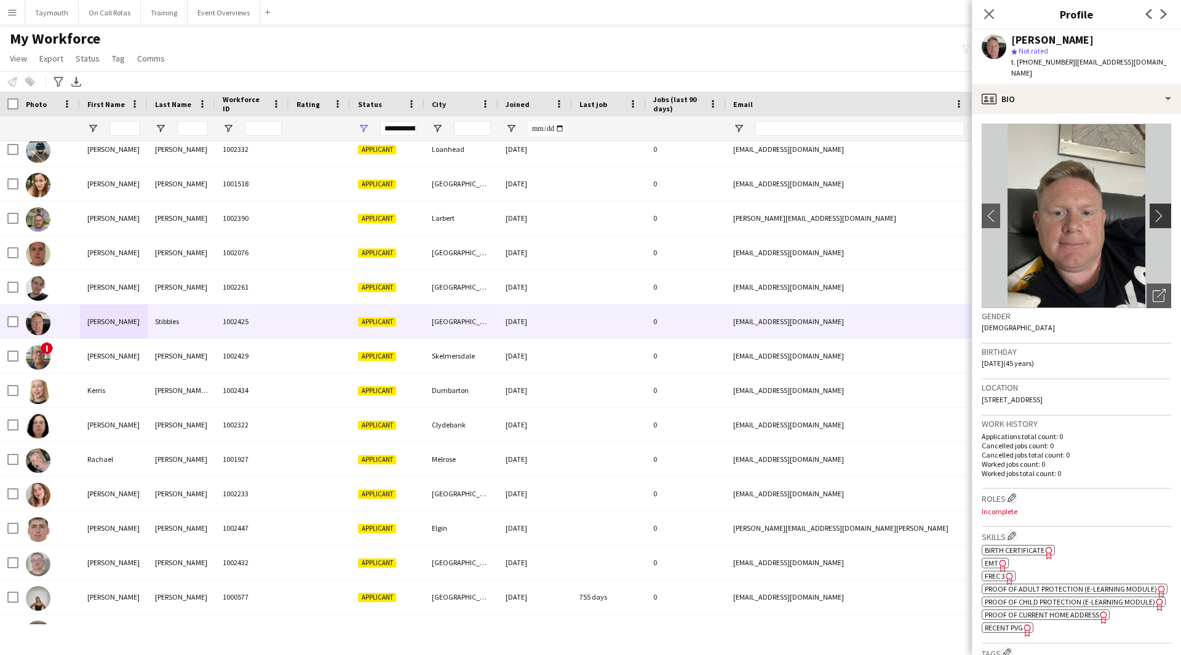
click at [1157, 209] on app-icon "chevron-right" at bounding box center [1162, 215] width 19 height 13
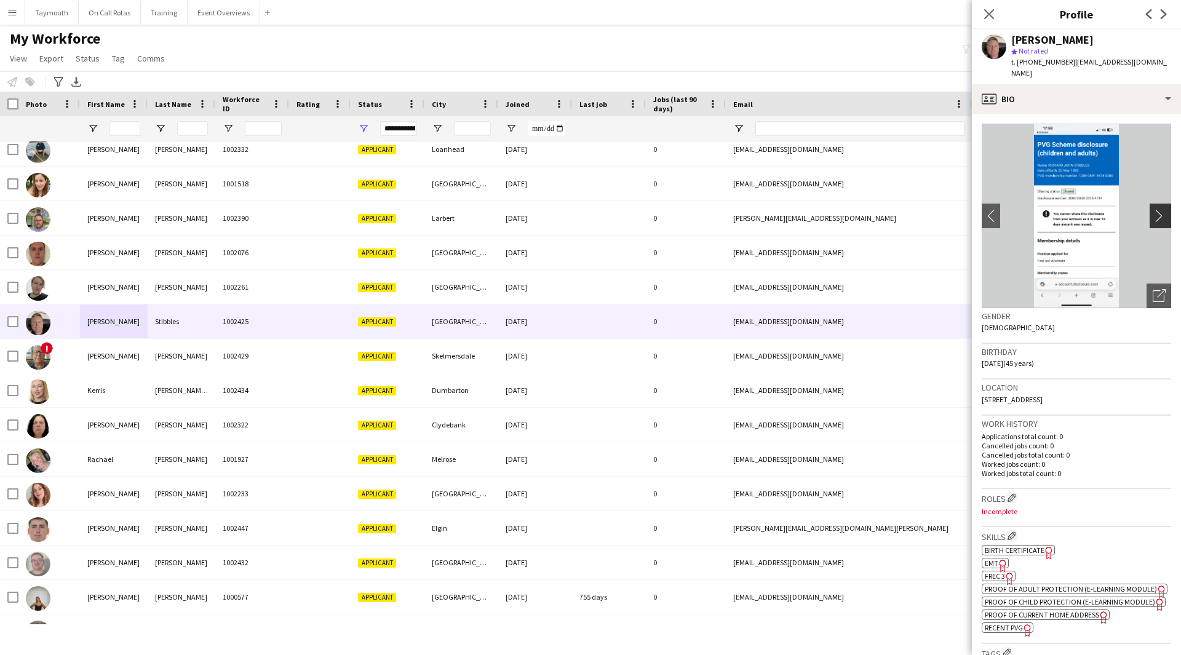
click at [1157, 209] on app-icon "chevron-right" at bounding box center [1162, 215] width 19 height 13
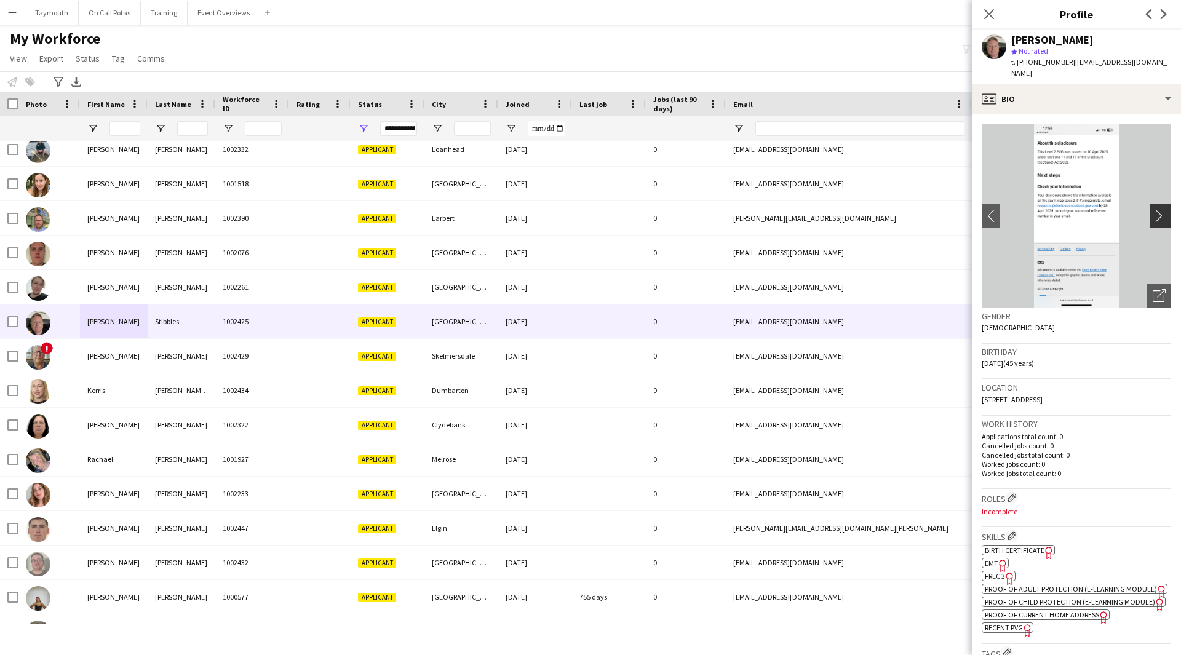
click at [1157, 209] on app-icon "chevron-right" at bounding box center [1162, 215] width 19 height 13
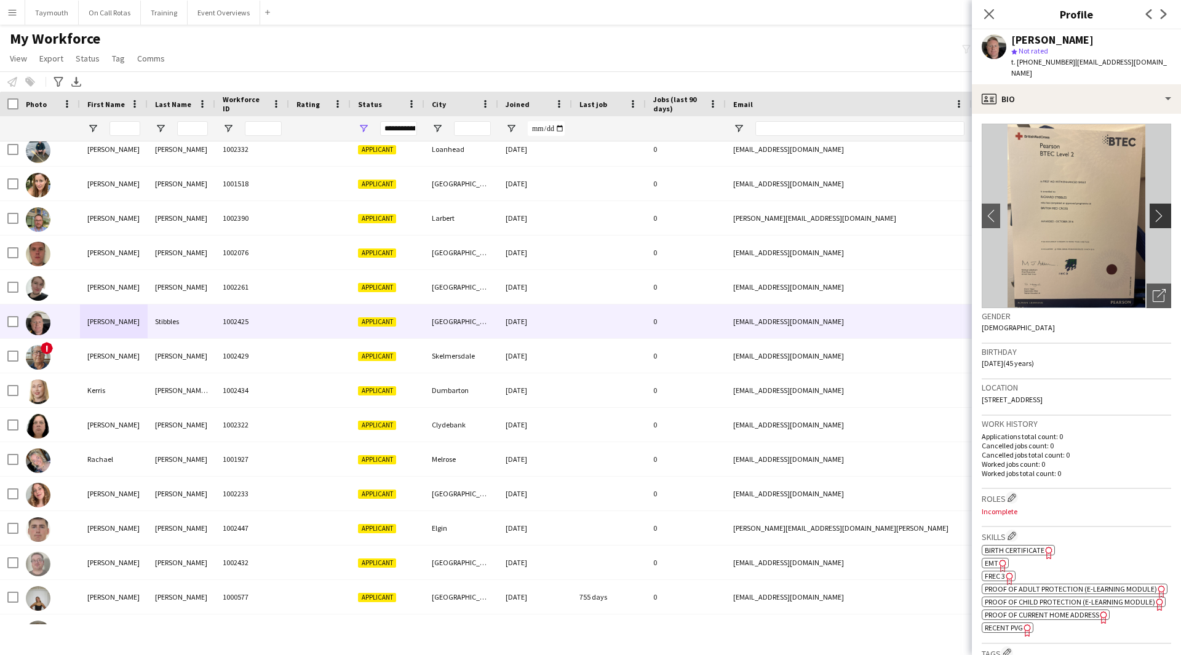
click at [1157, 209] on app-icon "chevron-right" at bounding box center [1162, 215] width 19 height 13
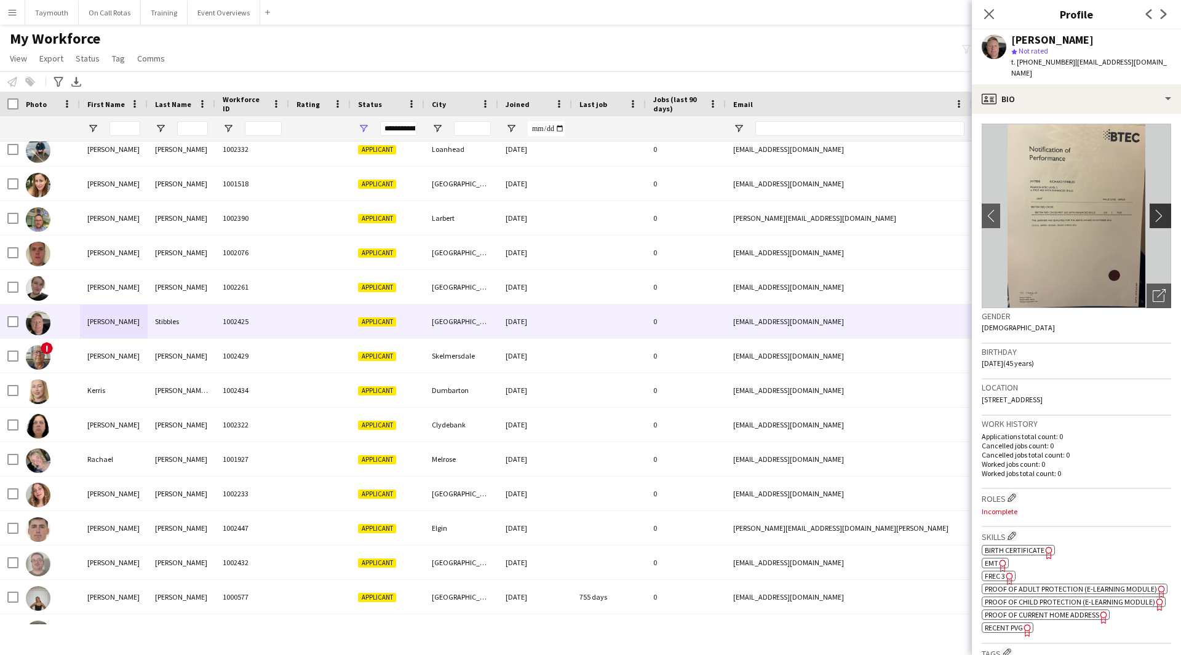
click at [1157, 209] on app-icon "chevron-right" at bounding box center [1162, 215] width 19 height 13
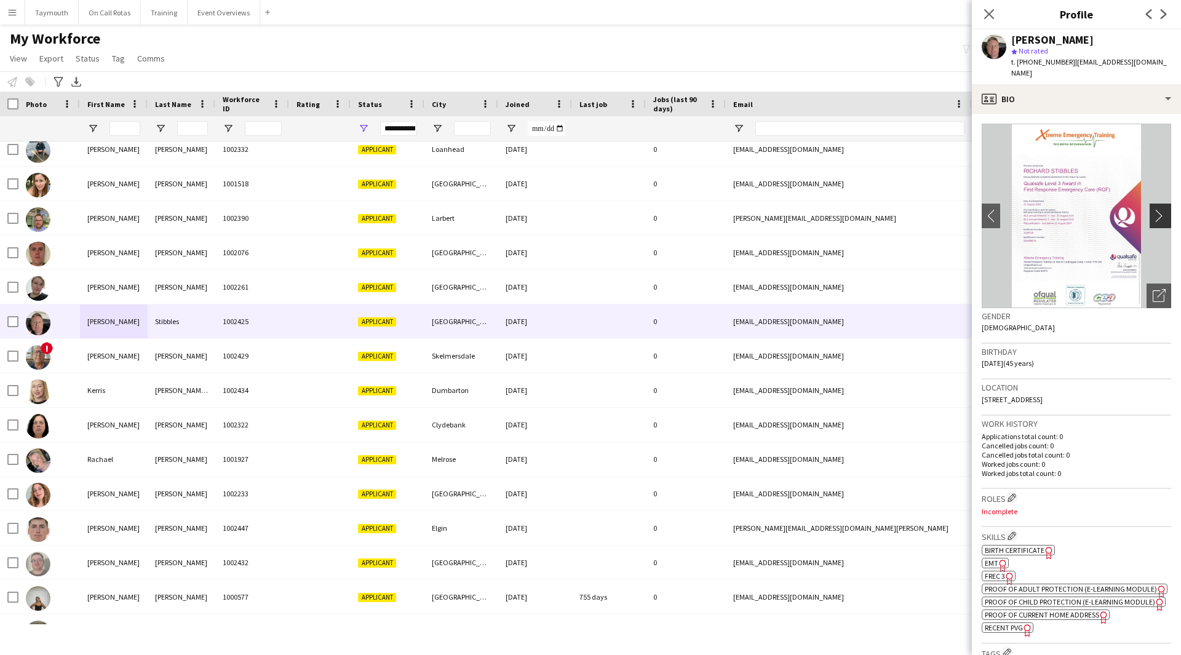
click at [1157, 209] on app-icon "chevron-right" at bounding box center [1162, 215] width 19 height 13
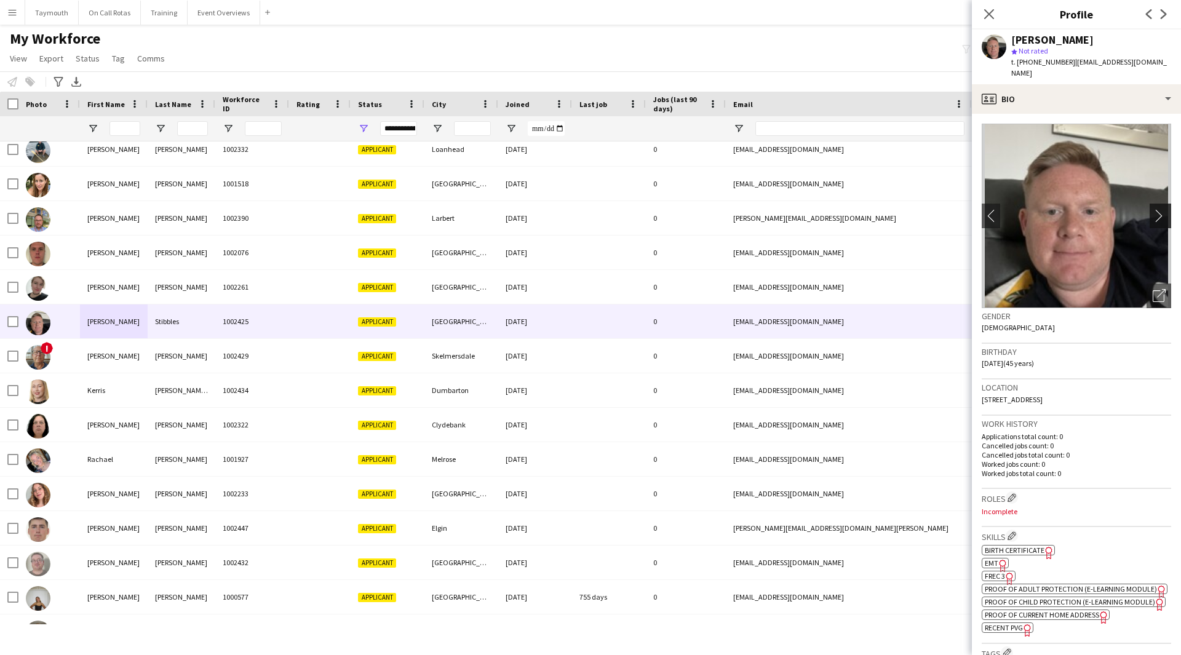
click at [1157, 209] on app-icon "chevron-right" at bounding box center [1162, 215] width 19 height 13
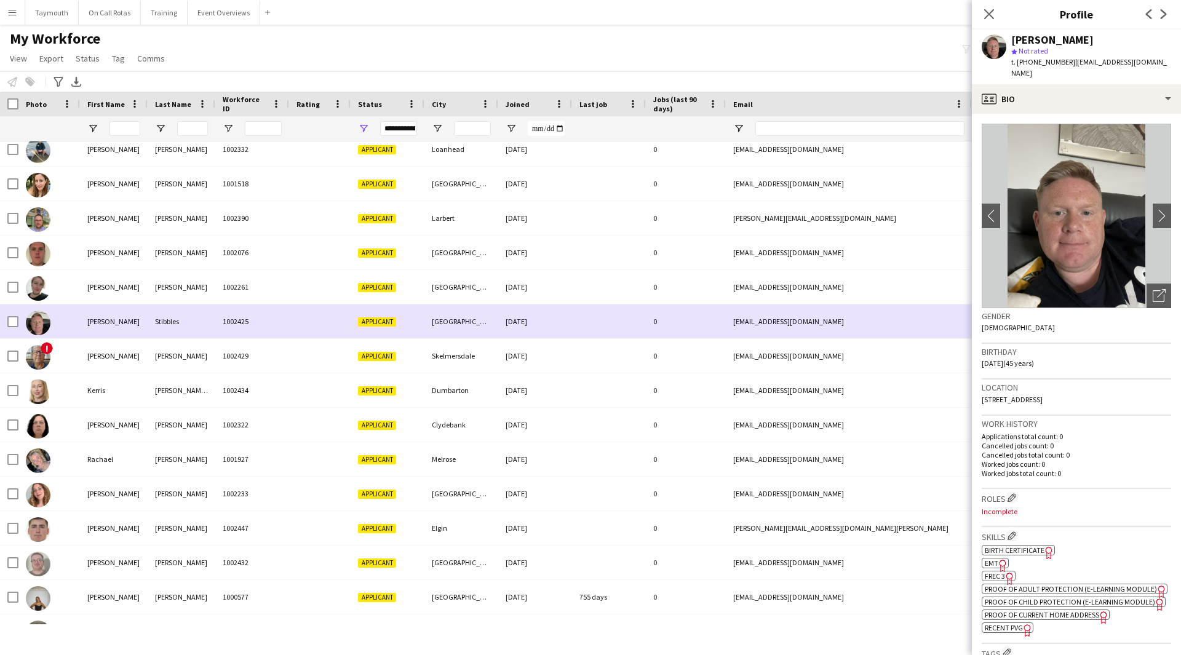
click at [300, 312] on div at bounding box center [320, 321] width 62 height 34
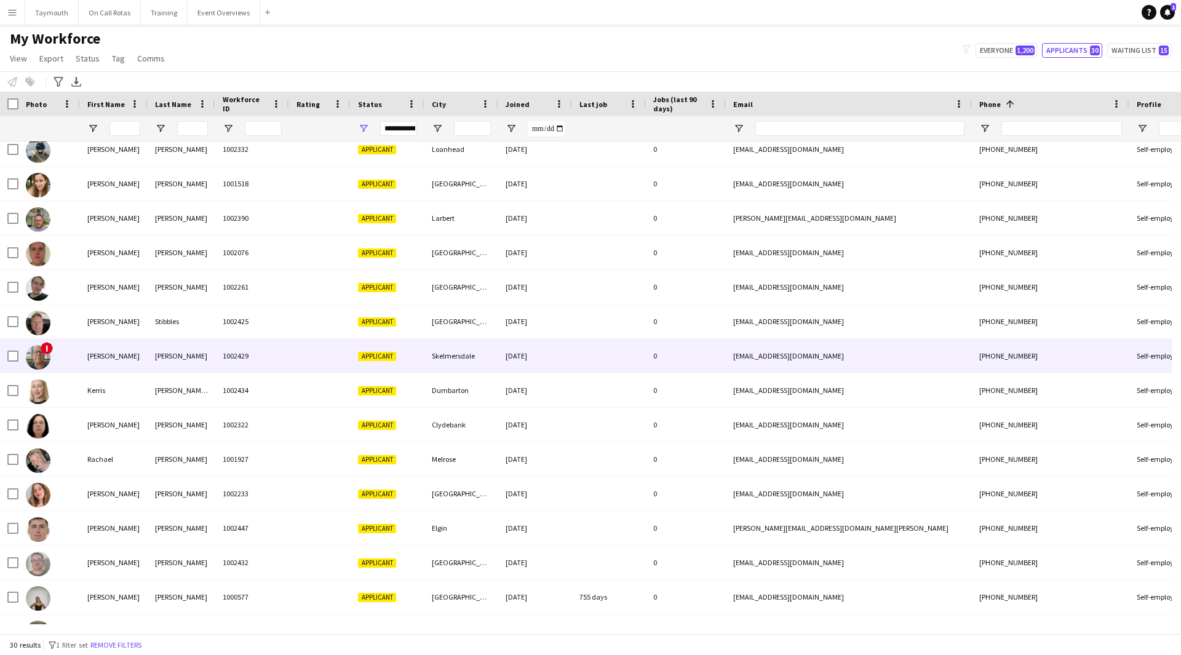
click at [277, 341] on div "1002429" at bounding box center [252, 356] width 74 height 34
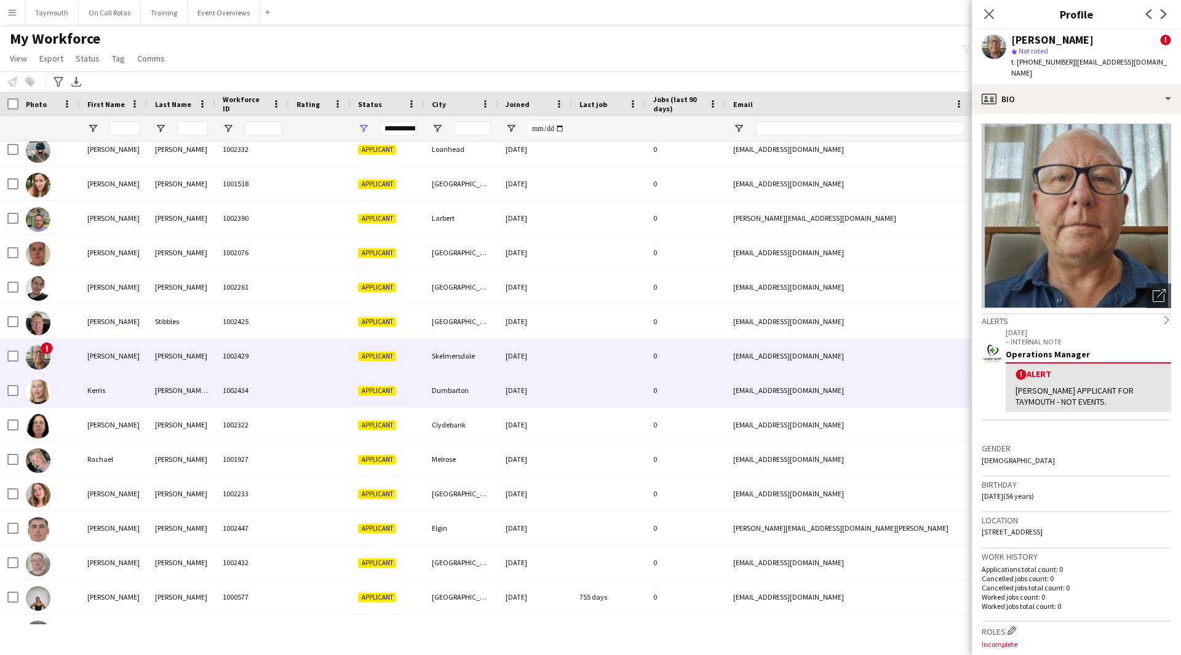
click at [263, 392] on div "1002434" at bounding box center [252, 390] width 74 height 34
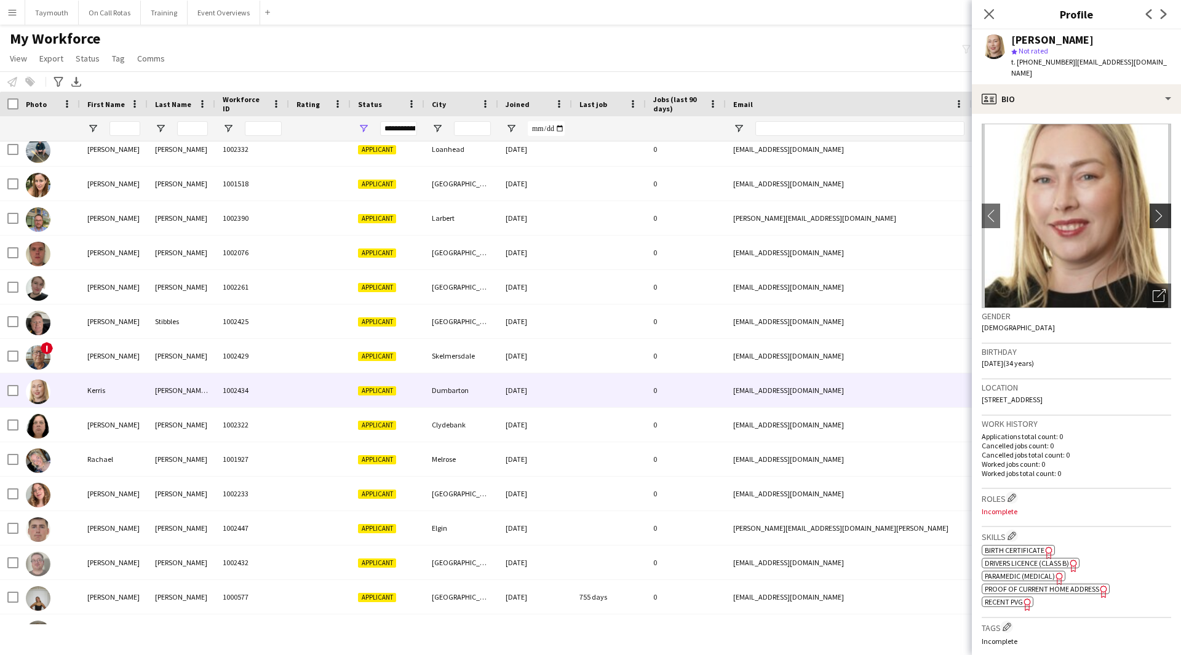
click at [1158, 209] on app-icon "chevron-right" at bounding box center [1162, 215] width 19 height 13
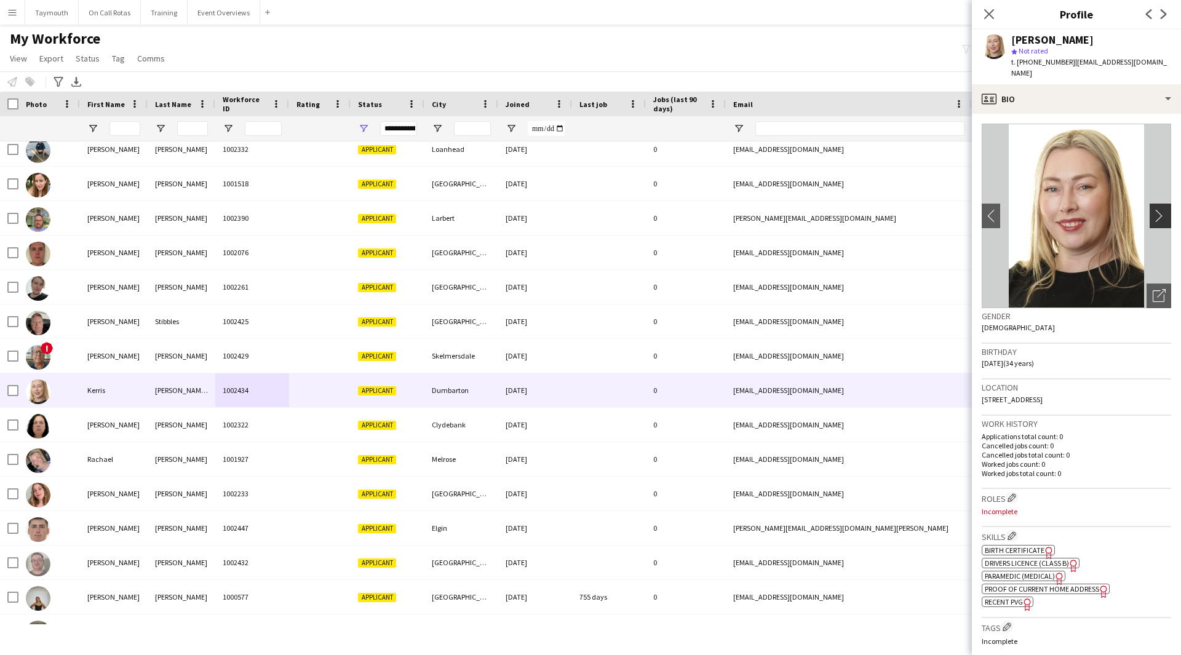
click at [1158, 209] on app-icon "chevron-right" at bounding box center [1162, 215] width 19 height 13
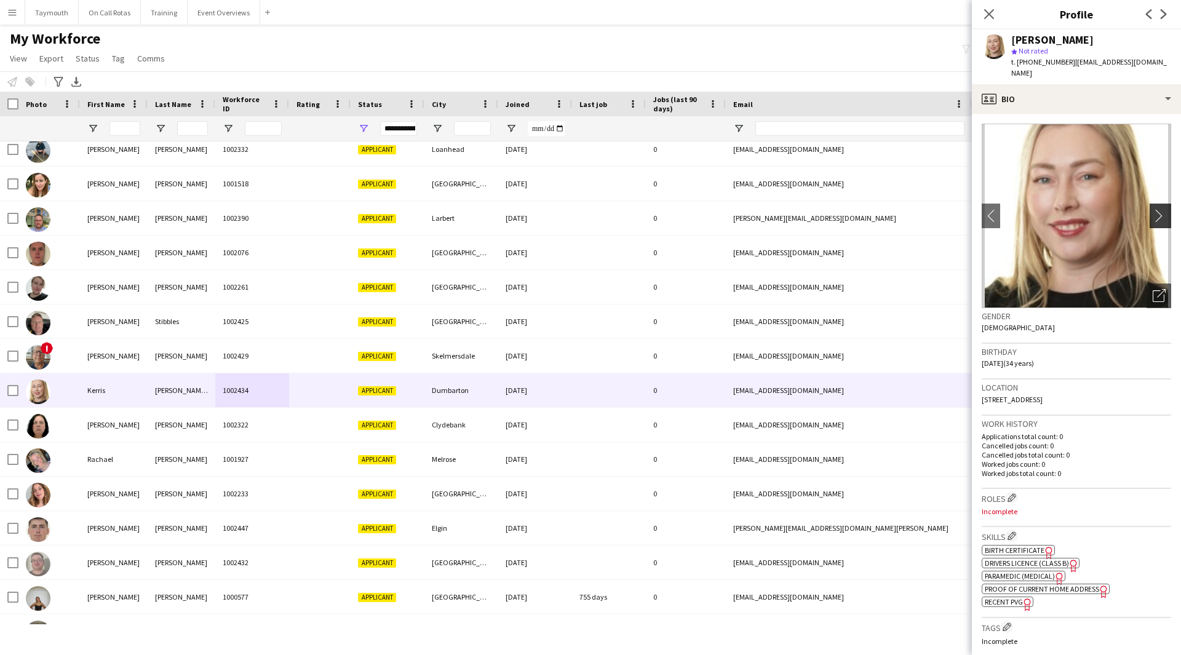
click at [1158, 209] on app-icon "chevron-right" at bounding box center [1162, 215] width 19 height 13
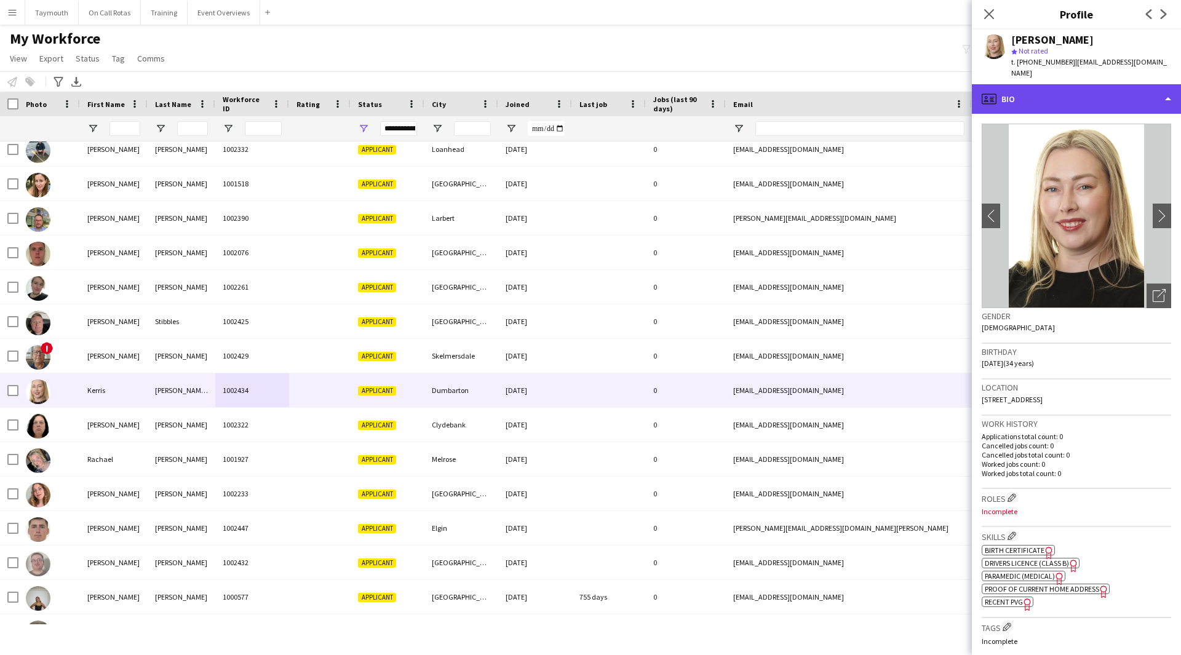
click at [1109, 92] on div "profile Bio" at bounding box center [1076, 99] width 209 height 30
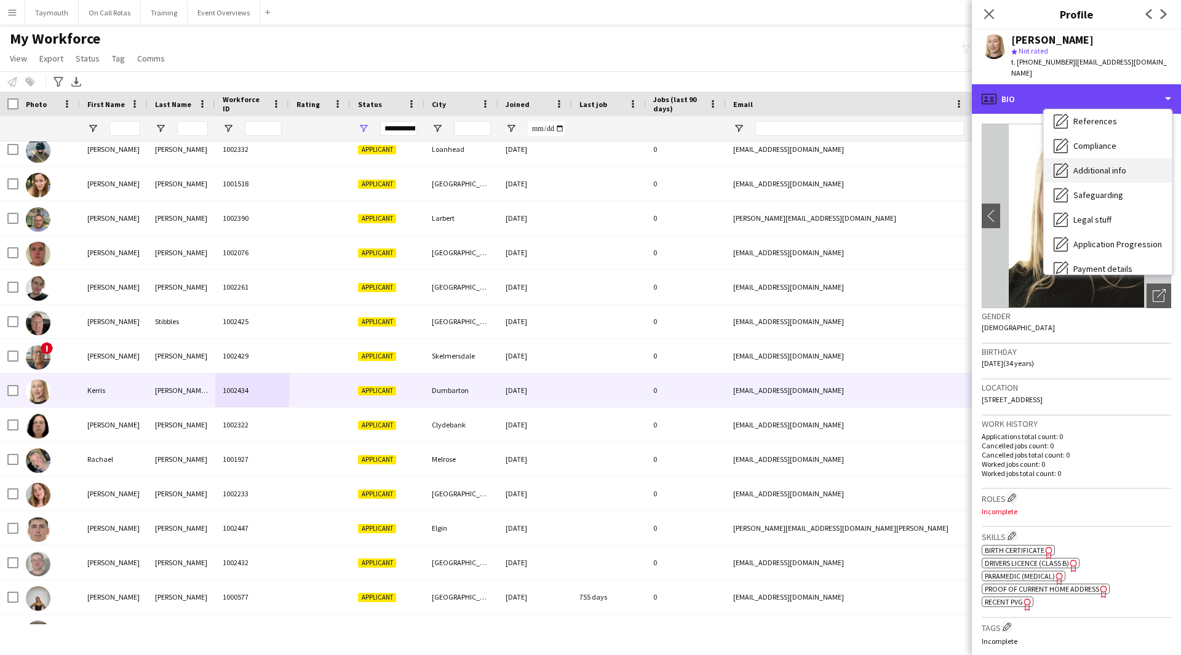
scroll to position [153, 0]
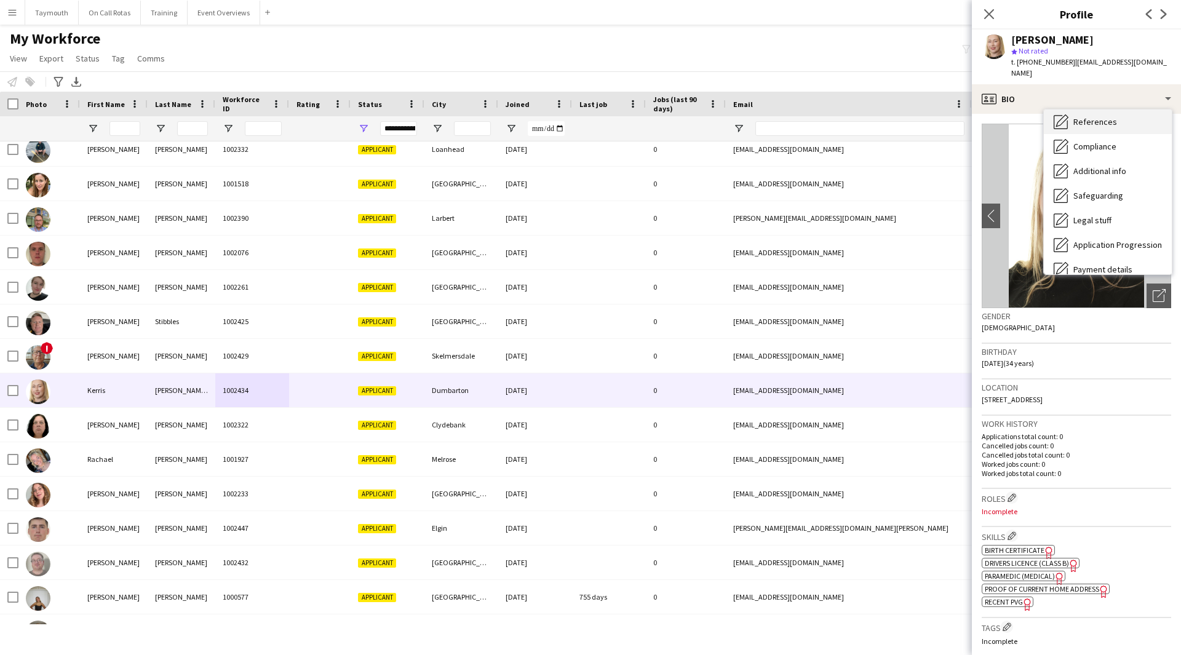
click at [1102, 117] on div "References References" at bounding box center [1108, 121] width 128 height 25
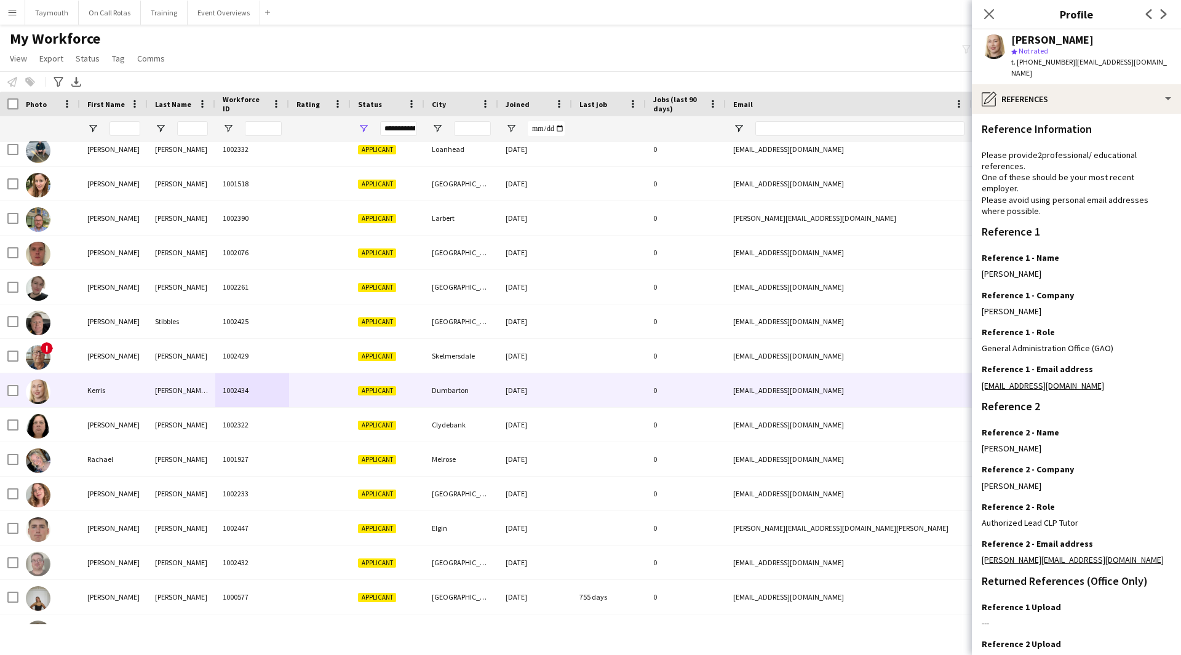
click at [1105, 124] on div "Reference Information" at bounding box center [1076, 129] width 189 height 11
click at [1123, 84] on div "pencil4 References" at bounding box center [1076, 99] width 209 height 30
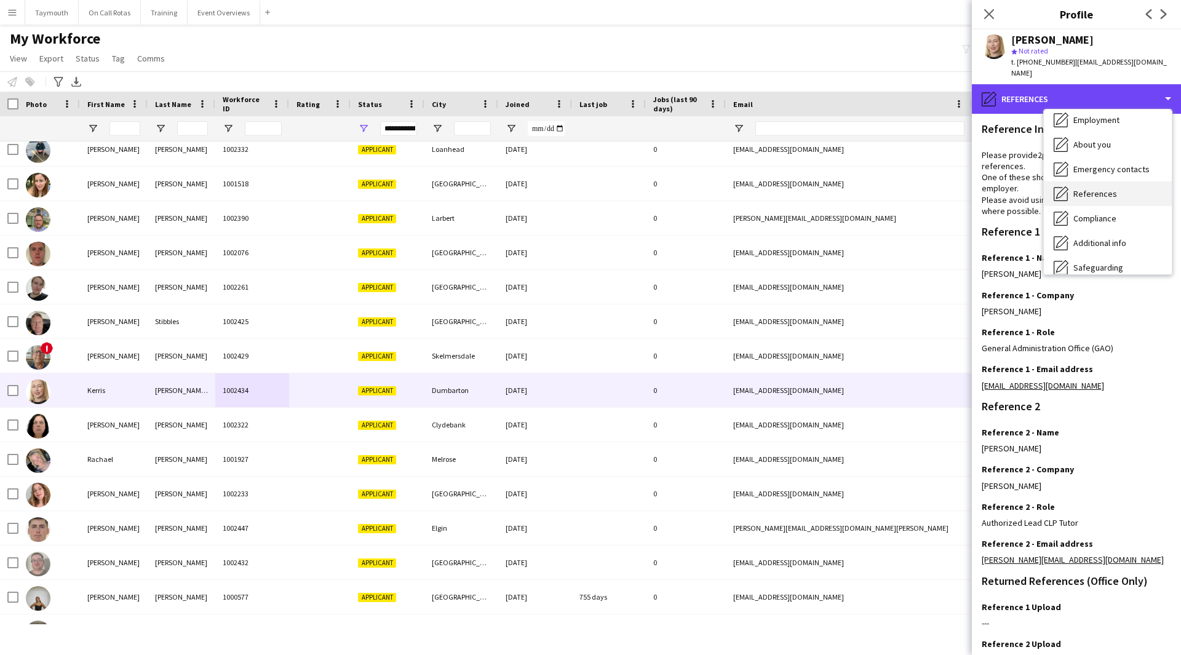
scroll to position [0, 0]
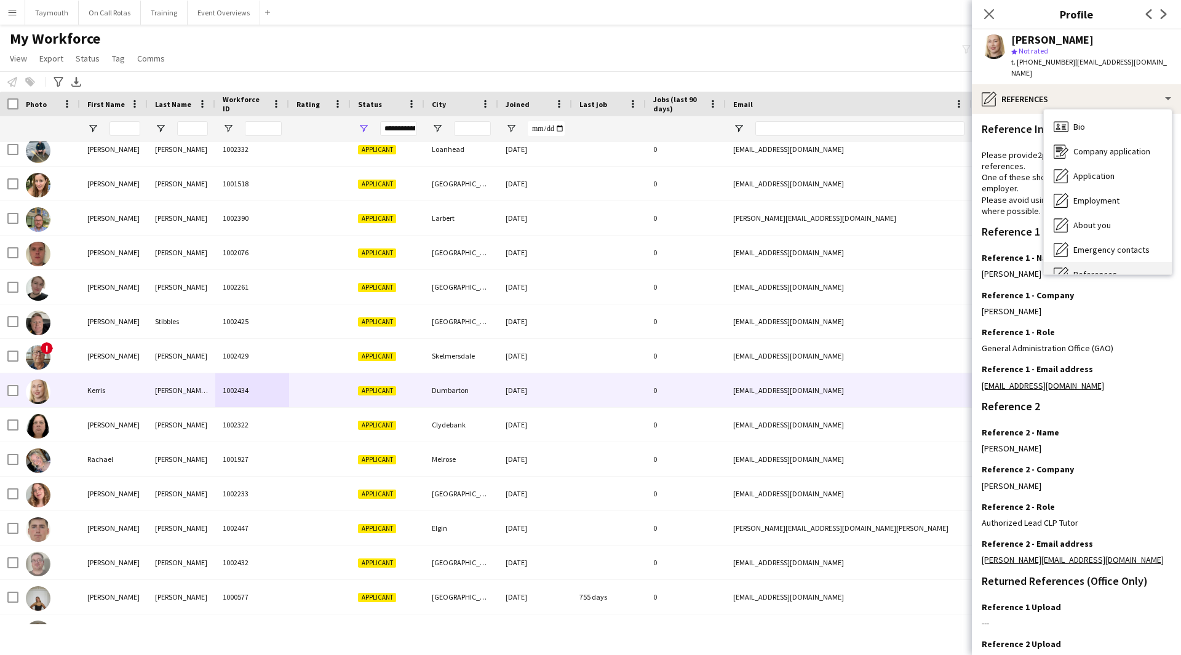
click at [1118, 114] on div "Bio Bio" at bounding box center [1108, 126] width 128 height 25
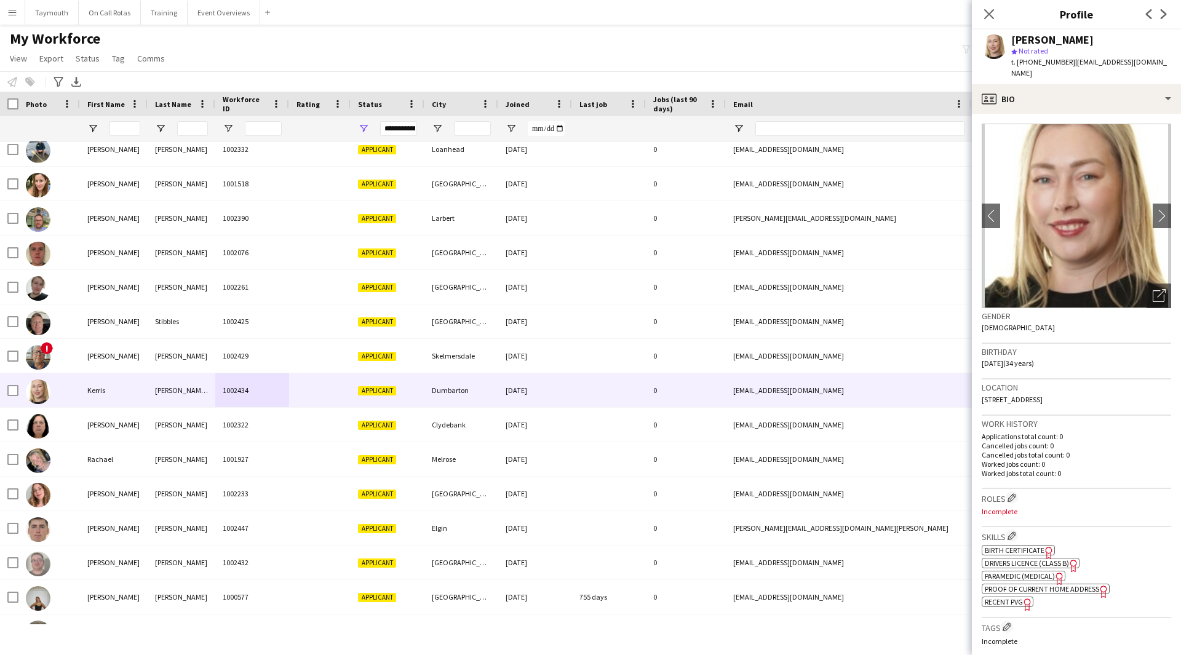
click at [1047, 571] on span "Paramedic (Medical)" at bounding box center [1020, 575] width 70 height 9
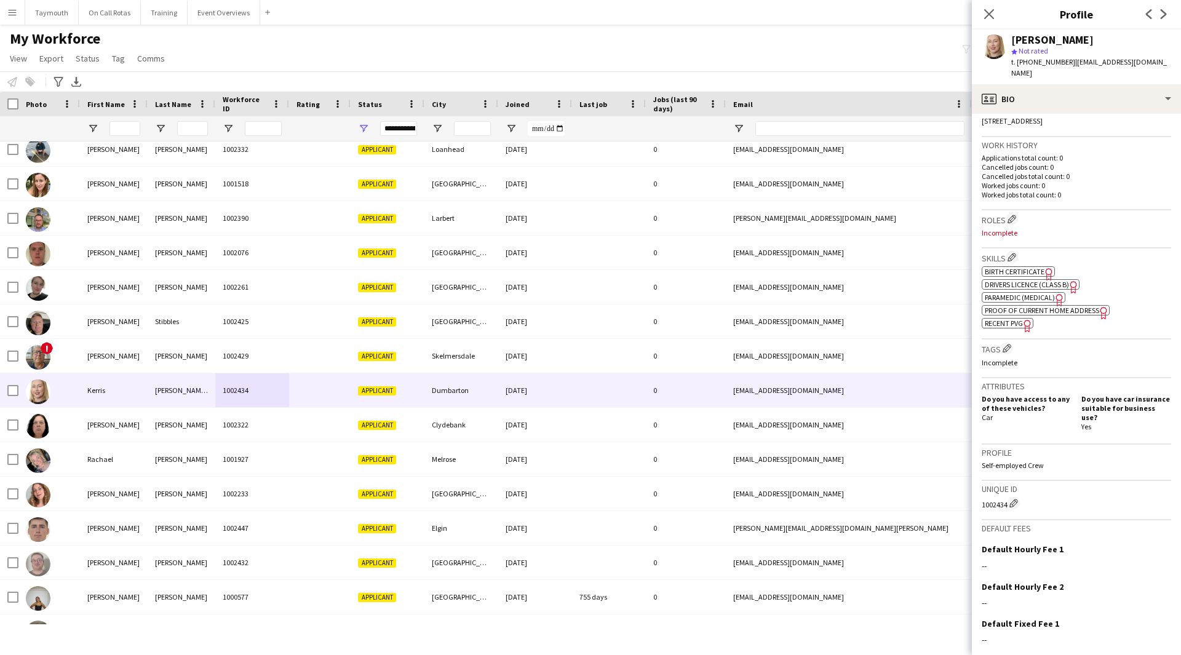
scroll to position [340, 0]
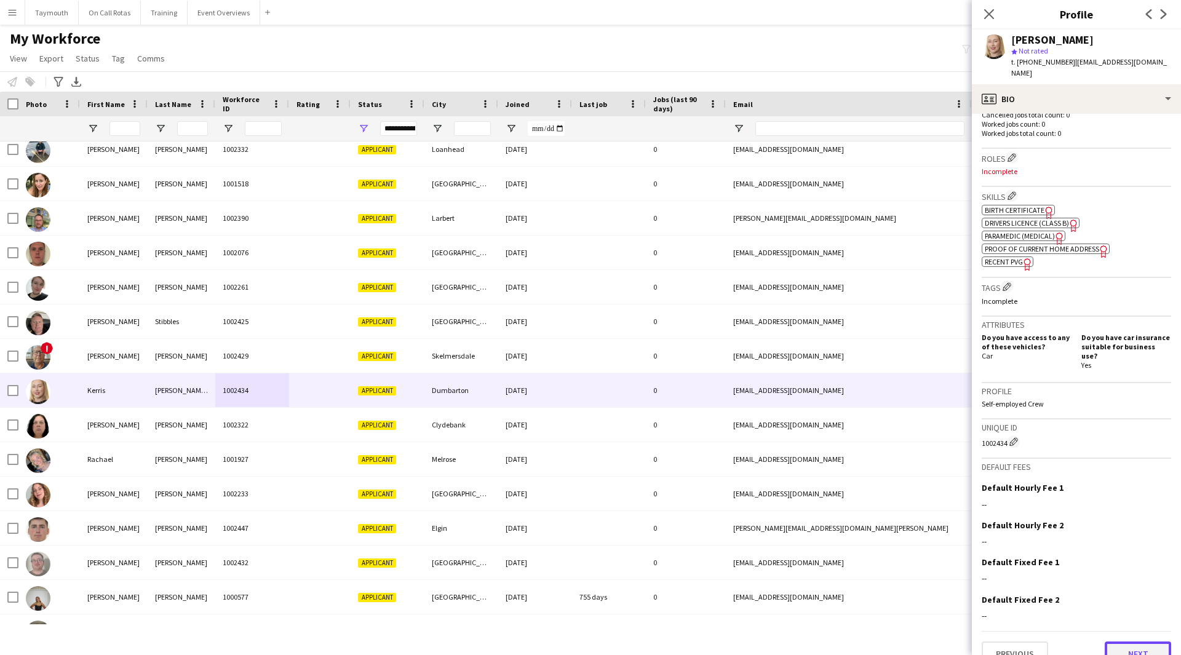
click at [1137, 642] on button "Next" at bounding box center [1138, 654] width 66 height 25
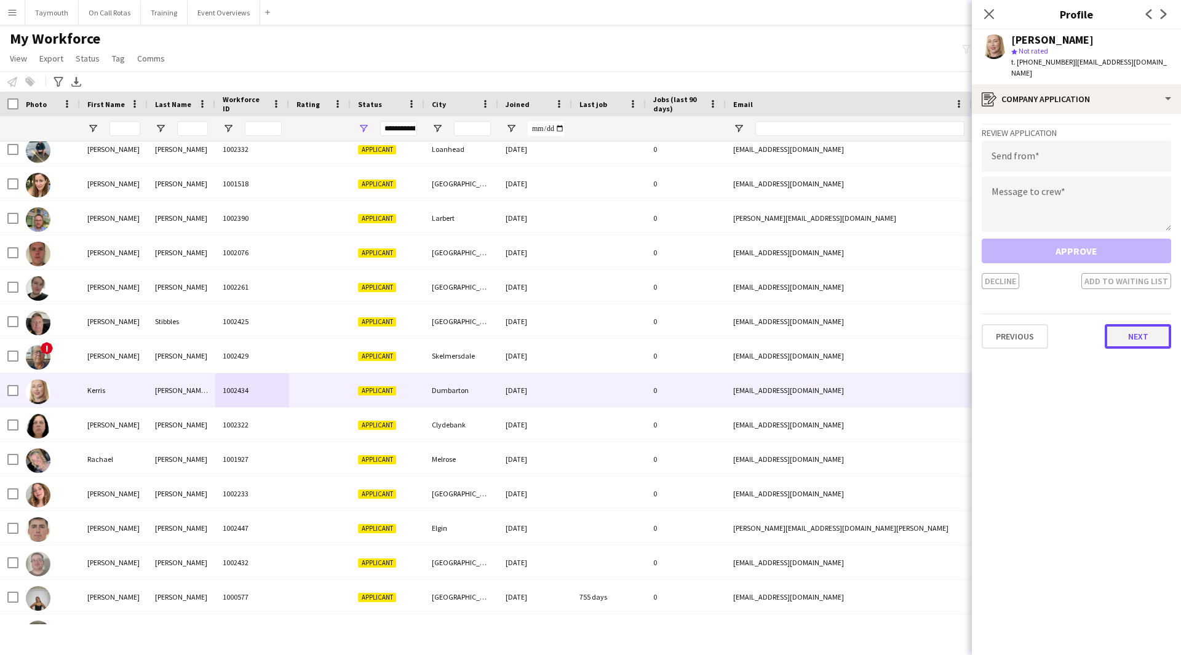
click at [1115, 329] on button "Next" at bounding box center [1138, 336] width 66 height 25
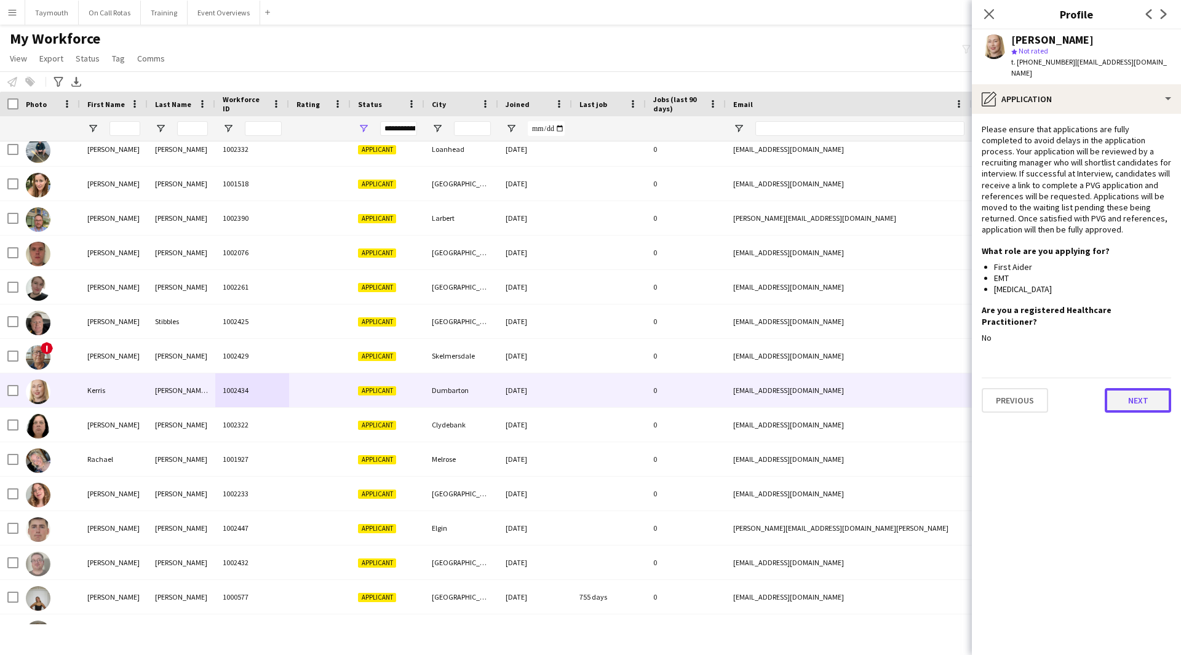
click at [1129, 388] on button "Next" at bounding box center [1138, 400] width 66 height 25
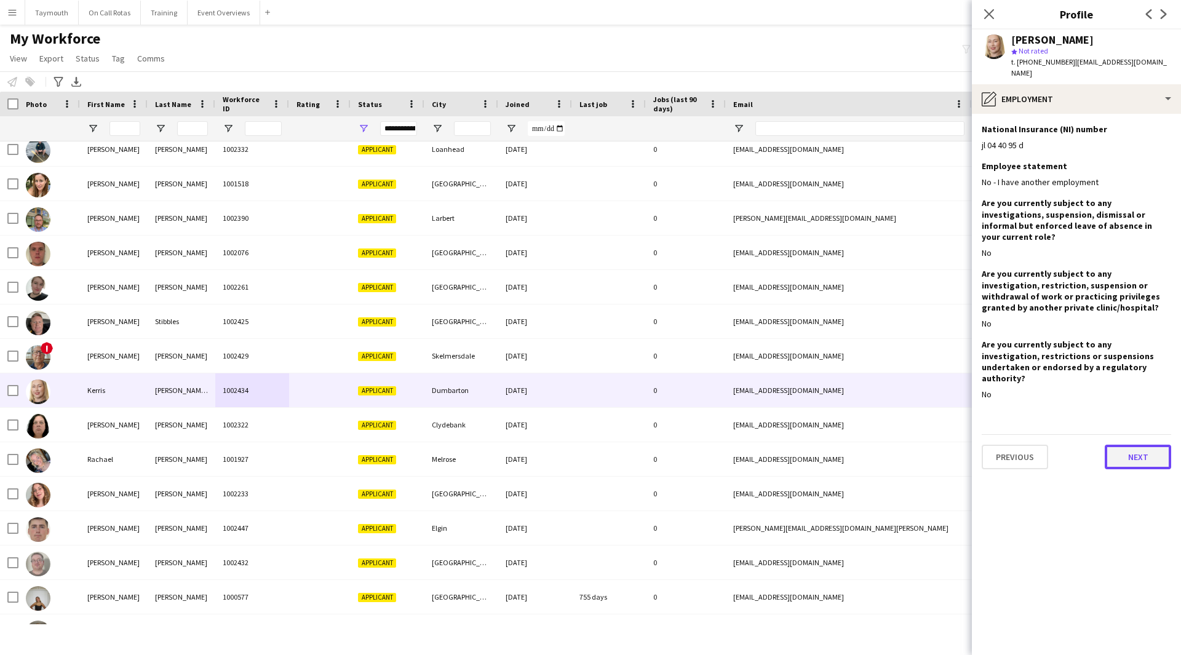
click at [1153, 445] on button "Next" at bounding box center [1138, 457] width 66 height 25
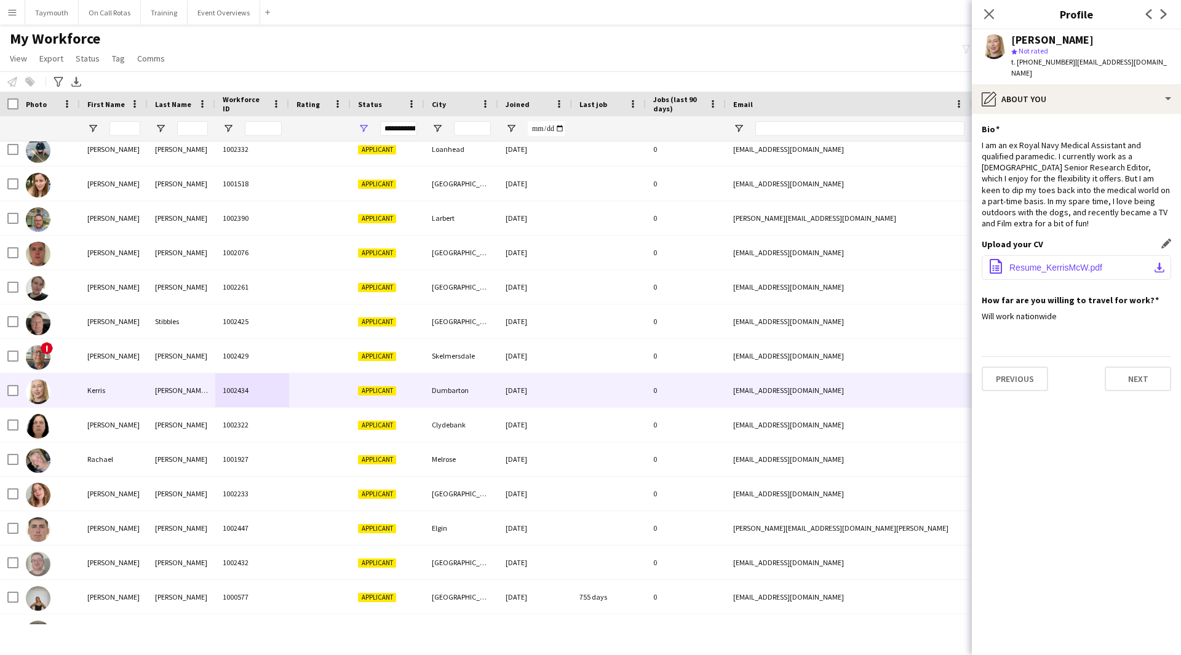
click at [1121, 255] on button "office-file-sheet Resume_KerrisMcW.pdf download-bottom" at bounding box center [1076, 267] width 189 height 25
click at [1142, 367] on button "Next" at bounding box center [1138, 379] width 66 height 25
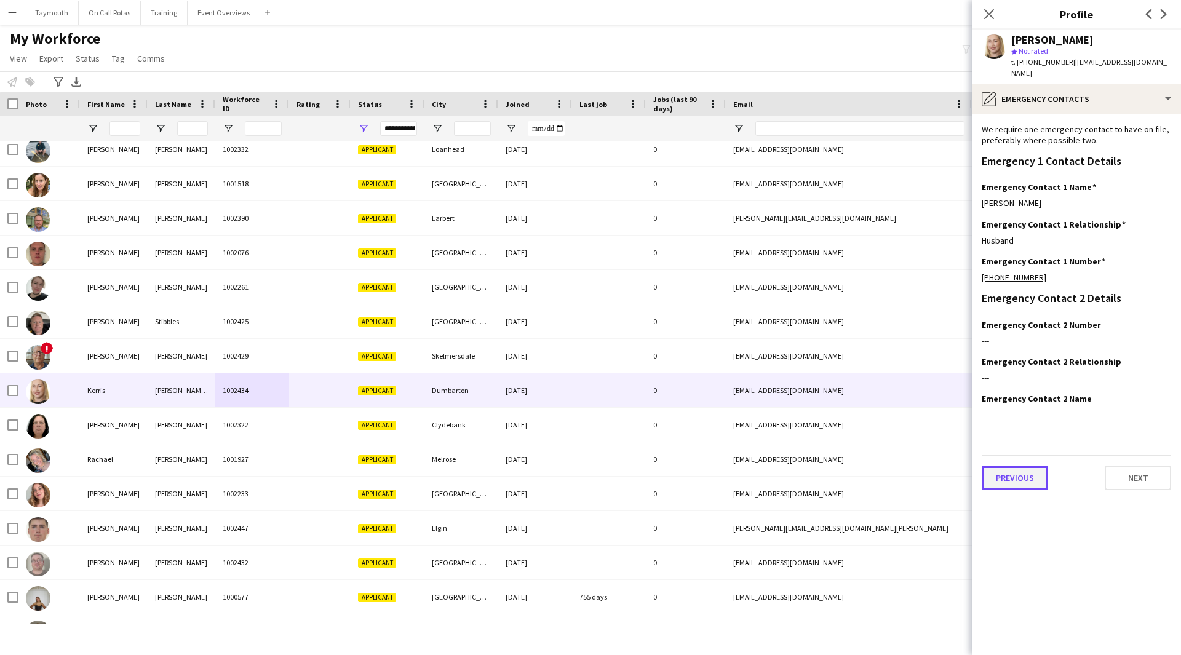
click at [1040, 466] on button "Previous" at bounding box center [1015, 478] width 66 height 25
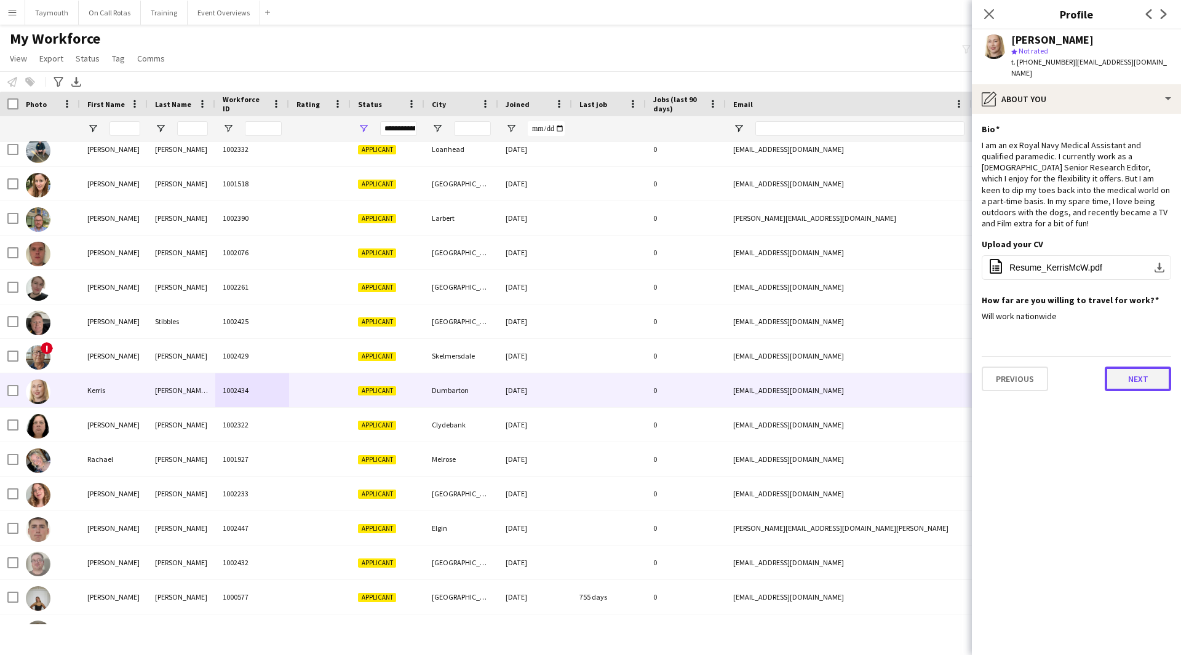
click at [1149, 369] on button "Next" at bounding box center [1138, 379] width 66 height 25
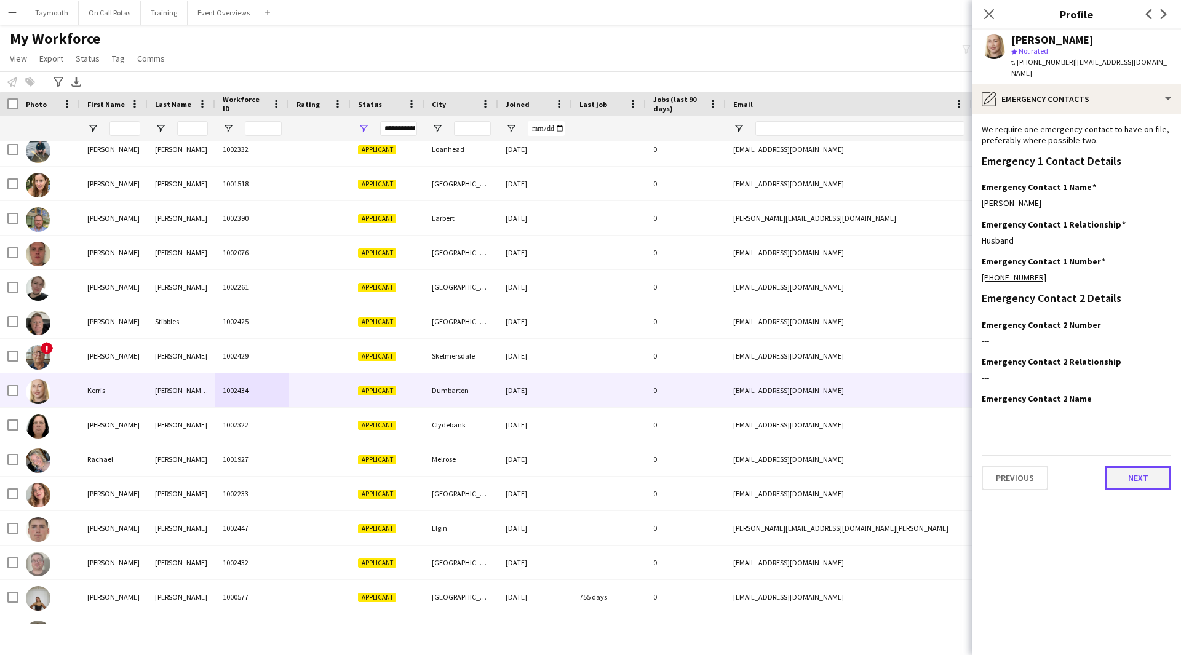
click at [1139, 472] on button "Next" at bounding box center [1138, 478] width 66 height 25
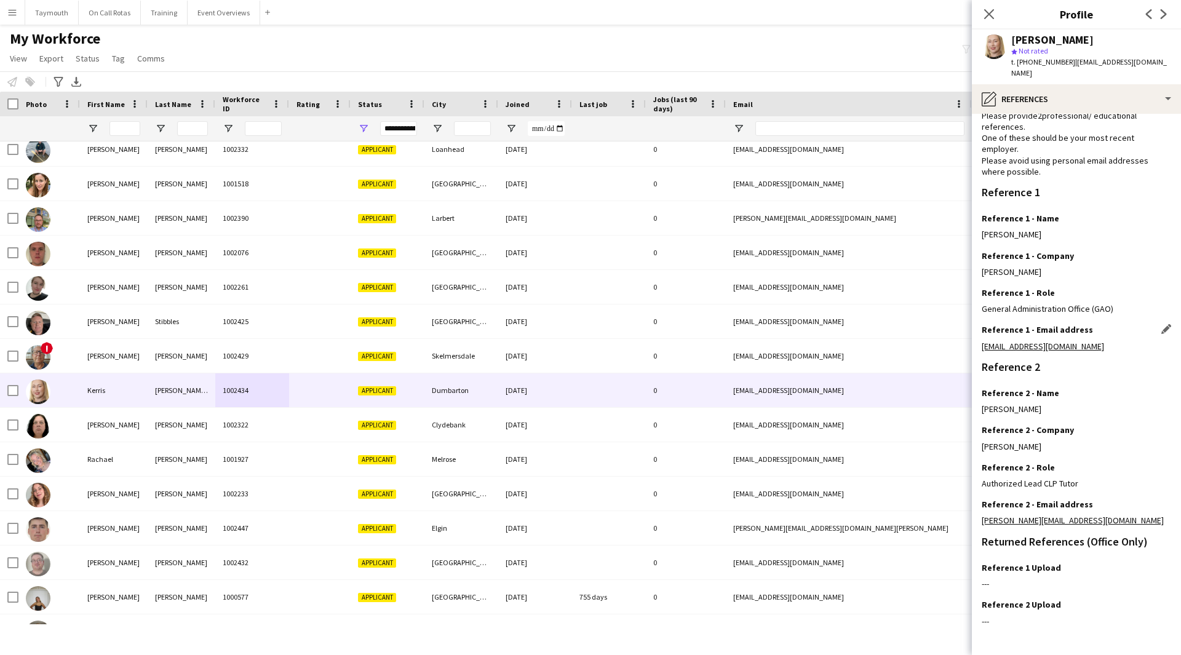
scroll to position [79, 0]
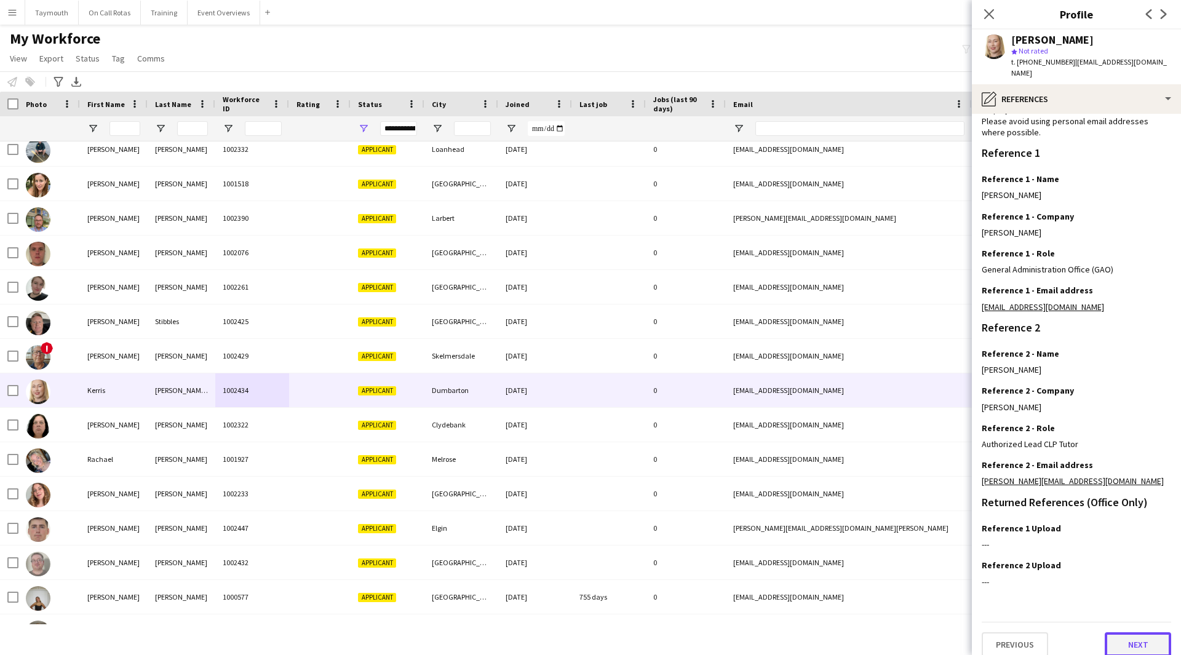
click at [1129, 632] on button "Next" at bounding box center [1138, 644] width 66 height 25
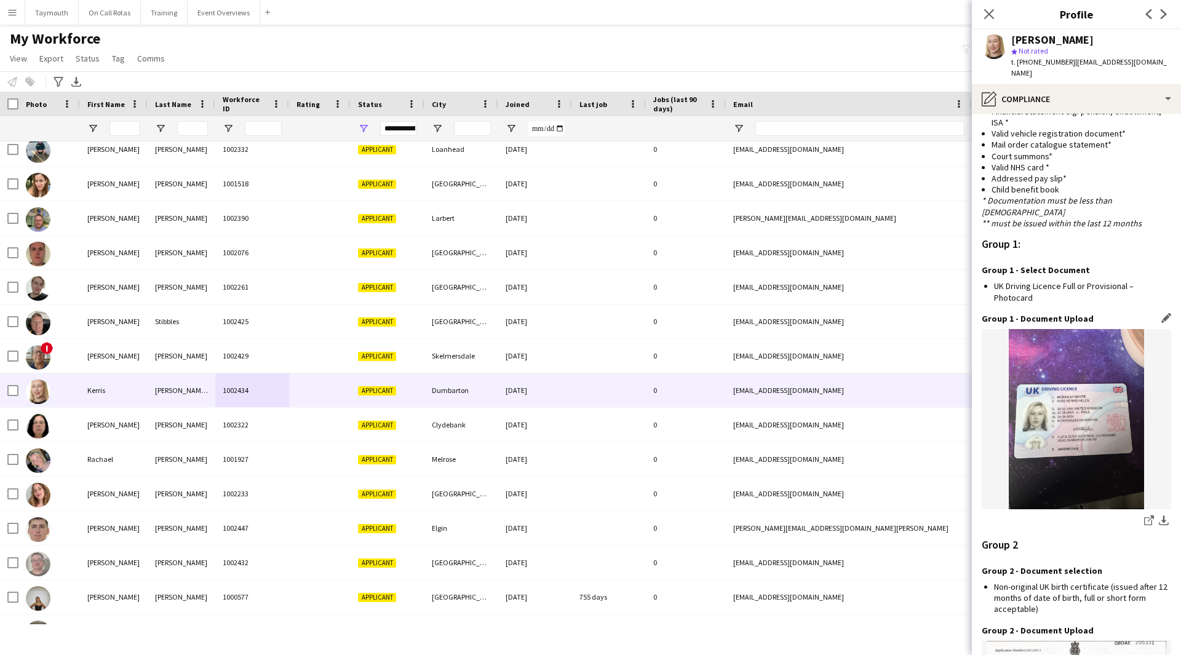
scroll to position [1227, 0]
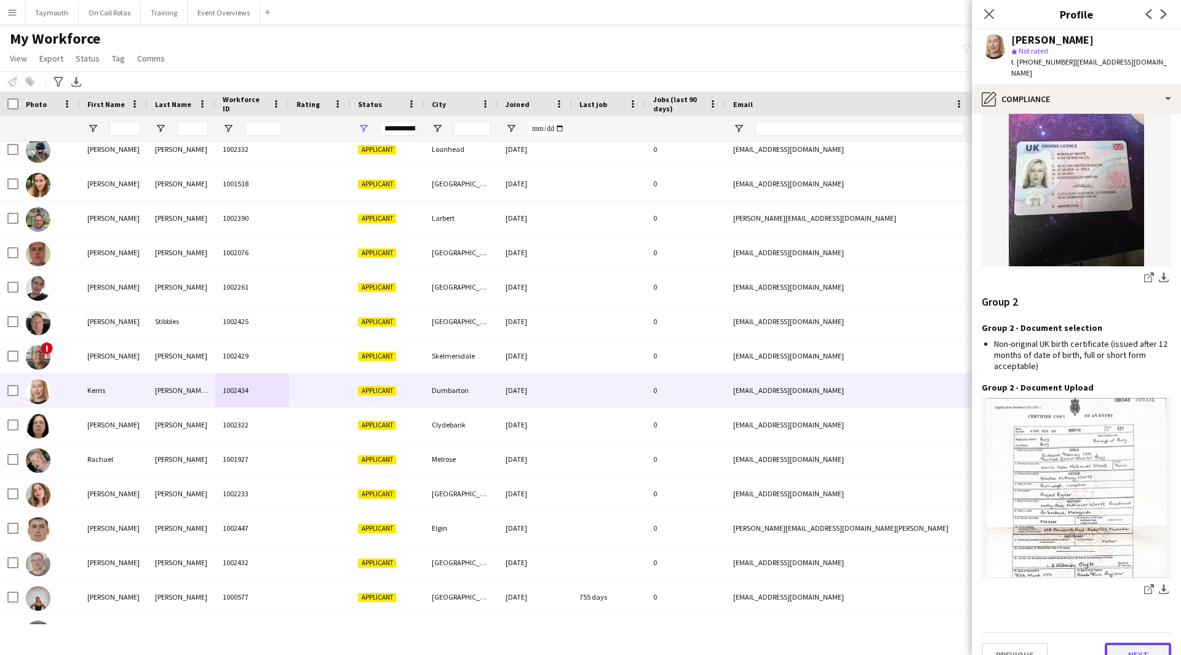
click at [1138, 643] on button "Next" at bounding box center [1138, 655] width 66 height 25
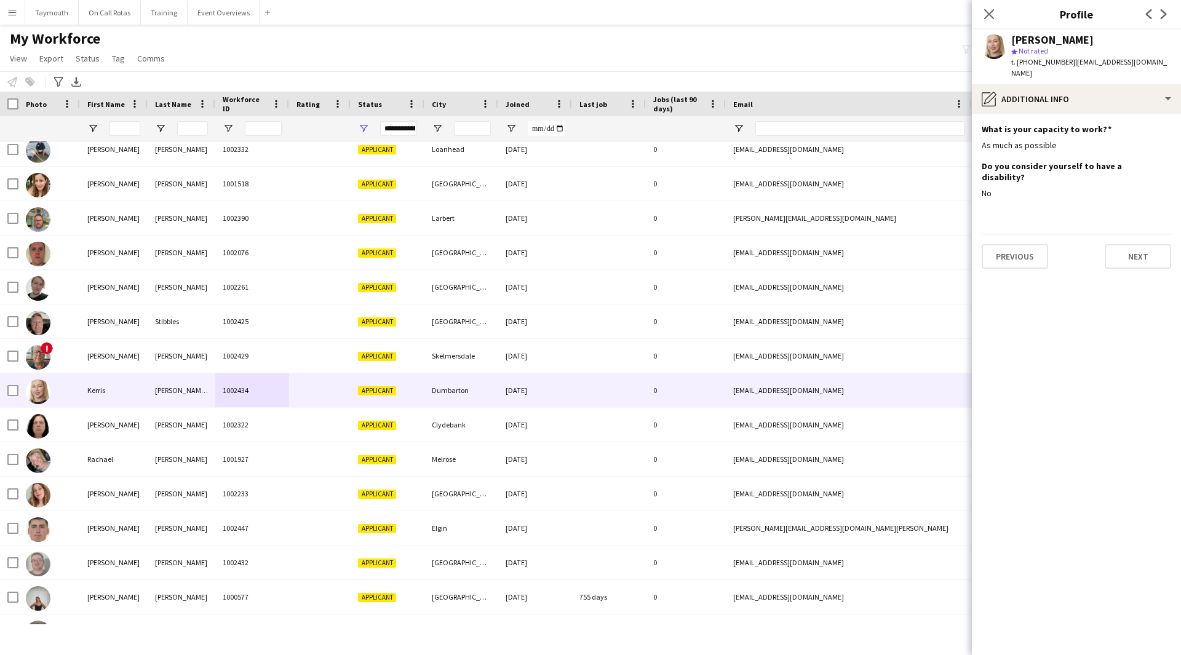
scroll to position [0, 0]
click at [1148, 244] on button "Next" at bounding box center [1138, 256] width 66 height 25
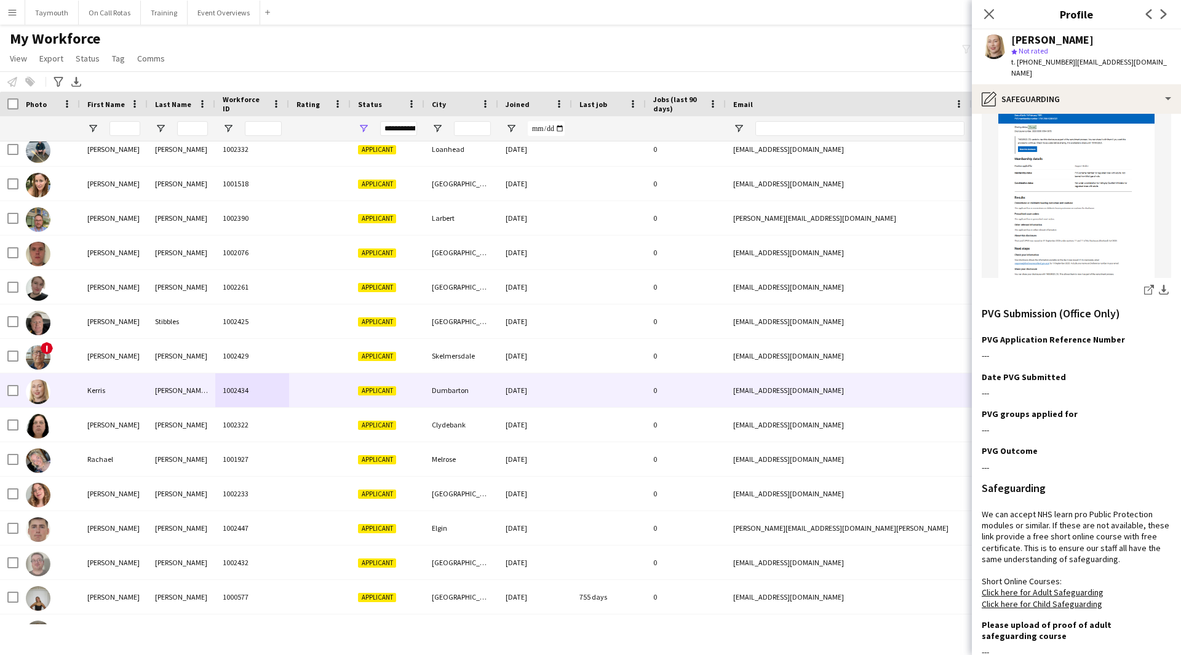
scroll to position [309, 0]
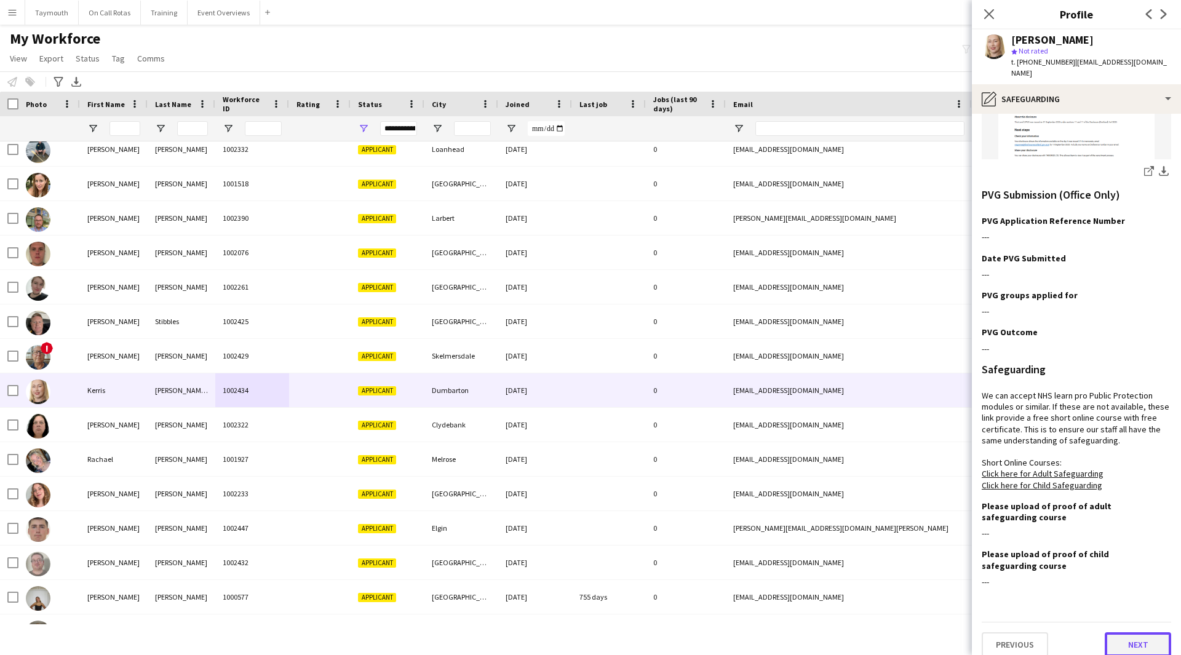
click at [1128, 632] on button "Next" at bounding box center [1138, 644] width 66 height 25
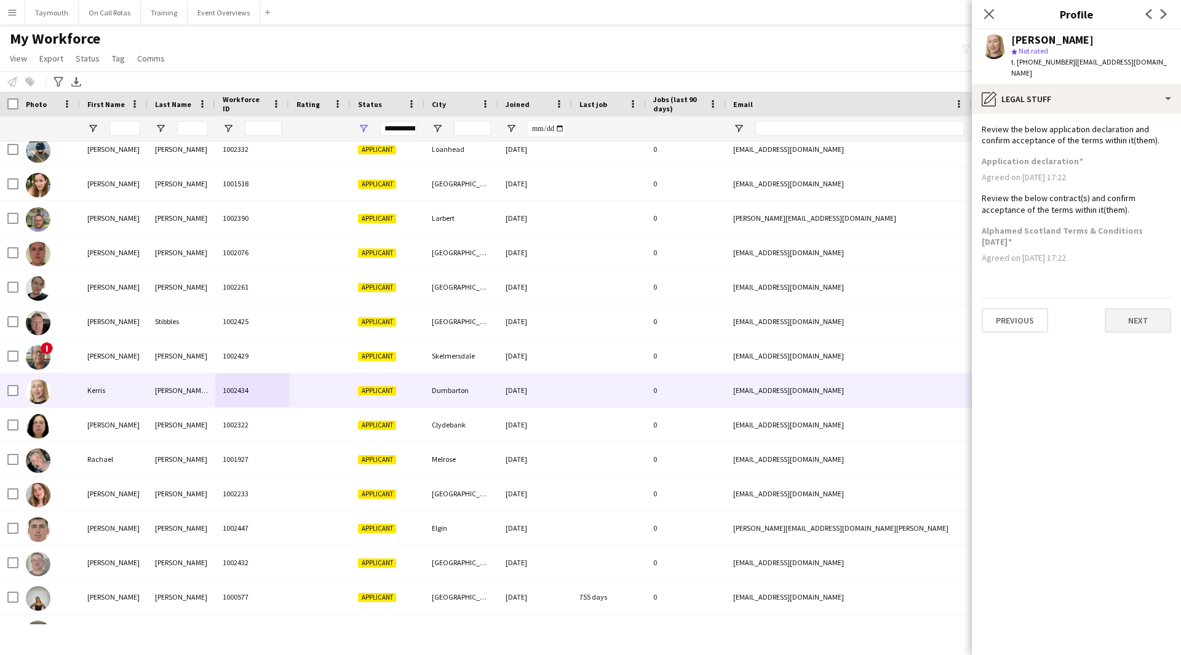
scroll to position [0, 0]
click at [1142, 309] on button "Next" at bounding box center [1138, 320] width 66 height 25
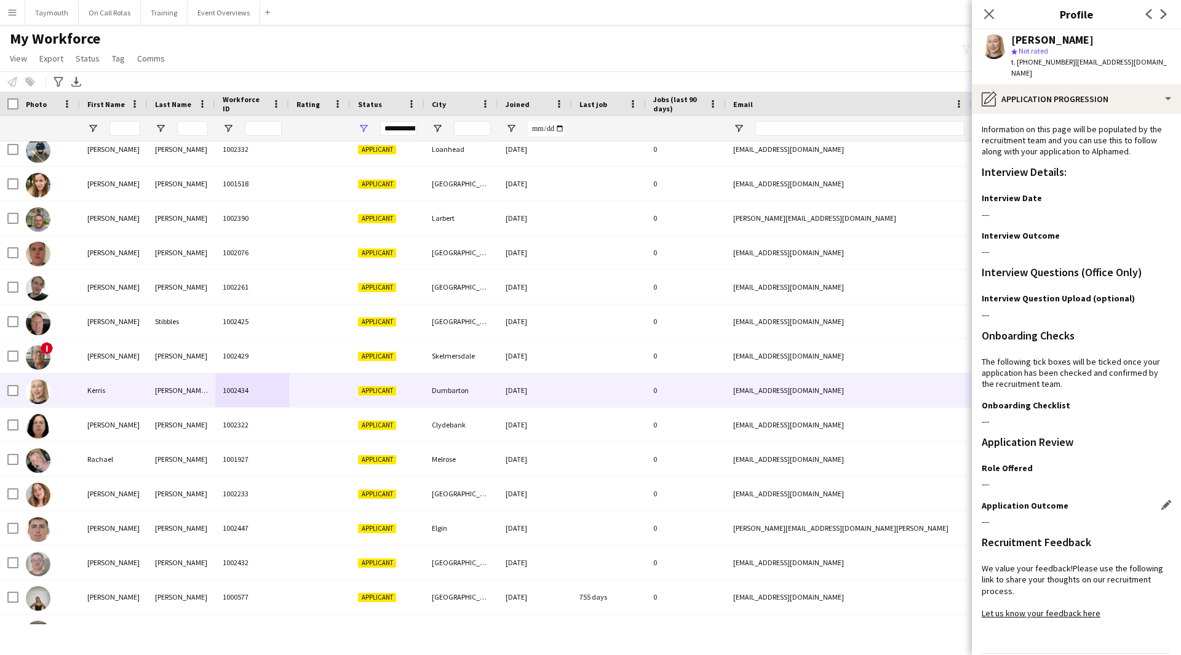
scroll to position [32, 0]
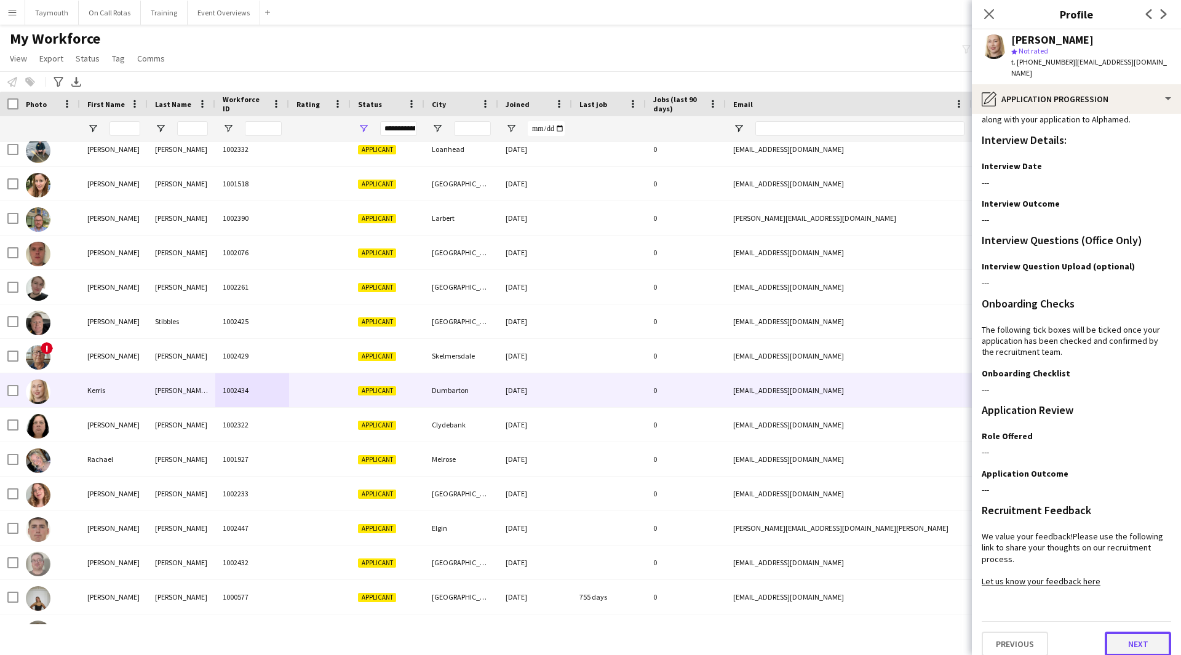
click at [1105, 632] on button "Next" at bounding box center [1138, 644] width 66 height 25
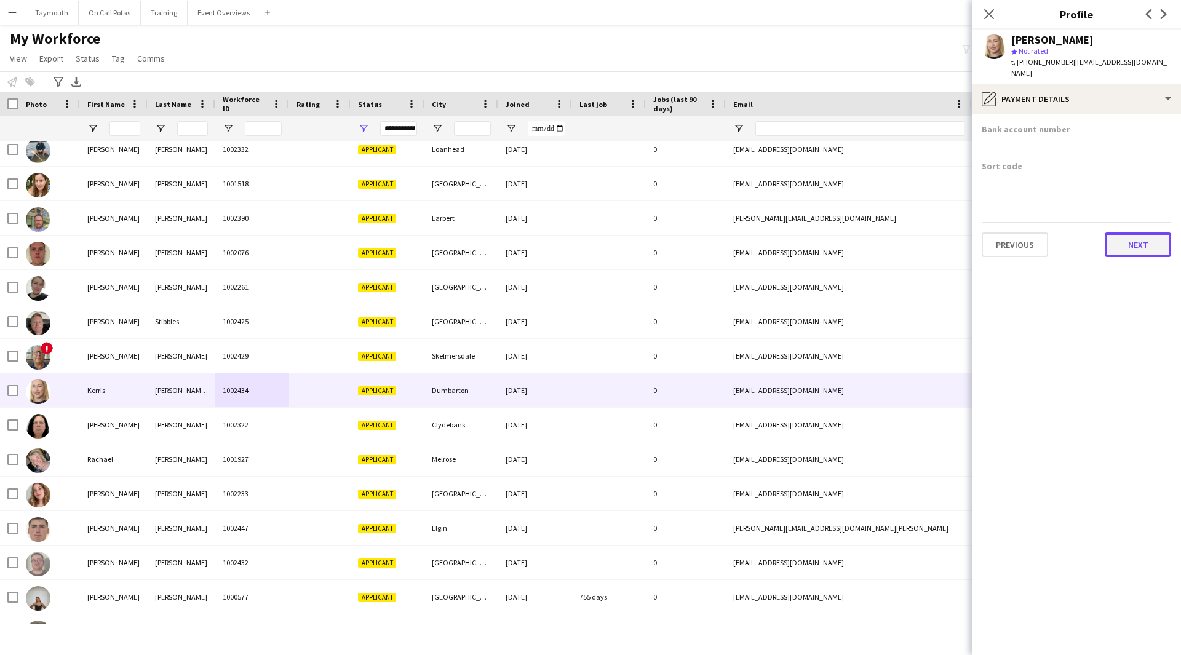
click at [1142, 240] on button "Next" at bounding box center [1138, 245] width 66 height 25
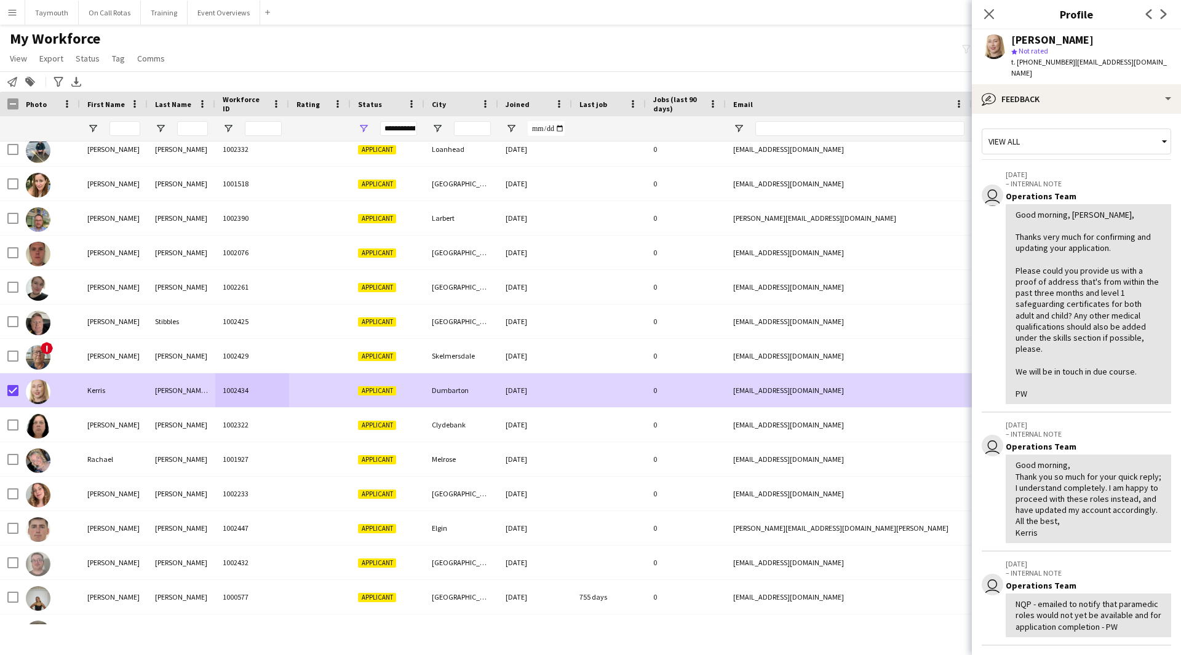
click at [89, 67] on app-page-menu "View Views Default view Active Staff Applications - First Aider Applications - …" at bounding box center [88, 59] width 177 height 23
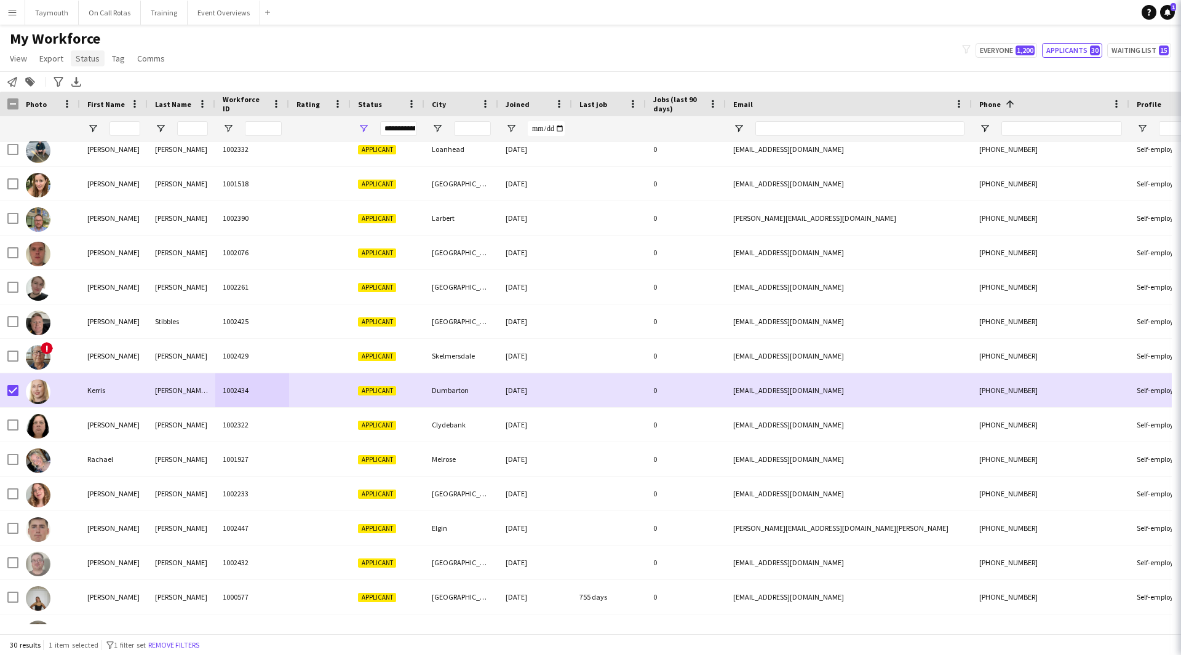
click at [90, 60] on span "Status" at bounding box center [88, 58] width 24 height 11
click at [92, 94] on link "Edit" at bounding box center [114, 85] width 86 height 26
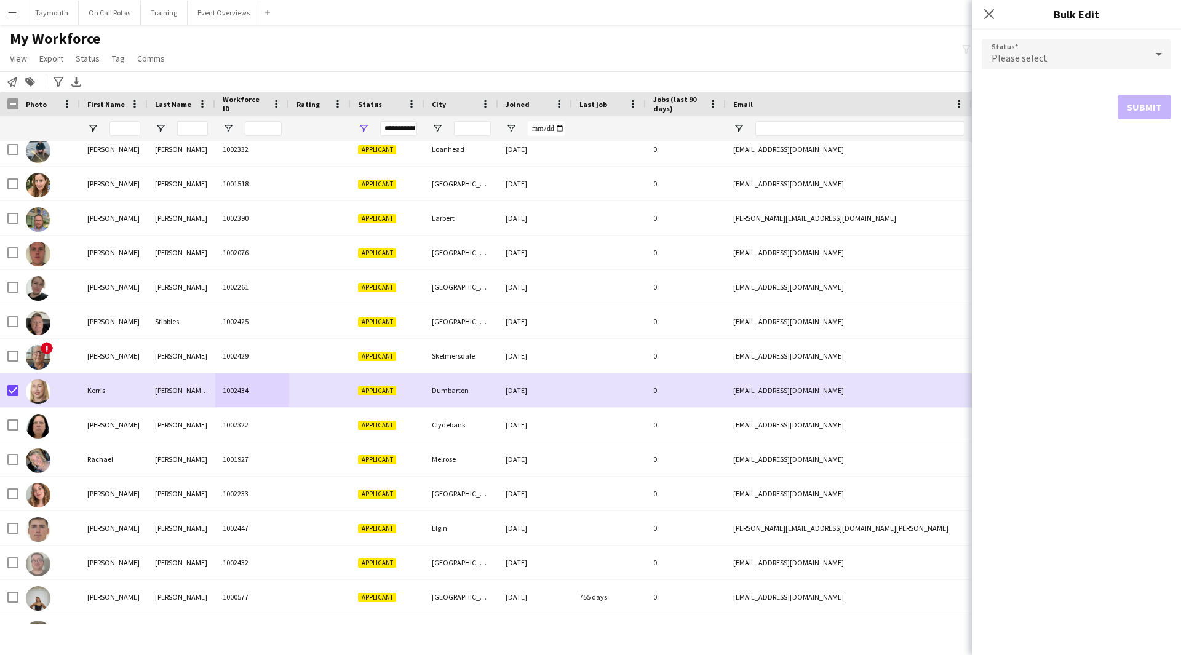
click at [1070, 55] on div "Please select" at bounding box center [1064, 54] width 165 height 30
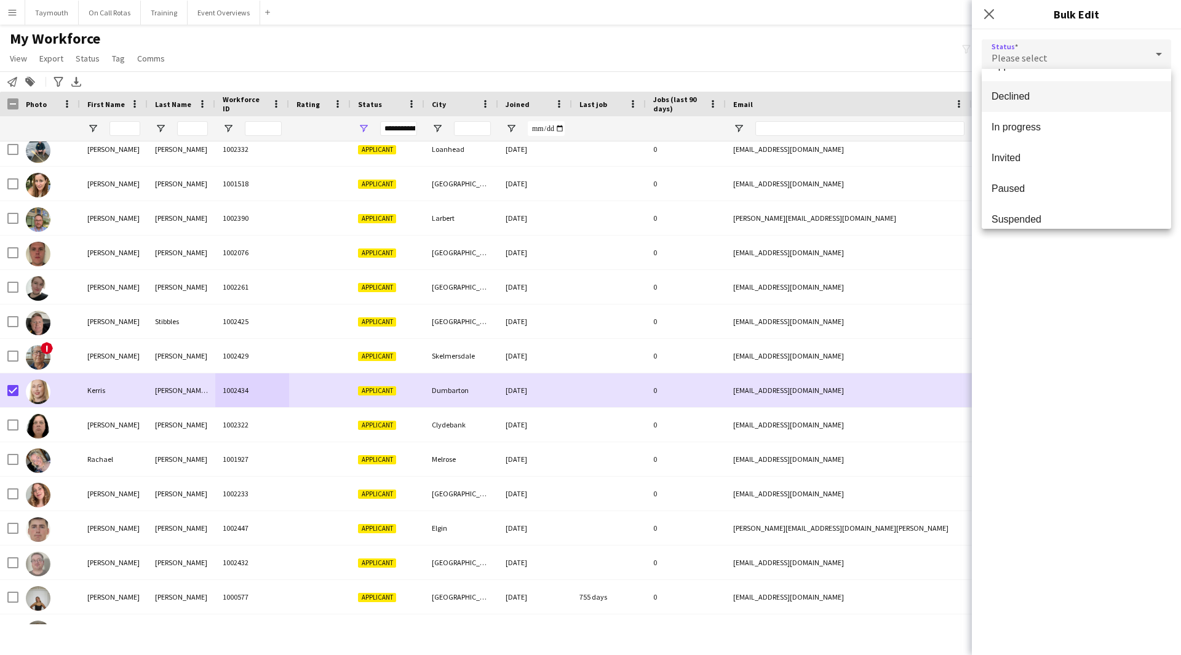
scroll to position [127, 0]
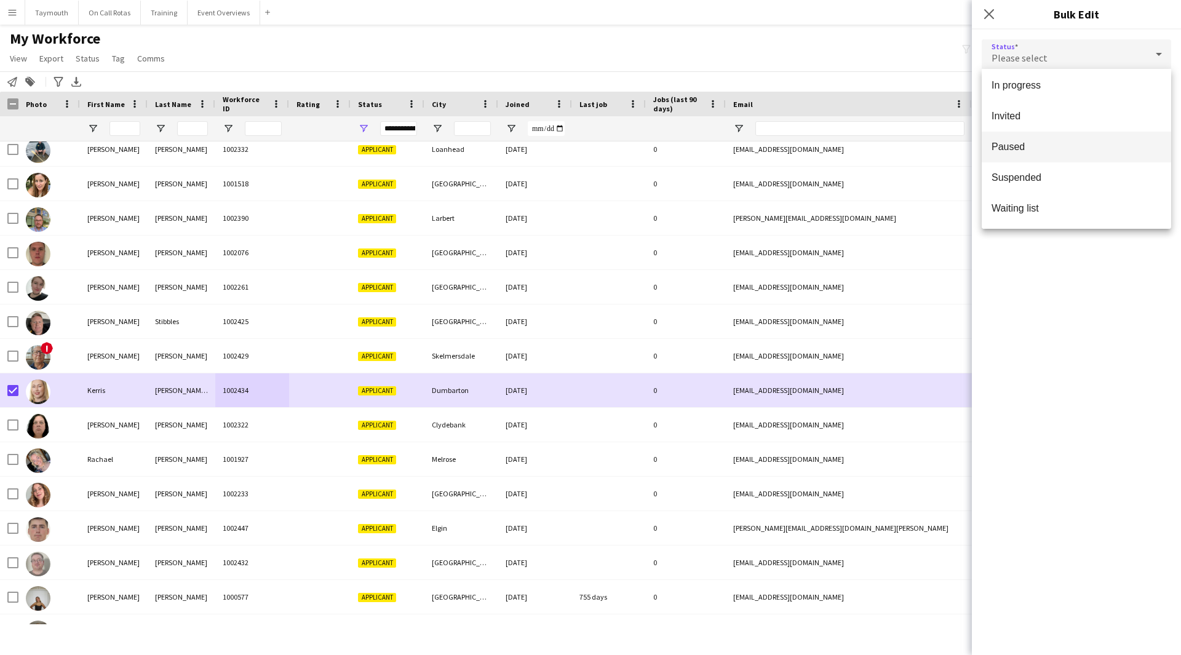
click at [1059, 144] on span "Paused" at bounding box center [1077, 147] width 170 height 12
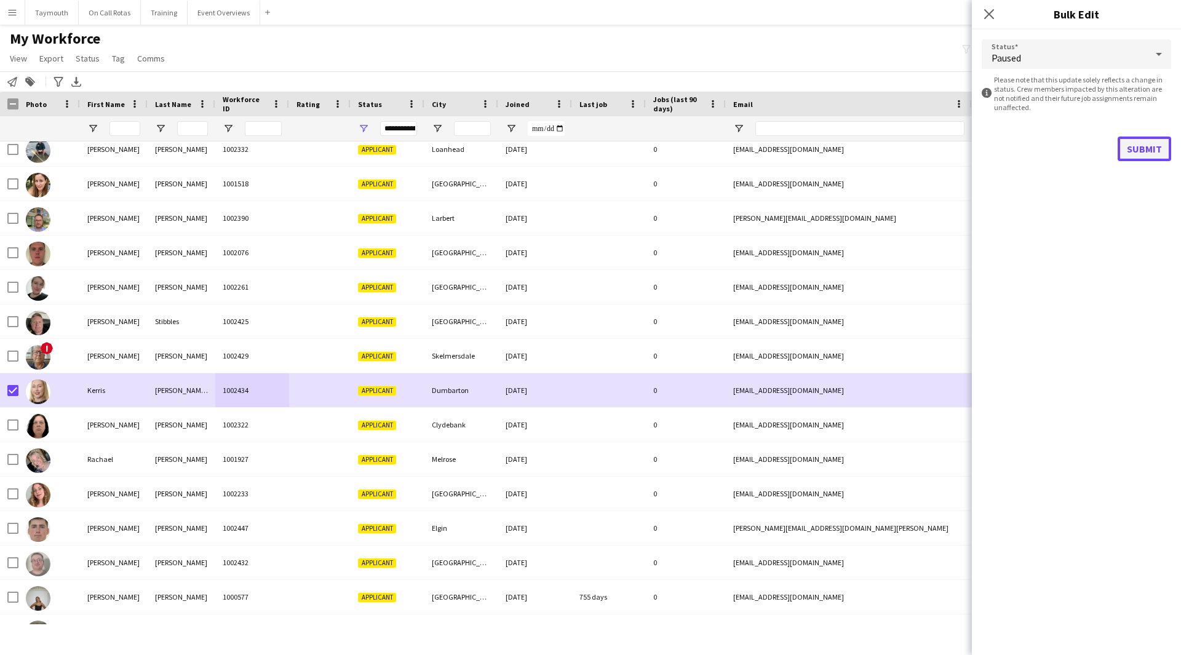
click at [1140, 149] on button "Submit" at bounding box center [1145, 149] width 54 height 25
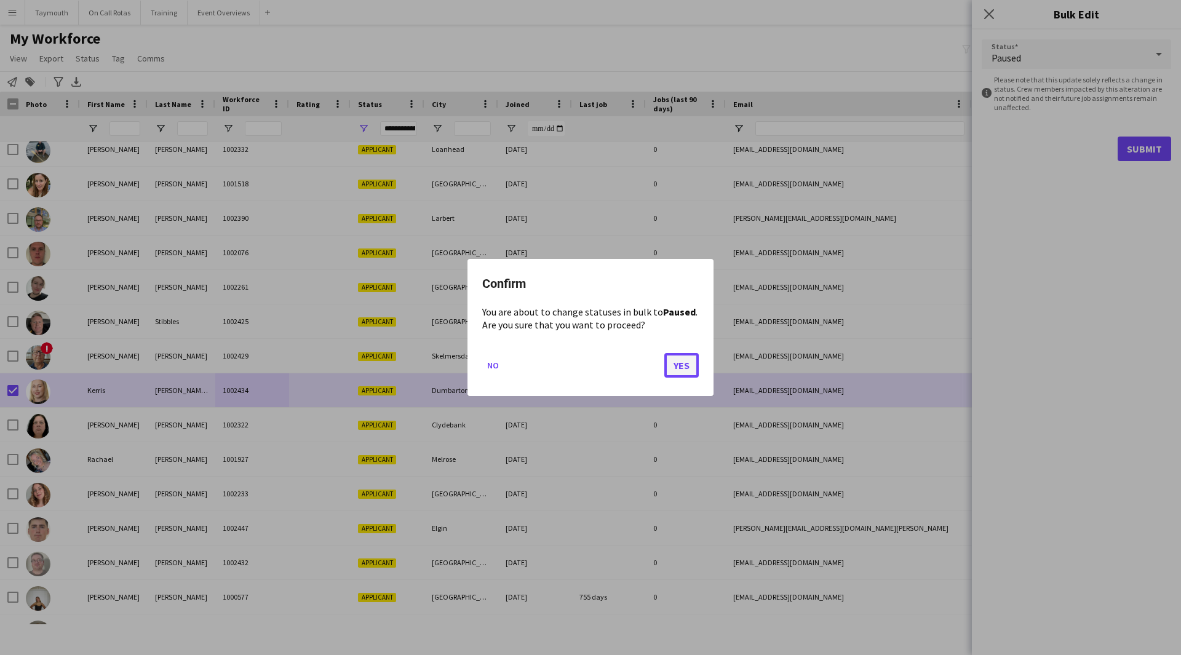
click at [693, 357] on button "Yes" at bounding box center [681, 365] width 34 height 25
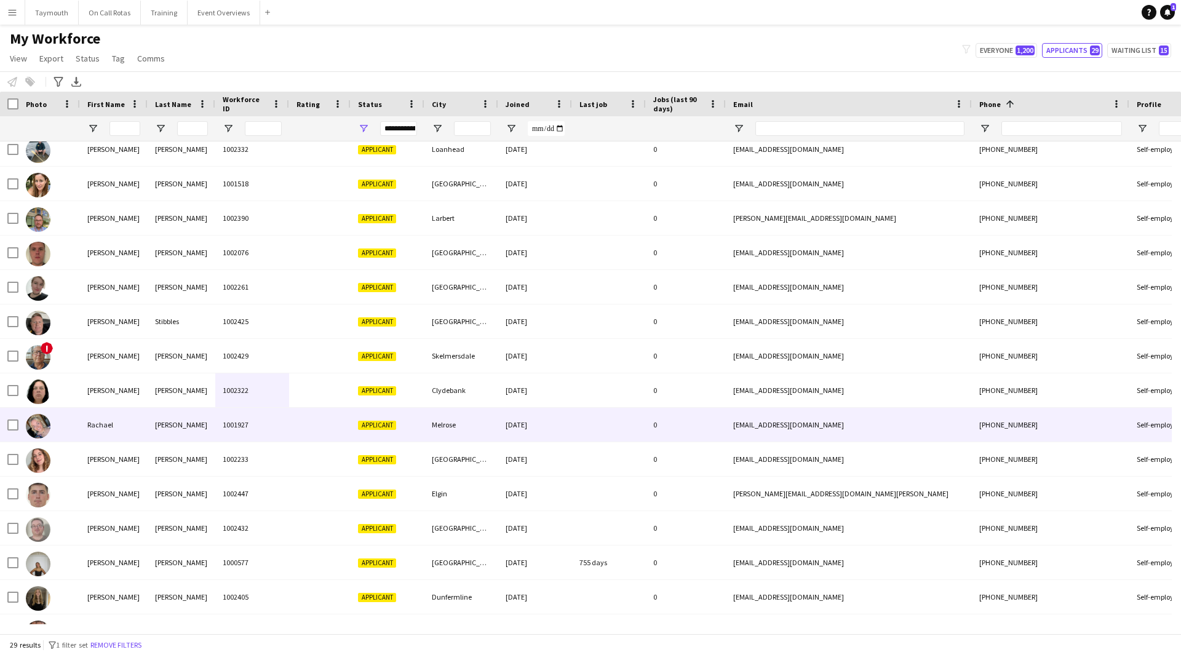
click at [116, 415] on div "Rachael" at bounding box center [114, 425] width 68 height 34
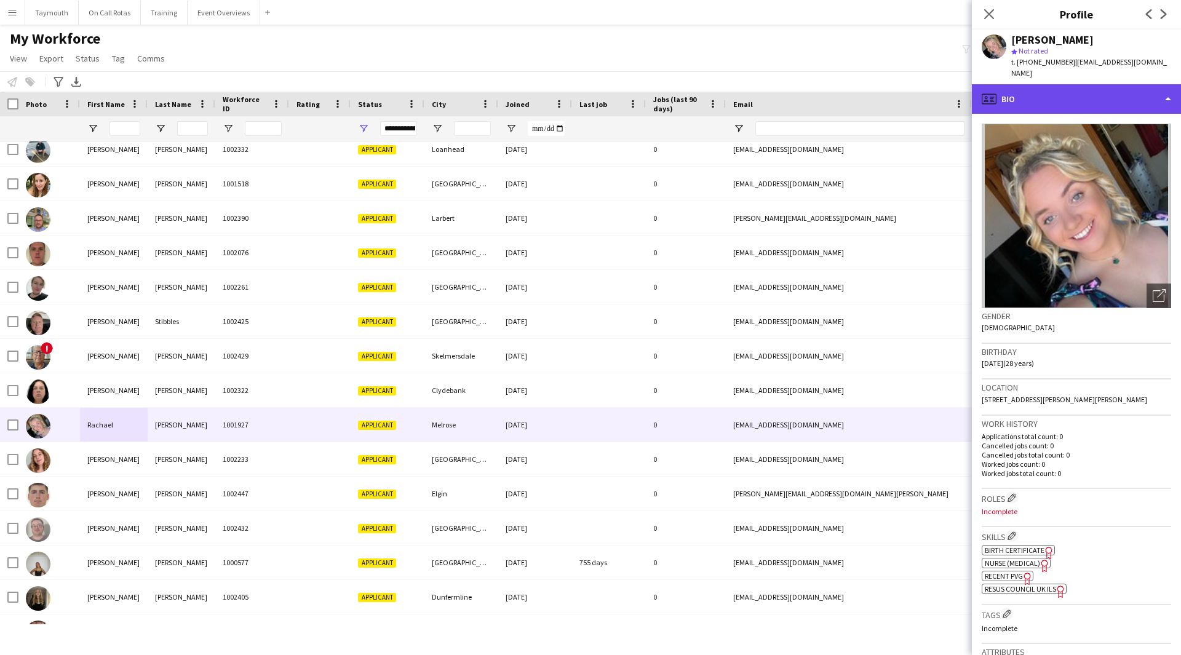
click at [1107, 90] on div "profile Bio" at bounding box center [1076, 99] width 209 height 30
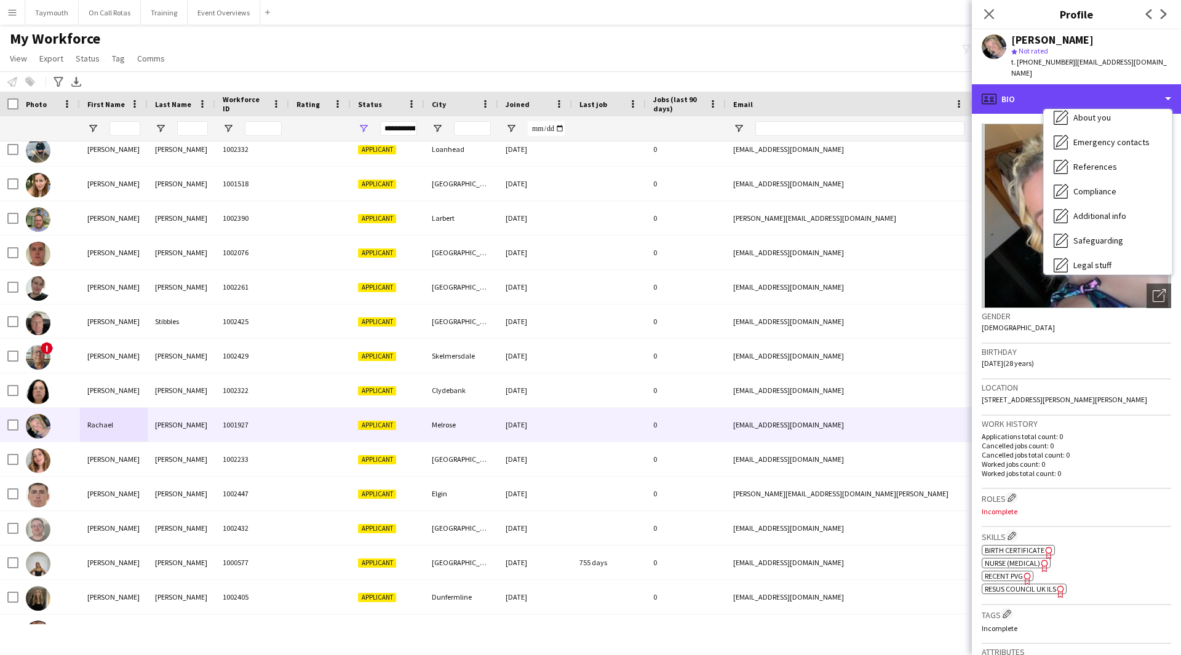
scroll to position [214, 0]
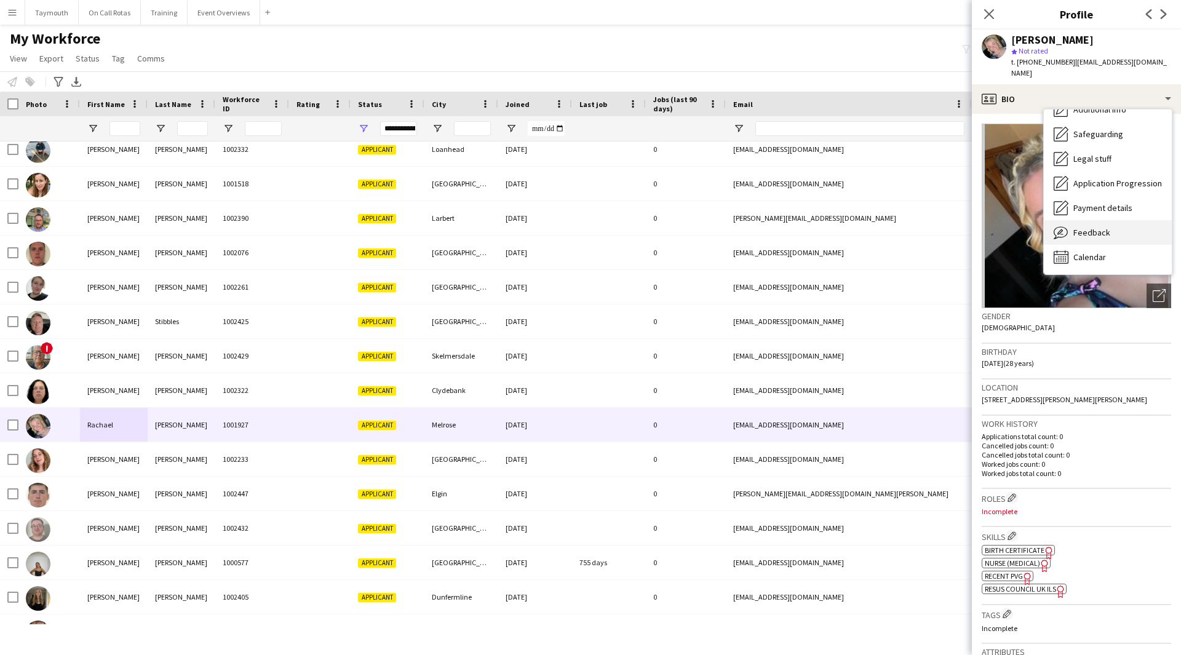
click at [1107, 231] on div "Feedback Feedback" at bounding box center [1108, 232] width 128 height 25
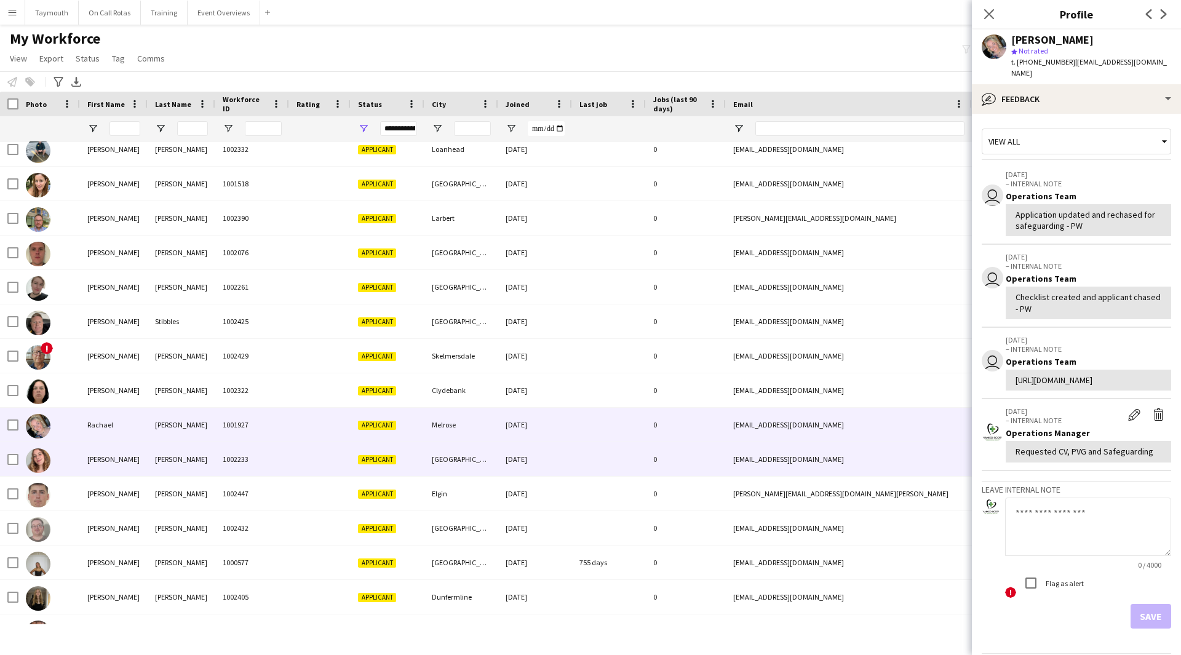
click at [127, 463] on div "[PERSON_NAME]" at bounding box center [114, 459] width 68 height 34
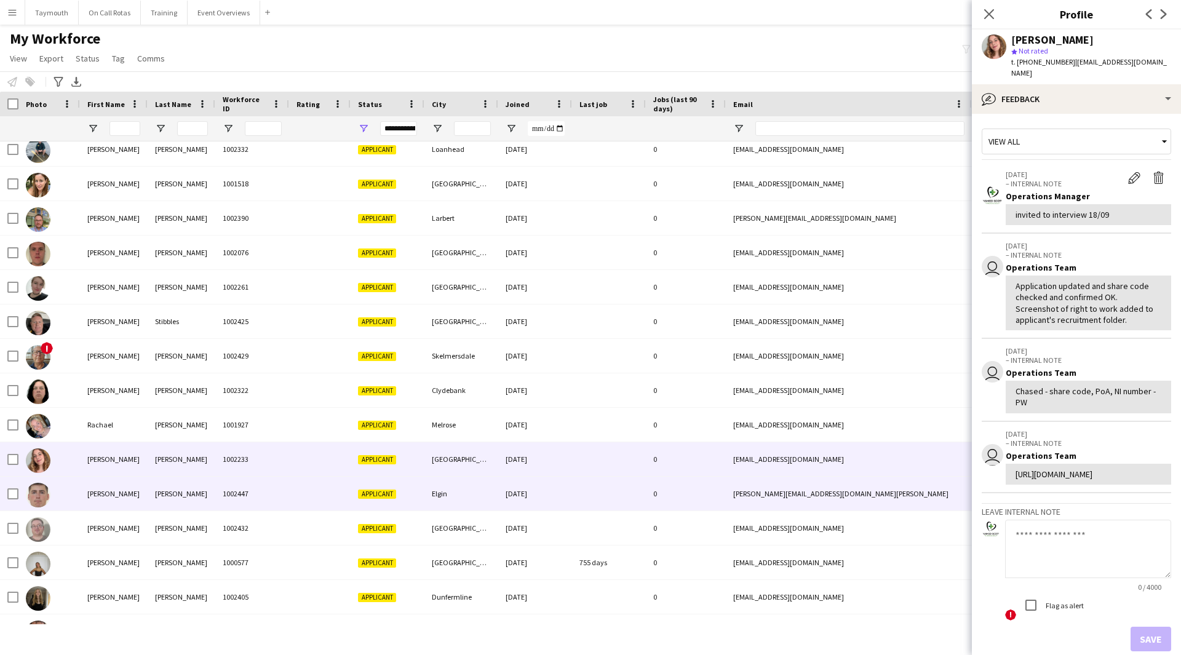
click at [133, 486] on div "[PERSON_NAME]" at bounding box center [114, 494] width 68 height 34
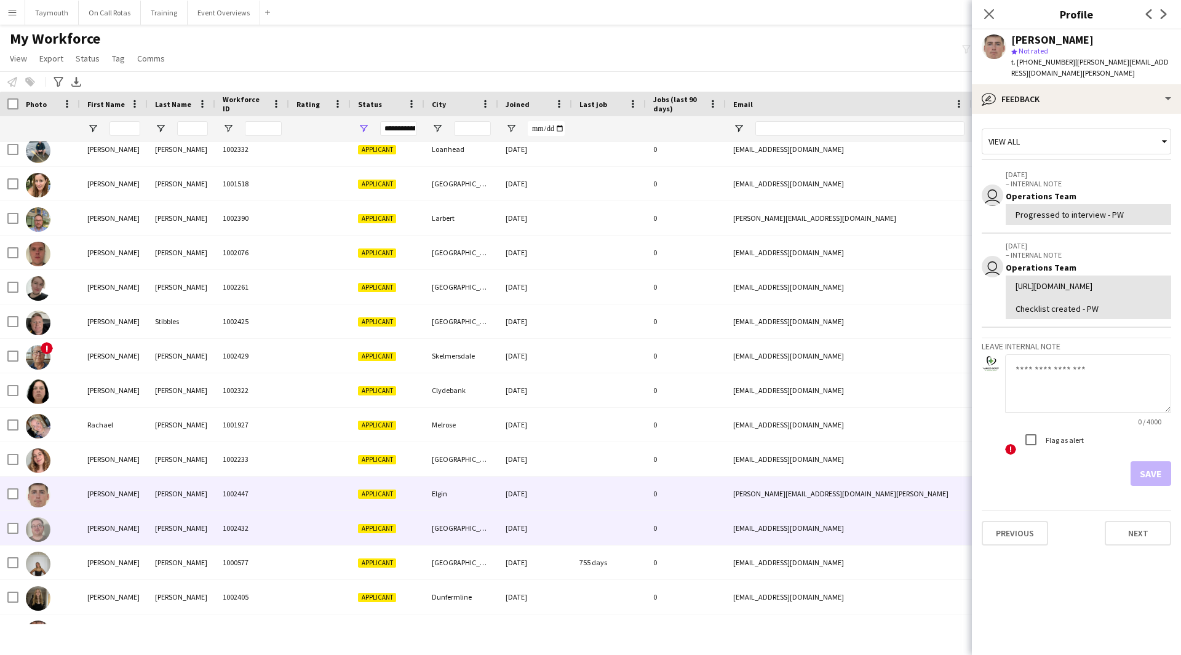
click at [132, 522] on div "[PERSON_NAME]" at bounding box center [114, 528] width 68 height 34
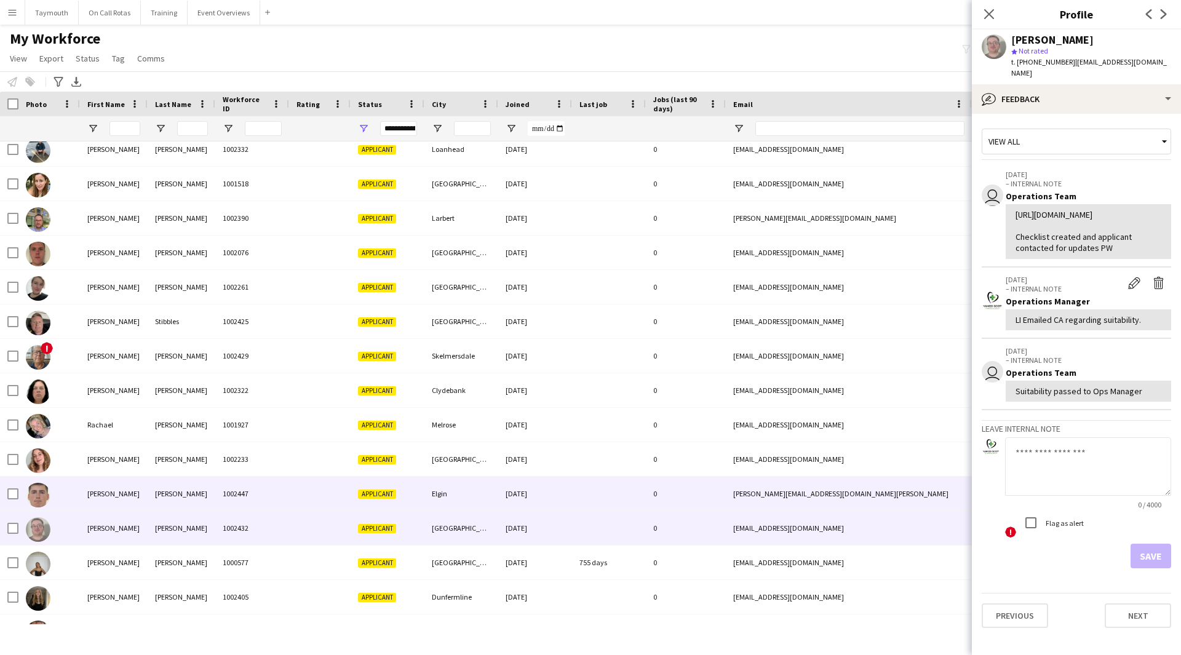
click at [119, 501] on div "[PERSON_NAME]" at bounding box center [114, 494] width 68 height 34
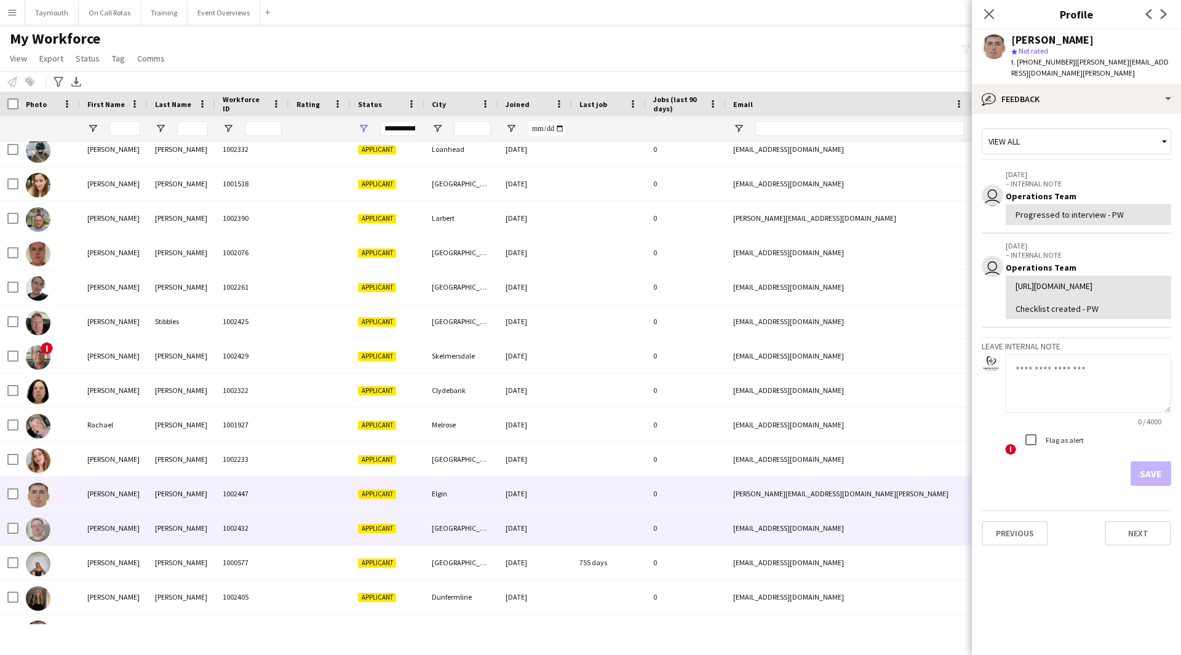
click at [117, 529] on div "[PERSON_NAME]" at bounding box center [114, 528] width 68 height 34
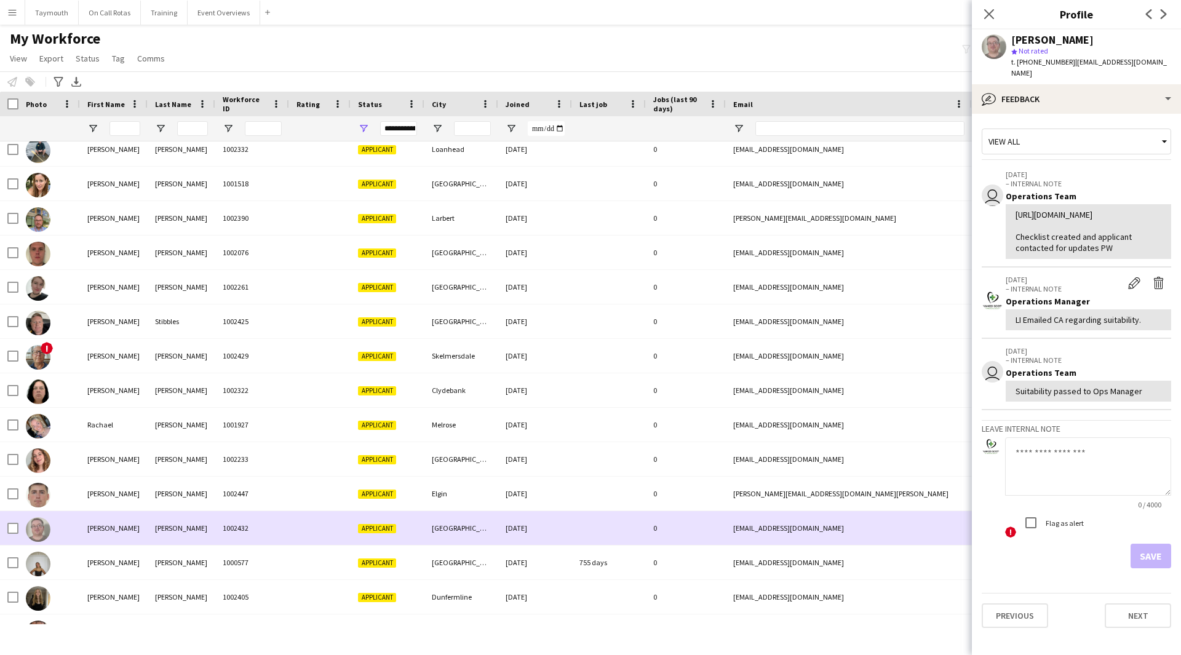
scroll to position [243, 0]
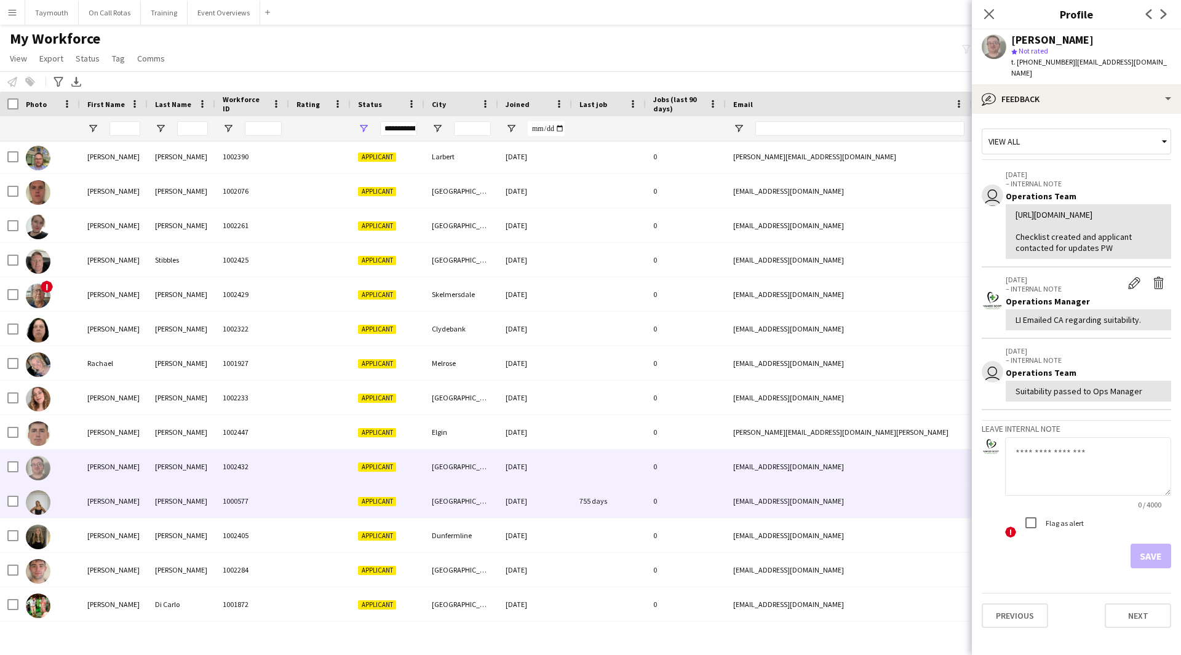
click at [110, 509] on div "[PERSON_NAME]" at bounding box center [114, 501] width 68 height 34
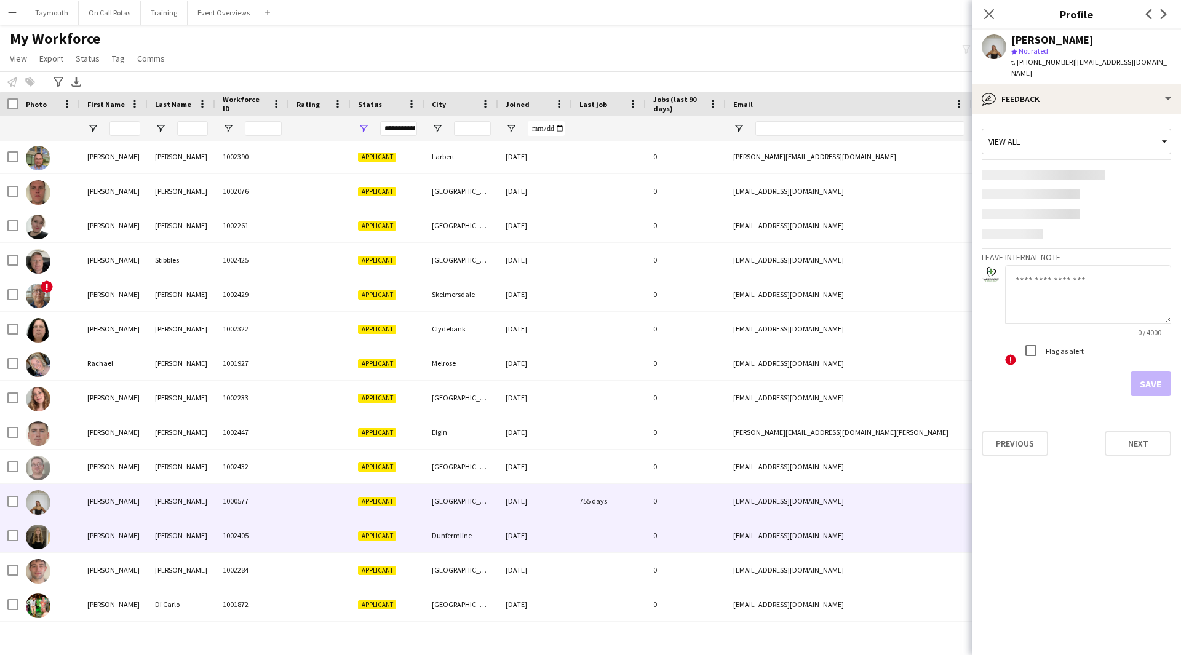
click at [113, 529] on div "[PERSON_NAME]" at bounding box center [114, 536] width 68 height 34
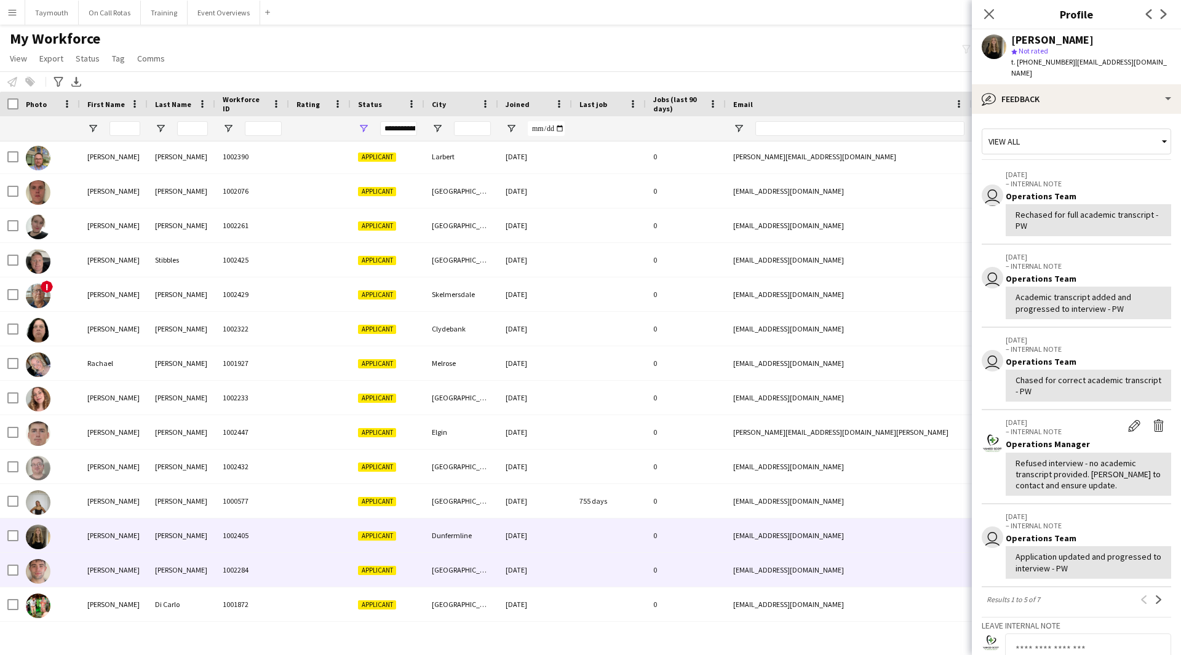
click at [115, 561] on div "[PERSON_NAME]" at bounding box center [114, 570] width 68 height 34
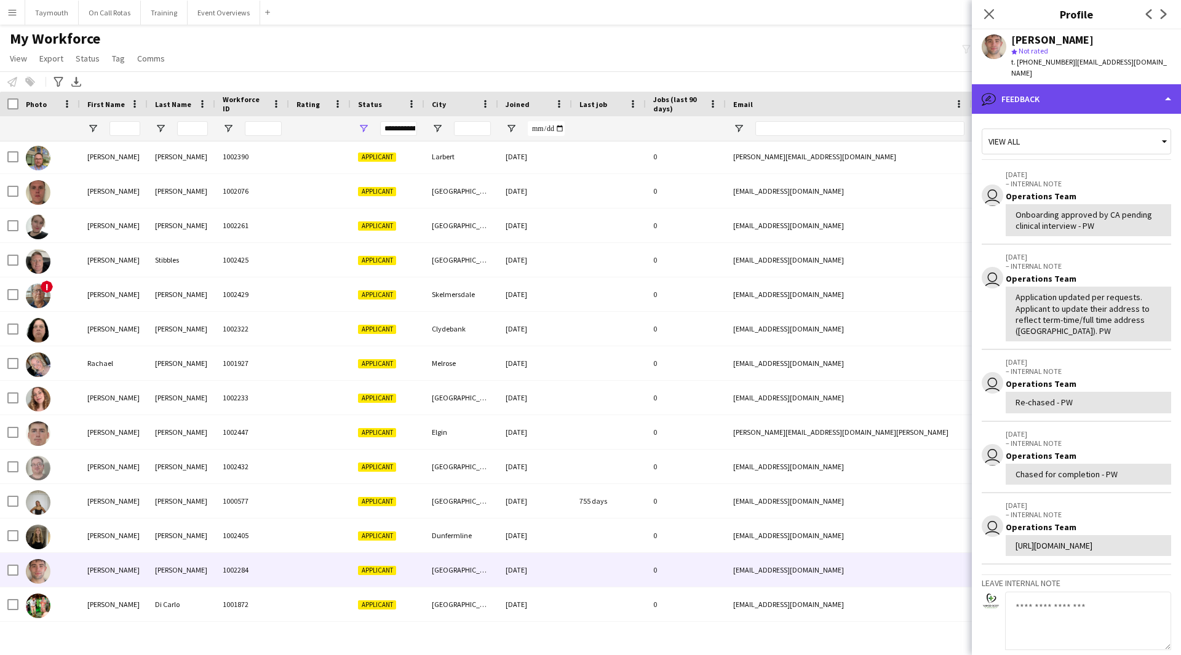
click at [1090, 93] on div "bubble-pencil Feedback" at bounding box center [1076, 99] width 209 height 30
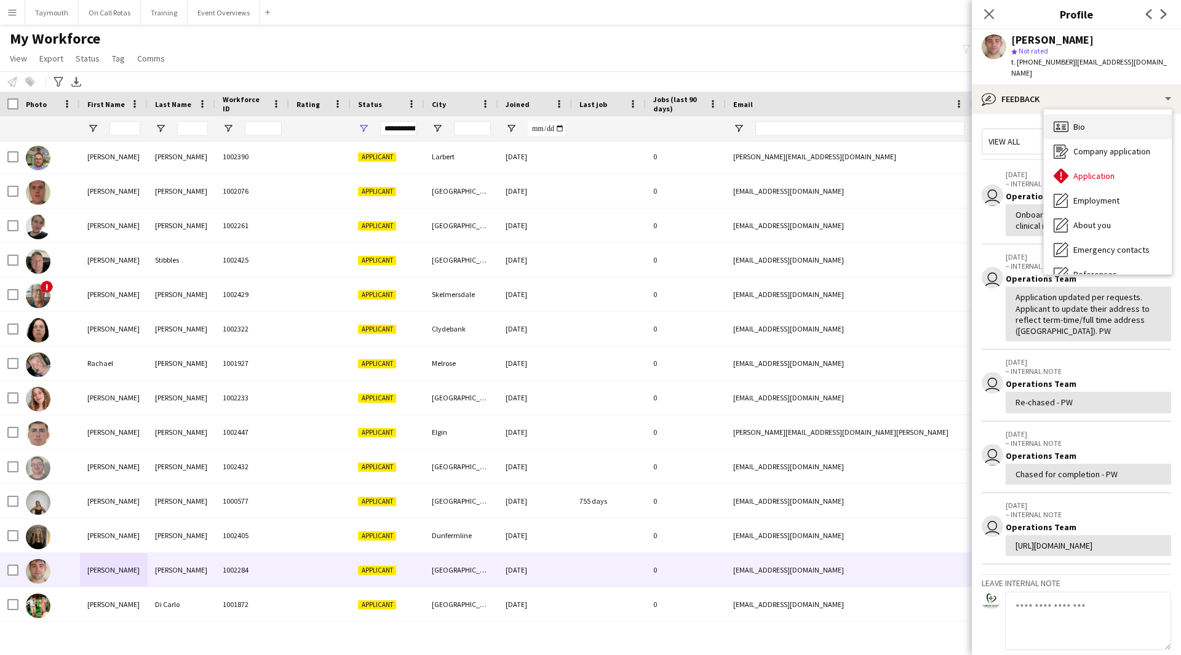
click at [1097, 122] on div "Bio Bio" at bounding box center [1108, 126] width 128 height 25
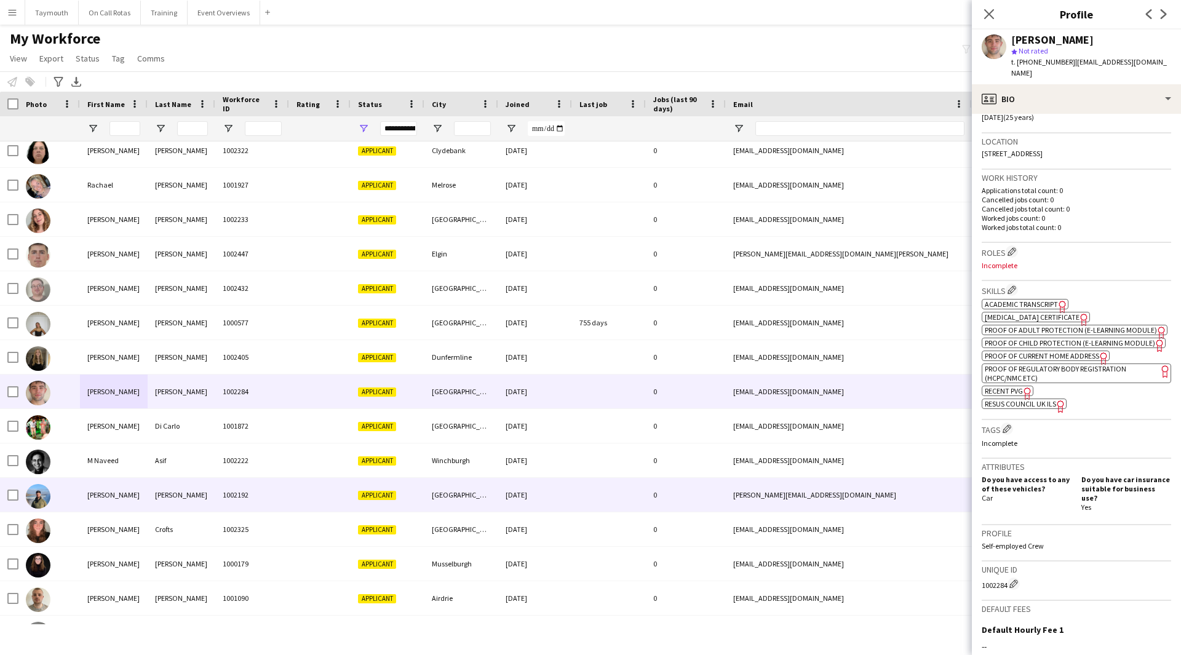
scroll to position [428, 0]
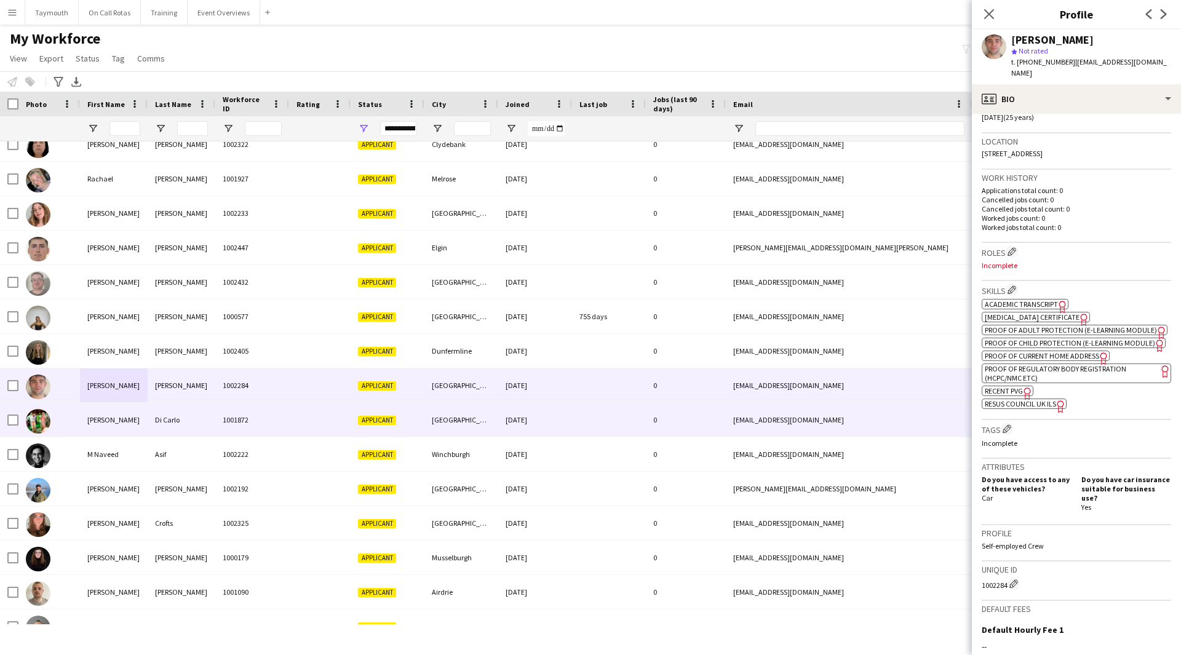
click at [132, 415] on div "[PERSON_NAME]" at bounding box center [114, 420] width 68 height 34
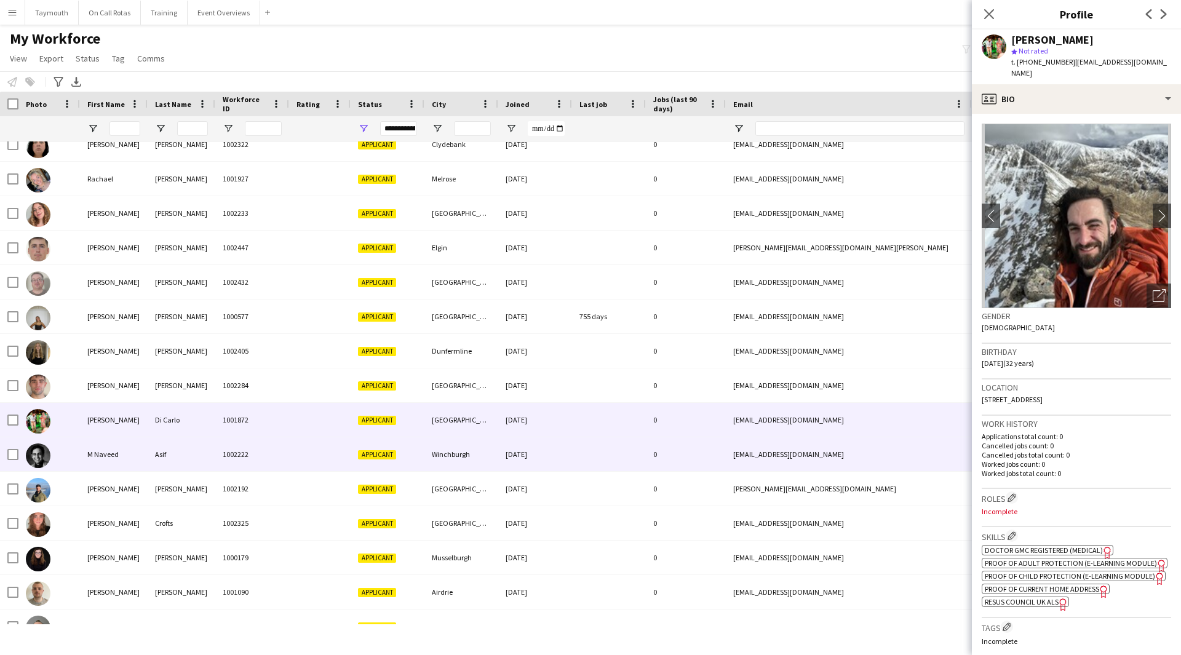
click at [119, 447] on div "M Naveed" at bounding box center [114, 454] width 68 height 34
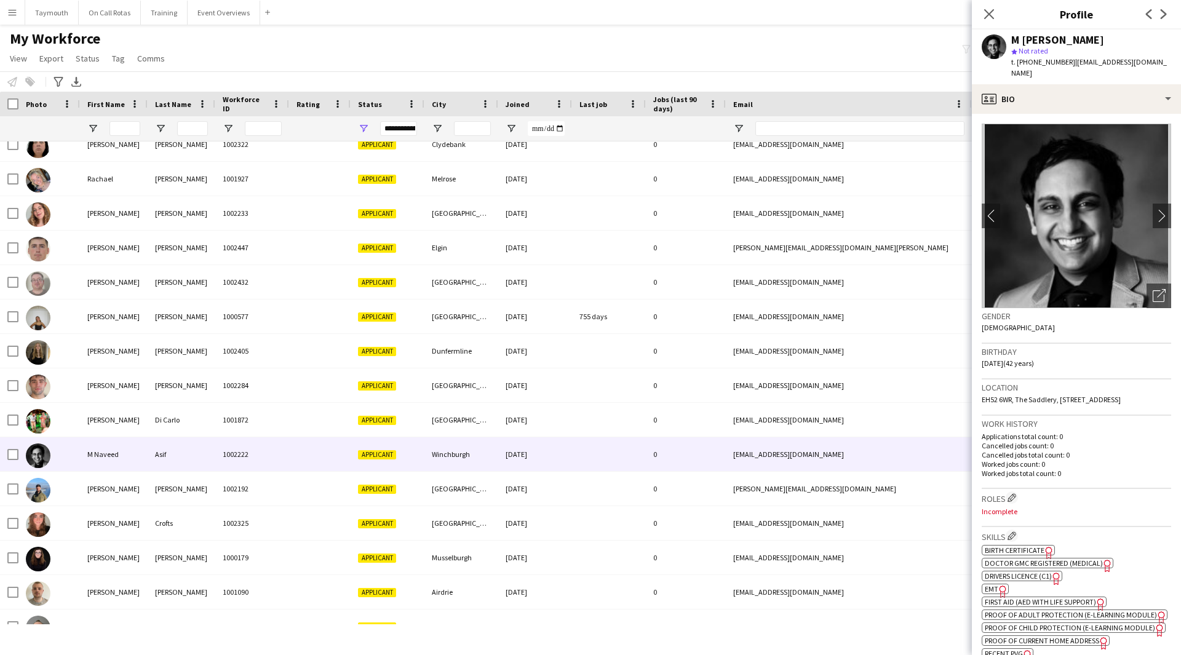
click at [993, 589] on span "EMT" at bounding box center [992, 588] width 14 height 9
click at [1169, 201] on app-crew-profile-bio "chevron-left chevron-right Open photos pop-in Gender [DEMOGRAPHIC_DATA] Birthda…" at bounding box center [1076, 384] width 209 height 541
click at [1161, 209] on app-icon "chevron-right" at bounding box center [1162, 215] width 19 height 13
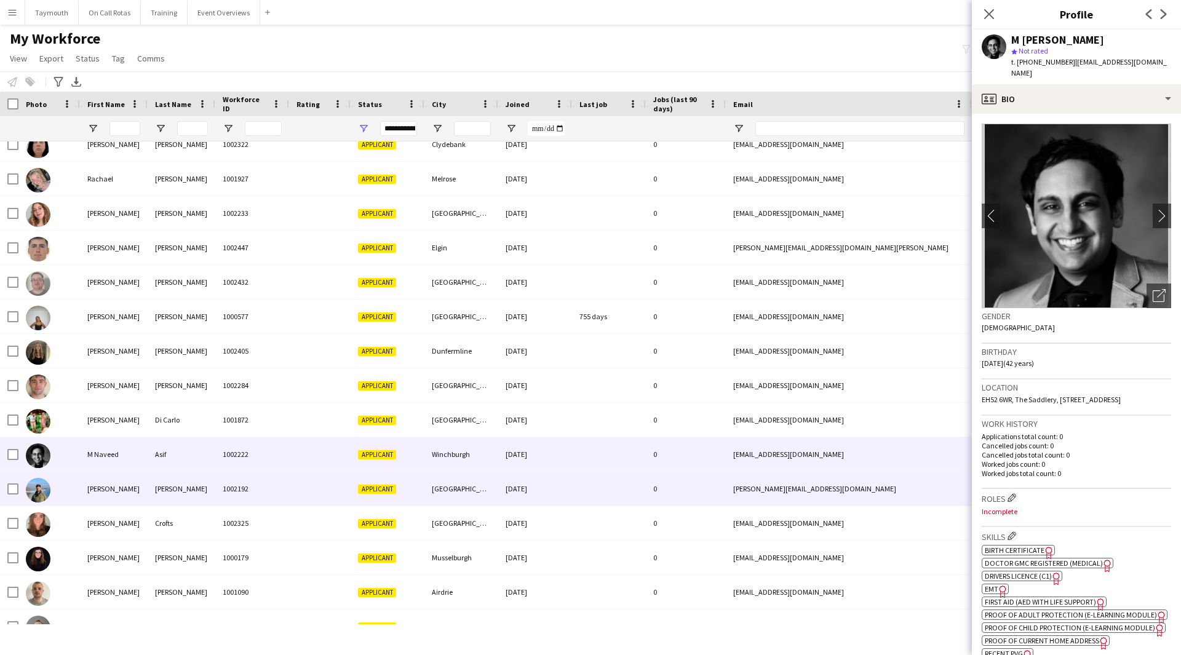
click at [102, 493] on div "[PERSON_NAME]" at bounding box center [114, 489] width 68 height 34
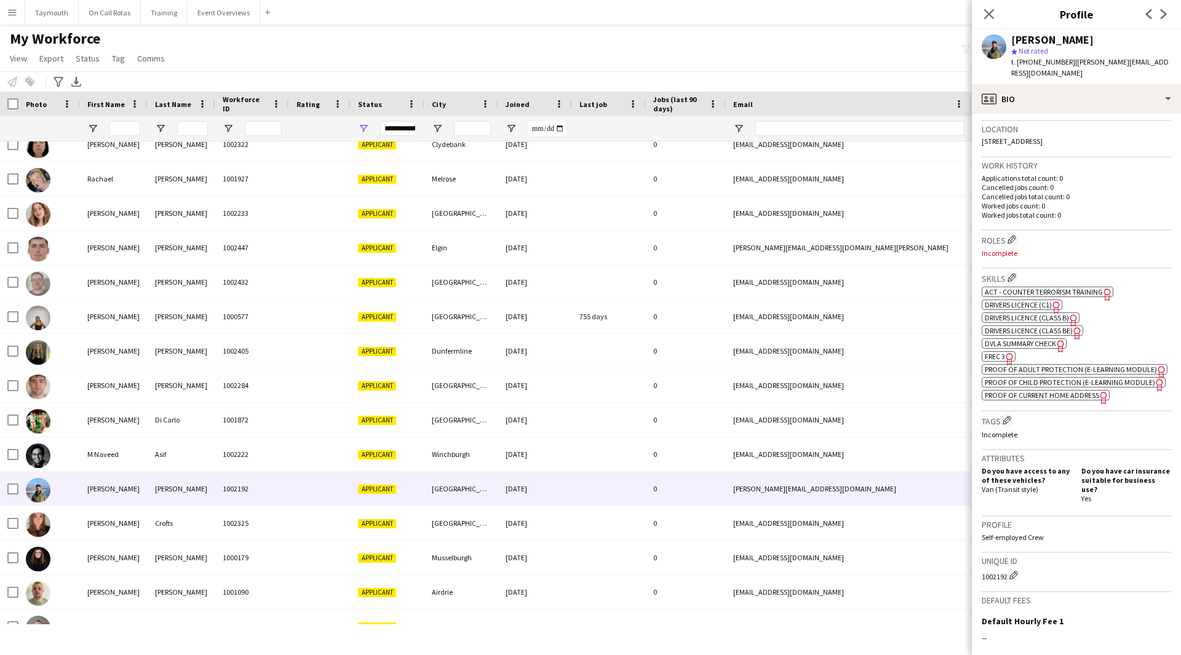
scroll to position [308, 0]
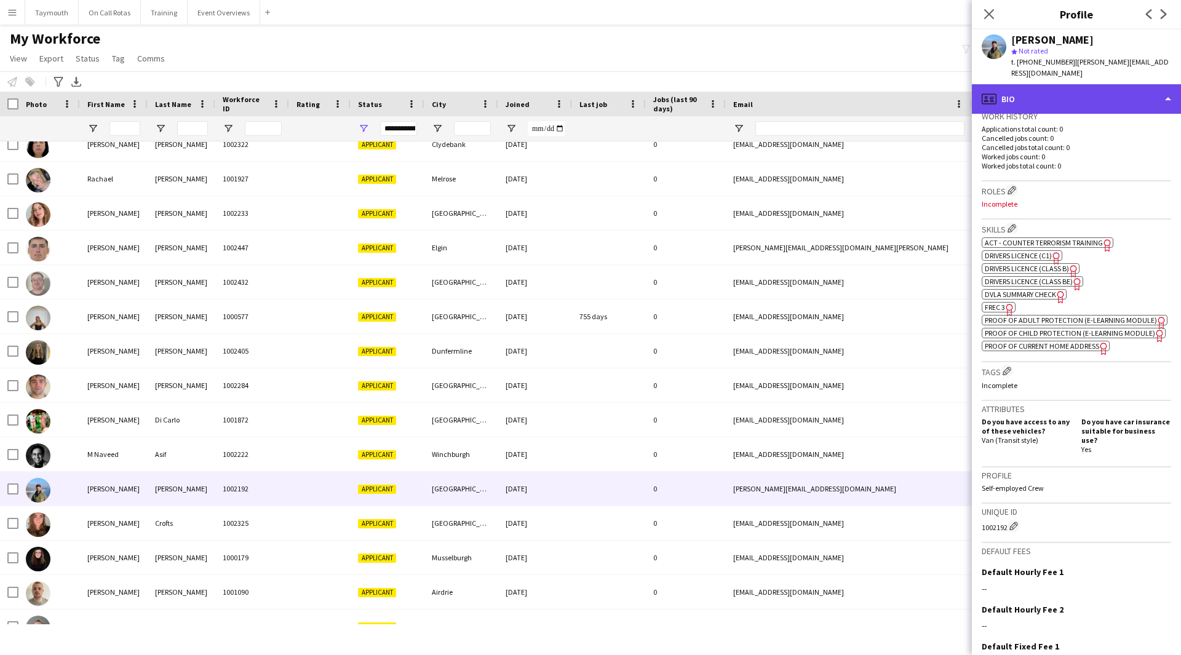
click at [1160, 89] on div "profile Bio" at bounding box center [1076, 99] width 209 height 30
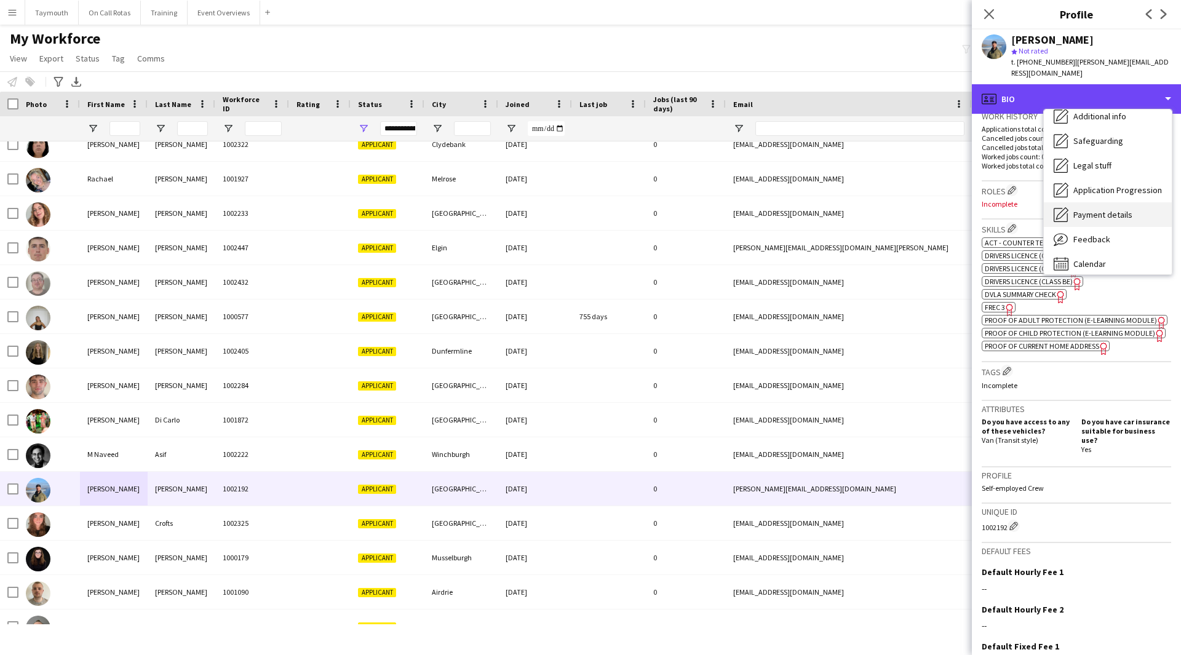
scroll to position [214, 0]
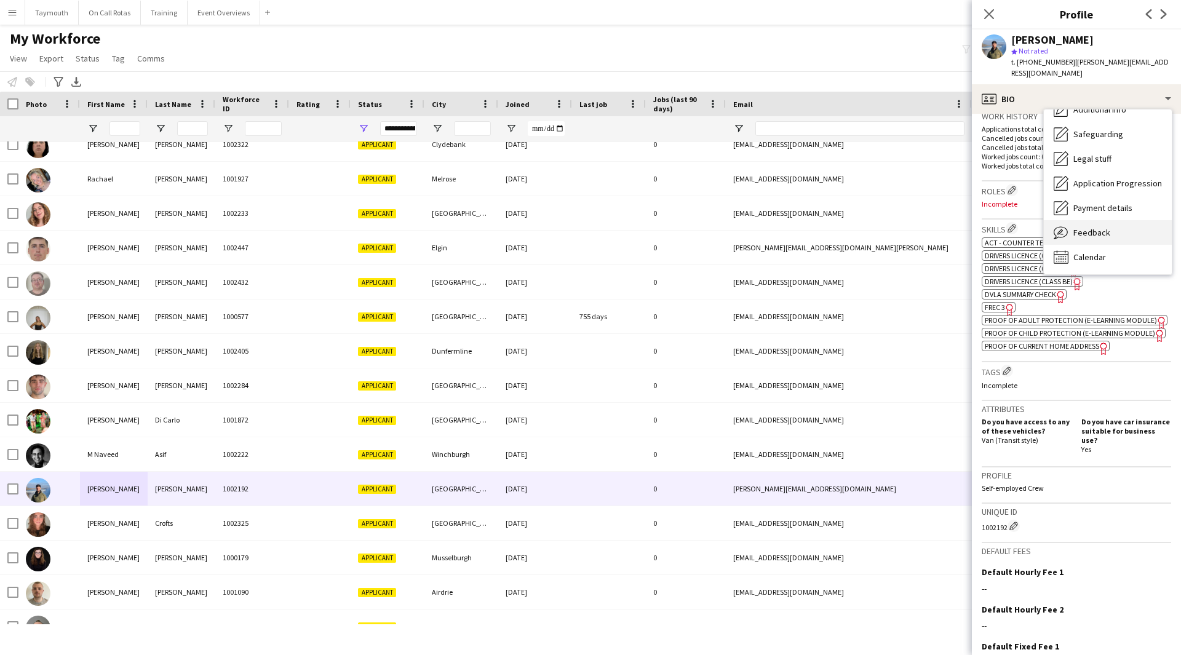
click at [1107, 220] on div "Feedback Feedback" at bounding box center [1108, 232] width 128 height 25
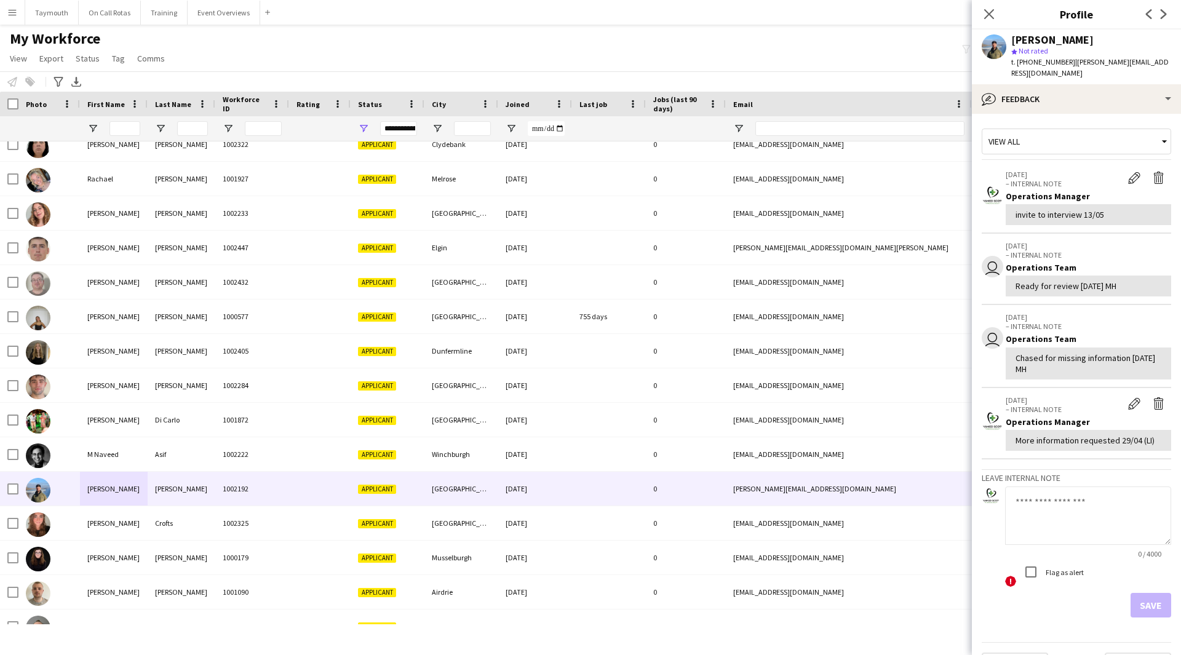
drag, startPoint x: 1168, startPoint y: 65, endPoint x: 1069, endPoint y: 62, distance: 98.5
click at [1069, 62] on div "[PERSON_NAME] Not rated t. [PHONE_NUMBER] | [PERSON_NAME][EMAIL_ADDRESS][DOMAIN…" at bounding box center [1076, 57] width 209 height 55
copy span "[PERSON_NAME][EMAIL_ADDRESS][DOMAIN_NAME]"
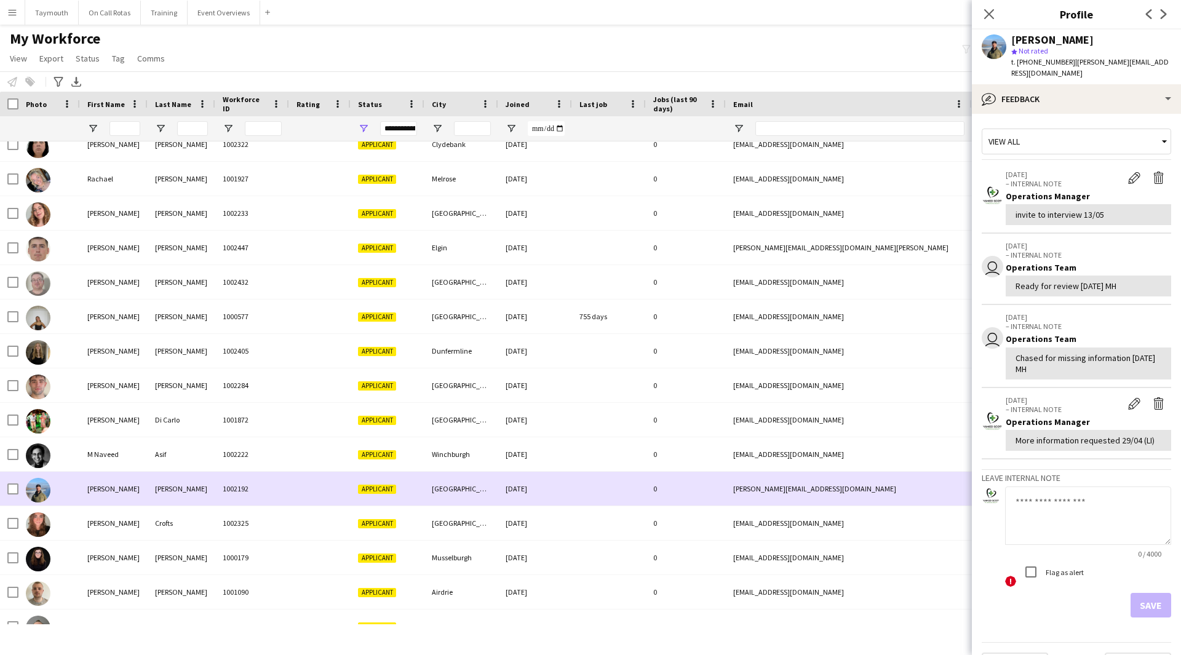
click at [19, 489] on div at bounding box center [49, 489] width 62 height 34
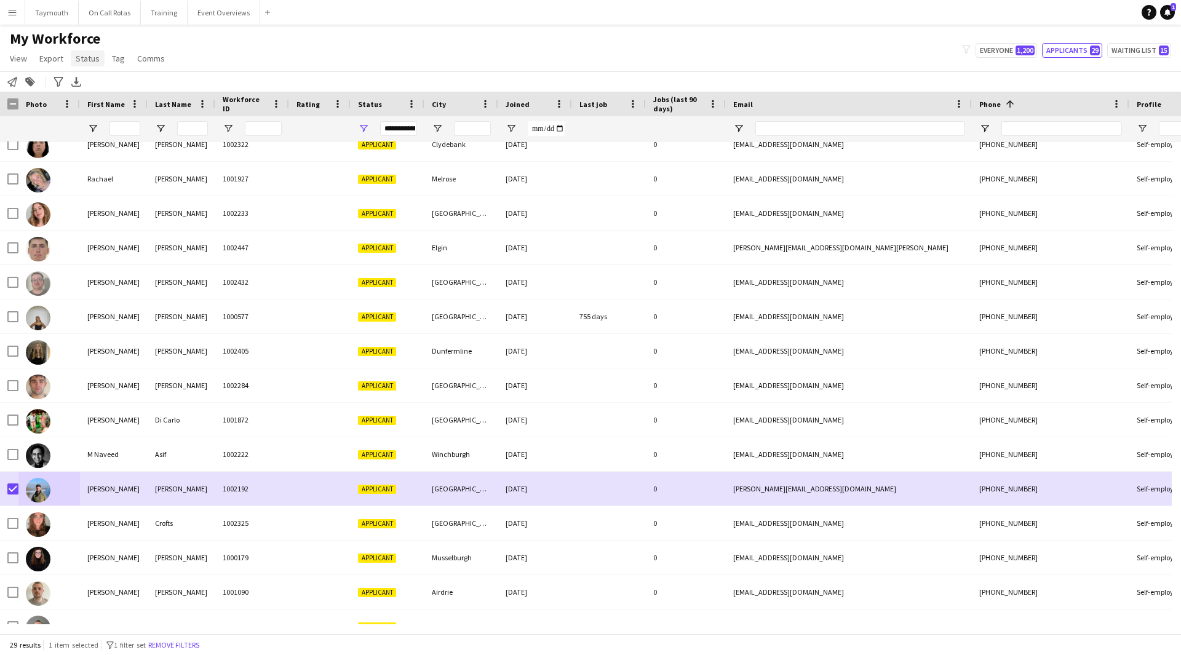
click at [90, 57] on span "Status" at bounding box center [88, 58] width 24 height 11
click at [86, 95] on link "Edit" at bounding box center [114, 85] width 86 height 26
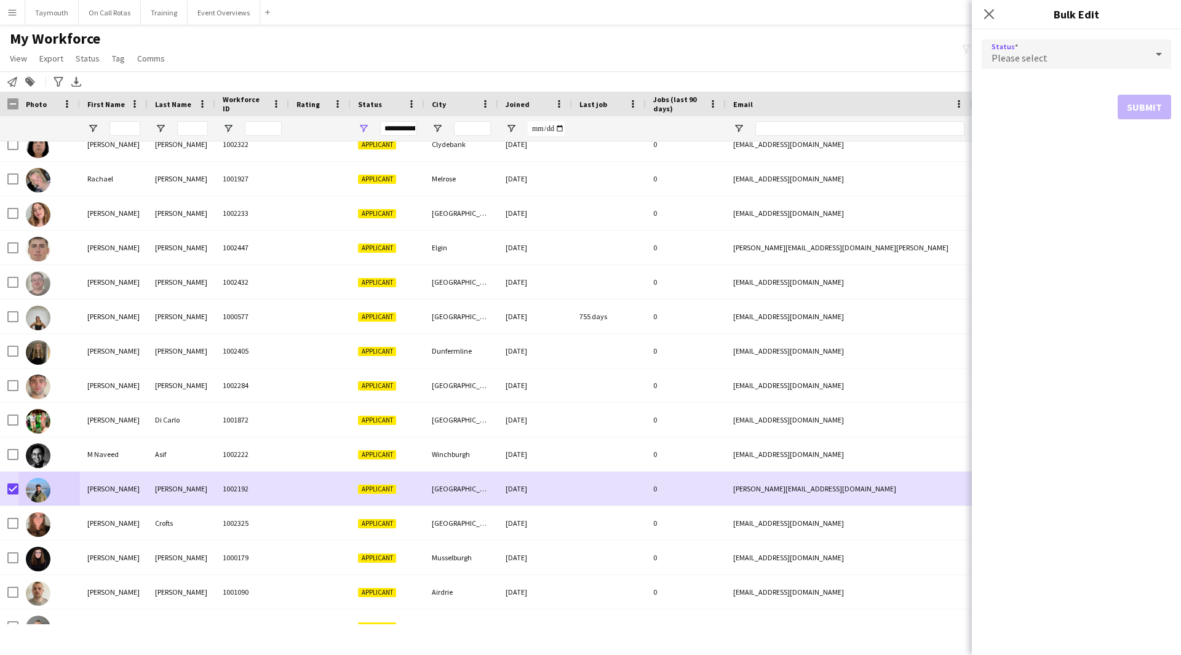
click at [1057, 70] on mat-select "Please select" at bounding box center [1076, 54] width 189 height 31
click at [1054, 65] on div "Please select" at bounding box center [1064, 54] width 165 height 30
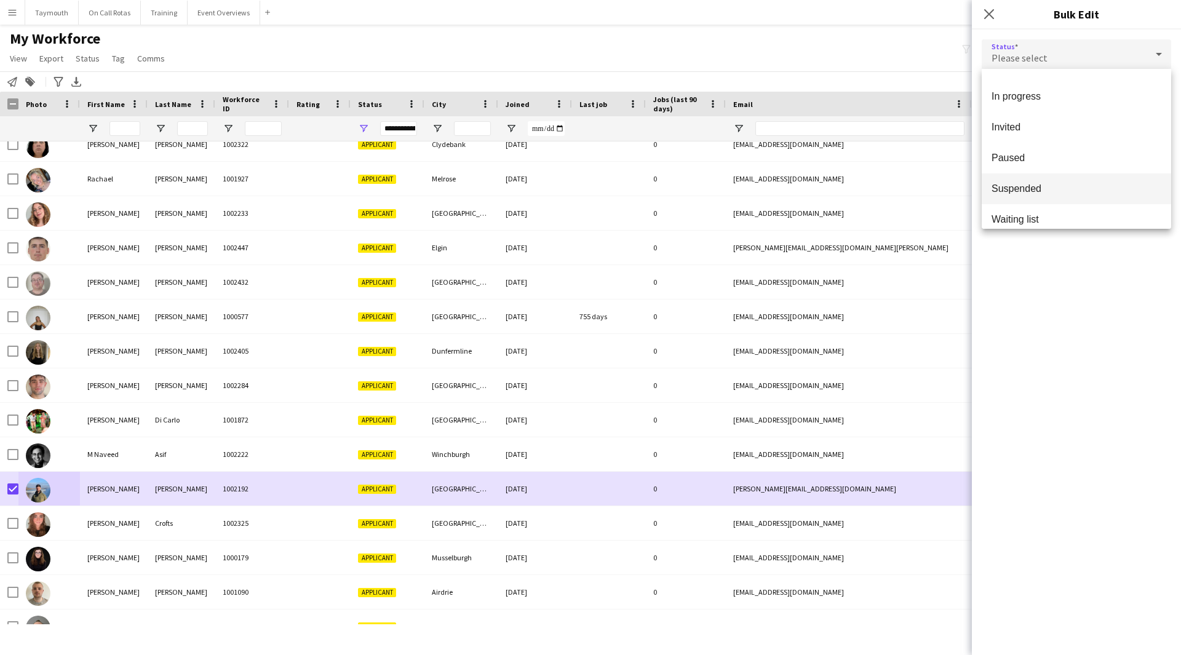
scroll to position [127, 0]
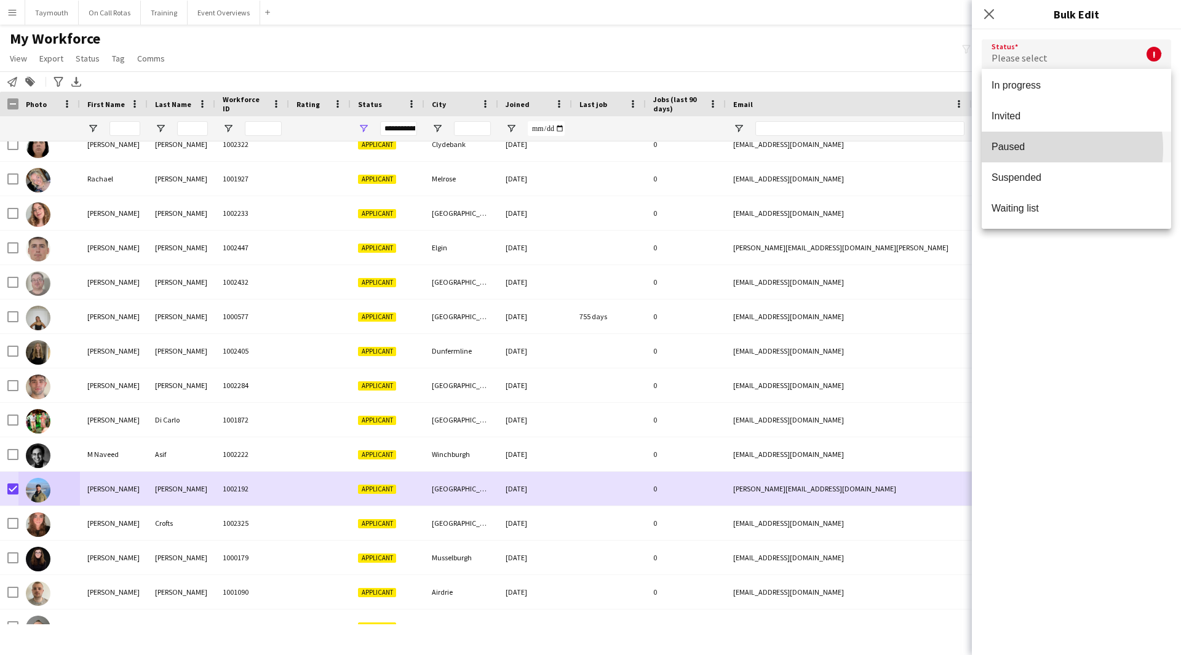
click at [1035, 149] on span "Paused" at bounding box center [1077, 147] width 170 height 12
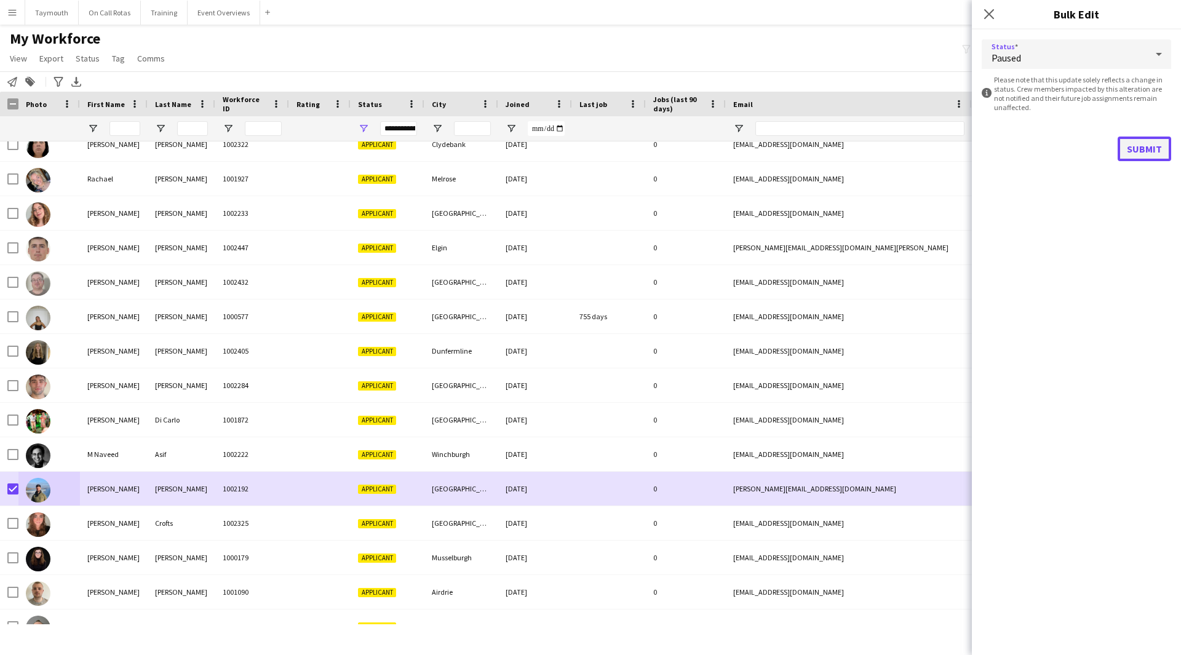
click at [1152, 143] on button "Submit" at bounding box center [1145, 149] width 54 height 25
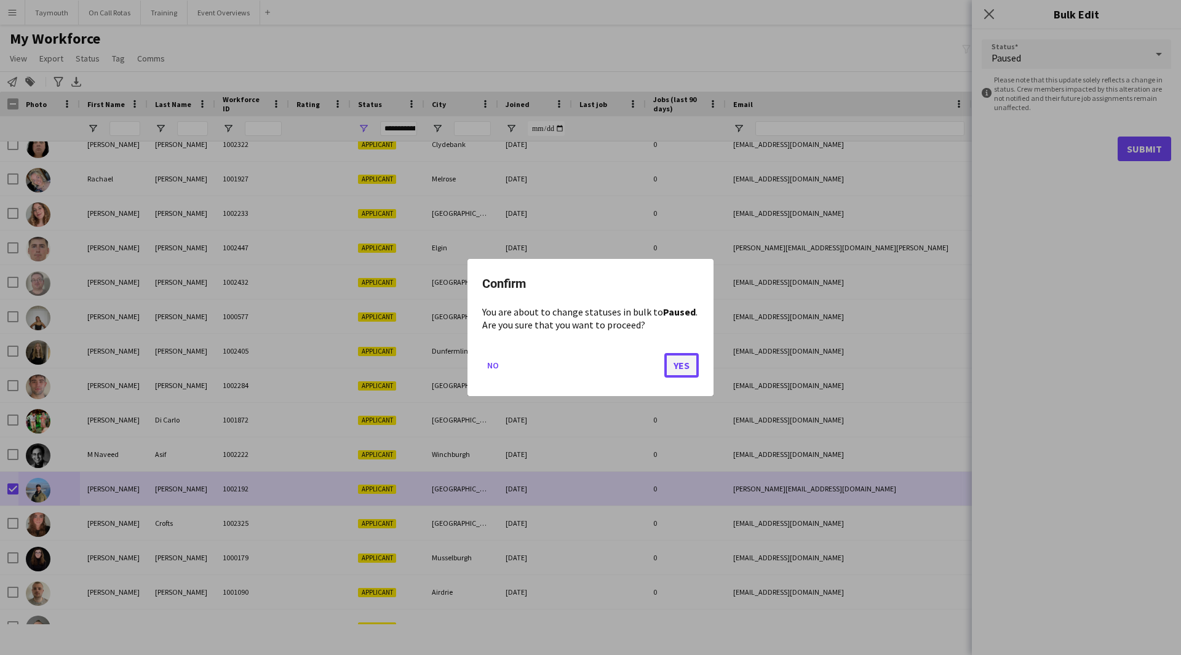
click at [671, 366] on button "Yes" at bounding box center [681, 365] width 34 height 25
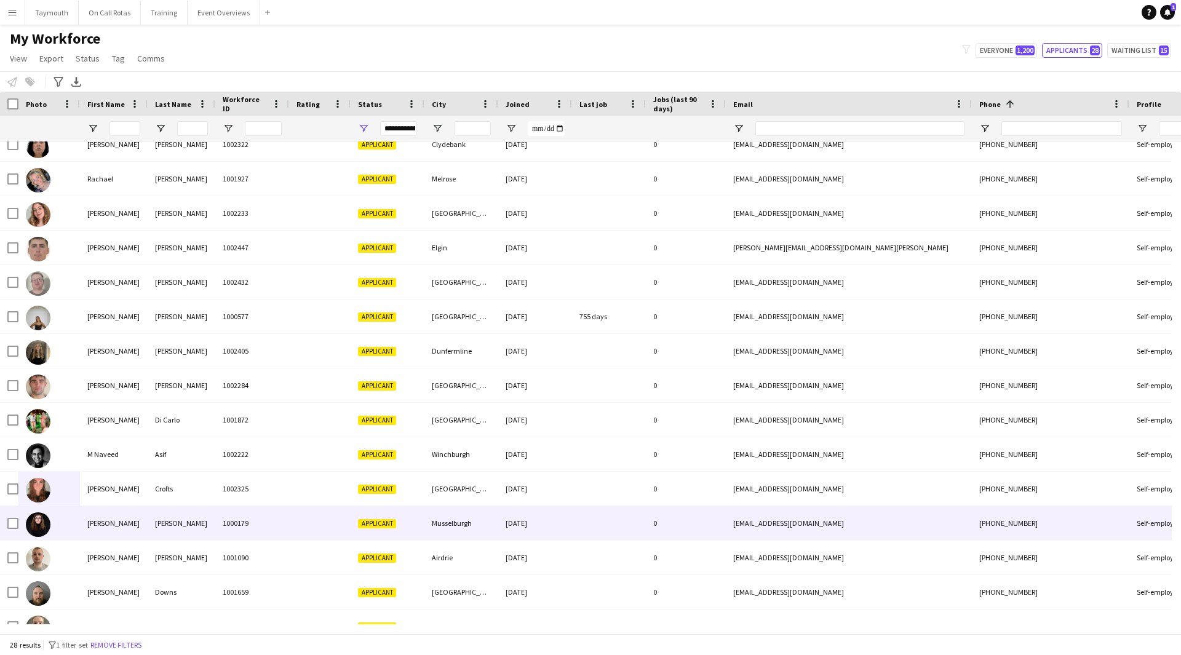
click at [196, 522] on div "[PERSON_NAME]" at bounding box center [182, 523] width 68 height 34
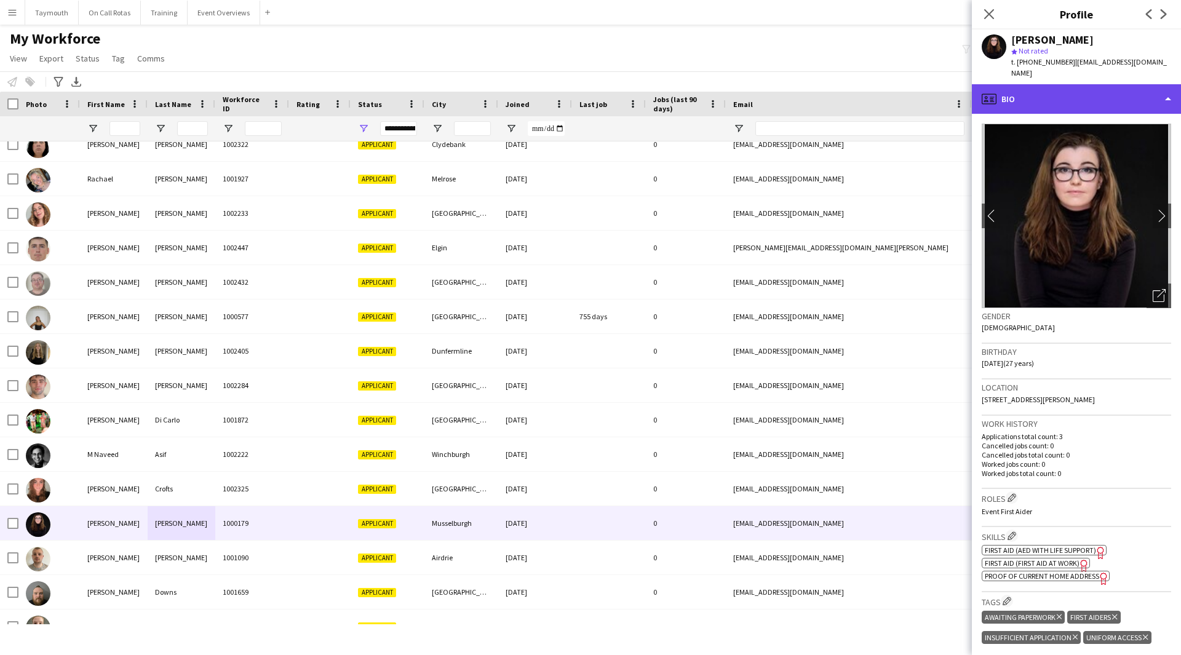
click at [1097, 95] on div "profile Bio" at bounding box center [1076, 99] width 209 height 30
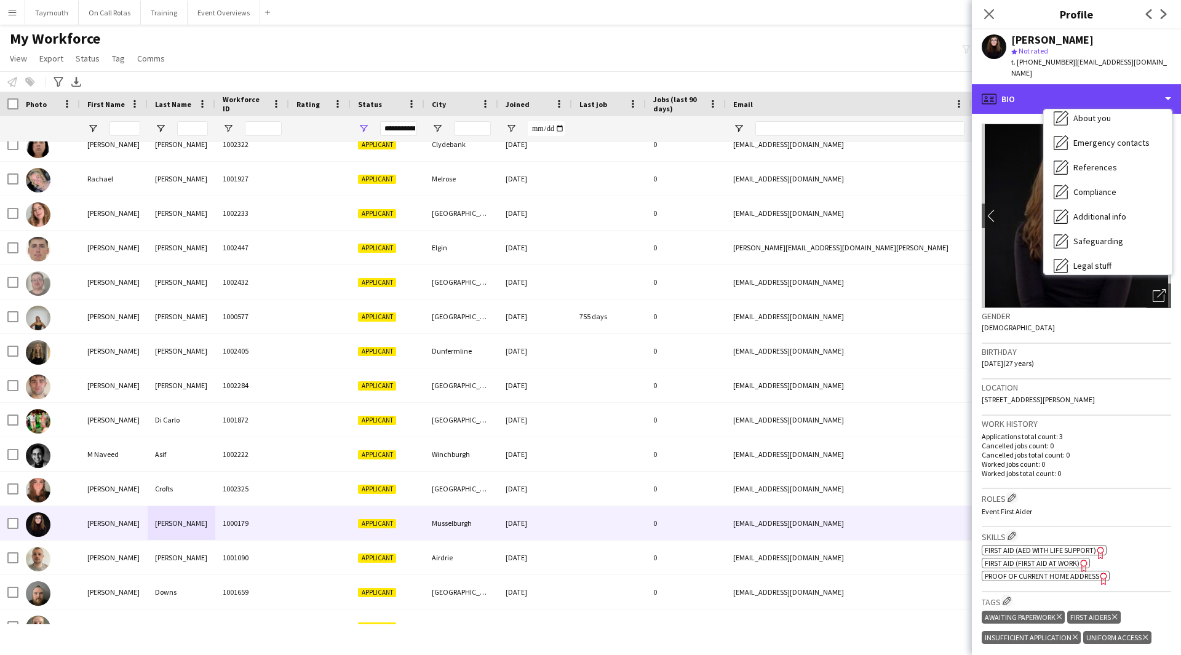
scroll to position [214, 0]
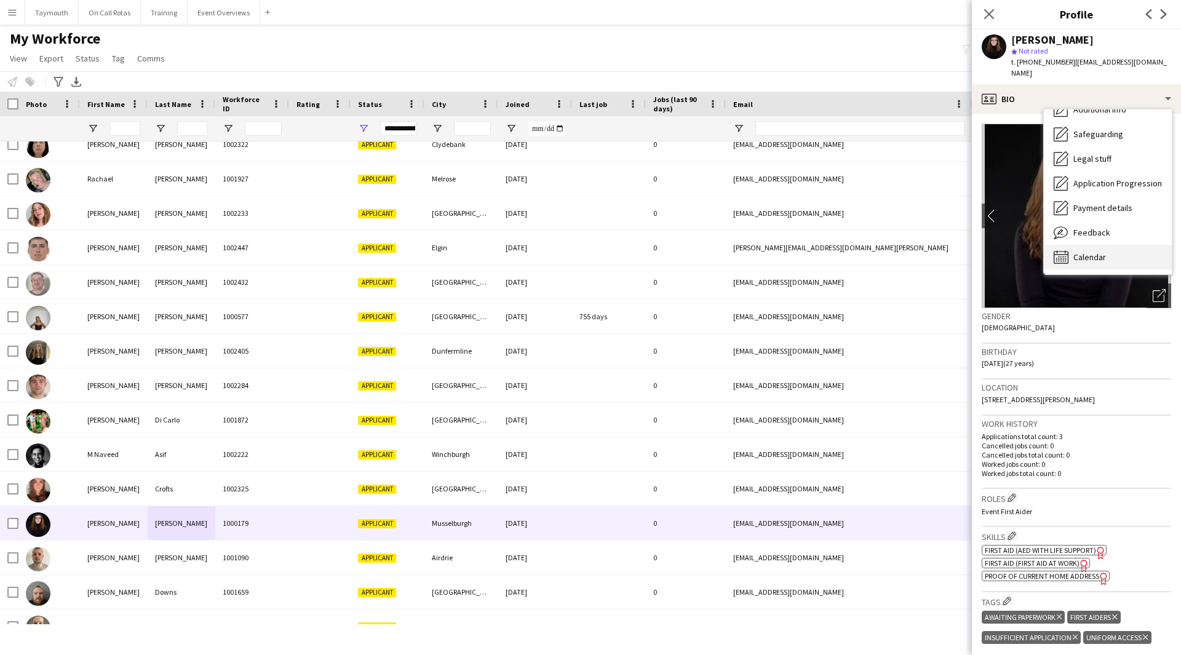
click at [1094, 245] on div "Calendar Calendar" at bounding box center [1108, 257] width 128 height 25
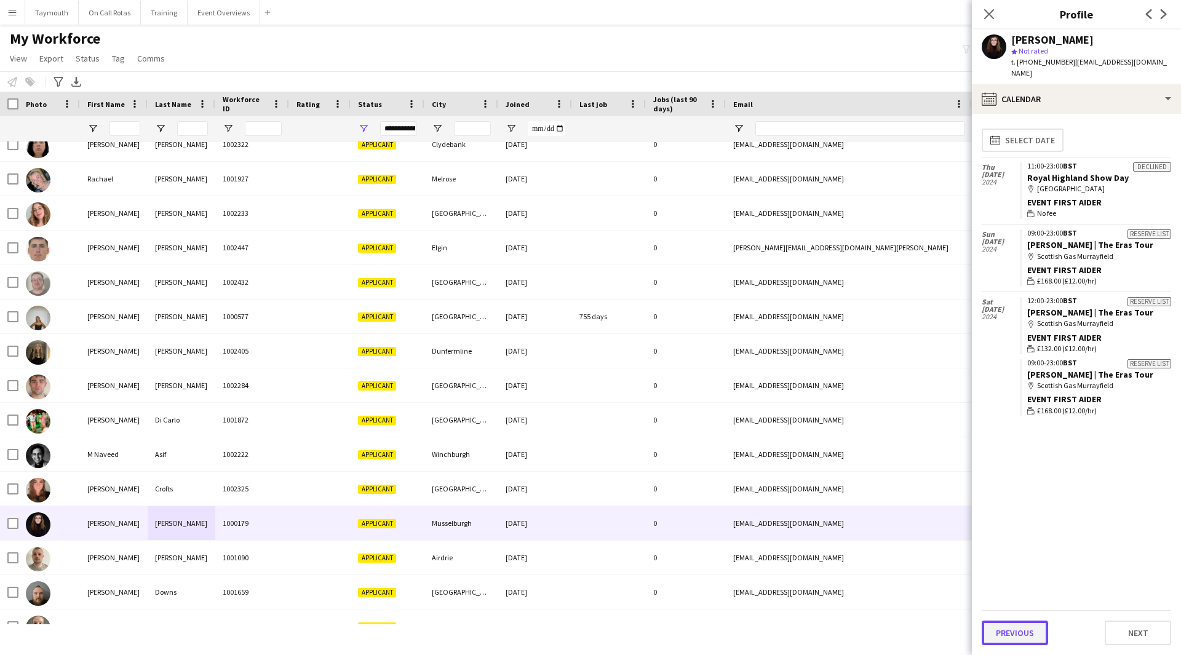
click at [1023, 622] on button "Previous" at bounding box center [1015, 633] width 66 height 25
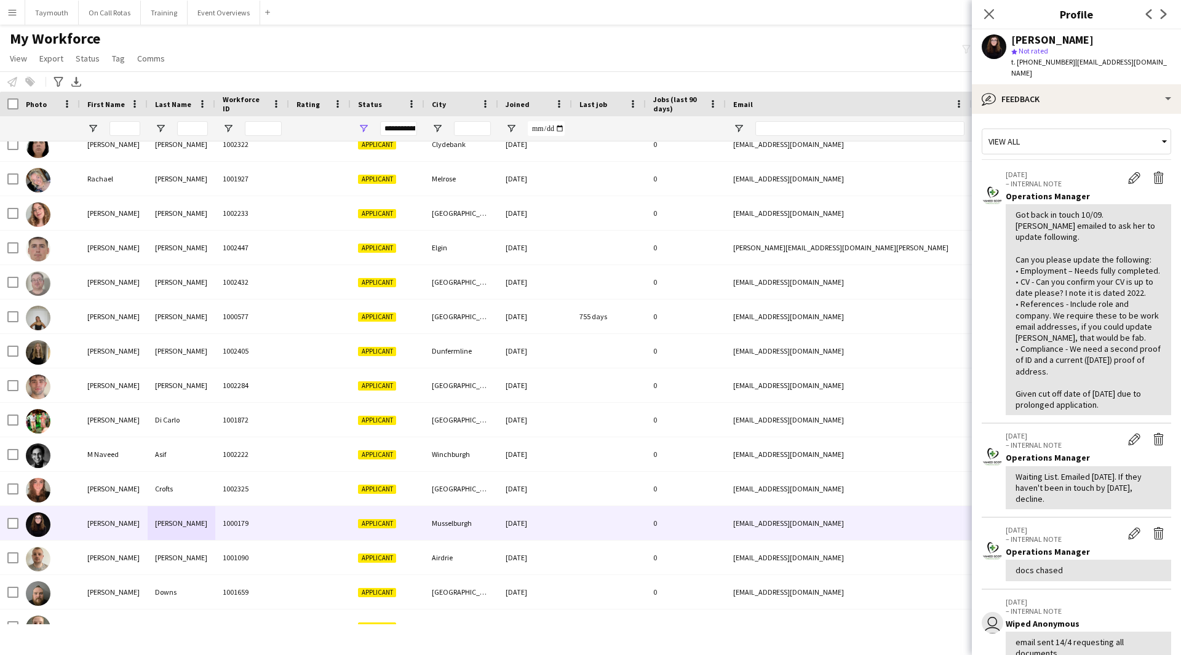
click at [1108, 72] on div "[PERSON_NAME] star Not rated t. [PHONE_NUMBER] | [EMAIL_ADDRESS][DOMAIN_NAME]" at bounding box center [1076, 57] width 209 height 55
click at [1106, 84] on div "bubble-pencil Feedback" at bounding box center [1076, 99] width 209 height 30
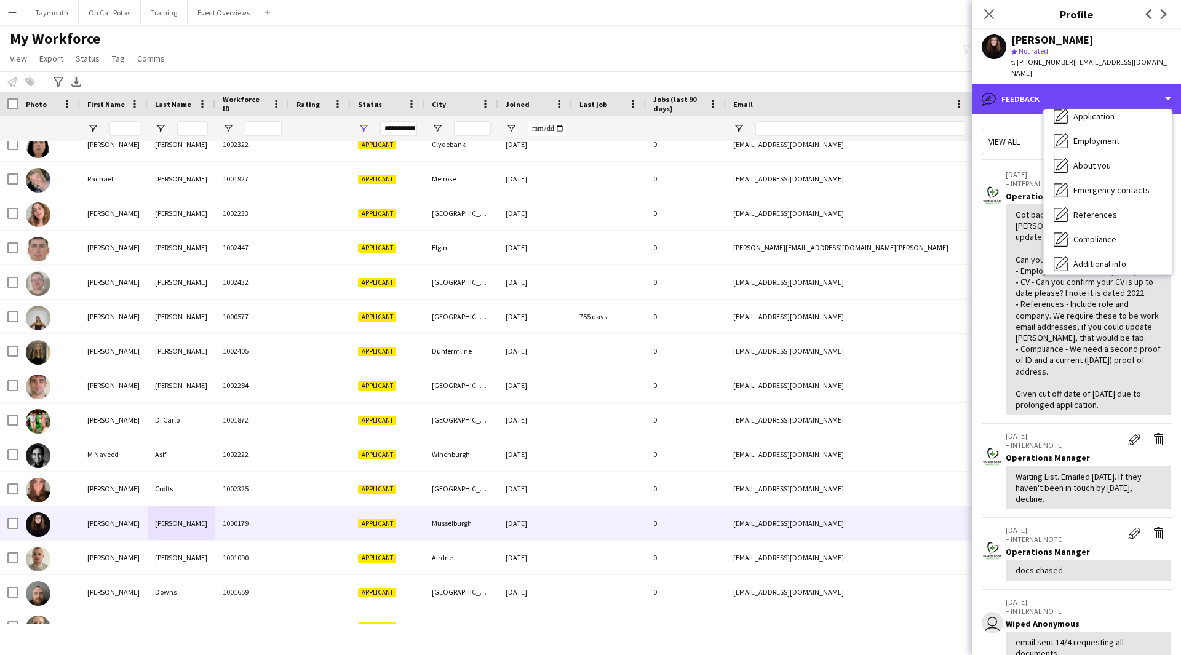
scroll to position [30, 0]
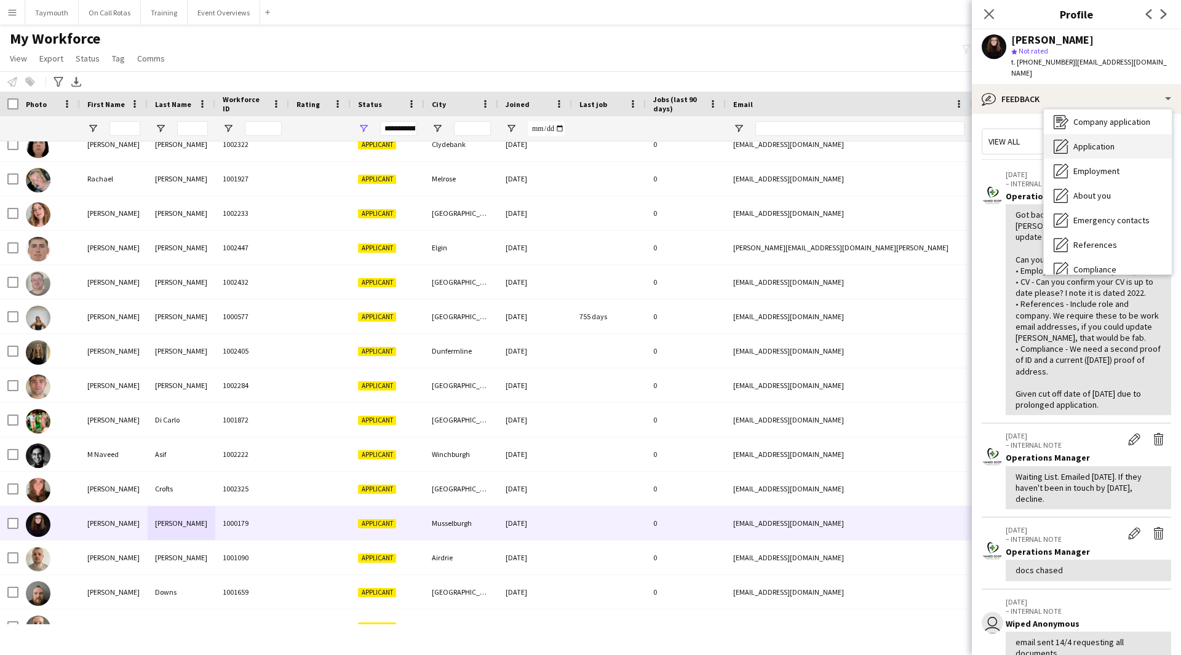
click at [1094, 141] on span "Application" at bounding box center [1093, 146] width 41 height 11
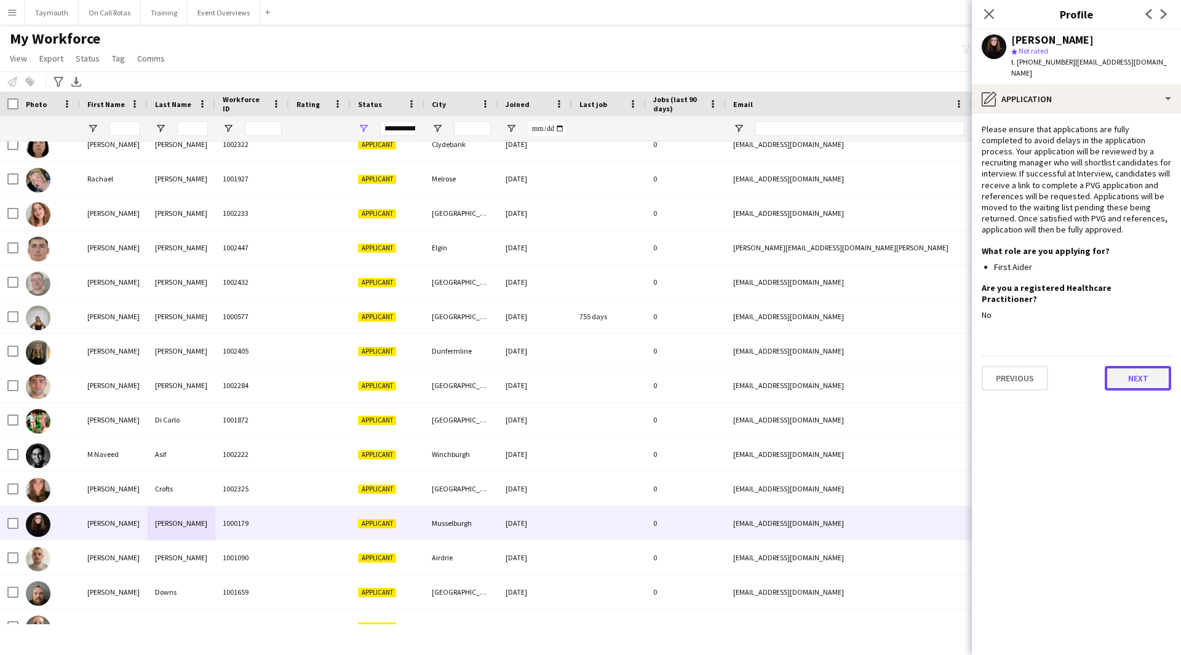
click at [1135, 366] on button "Next" at bounding box center [1138, 378] width 66 height 25
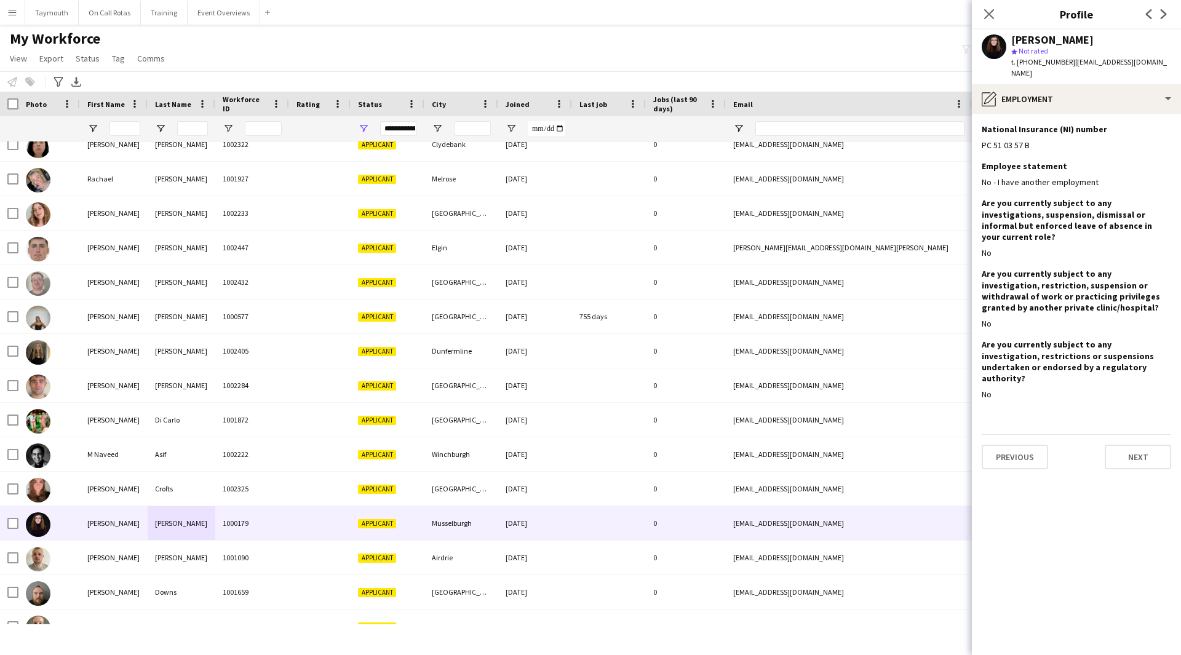
click at [1140, 434] on div "Previous Next" at bounding box center [1076, 451] width 189 height 35
click at [1137, 445] on button "Next" at bounding box center [1138, 457] width 66 height 25
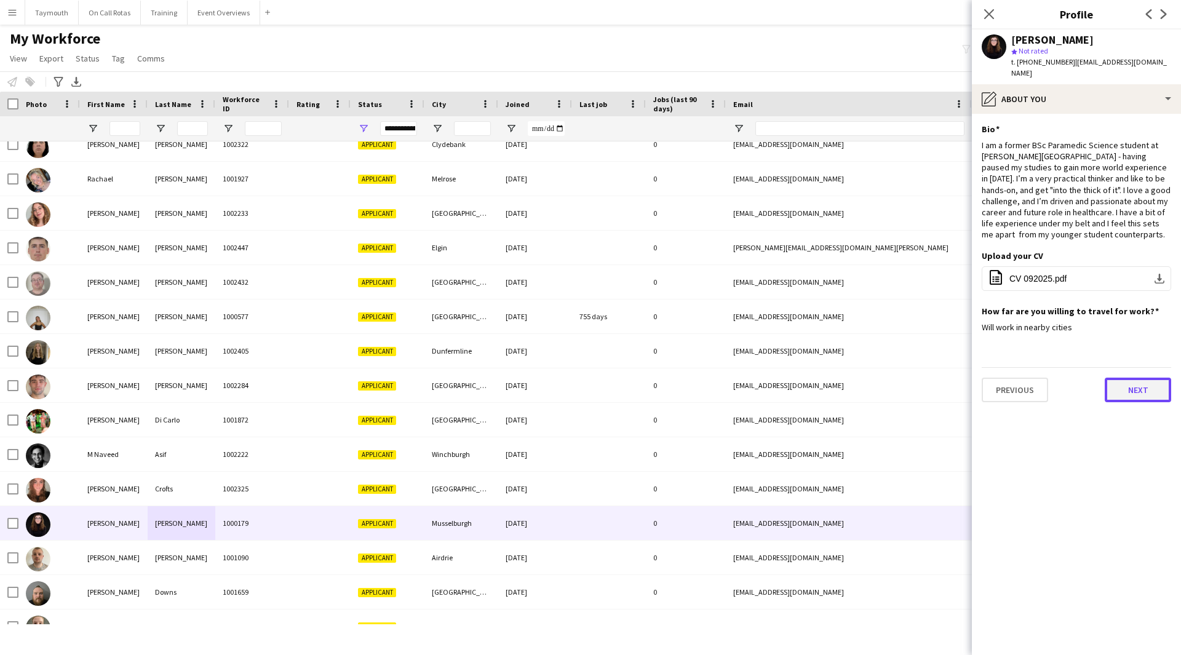
click at [1133, 381] on button "Next" at bounding box center [1138, 390] width 66 height 25
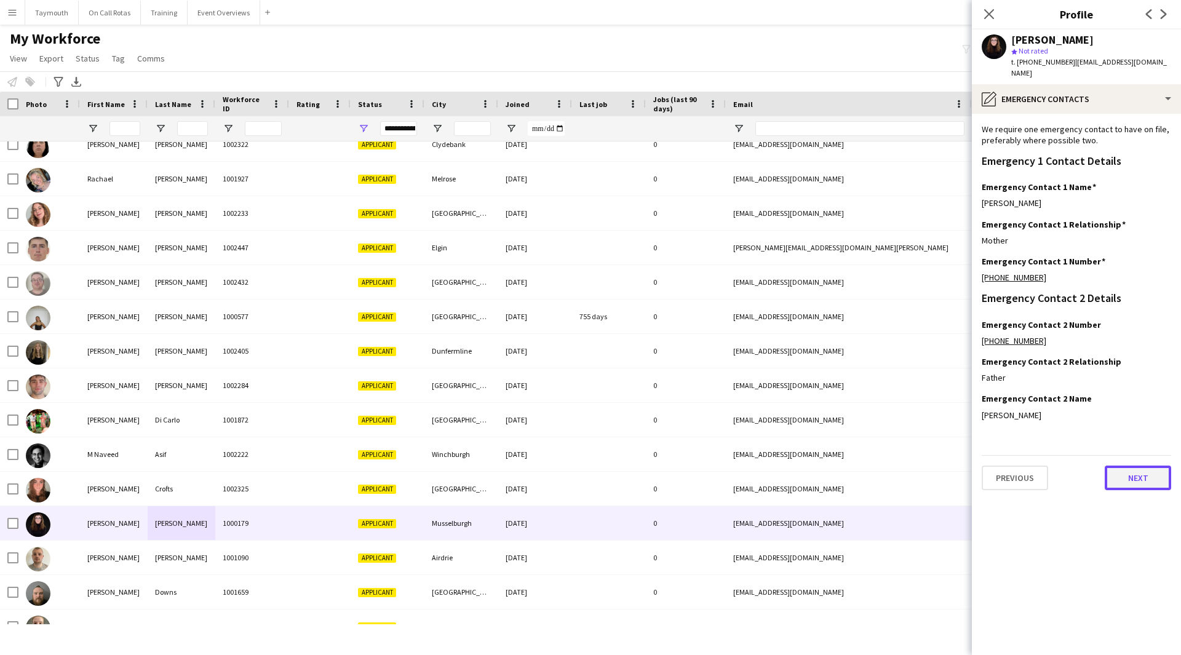
click at [1115, 472] on button "Next" at bounding box center [1138, 478] width 66 height 25
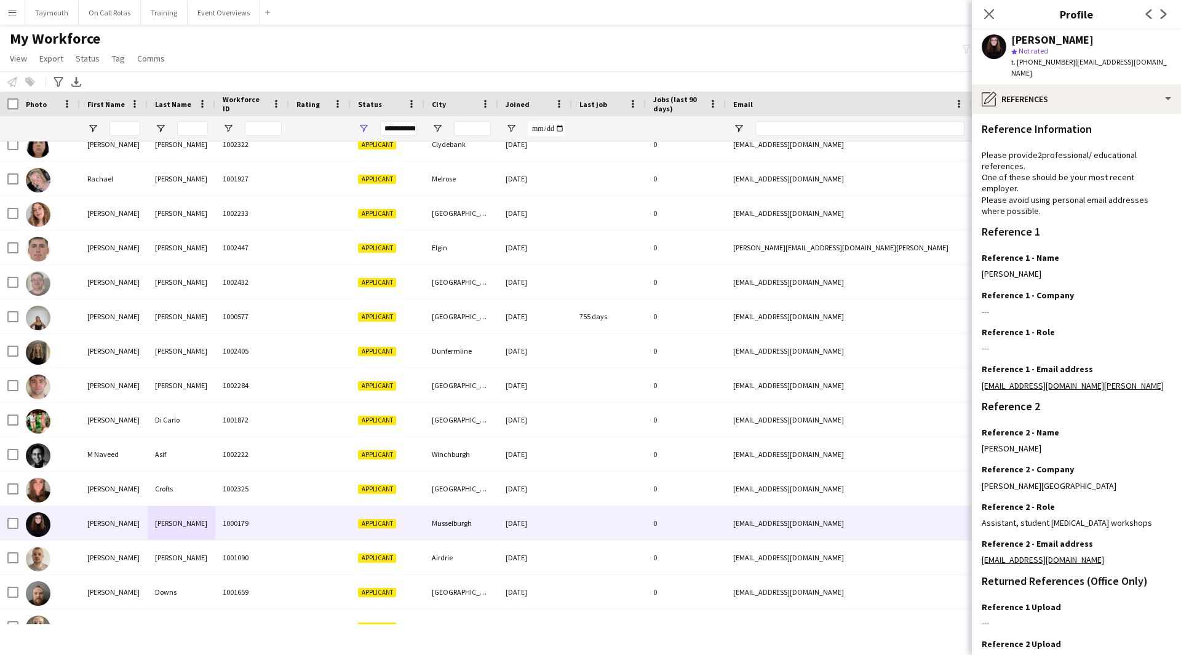
scroll to position [79, 0]
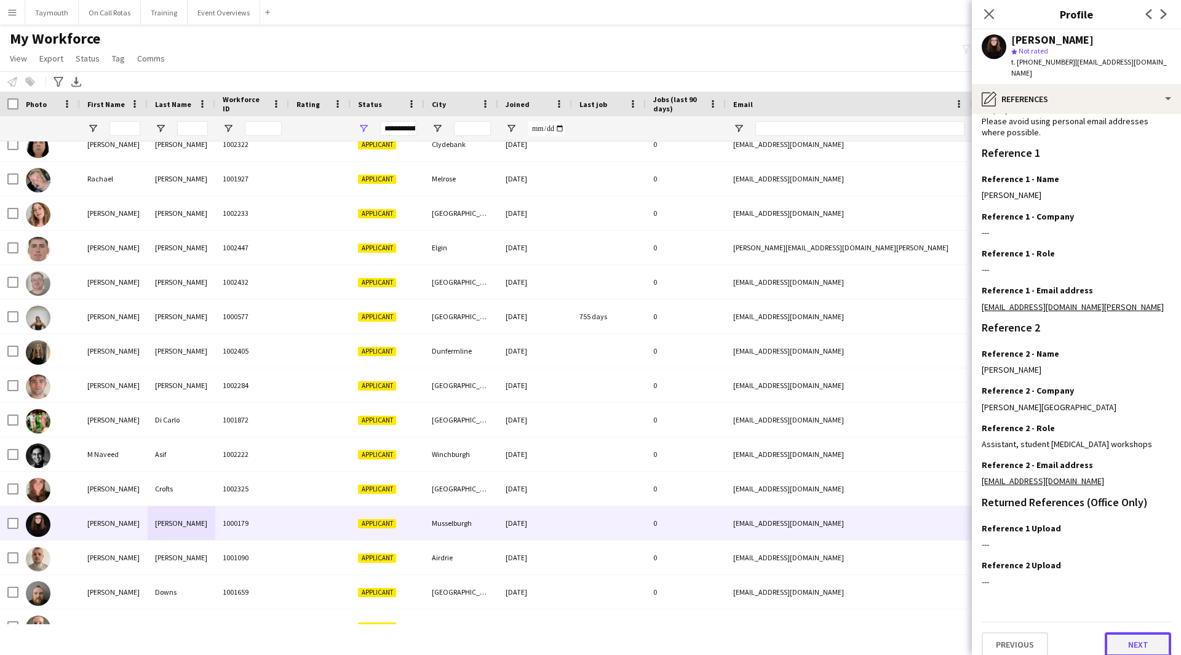
click at [1145, 643] on button "Next" at bounding box center [1138, 644] width 66 height 25
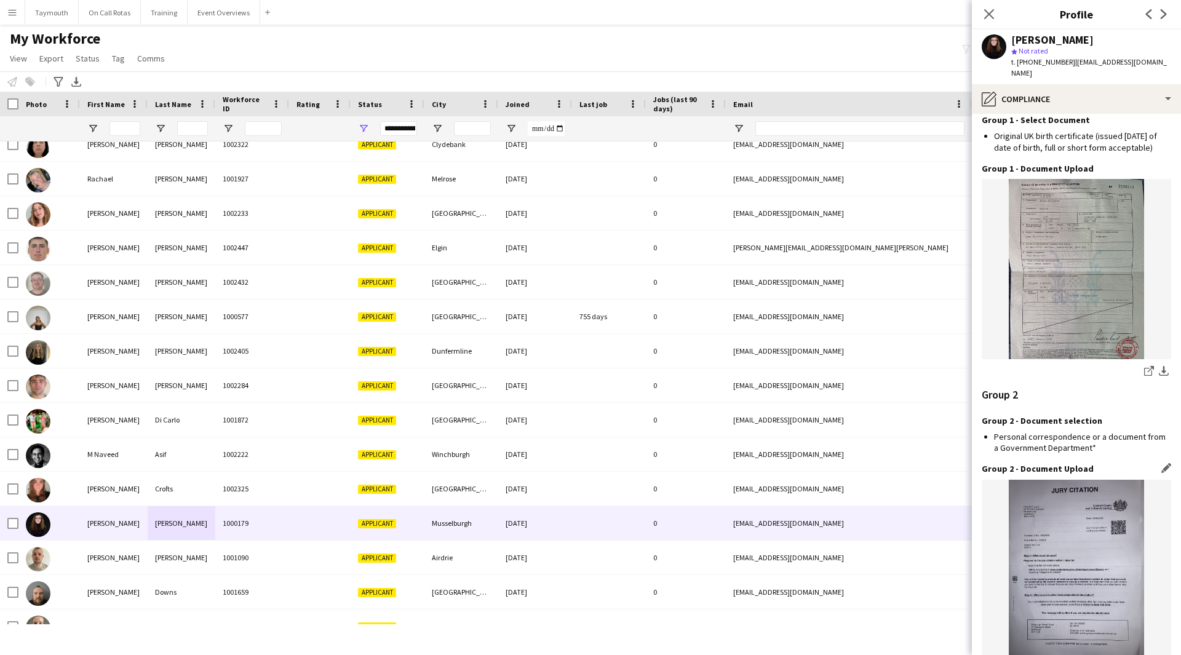
scroll to position [1105, 0]
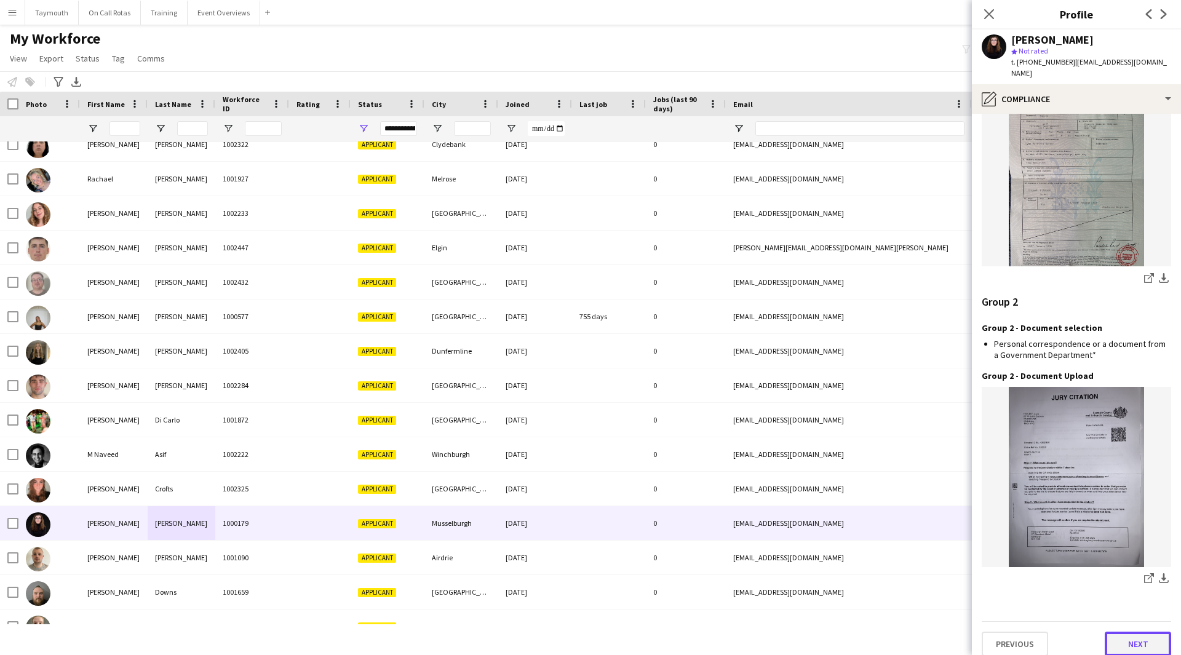
click at [1137, 645] on button "Next" at bounding box center [1138, 644] width 66 height 25
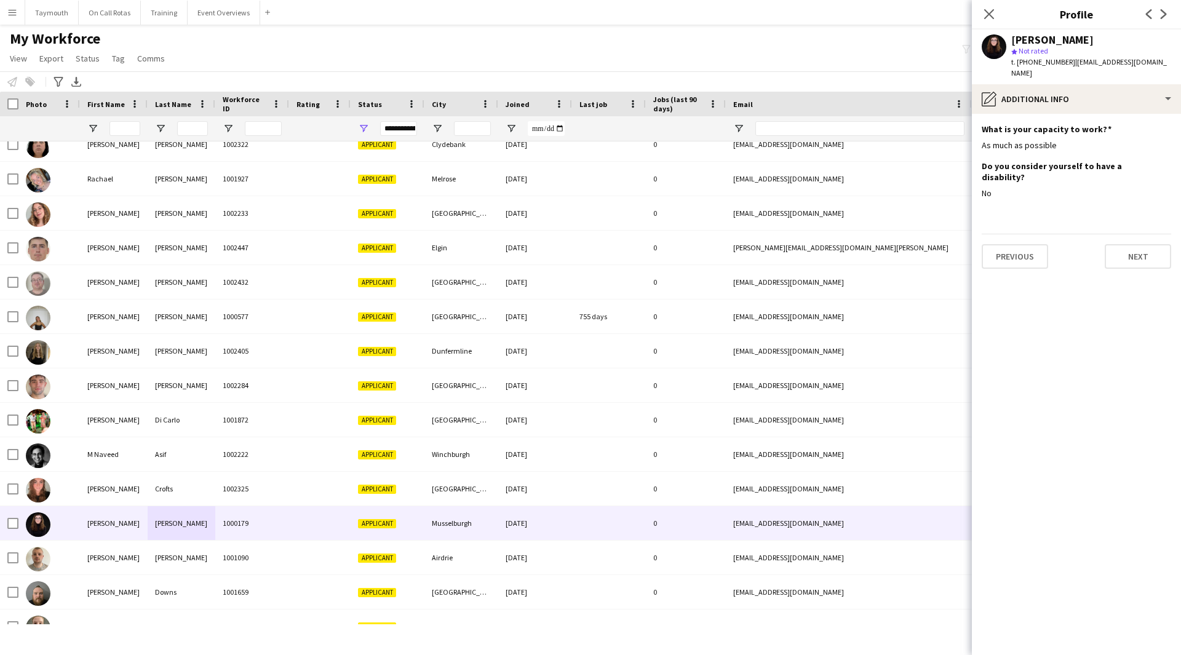
scroll to position [0, 0]
click at [1141, 244] on button "Next" at bounding box center [1138, 256] width 66 height 25
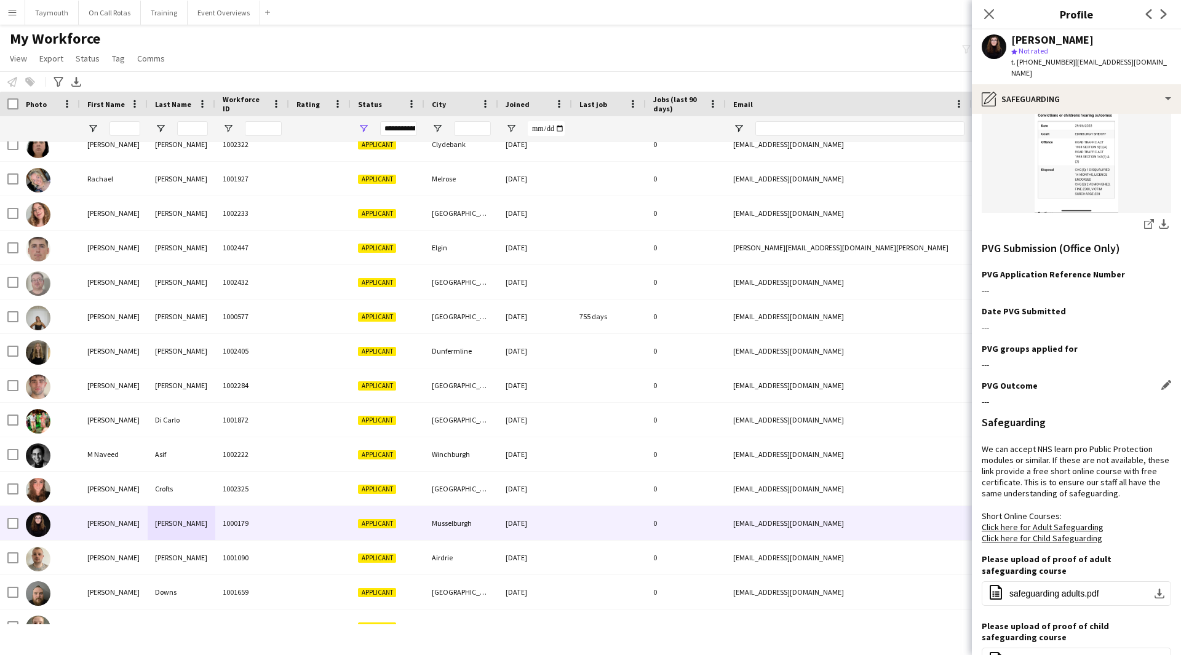
scroll to position [556, 0]
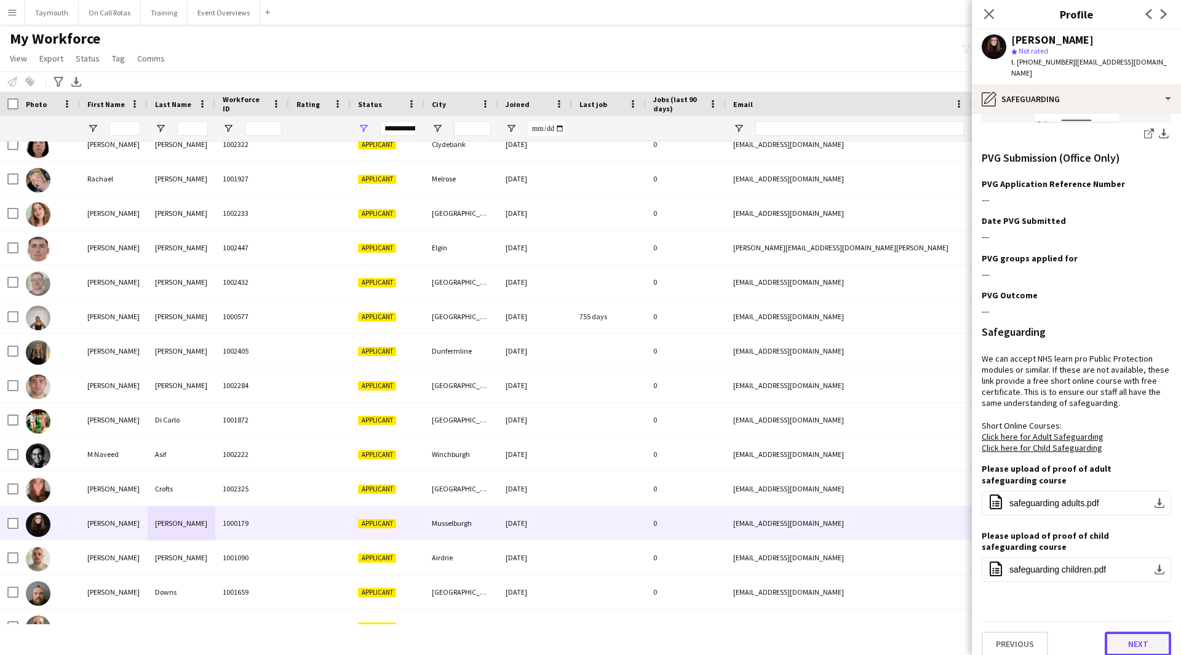
click at [1106, 643] on button "Next" at bounding box center [1138, 644] width 66 height 25
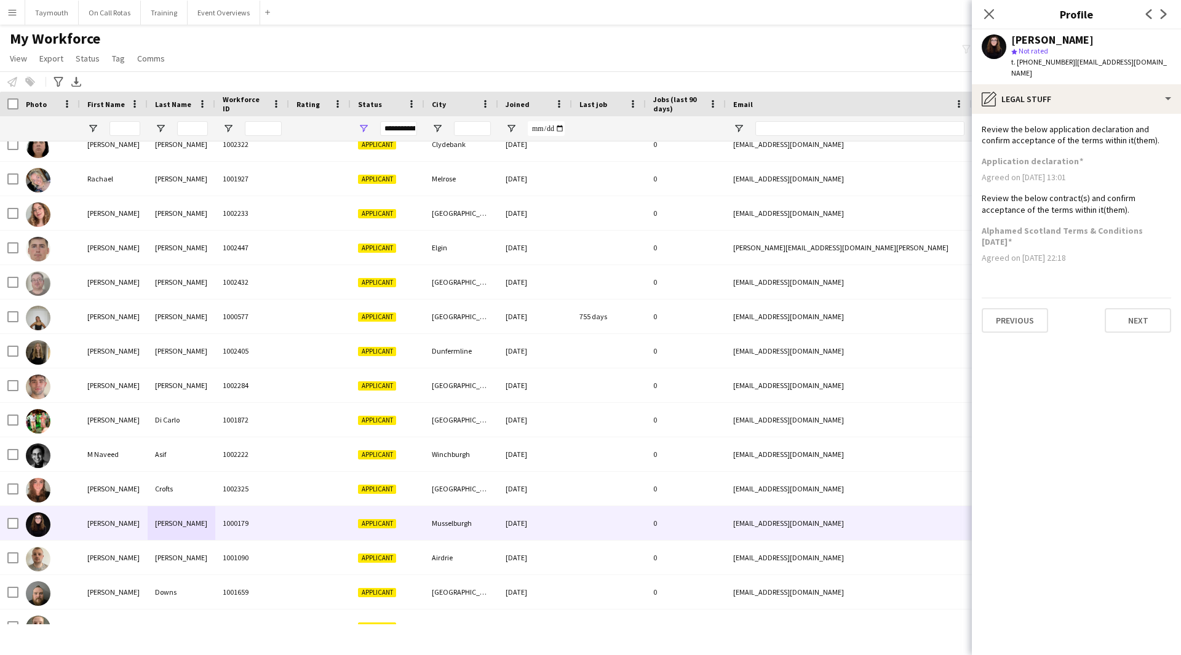
scroll to position [0, 0]
click at [1115, 308] on button "Next" at bounding box center [1138, 320] width 66 height 25
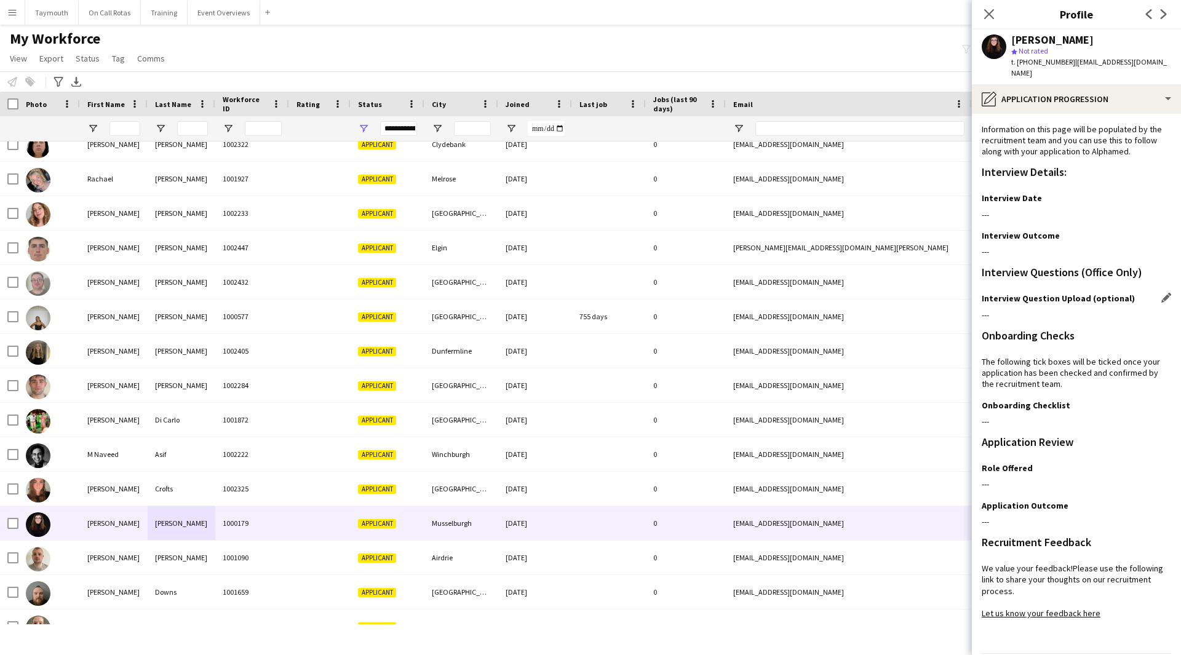
scroll to position [32, 0]
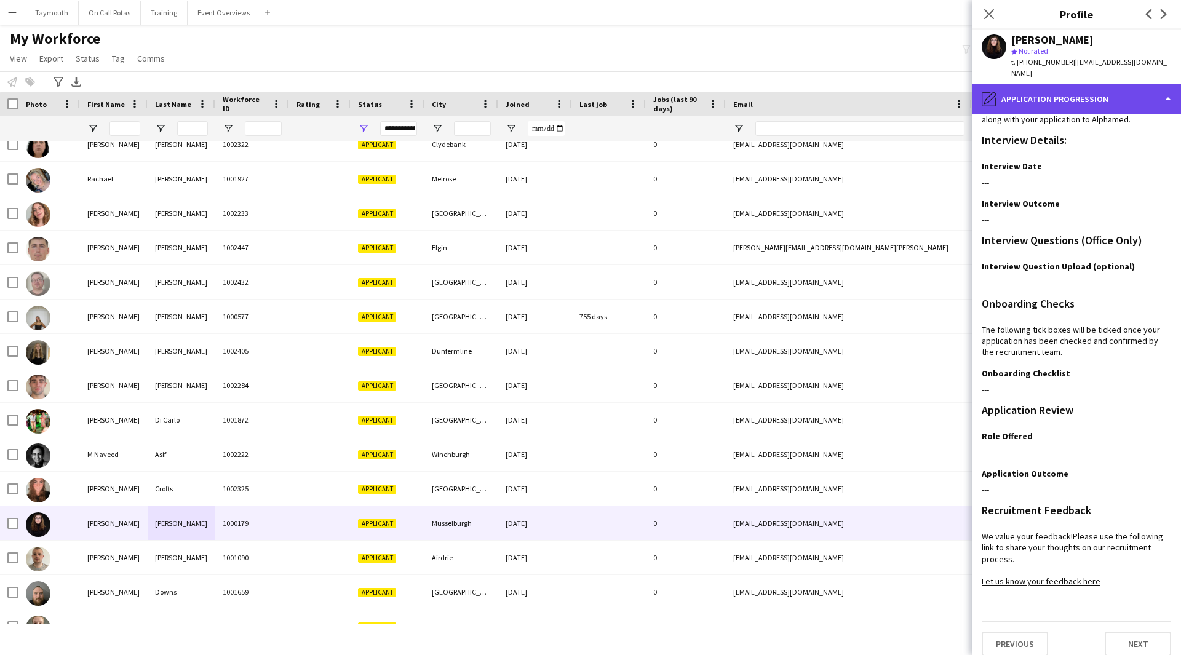
click at [1125, 98] on div "pencil4 Application Progression" at bounding box center [1076, 99] width 209 height 30
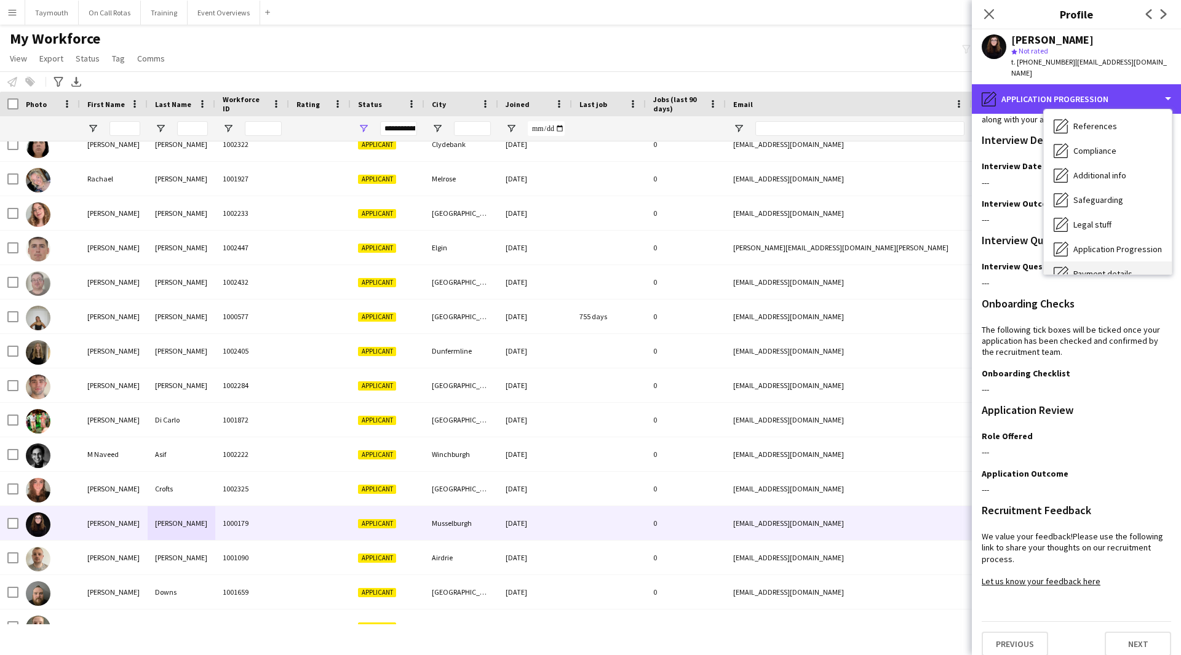
scroll to position [214, 0]
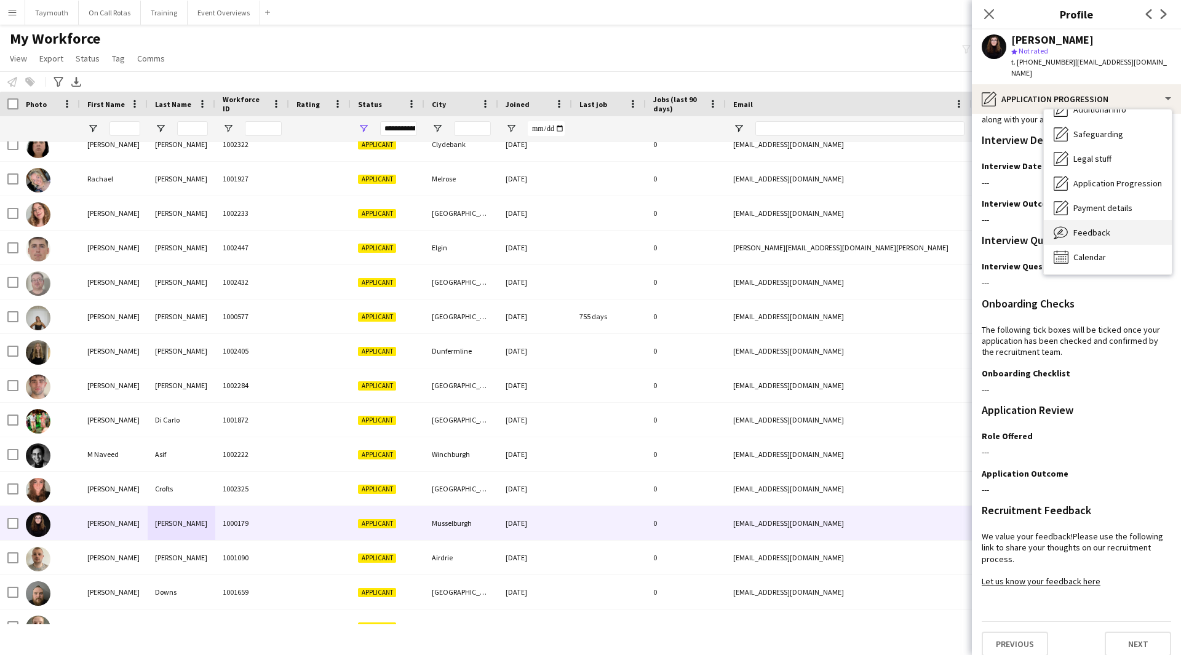
click at [1099, 227] on span "Feedback" at bounding box center [1091, 232] width 37 height 11
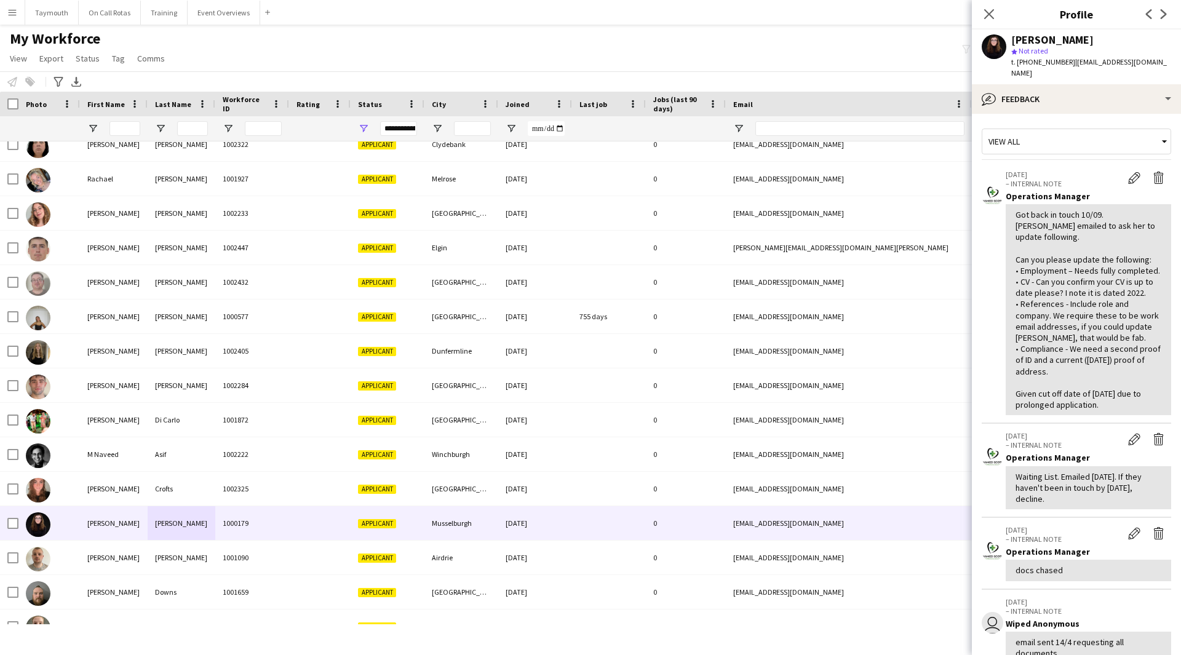
drag, startPoint x: 1148, startPoint y: 60, endPoint x: 1072, endPoint y: 63, distance: 76.3
click at [1072, 63] on div "[PERSON_NAME] star Not rated t. [PHONE_NUMBER] | [EMAIL_ADDRESS][DOMAIN_NAME]" at bounding box center [1076, 57] width 209 height 55
copy span "[EMAIL_ADDRESS][DOMAIN_NAME]"
click at [1068, 89] on div "bubble-pencil Feedback" at bounding box center [1076, 99] width 209 height 30
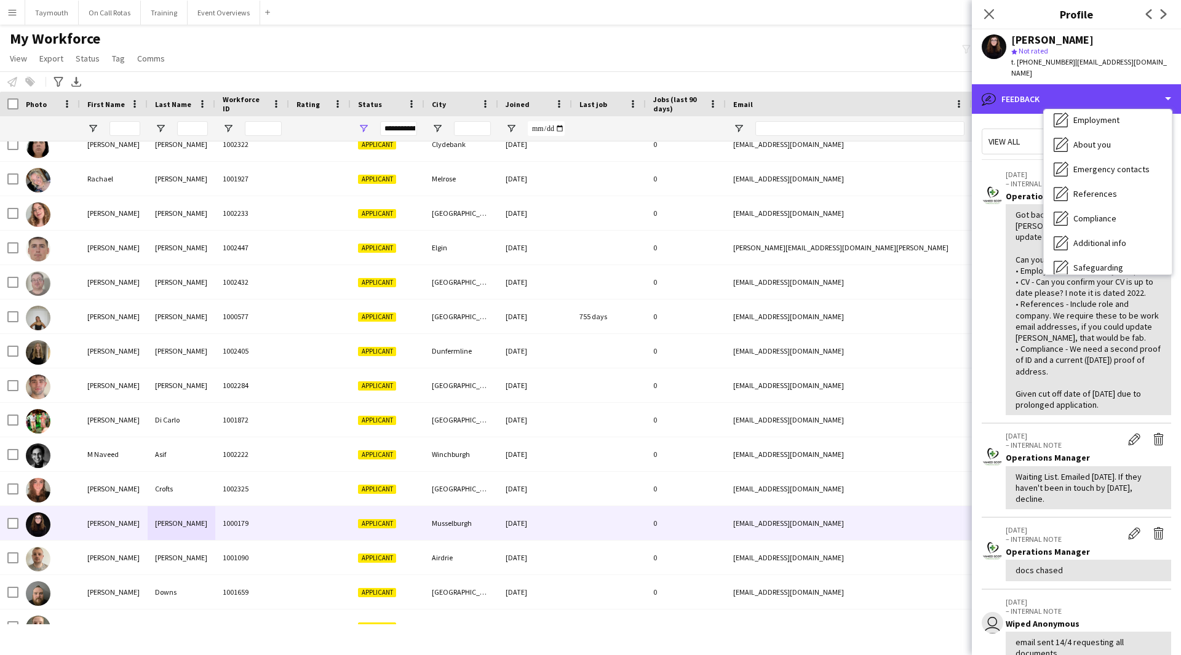
scroll to position [30, 0]
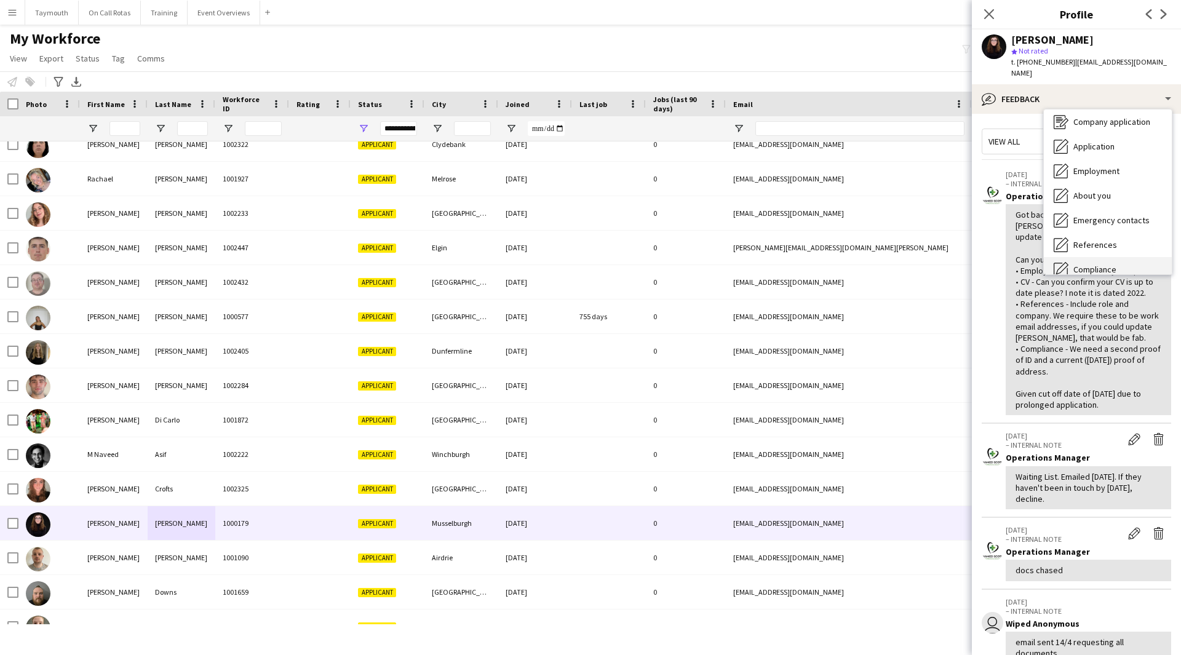
click at [1098, 257] on div "Compliance Compliance" at bounding box center [1108, 269] width 128 height 25
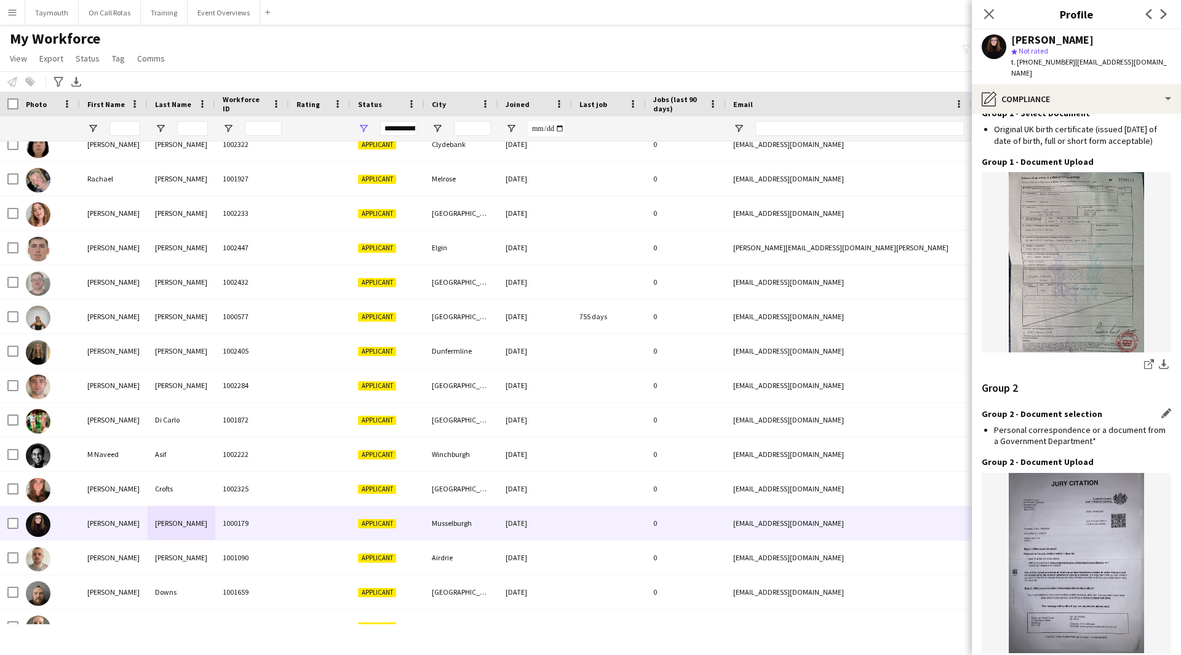
scroll to position [1105, 0]
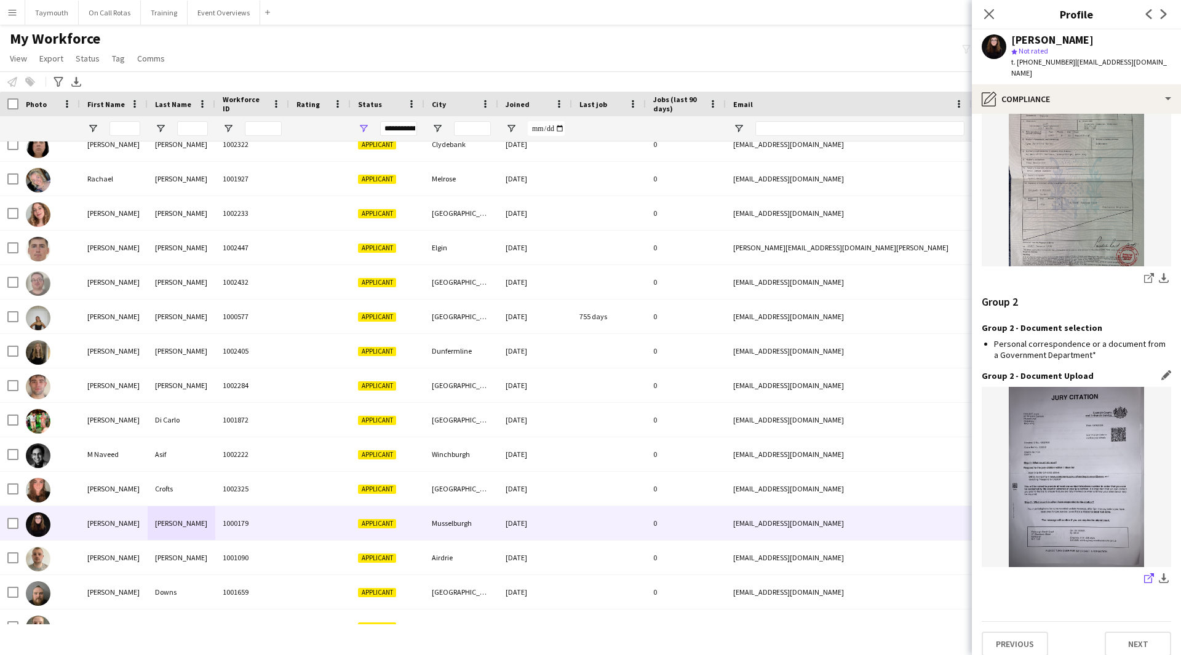
click at [1144, 573] on icon "share-external-link-1" at bounding box center [1149, 578] width 10 height 10
click at [1131, 89] on div "pencil4 Compliance" at bounding box center [1076, 99] width 209 height 30
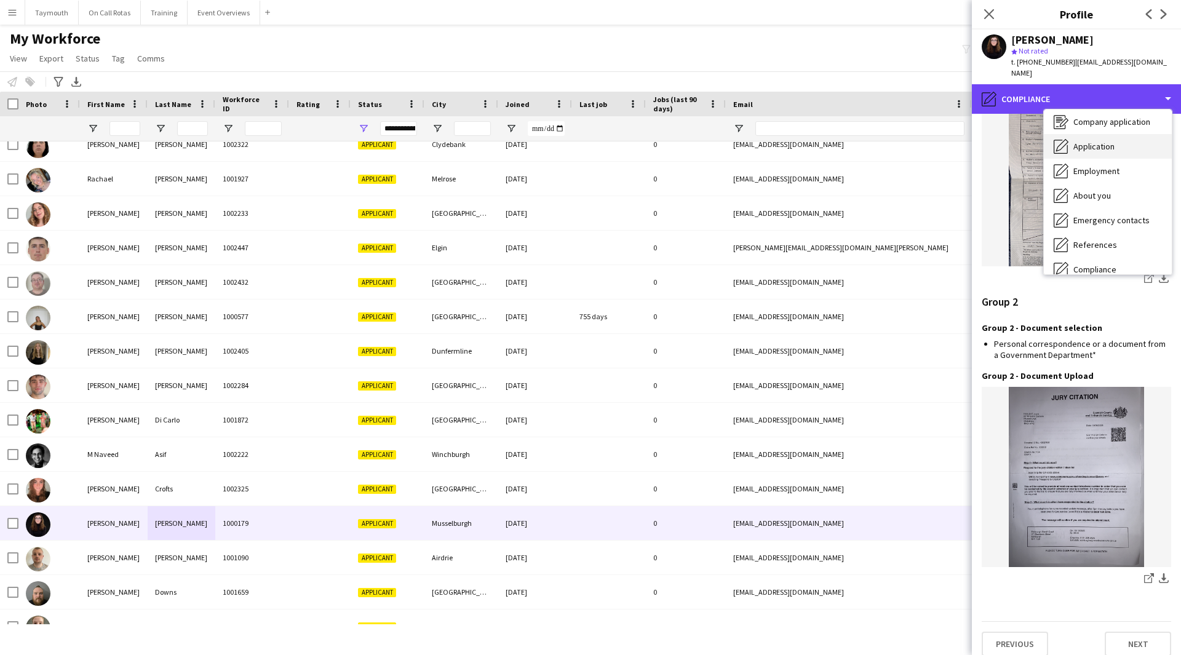
scroll to position [0, 0]
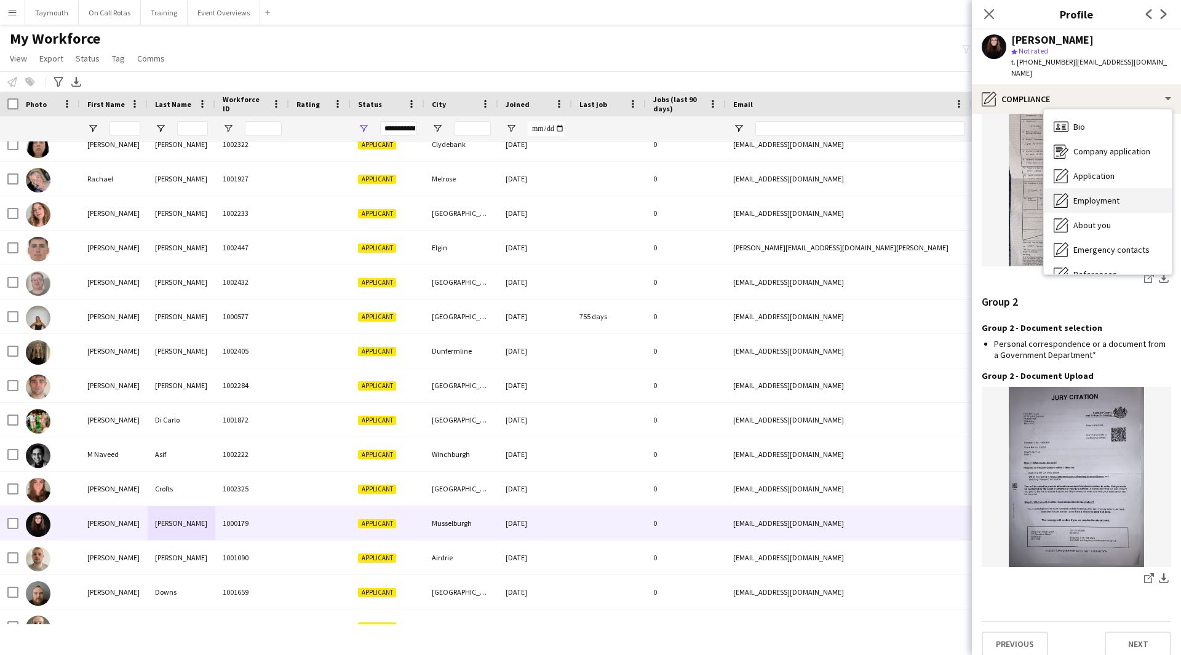
click at [1108, 195] on span "Employment" at bounding box center [1096, 200] width 46 height 11
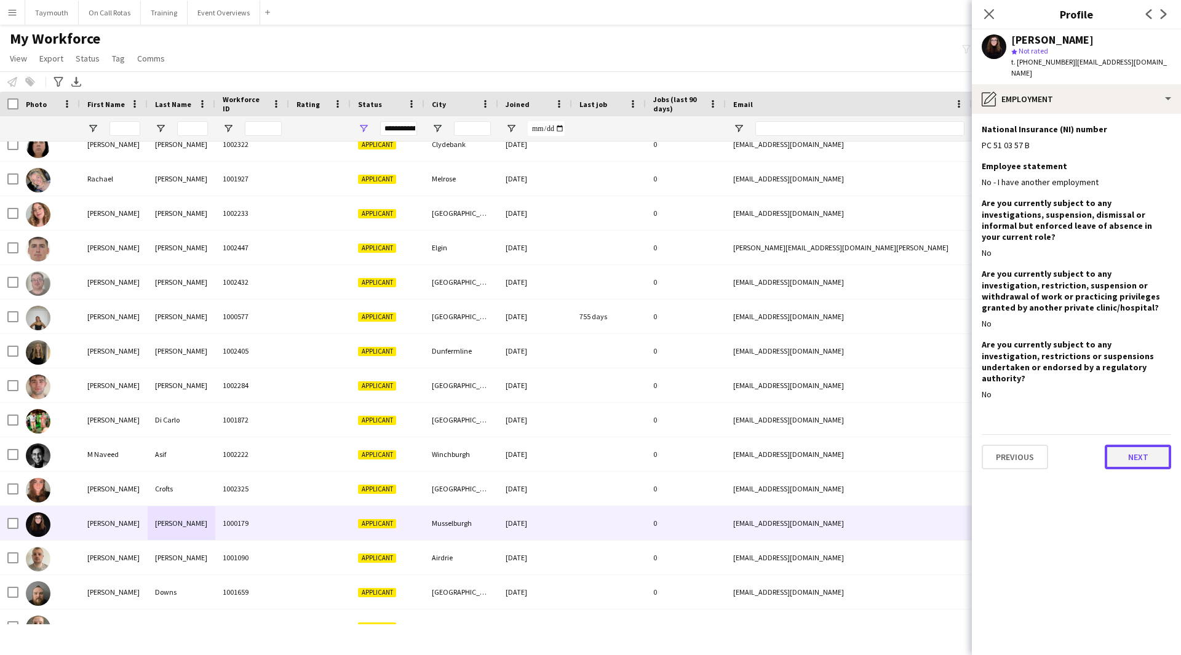
click at [1110, 445] on button "Next" at bounding box center [1138, 457] width 66 height 25
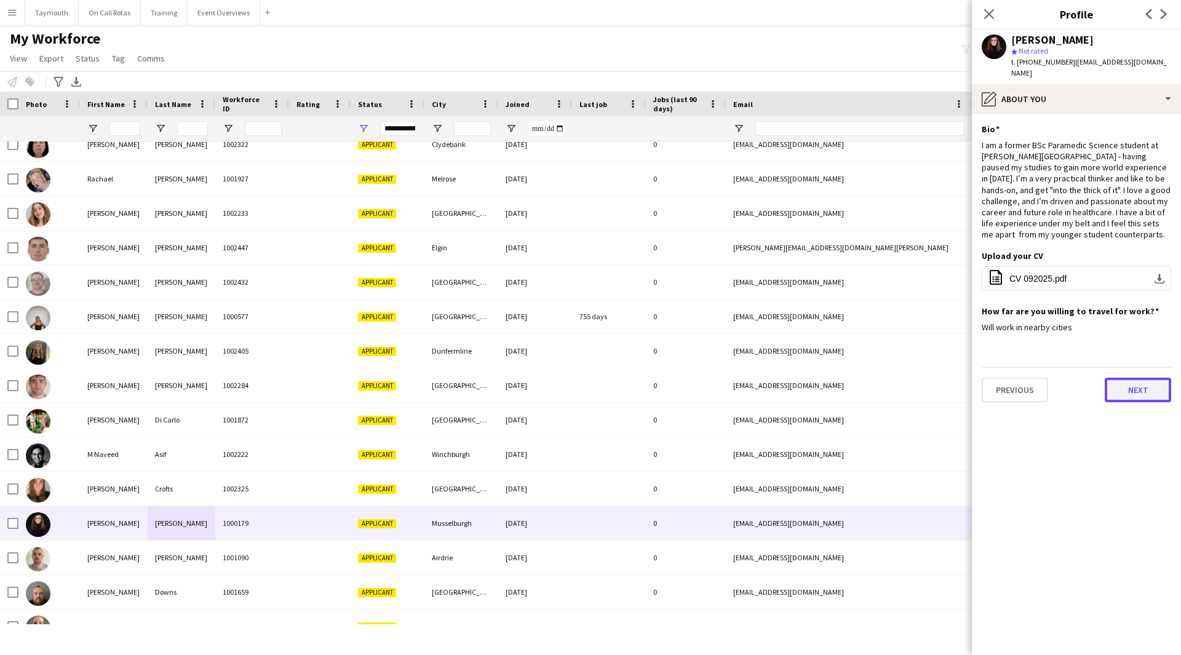
click at [1121, 378] on button "Next" at bounding box center [1138, 390] width 66 height 25
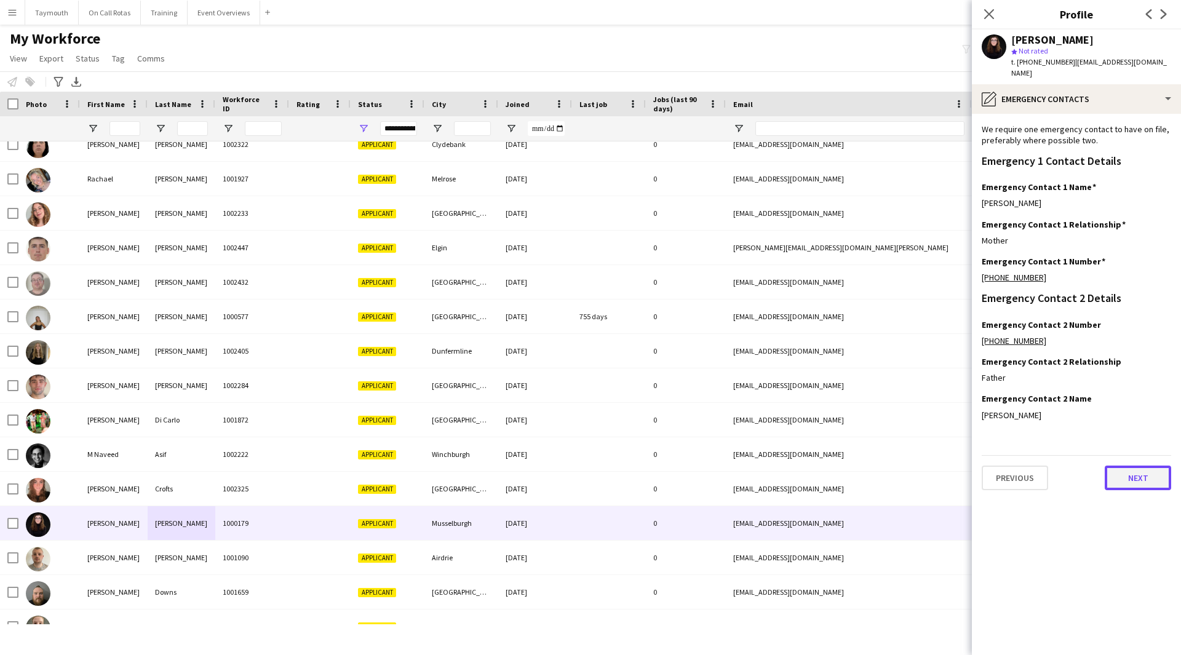
click at [1129, 466] on button "Next" at bounding box center [1138, 478] width 66 height 25
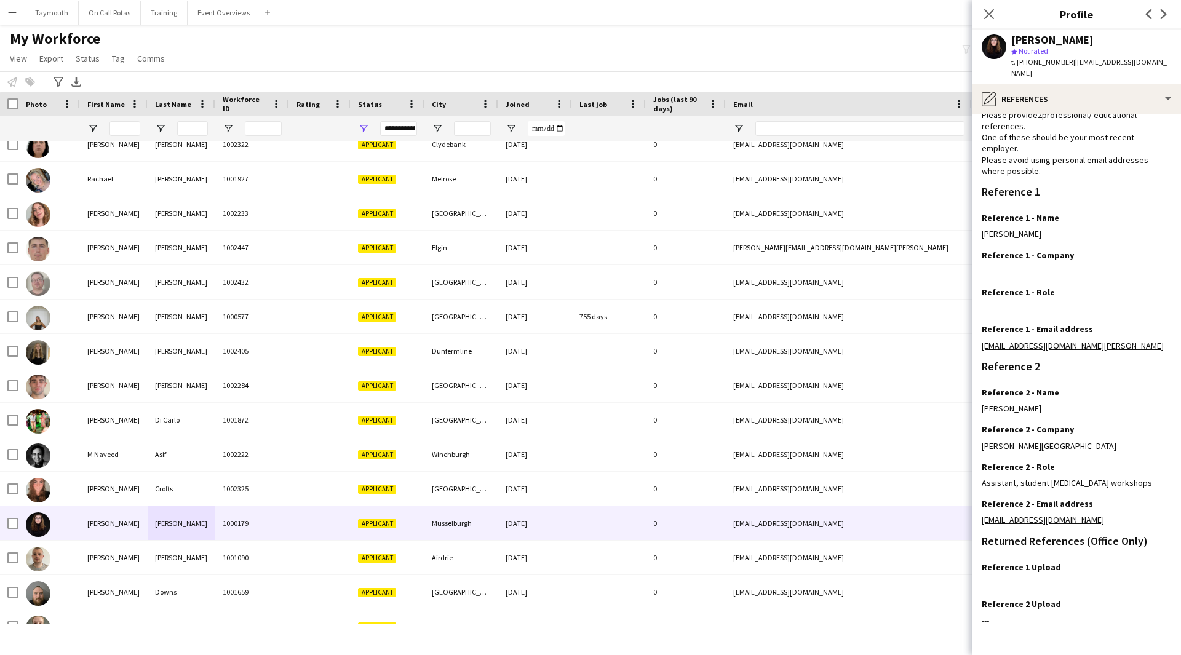
scroll to position [79, 0]
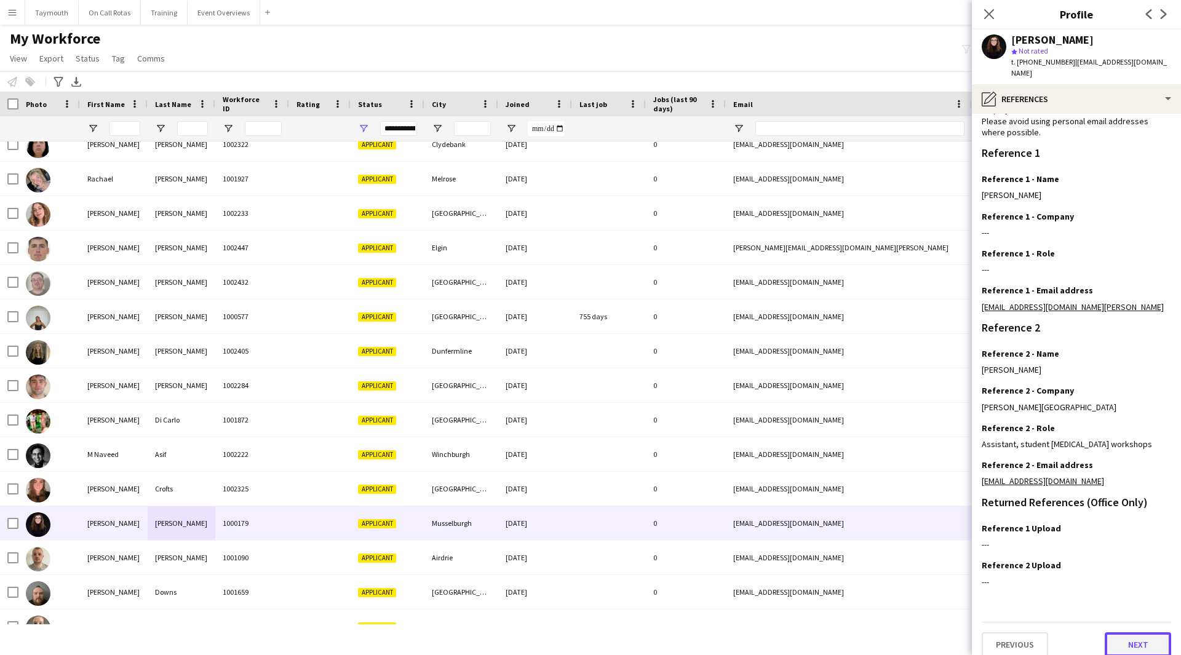
click at [1142, 632] on button "Next" at bounding box center [1138, 644] width 66 height 25
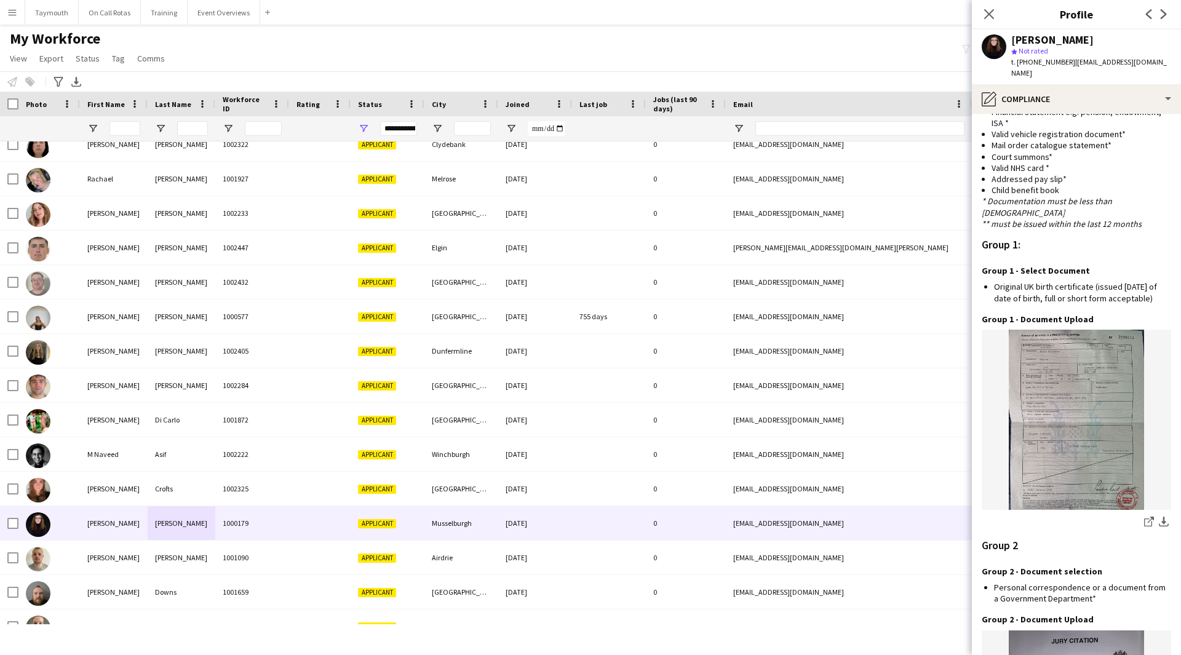
scroll to position [1105, 0]
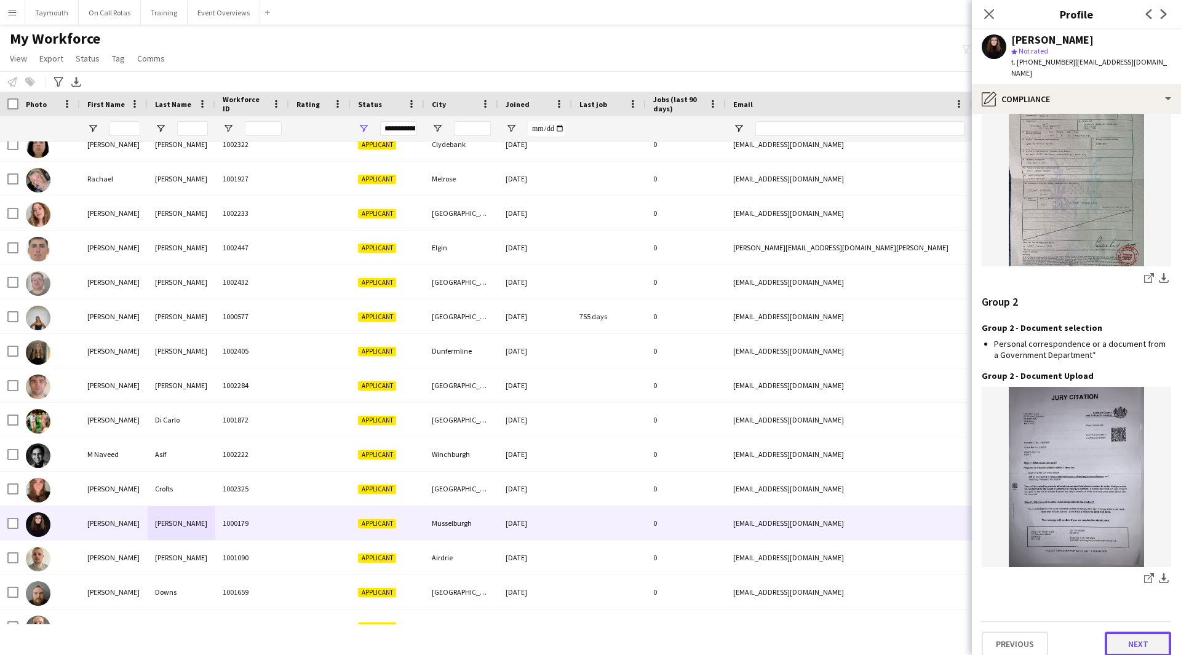
click at [1116, 632] on button "Next" at bounding box center [1138, 644] width 66 height 25
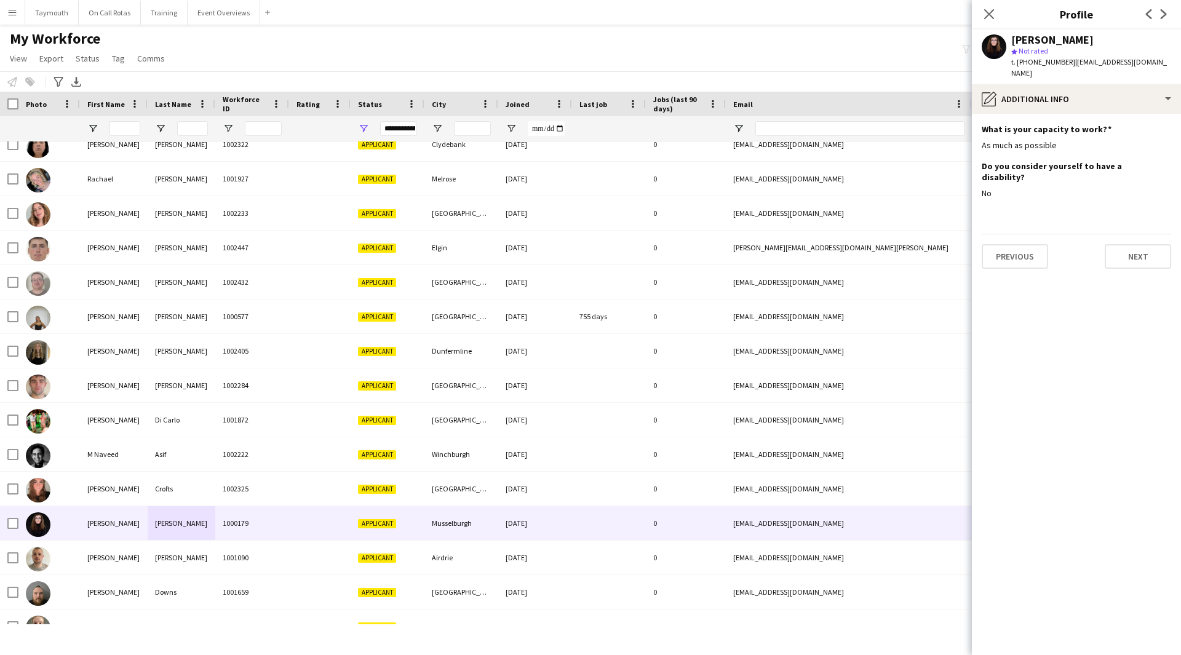
scroll to position [0, 0]
click at [1144, 244] on button "Next" at bounding box center [1138, 256] width 66 height 25
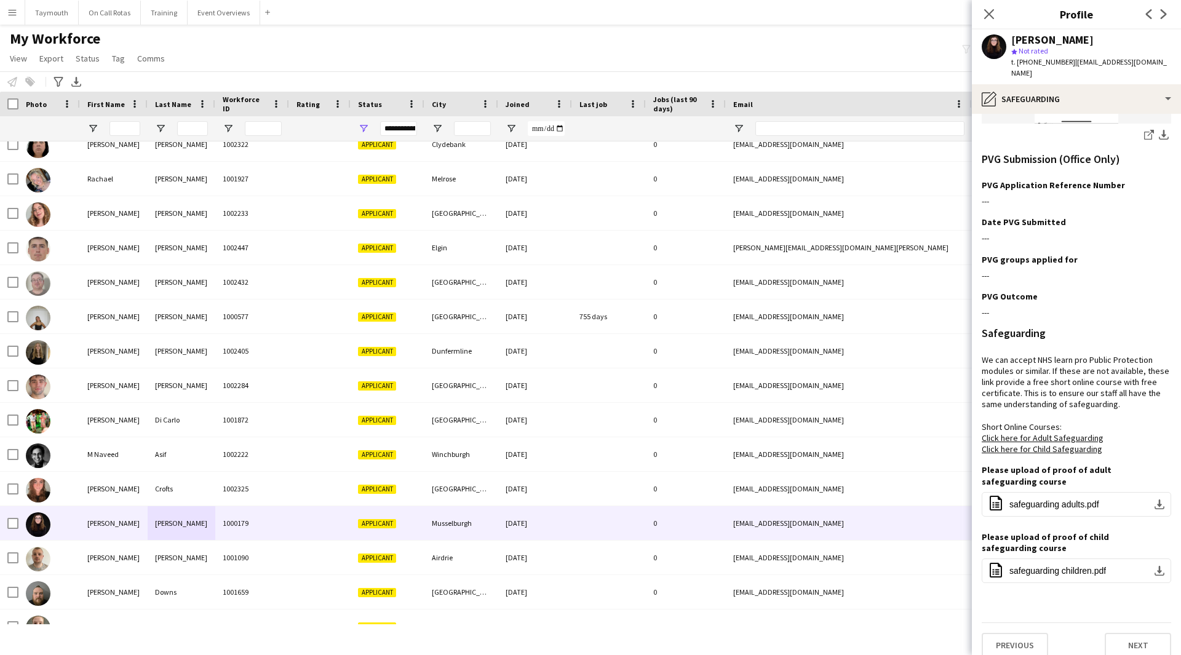
scroll to position [556, 0]
click at [1125, 635] on button "Next" at bounding box center [1138, 644] width 66 height 25
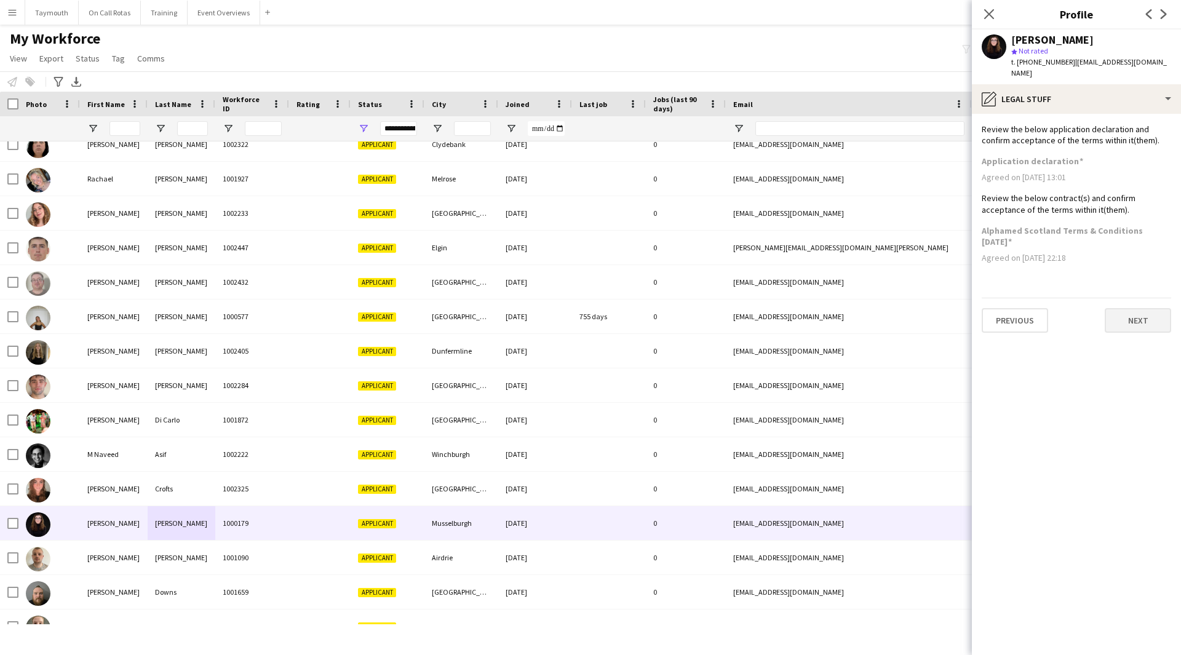
scroll to position [0, 0]
click at [1124, 298] on div "Previous Next" at bounding box center [1076, 315] width 189 height 35
click at [1126, 310] on button "Next" at bounding box center [1138, 320] width 66 height 25
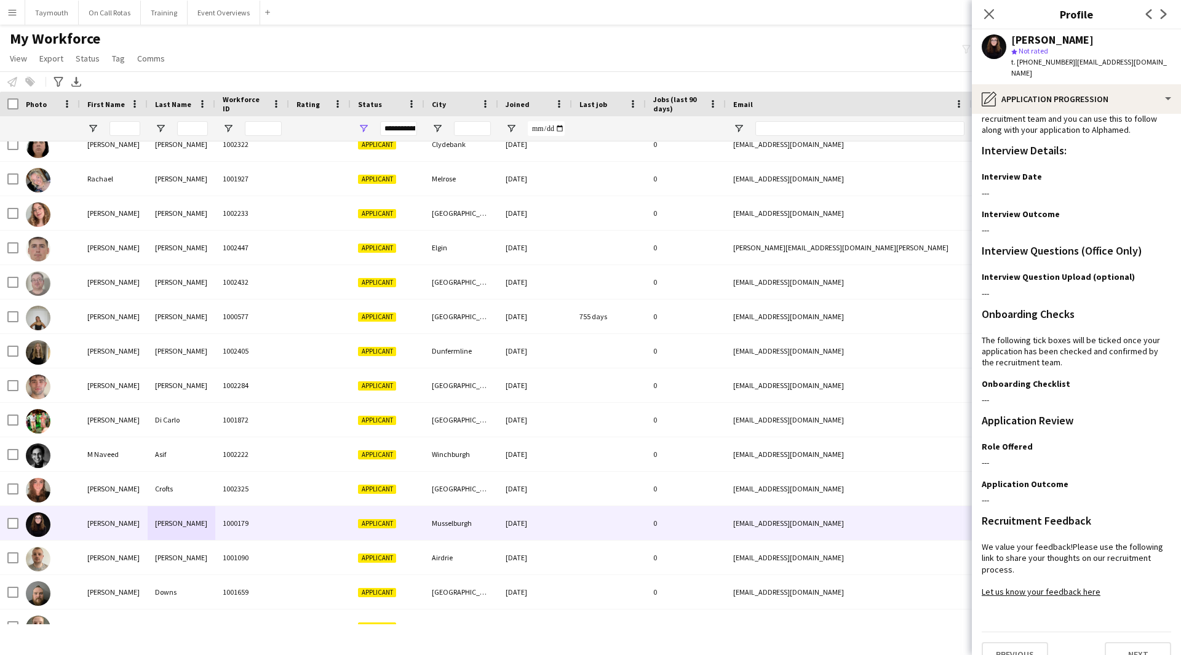
scroll to position [32, 0]
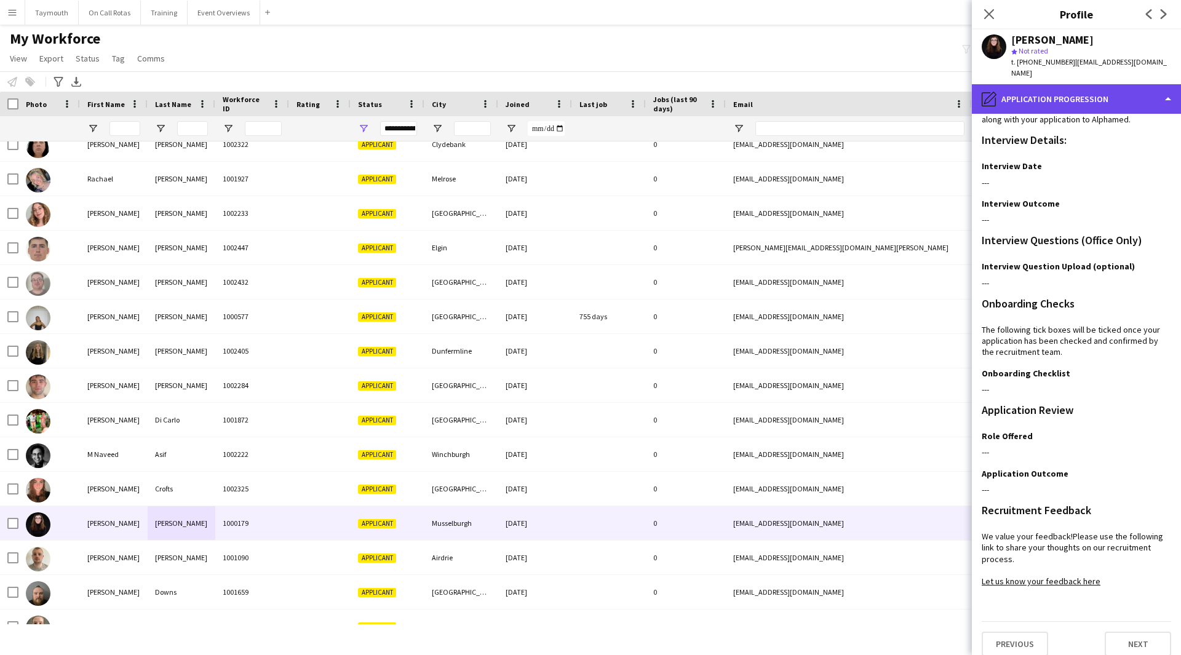
click at [1067, 86] on div "pencil4 Application Progression" at bounding box center [1076, 99] width 209 height 30
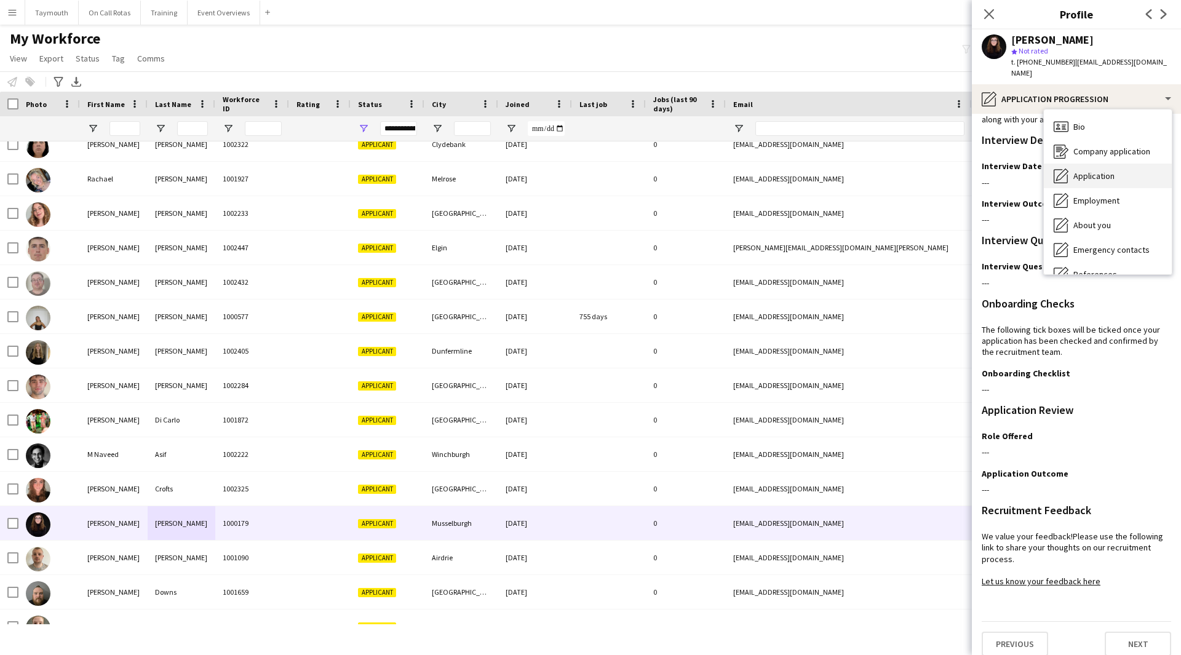
click at [1096, 170] on span "Application" at bounding box center [1093, 175] width 41 height 11
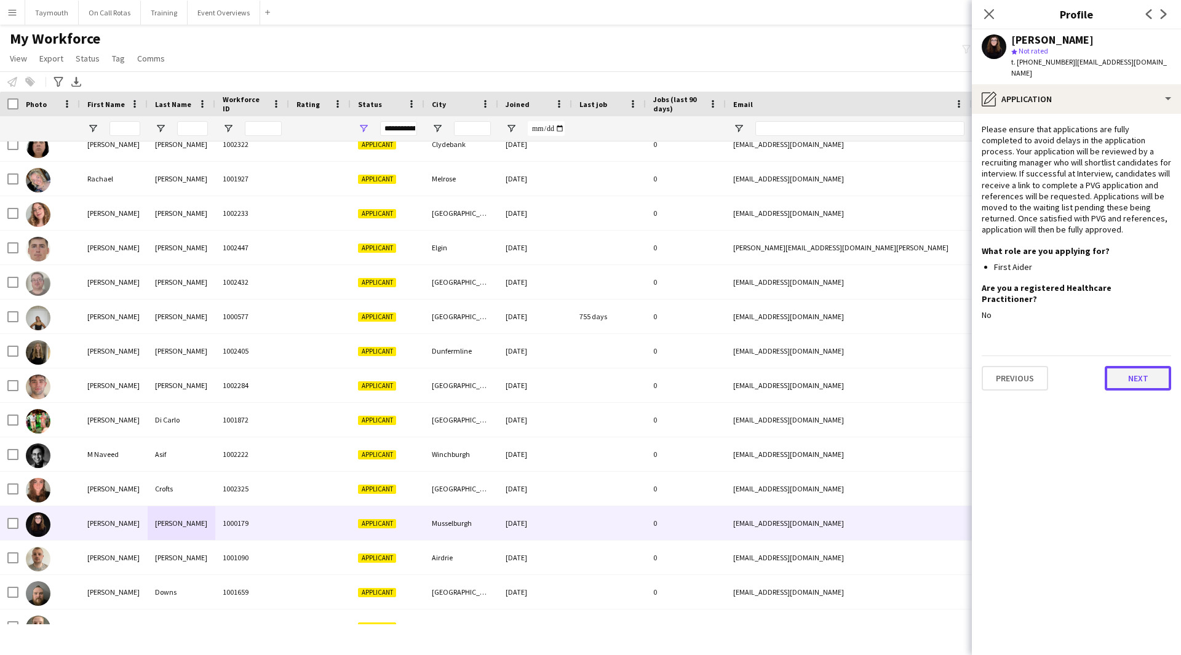
click at [1120, 366] on button "Next" at bounding box center [1138, 378] width 66 height 25
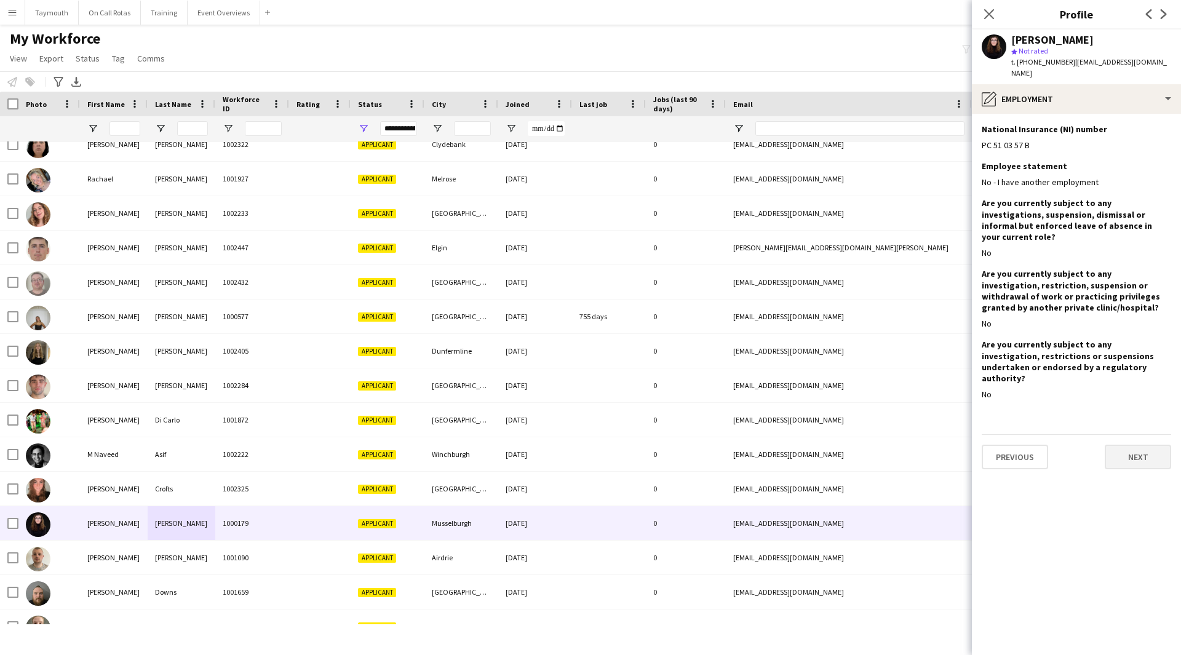
drag, startPoint x: 1144, startPoint y: 424, endPoint x: 1144, endPoint y: 435, distance: 10.5
click at [1144, 434] on div "Previous Next" at bounding box center [1076, 451] width 189 height 35
click at [1144, 445] on button "Next" at bounding box center [1138, 457] width 66 height 25
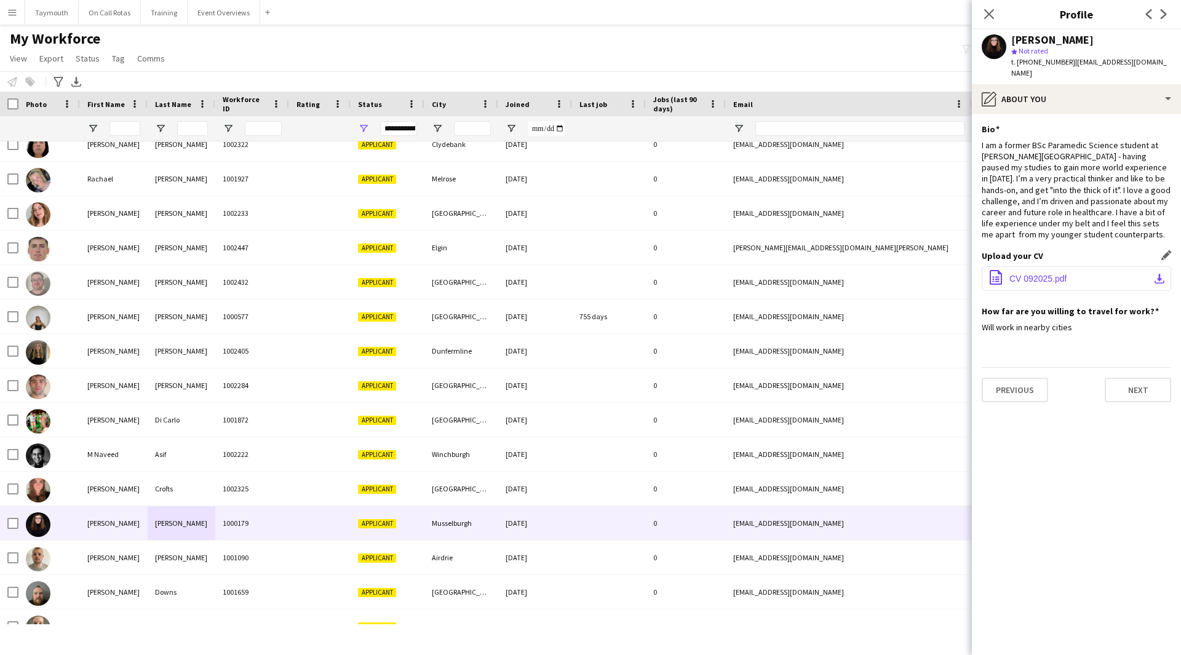
click at [1134, 266] on button "office-file-sheet CV 092025.pdf download-bottom" at bounding box center [1076, 278] width 189 height 25
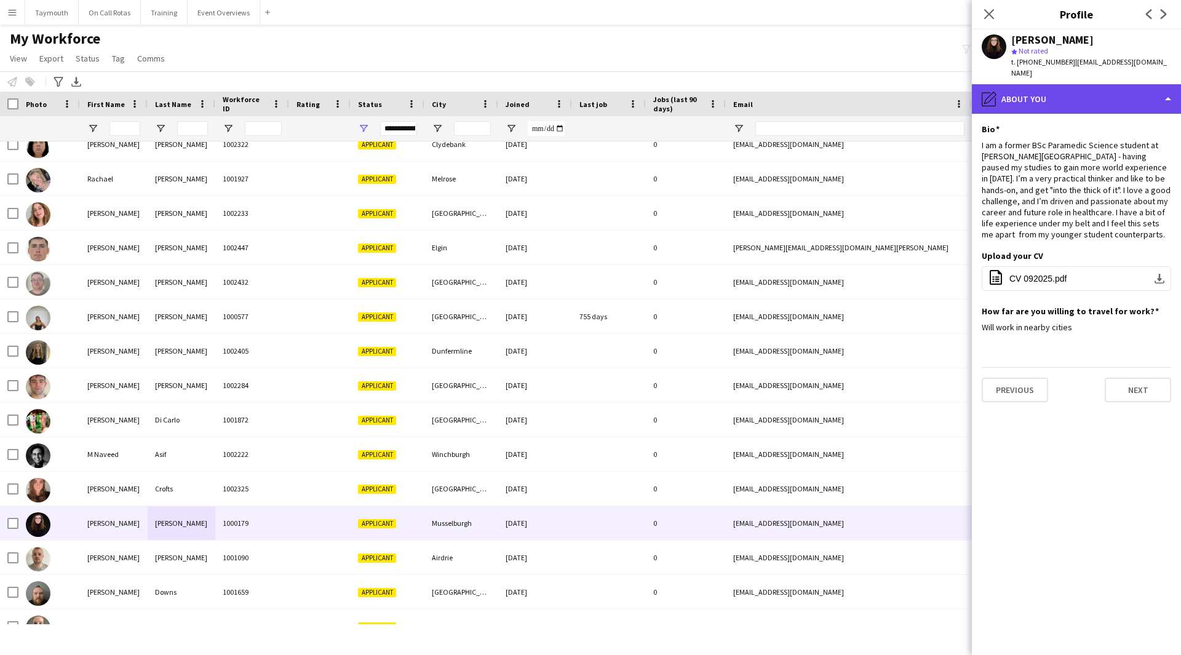
click at [1098, 94] on div "pencil4 About you" at bounding box center [1076, 99] width 209 height 30
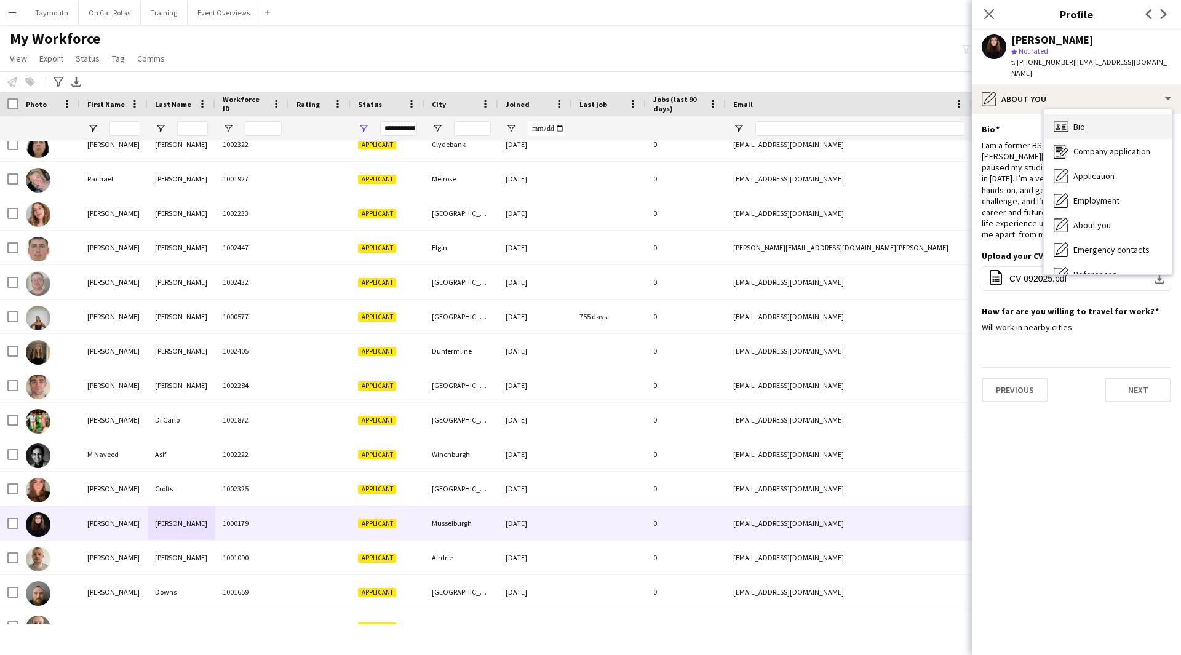
click at [1097, 114] on div "Bio Bio" at bounding box center [1108, 126] width 128 height 25
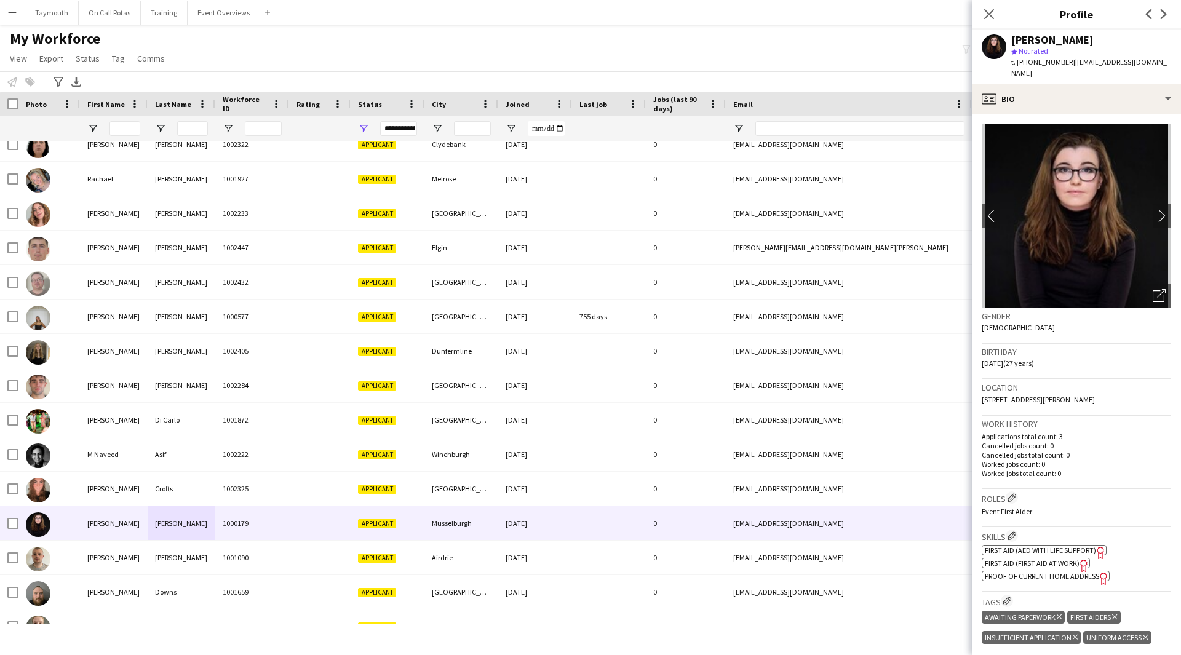
click at [1040, 545] on app-spec-pill "ok-circled2 background Layer 1 cross-circle-red background Layer 1 First Aid (A…" at bounding box center [1044, 550] width 125 height 10
click at [1032, 559] on span "First Aid (First Aid At Work)" at bounding box center [1032, 563] width 95 height 9
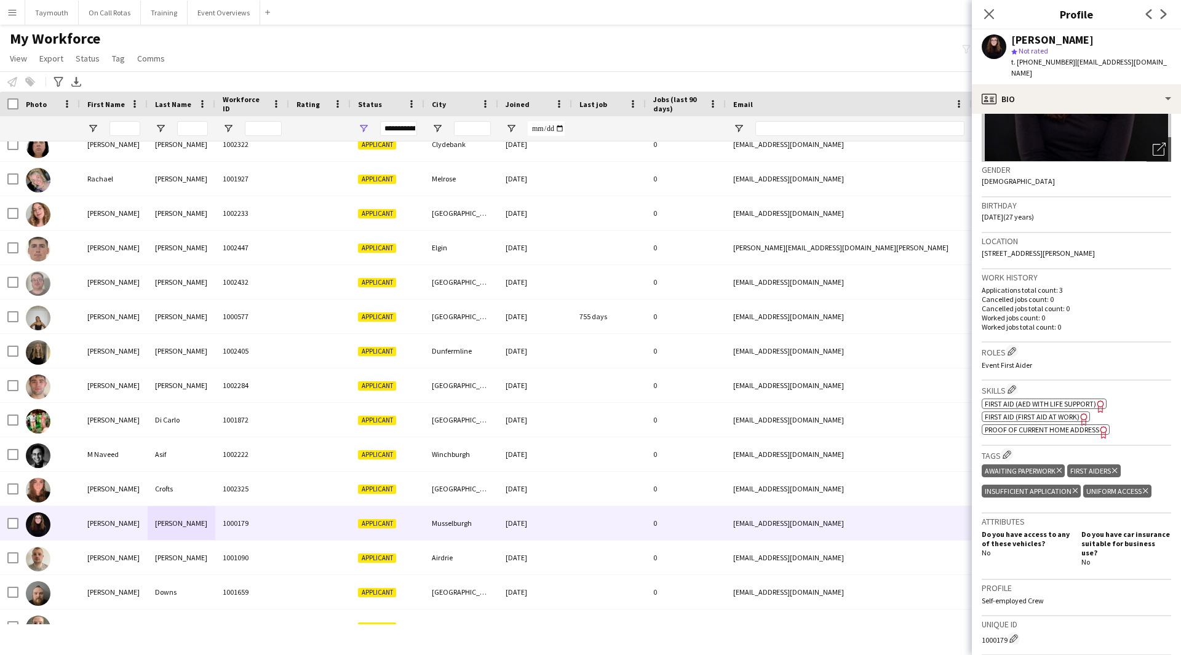
scroll to position [343, 0]
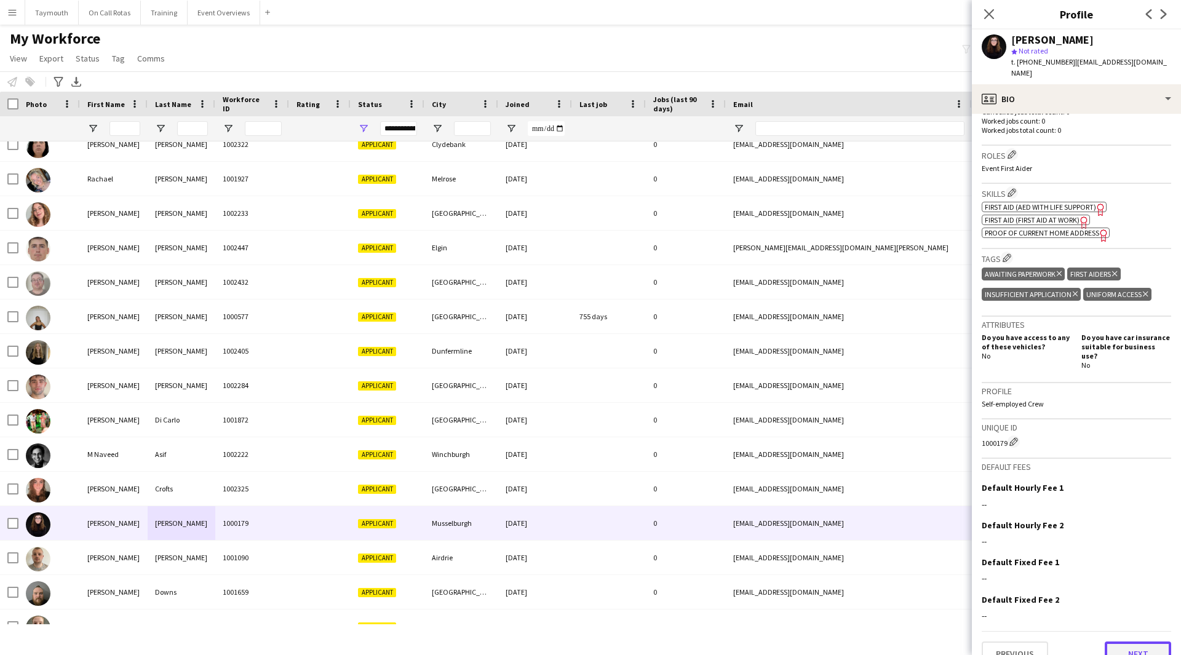
click at [1120, 644] on button "Next" at bounding box center [1138, 654] width 66 height 25
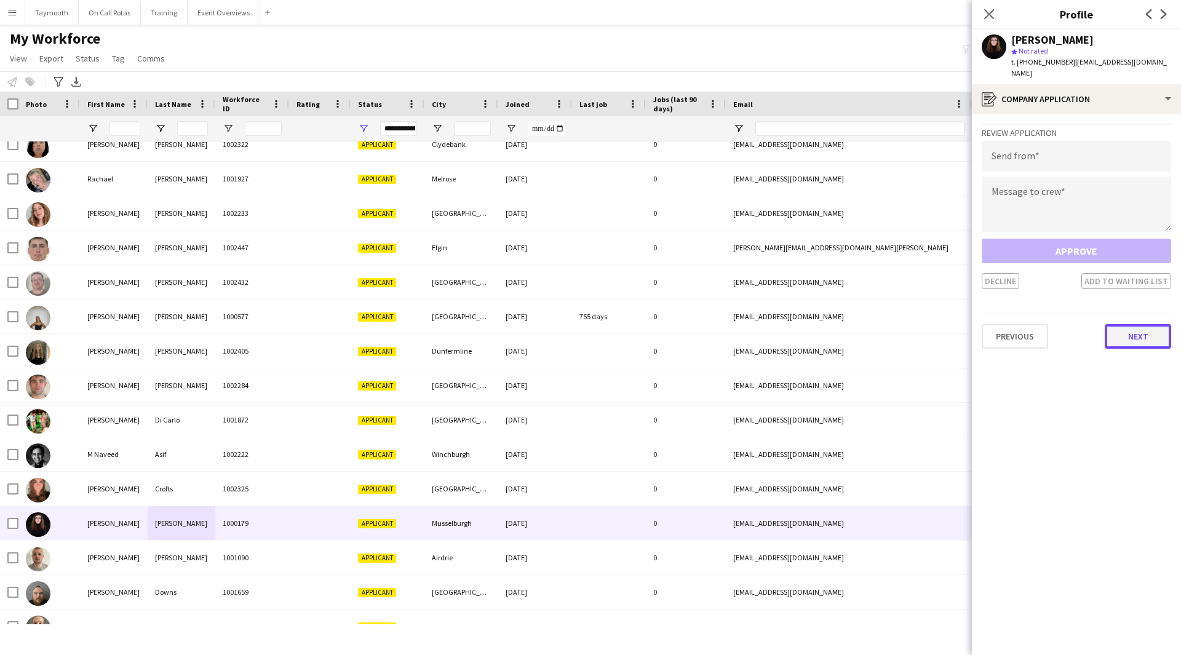
click at [1143, 332] on button "Next" at bounding box center [1138, 336] width 66 height 25
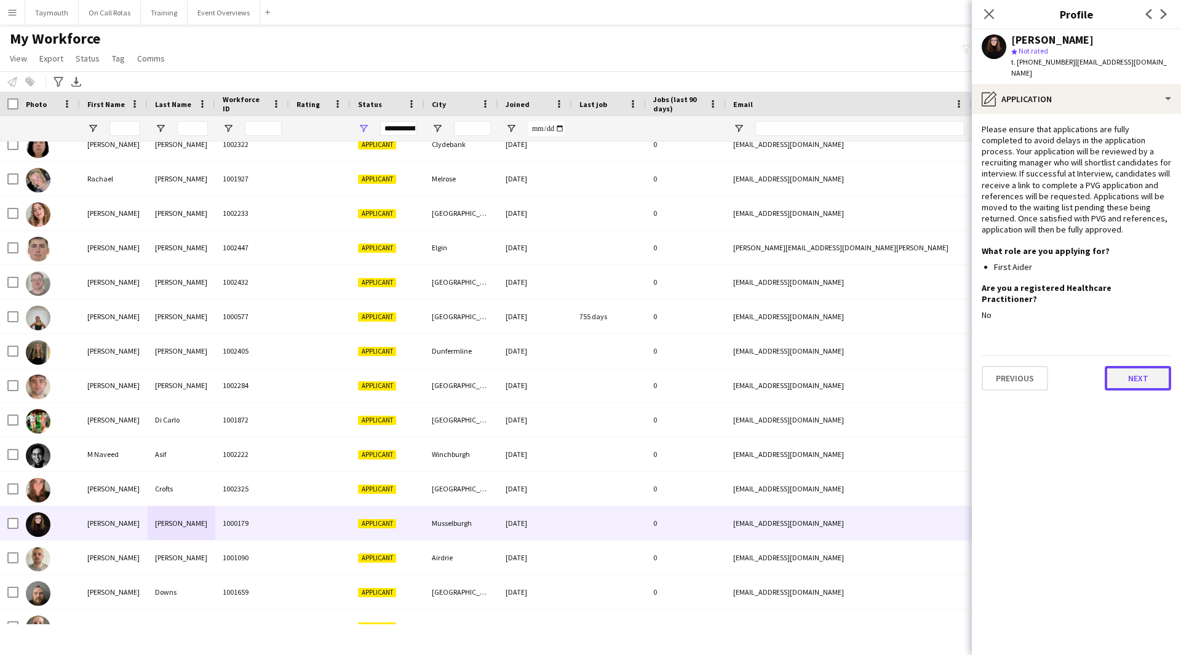
click at [1138, 366] on button "Next" at bounding box center [1138, 378] width 66 height 25
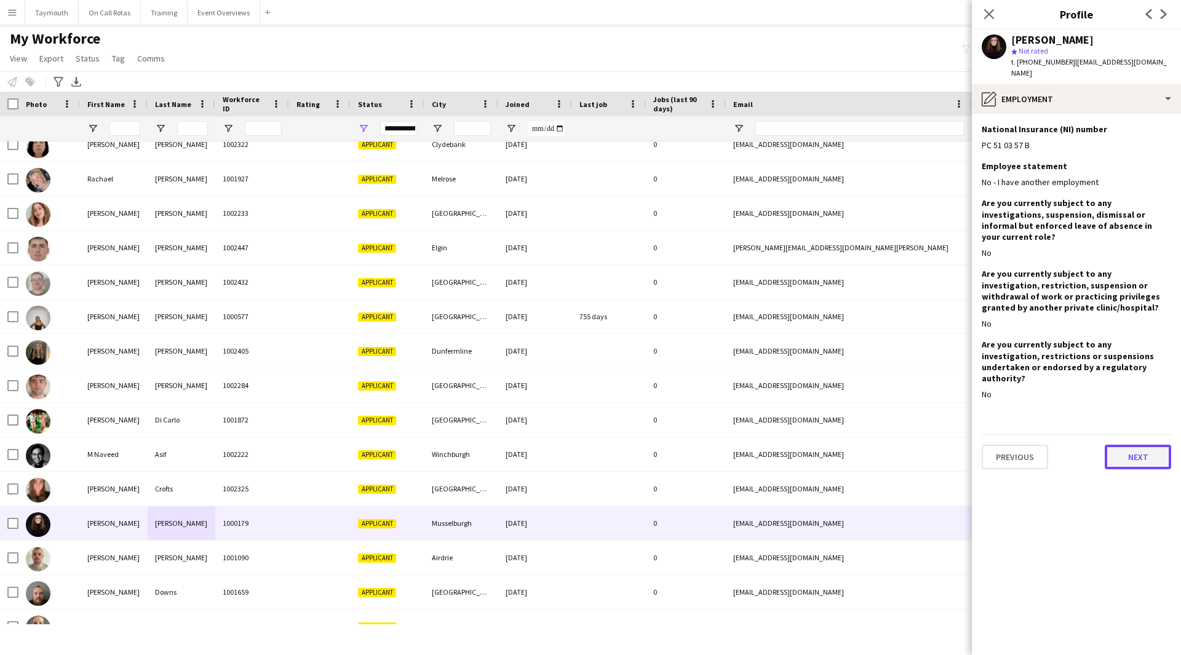
click at [1140, 445] on button "Next" at bounding box center [1138, 457] width 66 height 25
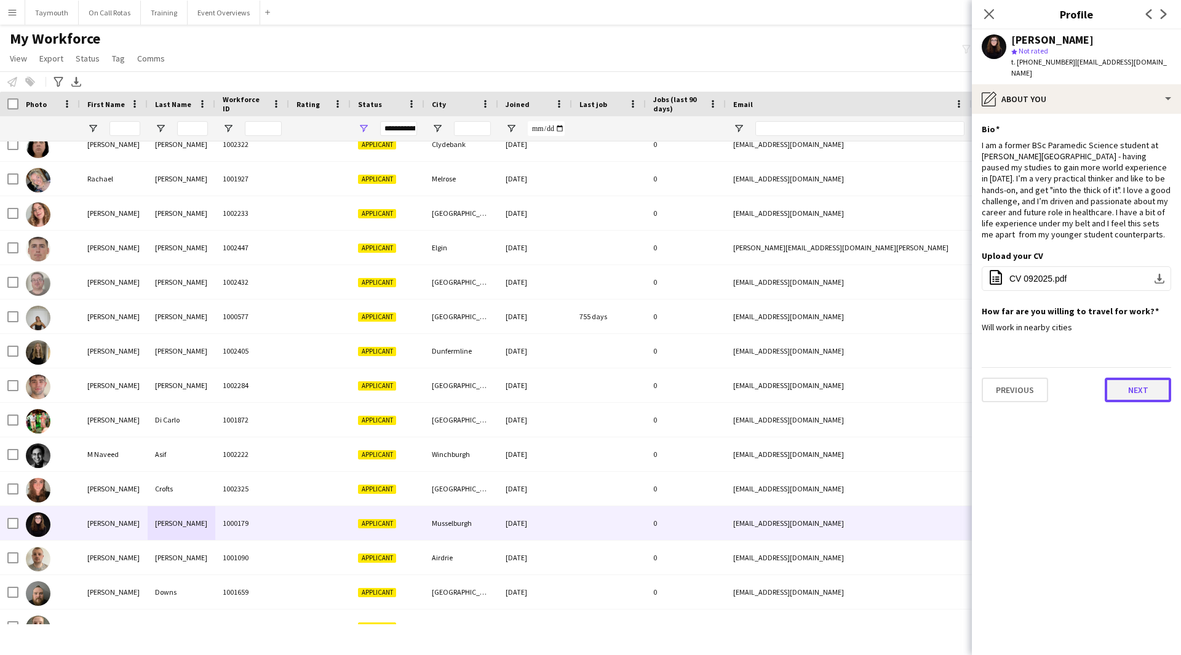
click at [1148, 378] on button "Next" at bounding box center [1138, 390] width 66 height 25
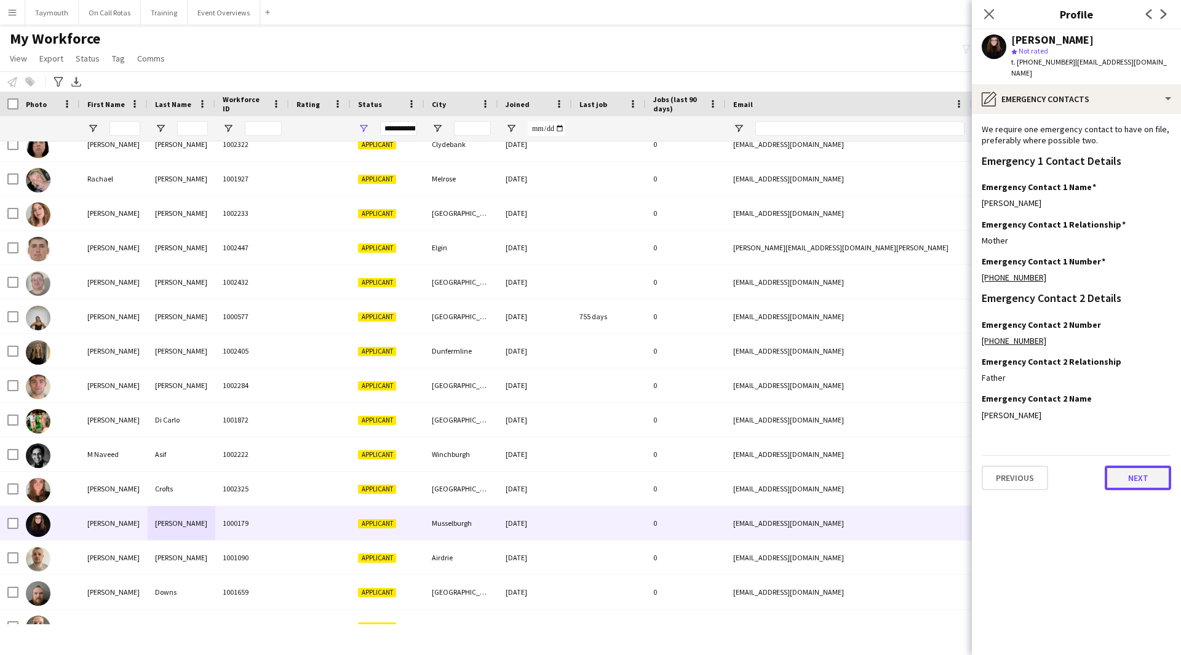
click at [1141, 466] on button "Next" at bounding box center [1138, 478] width 66 height 25
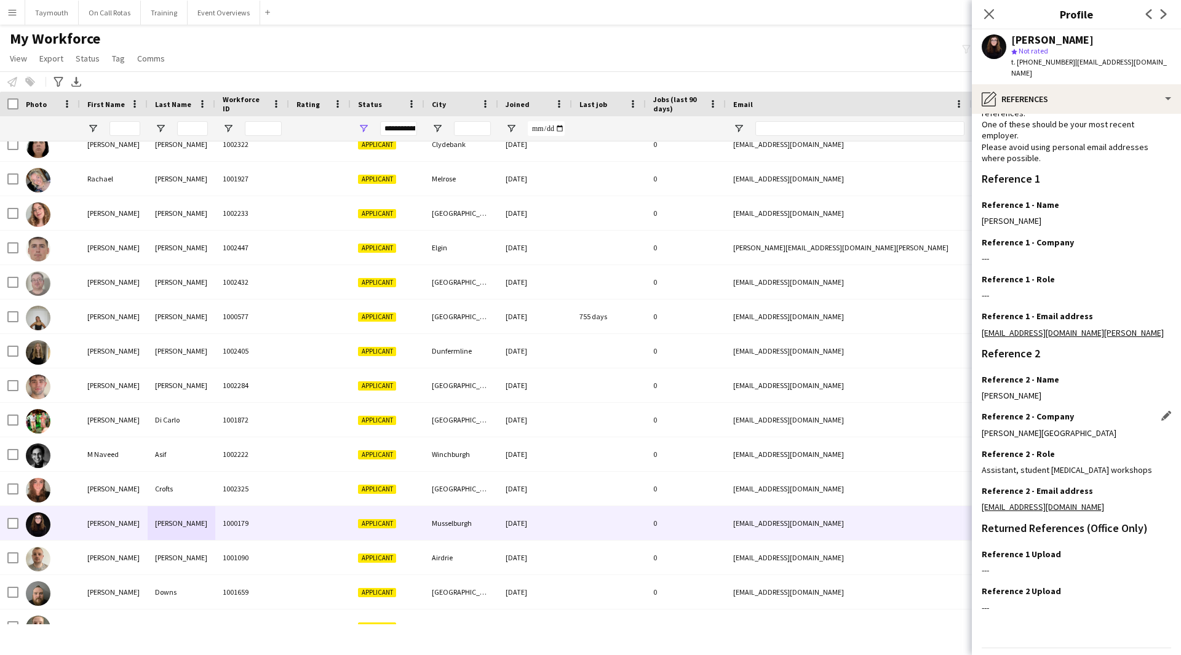
scroll to position [79, 0]
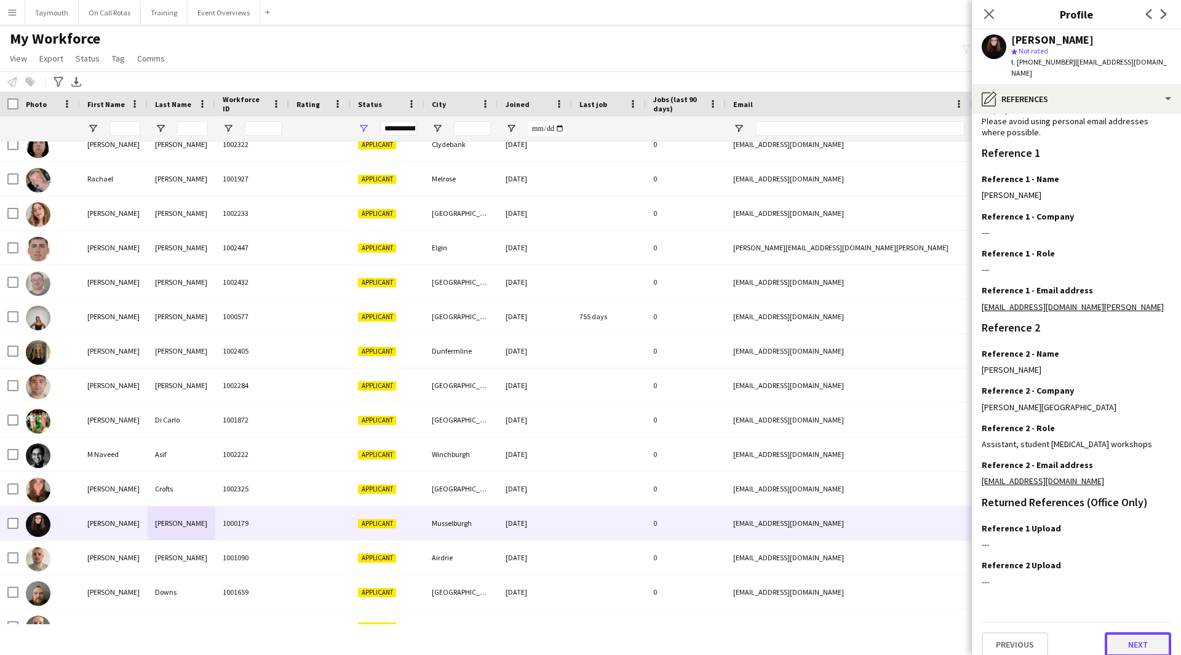
click at [1123, 635] on button "Next" at bounding box center [1138, 644] width 66 height 25
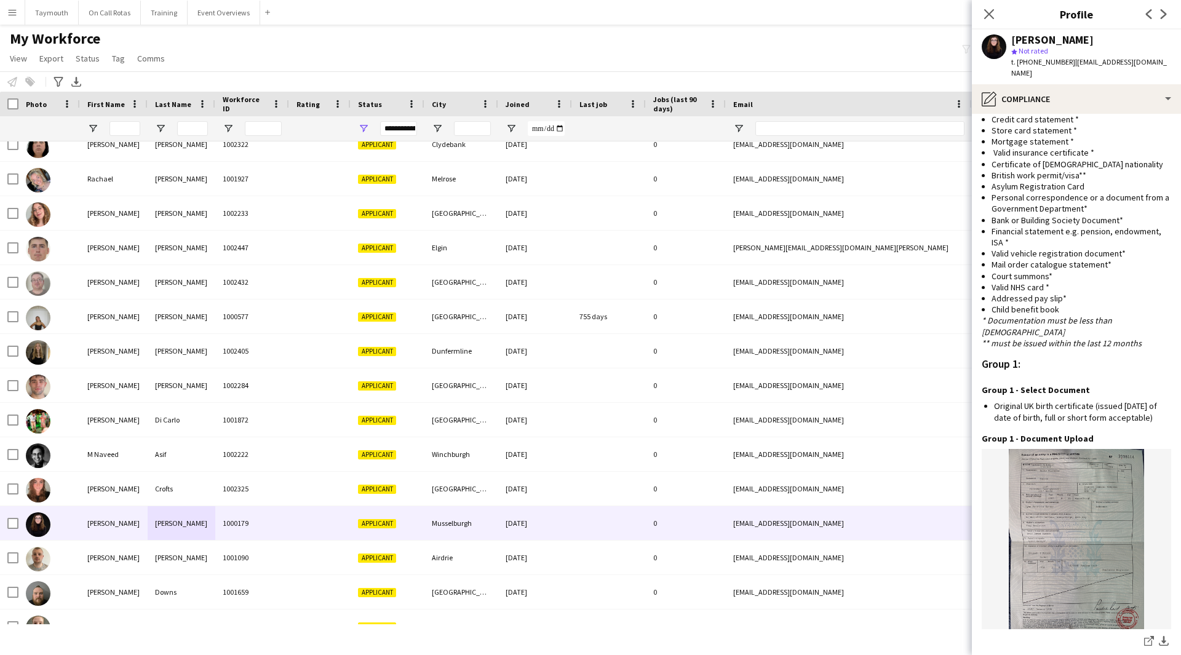
scroll to position [736, 0]
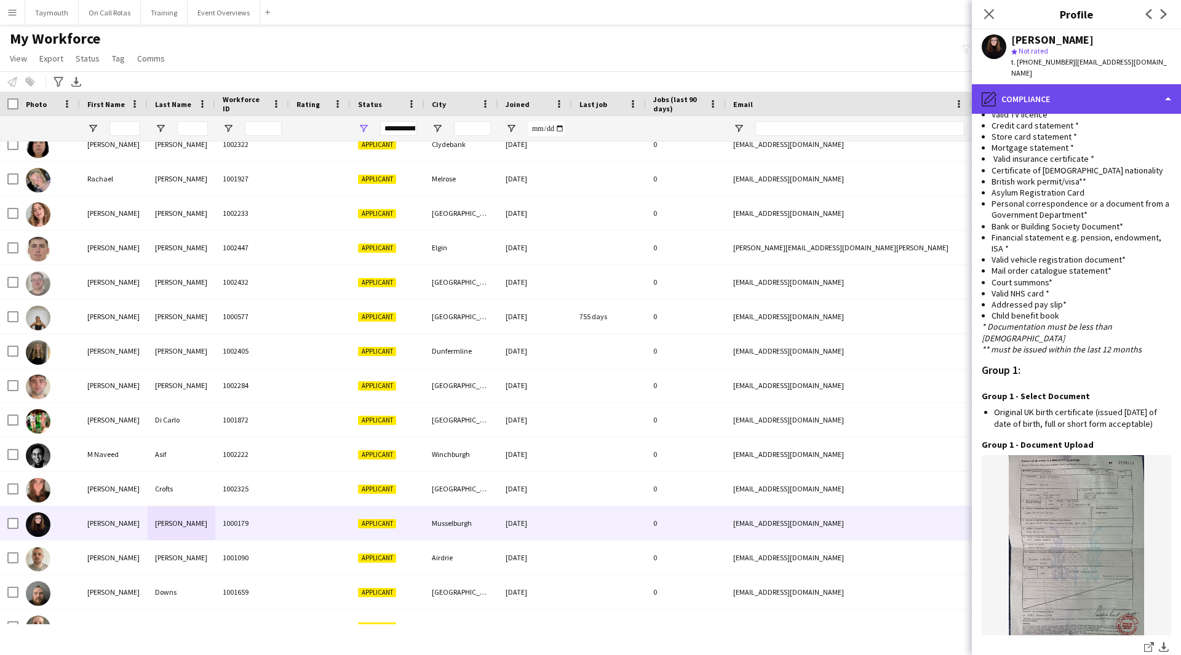
click at [1088, 98] on div "pencil4 Compliance" at bounding box center [1076, 99] width 209 height 30
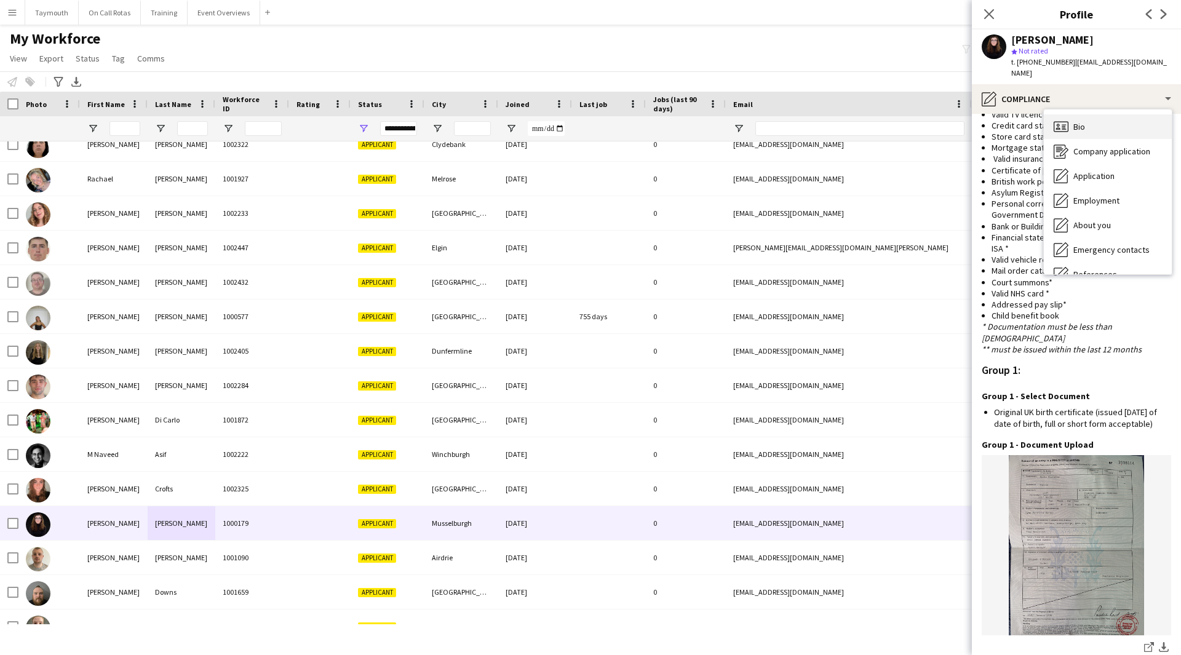
click at [1086, 114] on div "Bio Bio" at bounding box center [1108, 126] width 128 height 25
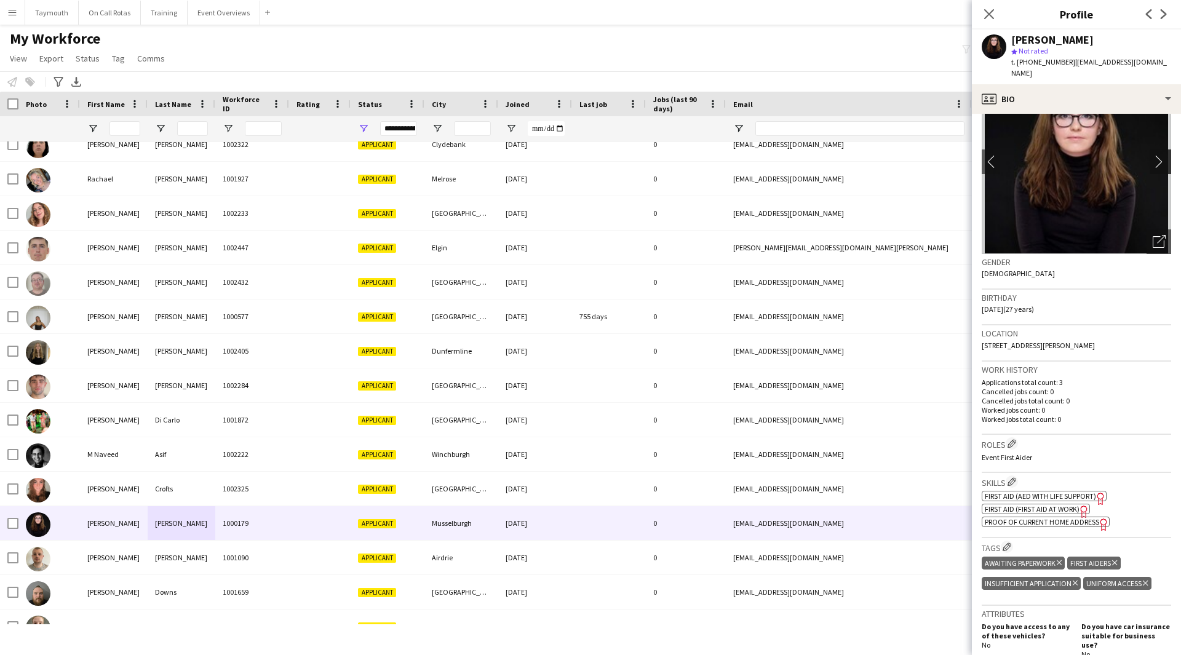
scroll to position [0, 0]
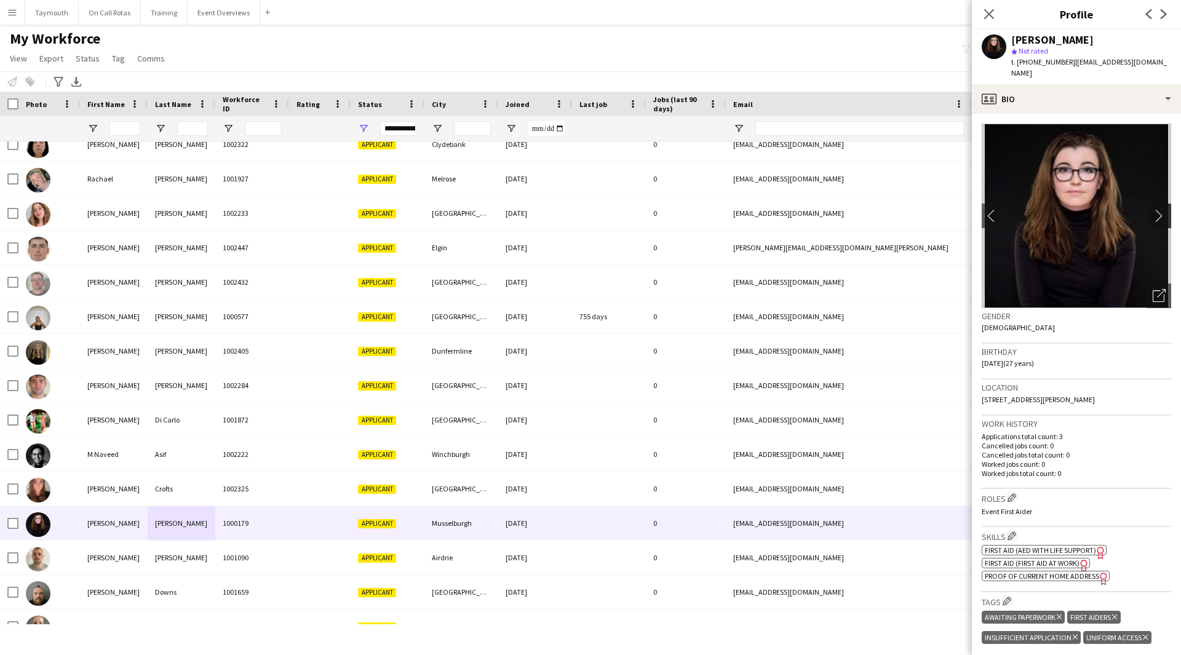
click at [1151, 204] on button "chevron-right" at bounding box center [1162, 216] width 25 height 25
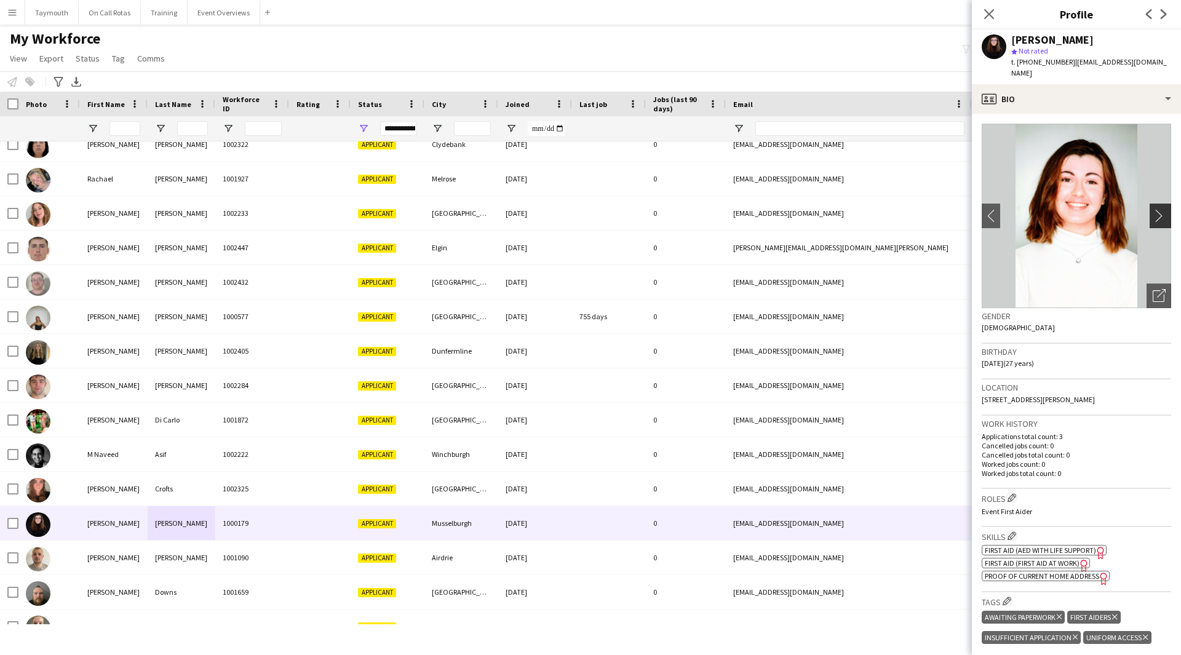
click at [1153, 209] on app-icon "chevron-right" at bounding box center [1162, 215] width 19 height 13
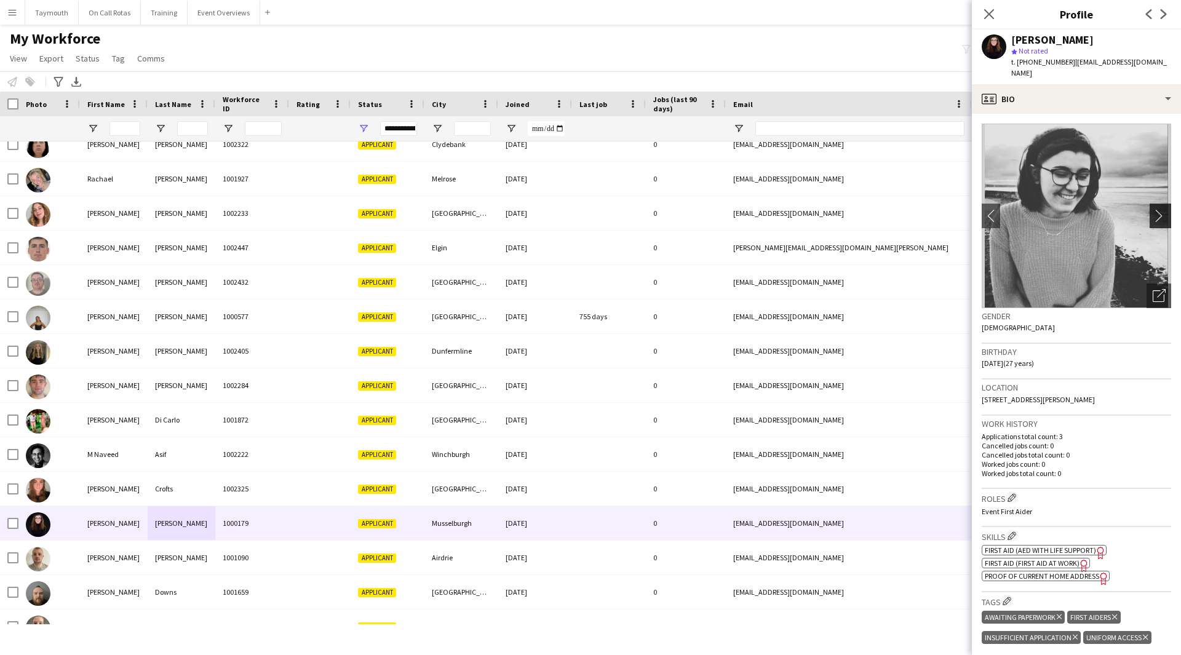
click at [1153, 209] on app-icon "chevron-right" at bounding box center [1162, 215] width 19 height 13
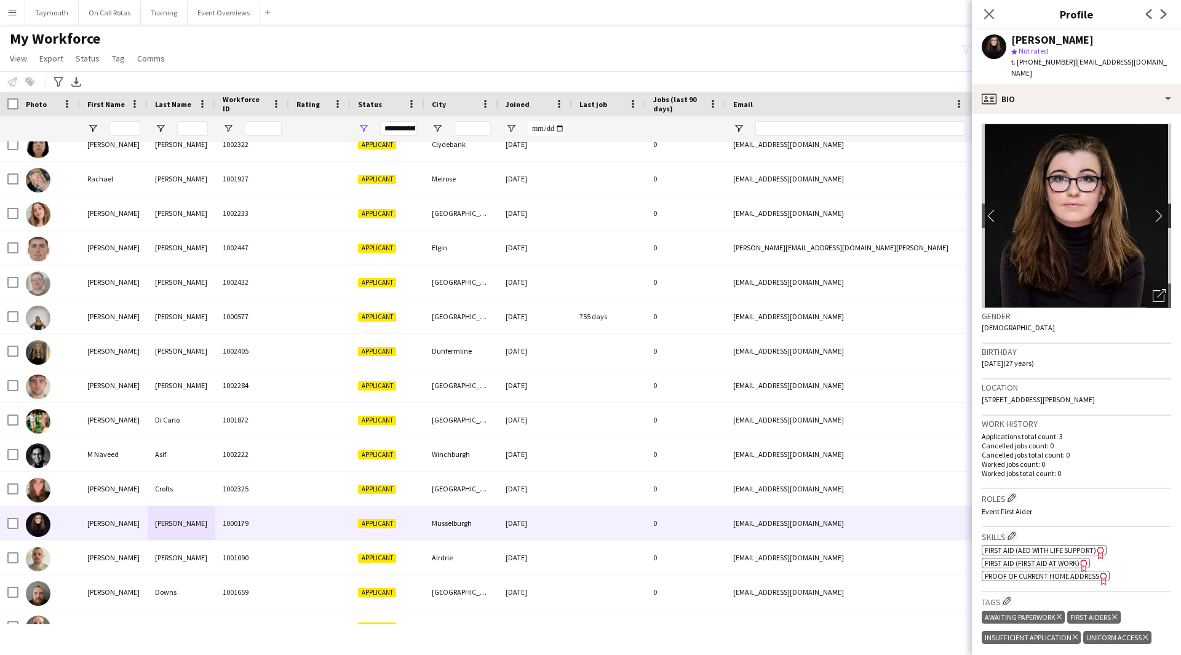
click at [1153, 209] on app-icon "chevron-right" at bounding box center [1162, 215] width 19 height 13
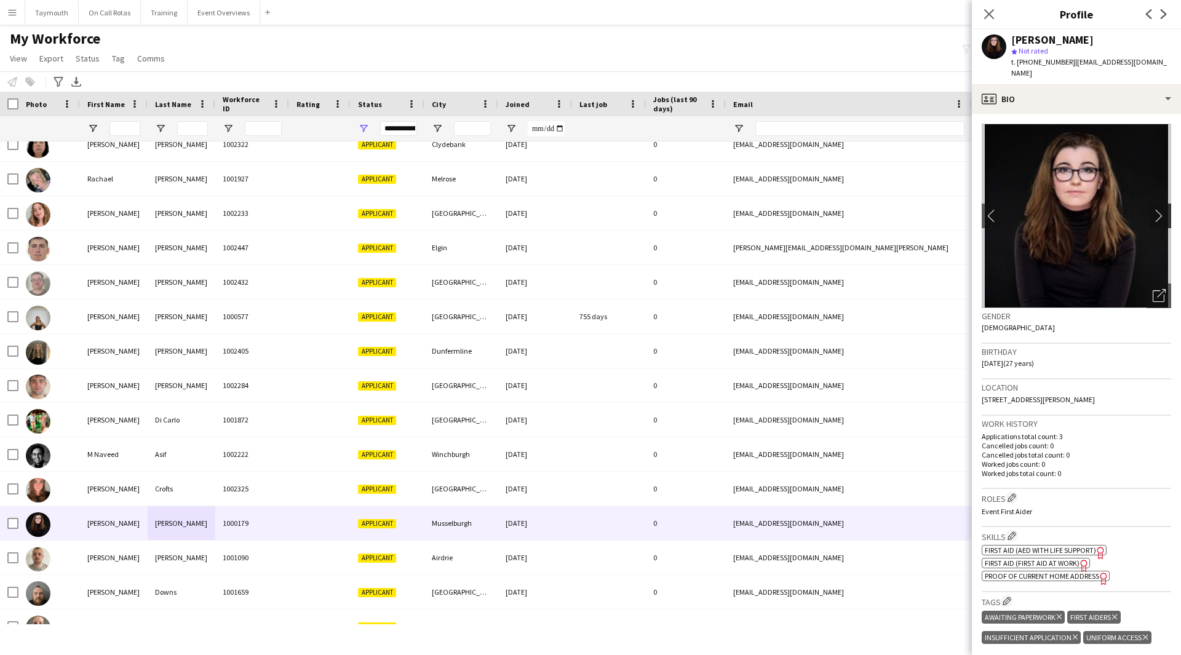
click at [1153, 209] on app-icon "chevron-right" at bounding box center [1162, 215] width 19 height 13
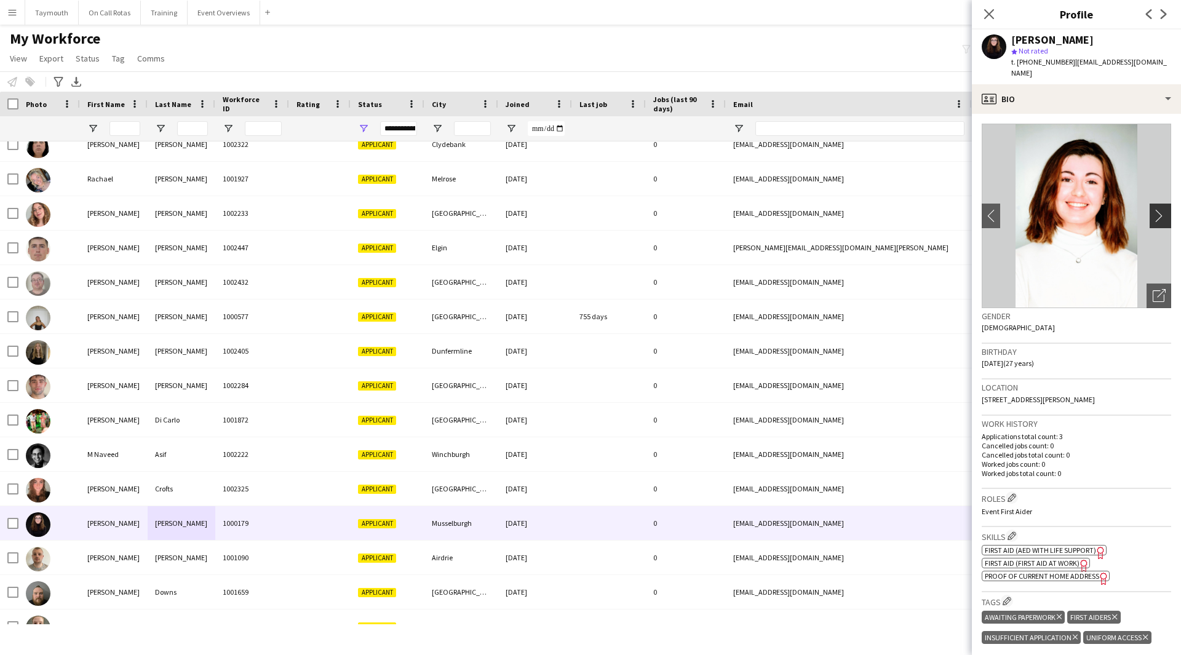
click at [1153, 209] on app-icon "chevron-right" at bounding box center [1162, 215] width 19 height 13
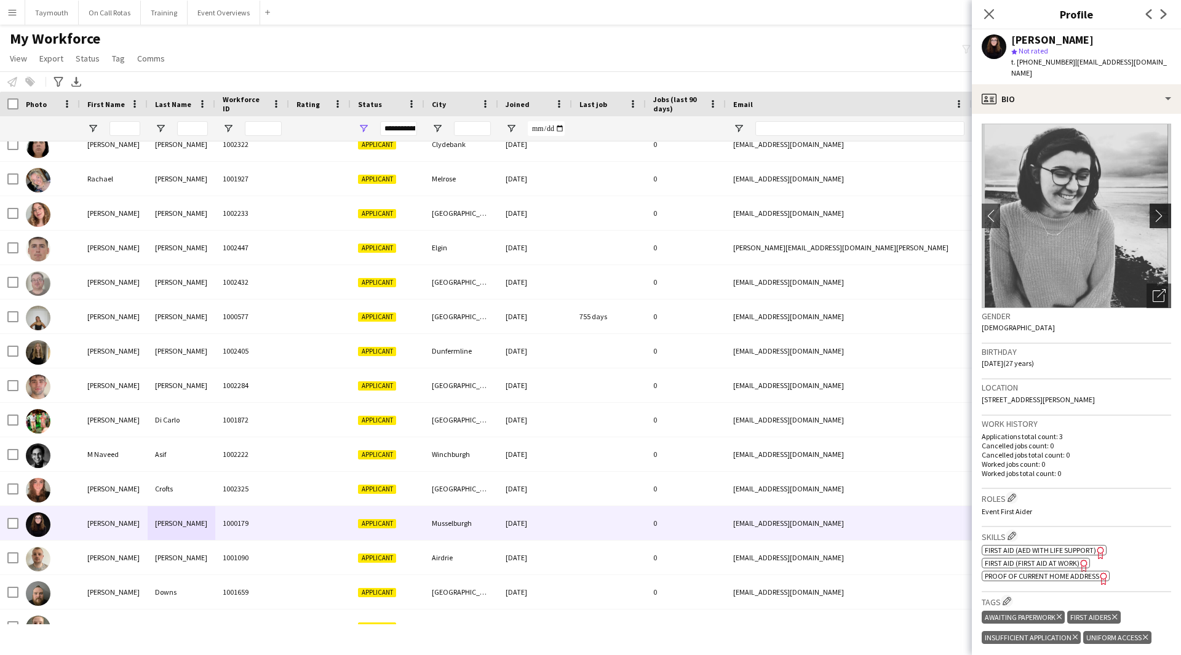
click at [1153, 209] on app-icon "chevron-right" at bounding box center [1162, 215] width 19 height 13
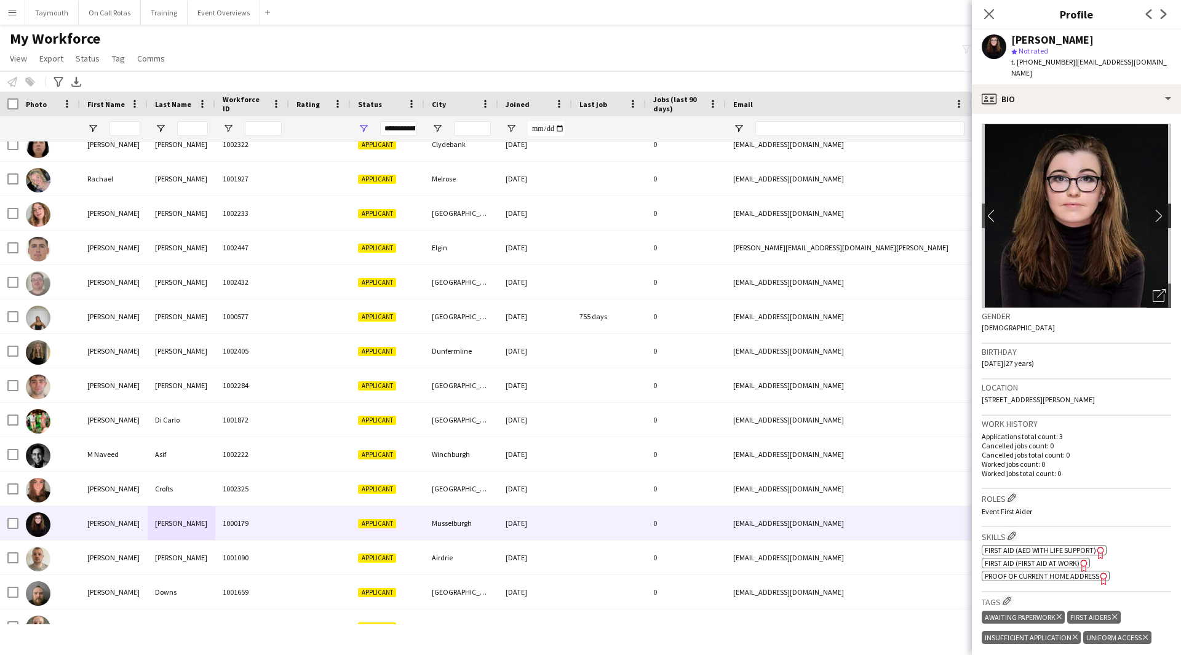
click at [1153, 209] on app-icon "chevron-right" at bounding box center [1162, 215] width 19 height 13
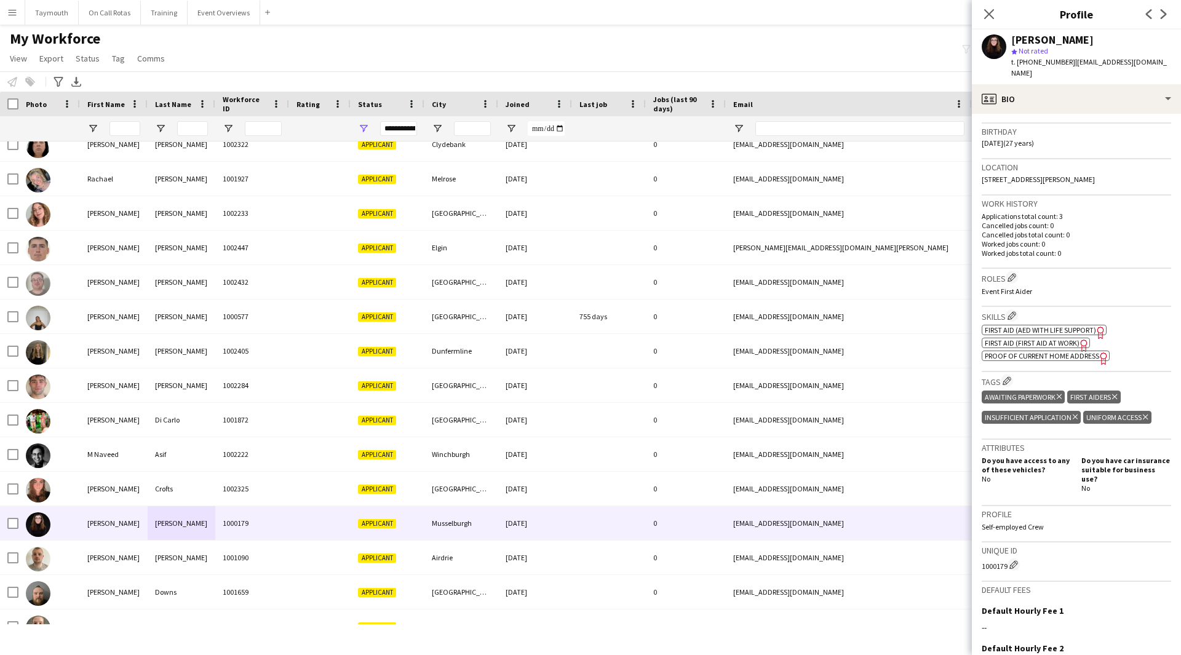
scroll to position [343, 0]
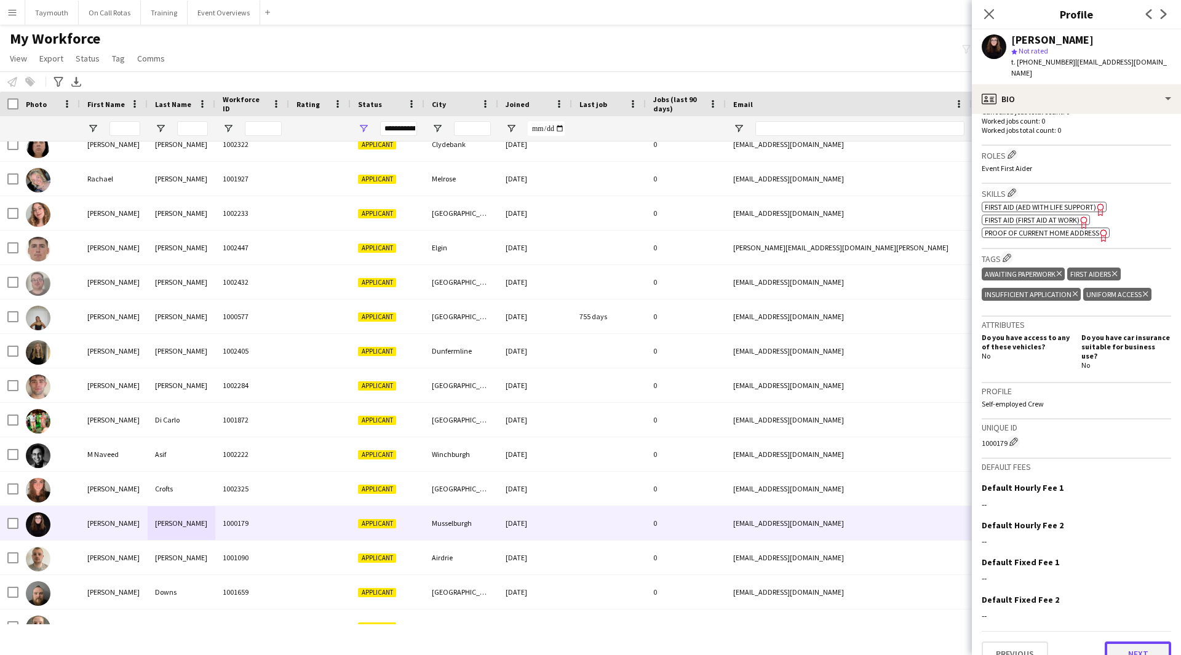
click at [1139, 642] on button "Next" at bounding box center [1138, 654] width 66 height 25
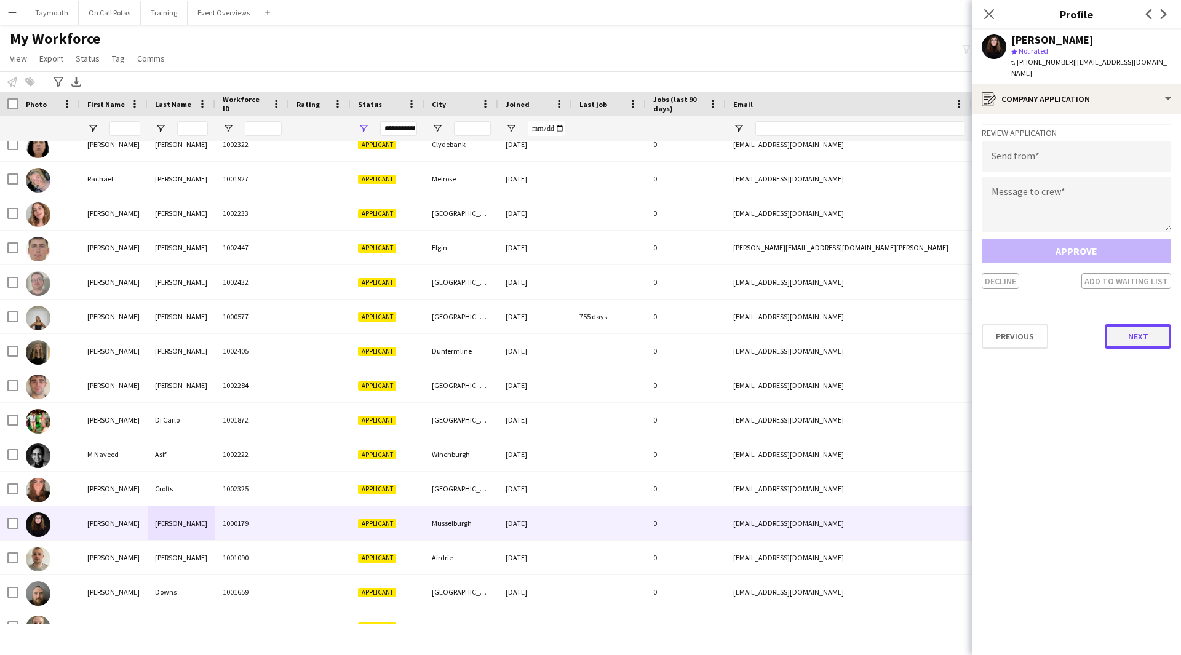
click at [1134, 325] on button "Next" at bounding box center [1138, 336] width 66 height 25
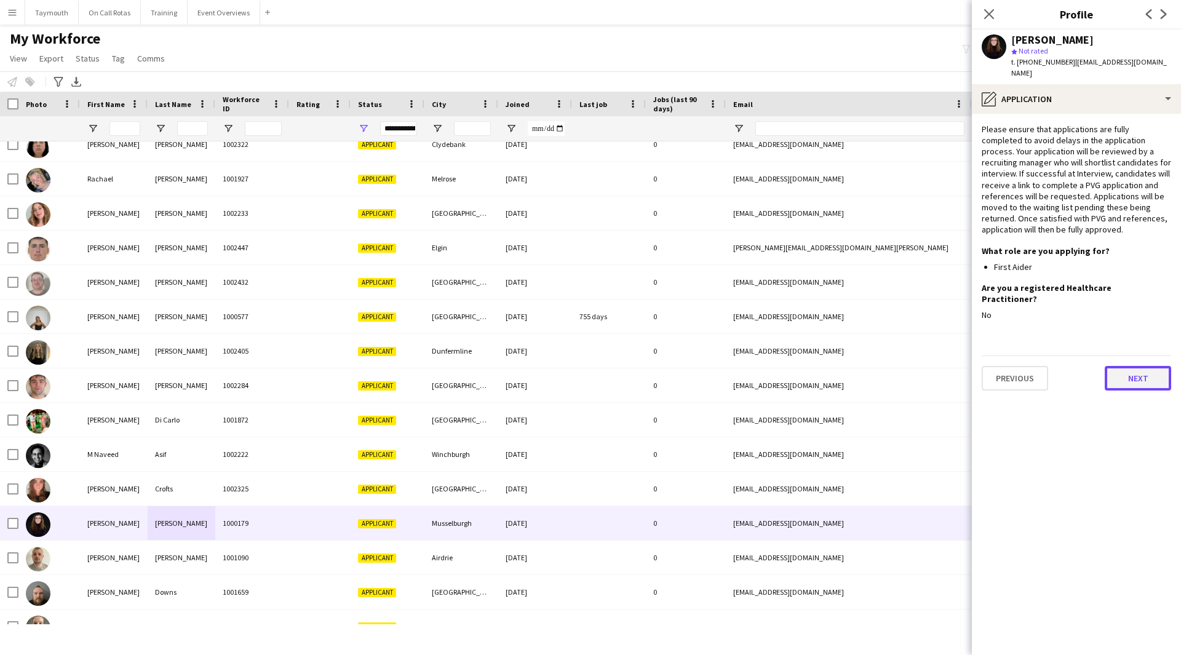
click at [1144, 366] on button "Next" at bounding box center [1138, 378] width 66 height 25
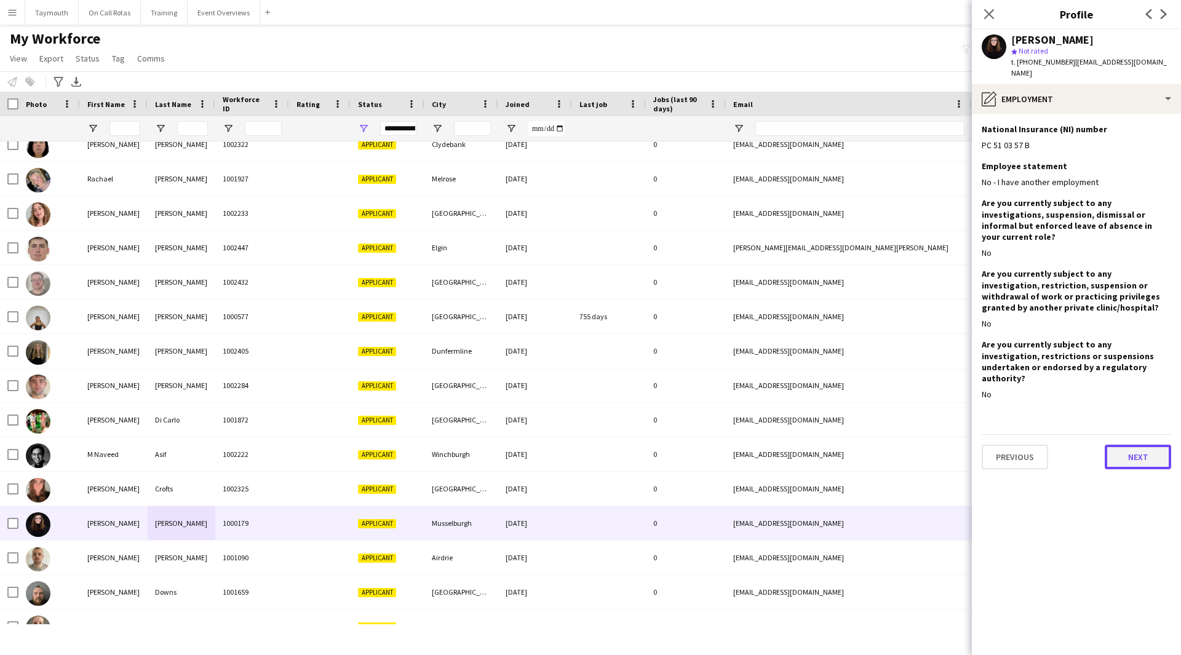
click at [1154, 445] on button "Next" at bounding box center [1138, 457] width 66 height 25
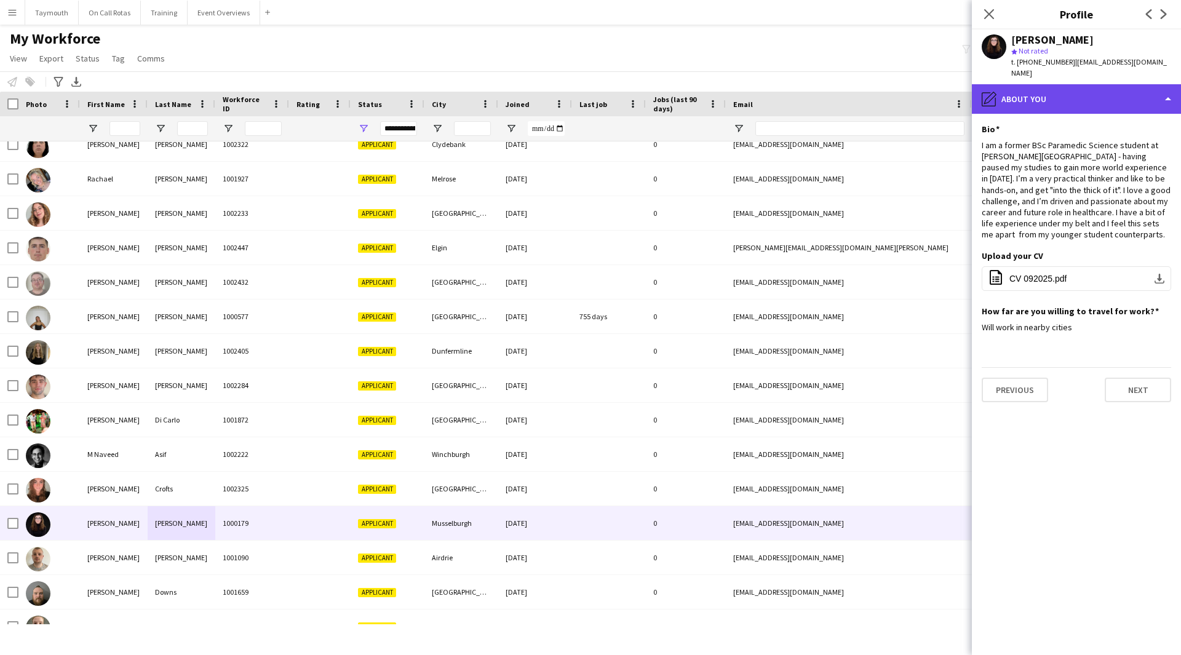
click at [1063, 90] on div "pencil4 About you" at bounding box center [1076, 99] width 209 height 30
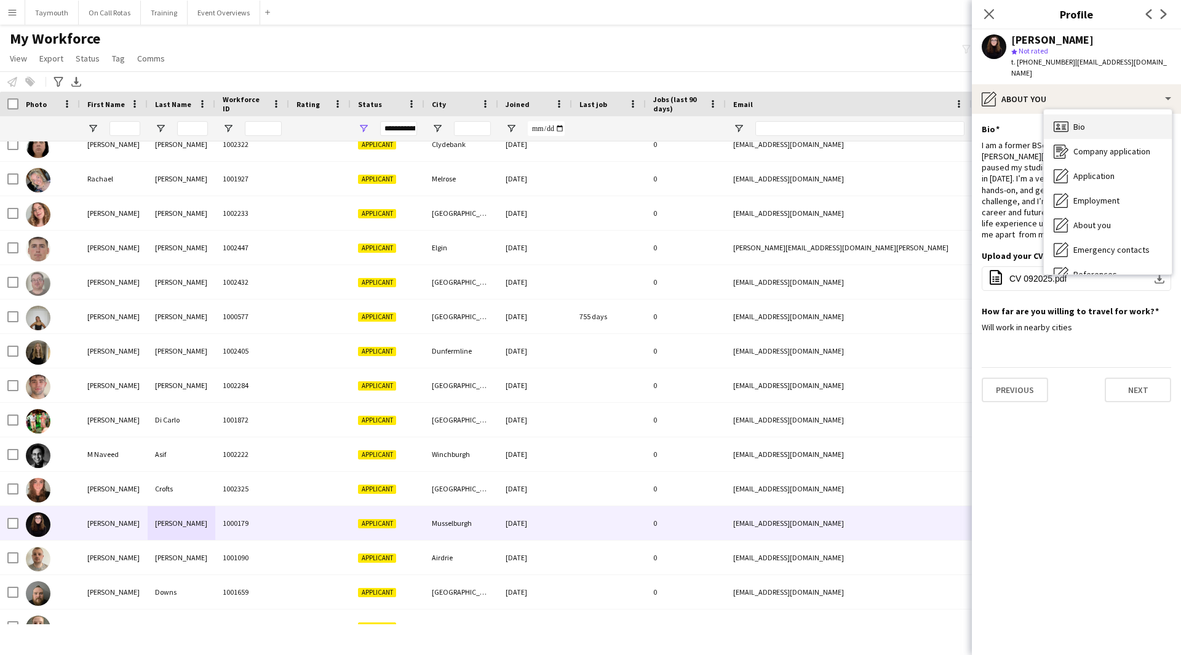
click at [1088, 114] on div "Bio Bio" at bounding box center [1108, 126] width 128 height 25
